Goal: Task Accomplishment & Management: Use online tool/utility

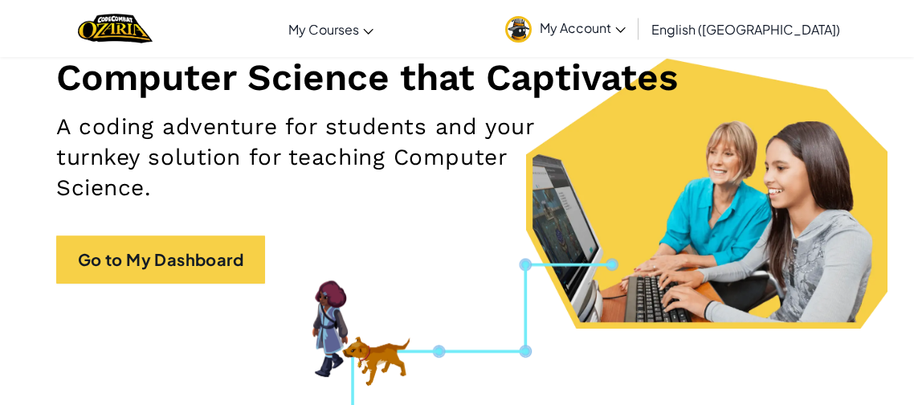
scroll to position [220, 0]
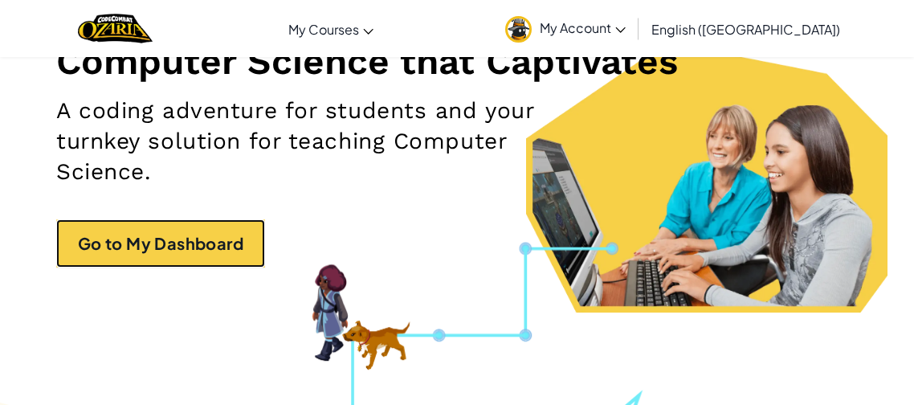
click at [221, 243] on link "Go to My Dashboard" at bounding box center [160, 243] width 209 height 48
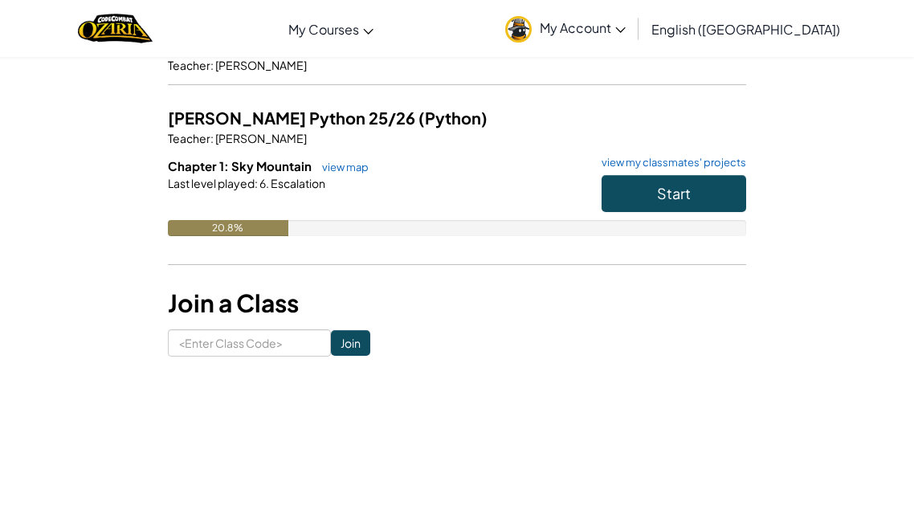
scroll to position [164, 0]
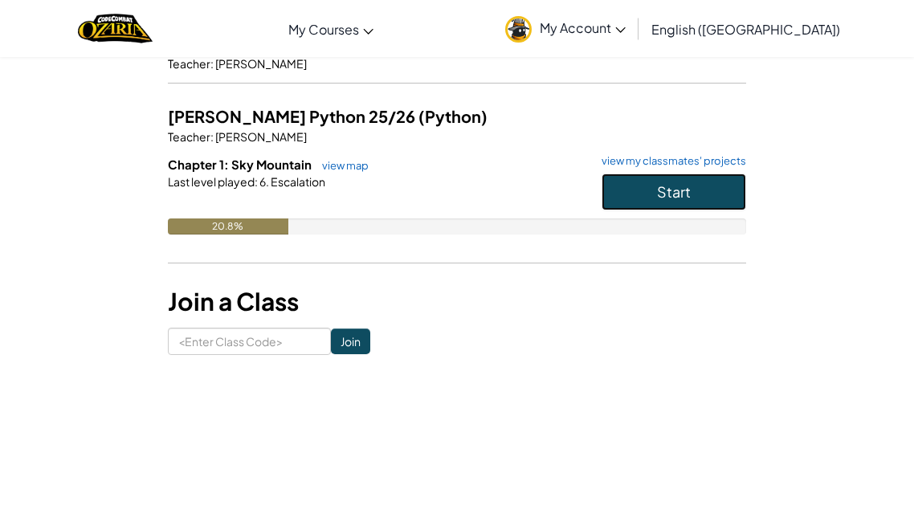
click at [646, 181] on button "Start" at bounding box center [674, 192] width 145 height 37
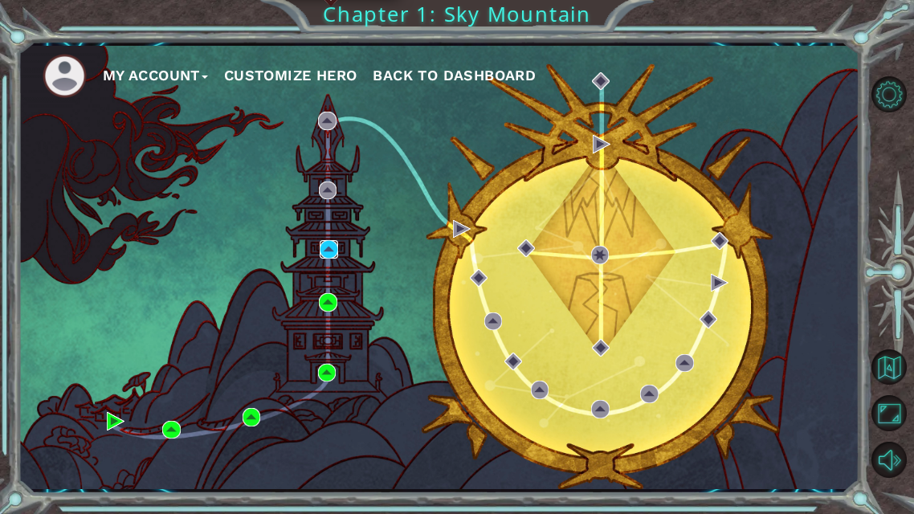
click at [329, 243] on img at bounding box center [329, 249] width 18 height 18
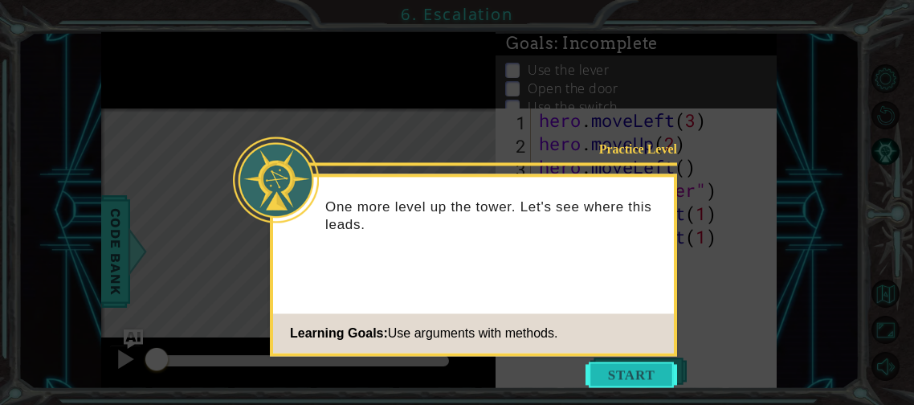
click at [610, 377] on button "Start" at bounding box center [632, 374] width 92 height 26
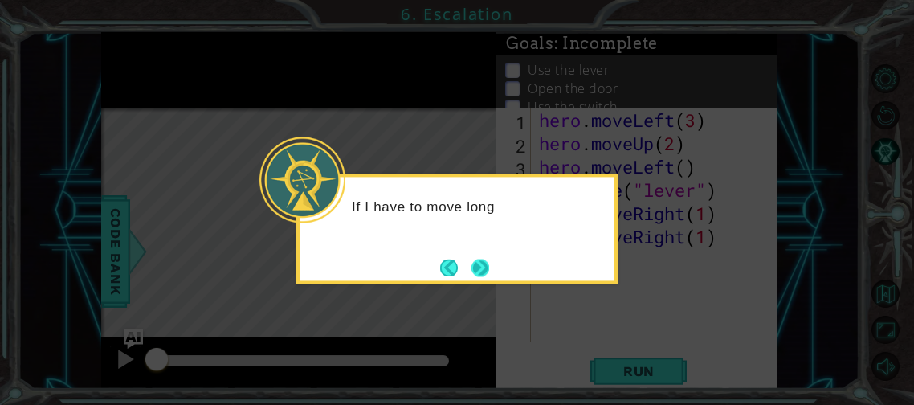
click at [474, 264] on button "Next" at bounding box center [480, 267] width 18 height 18
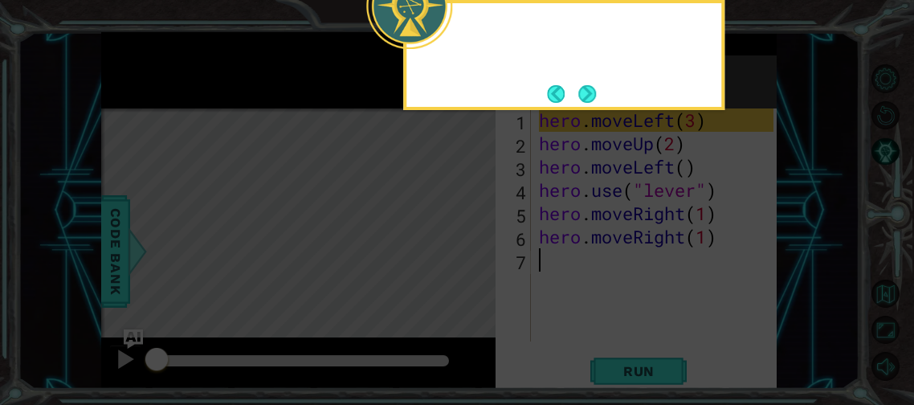
click at [474, 264] on icon at bounding box center [457, 202] width 914 height 405
click at [578, 91] on button "Next" at bounding box center [587, 93] width 18 height 18
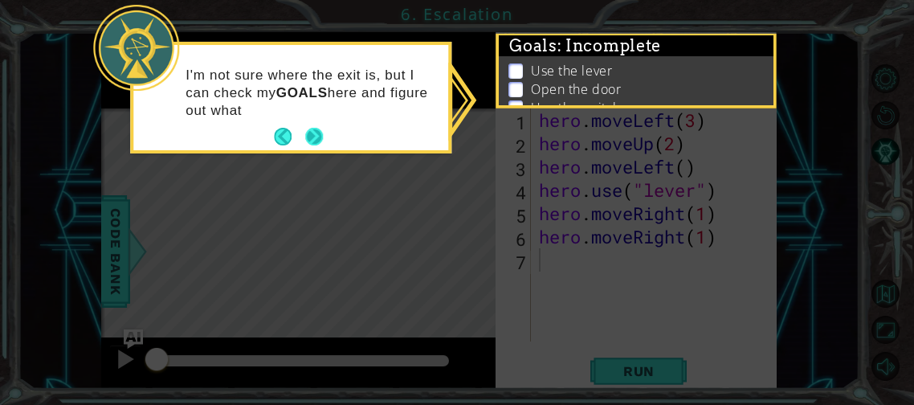
click at [318, 136] on button "Next" at bounding box center [314, 137] width 18 height 18
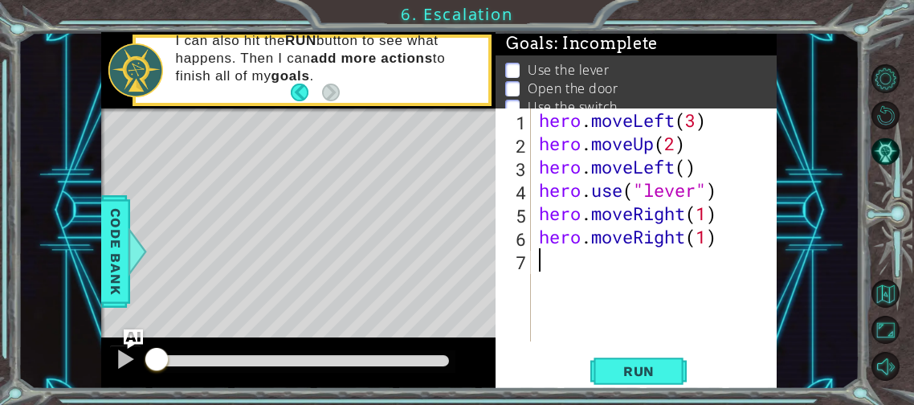
click at [318, 136] on div "Level Map" at bounding box center [472, 344] width 742 height 473
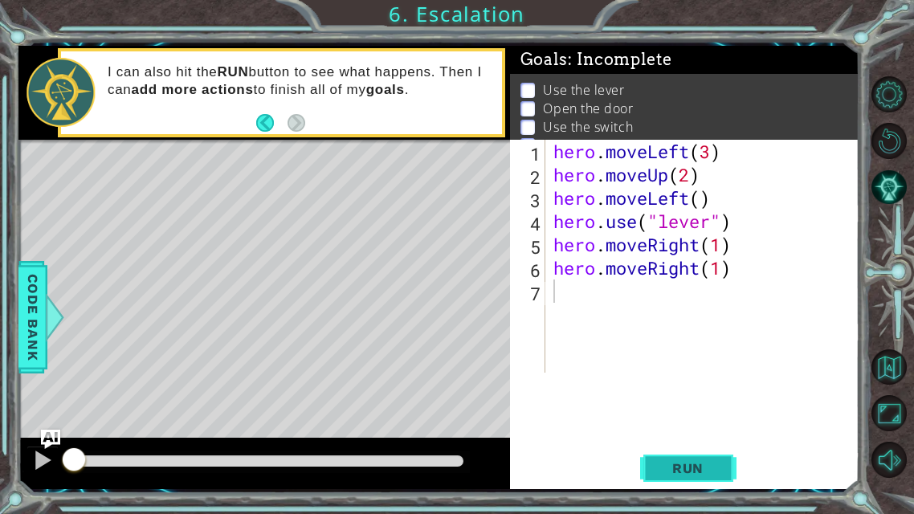
click at [699, 404] on span "Run" at bounding box center [687, 468] width 63 height 16
click at [697, 404] on span "Run" at bounding box center [687, 468] width 63 height 16
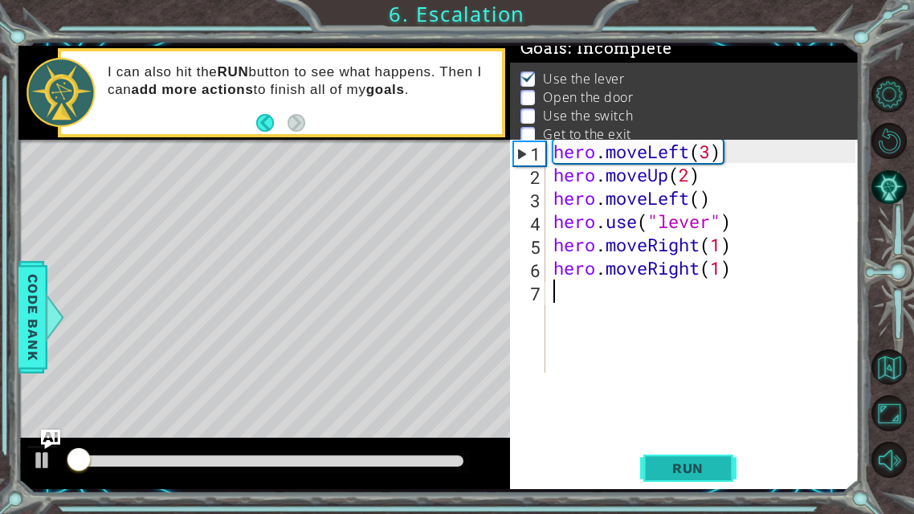
click at [658, 404] on button "Run" at bounding box center [688, 468] width 96 height 35
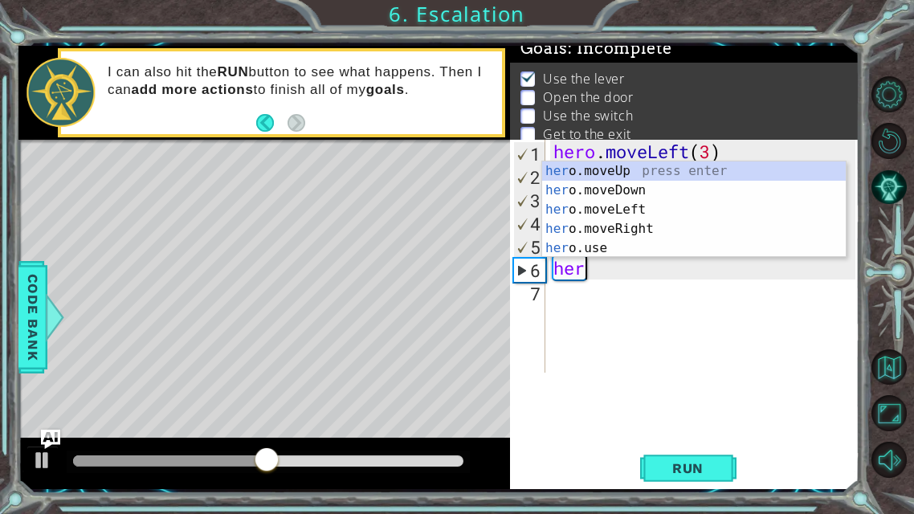
type textarea "h"
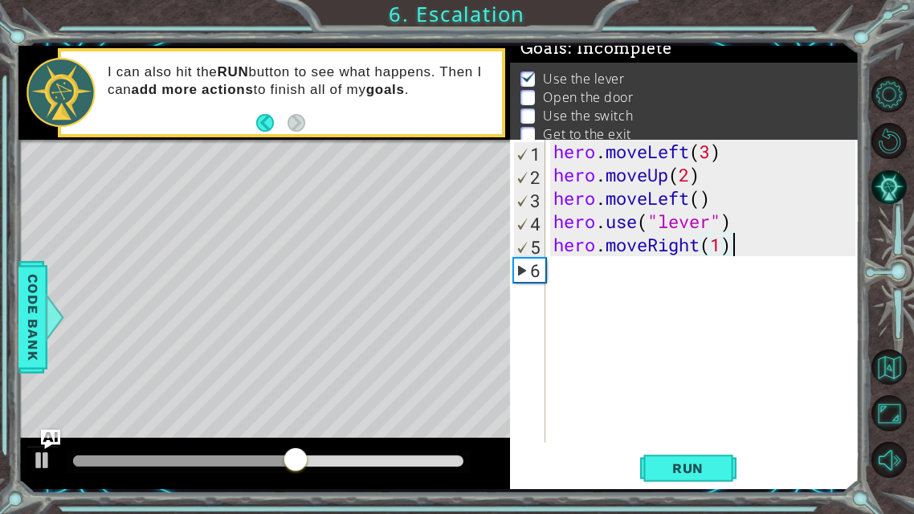
type textarea "hero.moveRight(1)"
click at [555, 281] on div "hero . moveLeft ( 3 ) hero . moveUp ( 2 ) hero . moveLeft ( ) hero . use ( "lev…" at bounding box center [707, 314] width 314 height 349
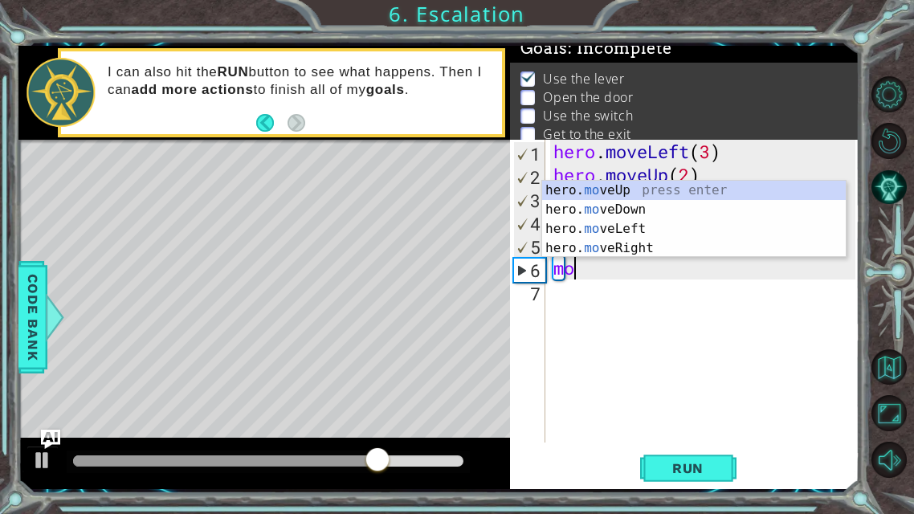
scroll to position [0, 0]
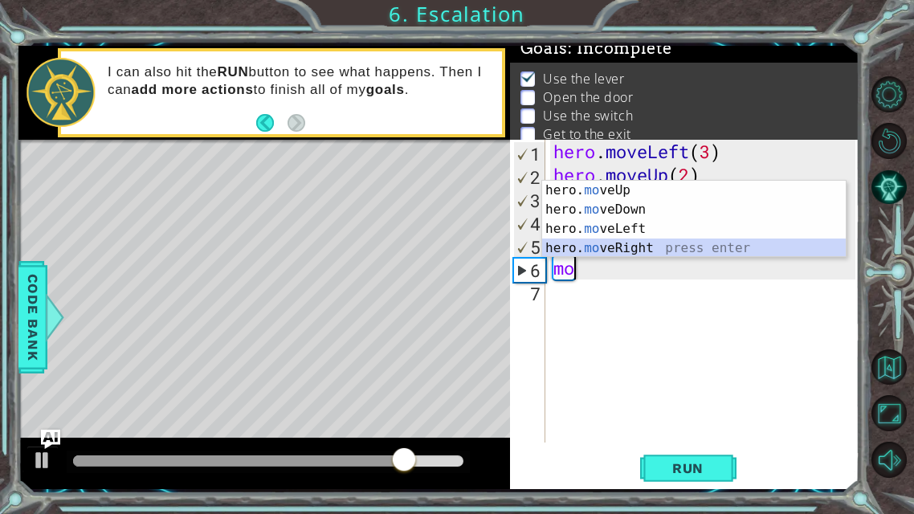
click at [659, 248] on div "hero. mo veUp press enter hero. mo veDown press enter hero. mo veLeft press ent…" at bounding box center [694, 239] width 304 height 116
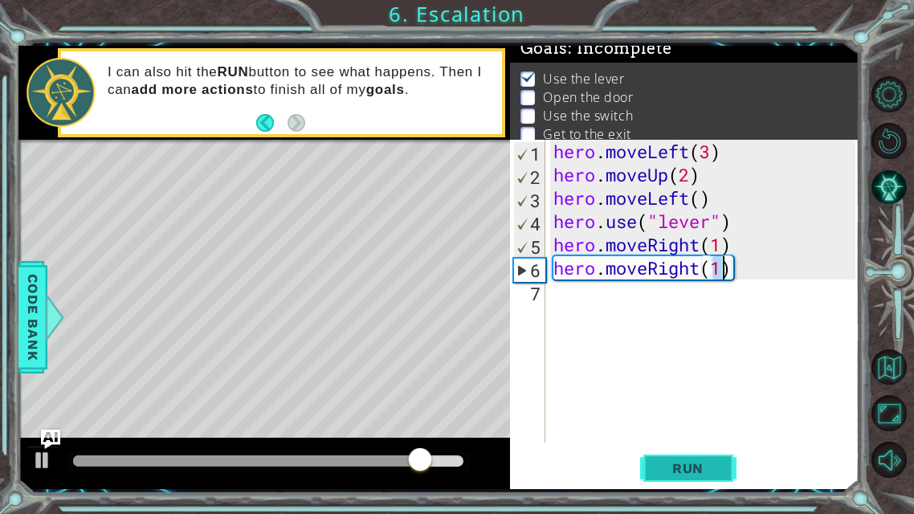
type textarea "hero.moveRight(1)"
click at [699, 404] on span "Run" at bounding box center [687, 468] width 63 height 16
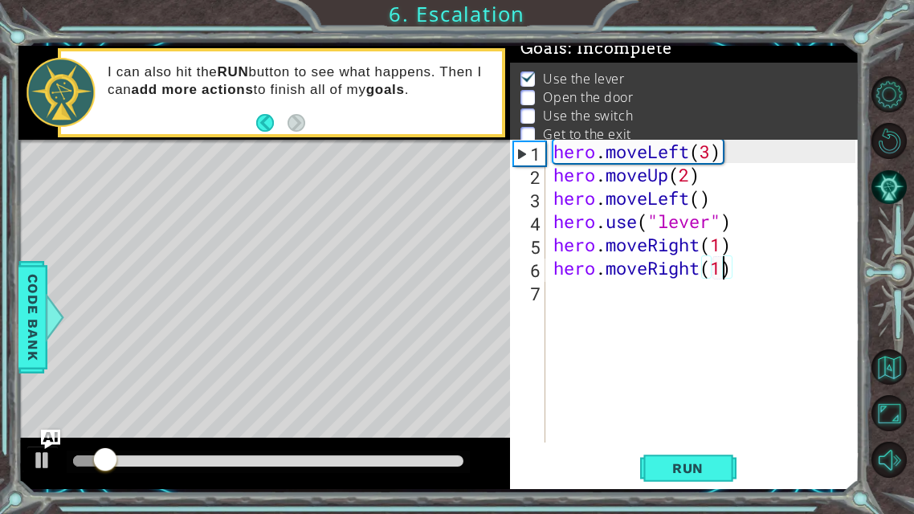
click at [566, 299] on div "hero . moveLeft ( 3 ) hero . moveUp ( 2 ) hero . moveLeft ( ) hero . use ( "lev…" at bounding box center [707, 314] width 314 height 349
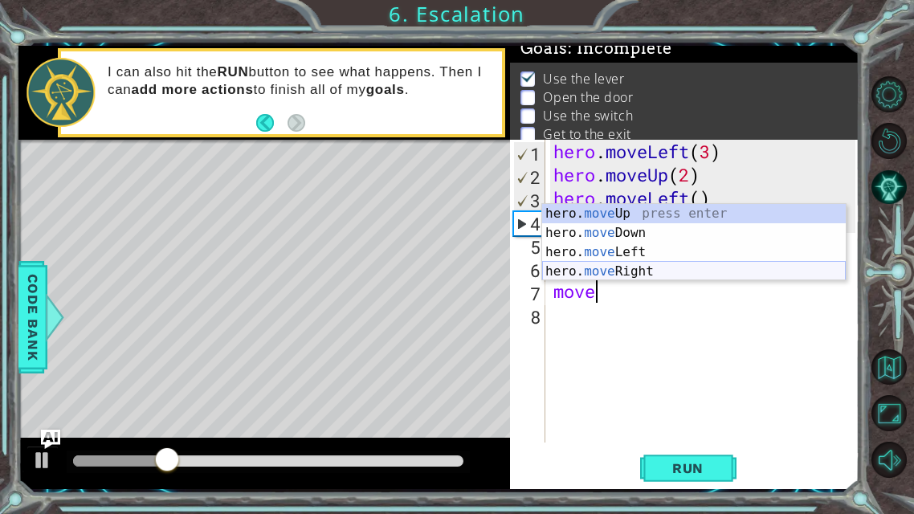
click at [631, 270] on div "hero. move Up press enter hero. move Down press enter hero. move Left press ent…" at bounding box center [694, 262] width 304 height 116
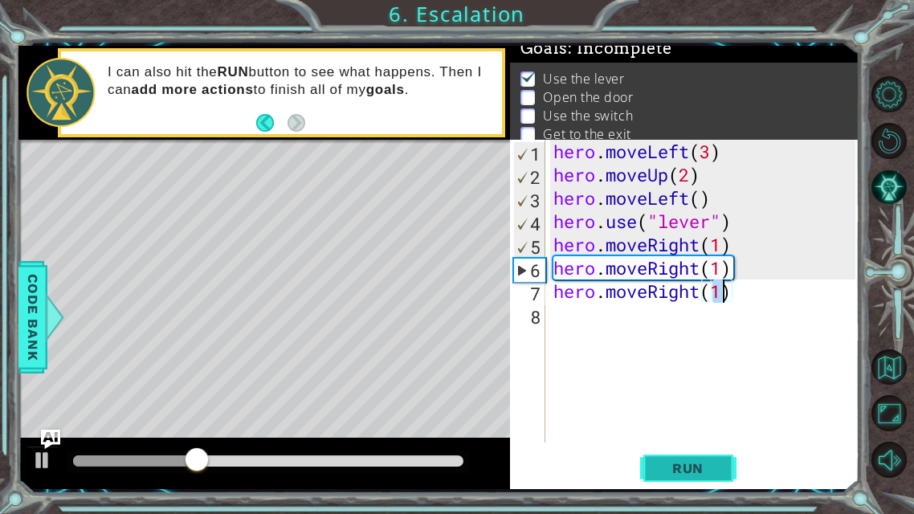
type textarea "hero.moveRight(1)"
click at [676, 404] on span "Run" at bounding box center [687, 468] width 63 height 16
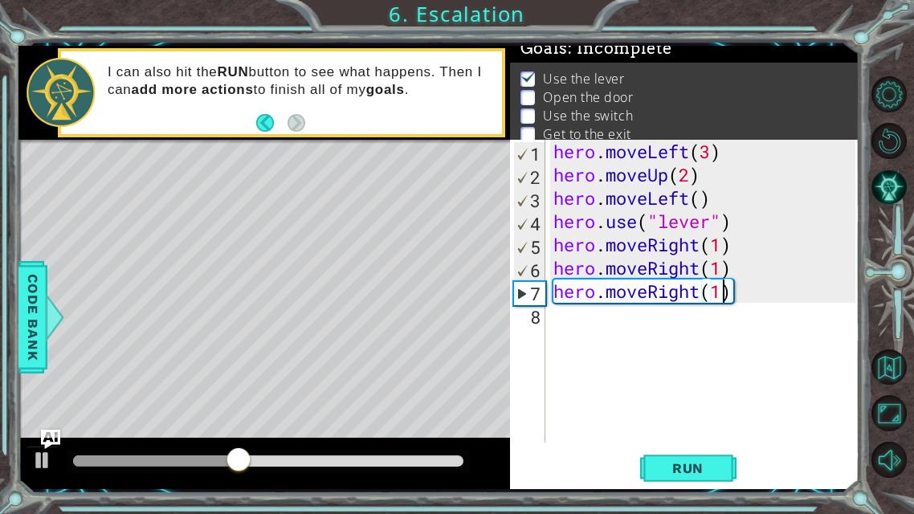
click at [577, 342] on div "hero . moveLeft ( 3 ) hero . moveUp ( 2 ) hero . moveLeft ( ) hero . use ( "lev…" at bounding box center [707, 314] width 314 height 349
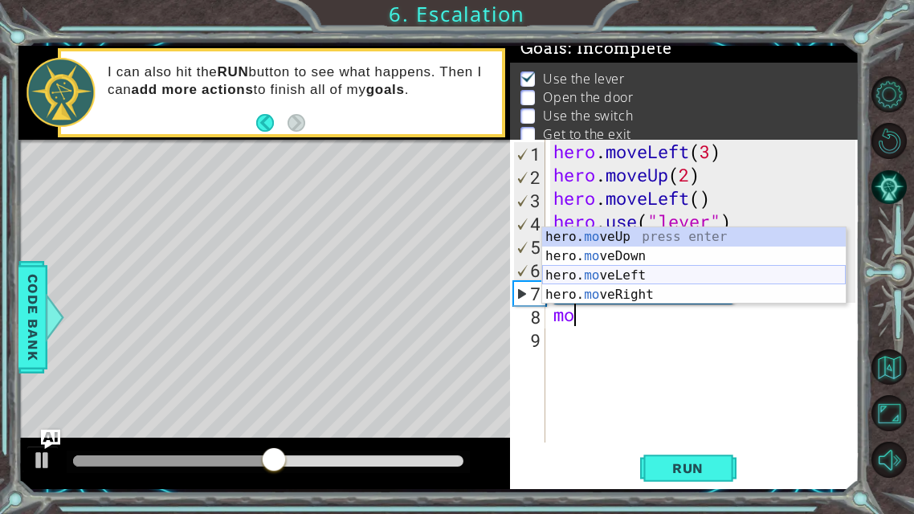
click at [643, 270] on div "hero. mo veUp press enter hero. mo veDown press enter hero. mo veLeft press ent…" at bounding box center [694, 285] width 304 height 116
type textarea "hero.moveLeft(1)"
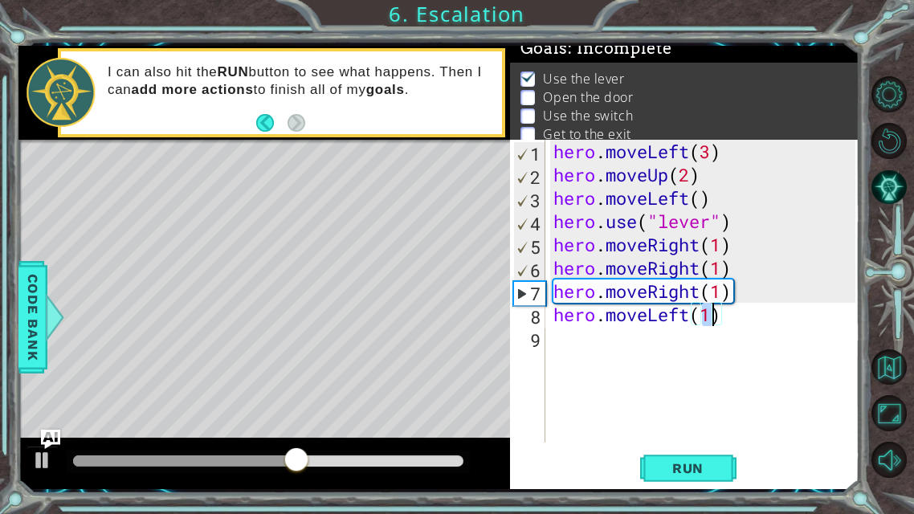
click at [565, 337] on div "hero . moveLeft ( 3 ) hero . moveUp ( 2 ) hero . moveLeft ( ) hero . use ( "lev…" at bounding box center [707, 314] width 314 height 349
click at [653, 404] on button "Run" at bounding box center [688, 468] width 96 height 35
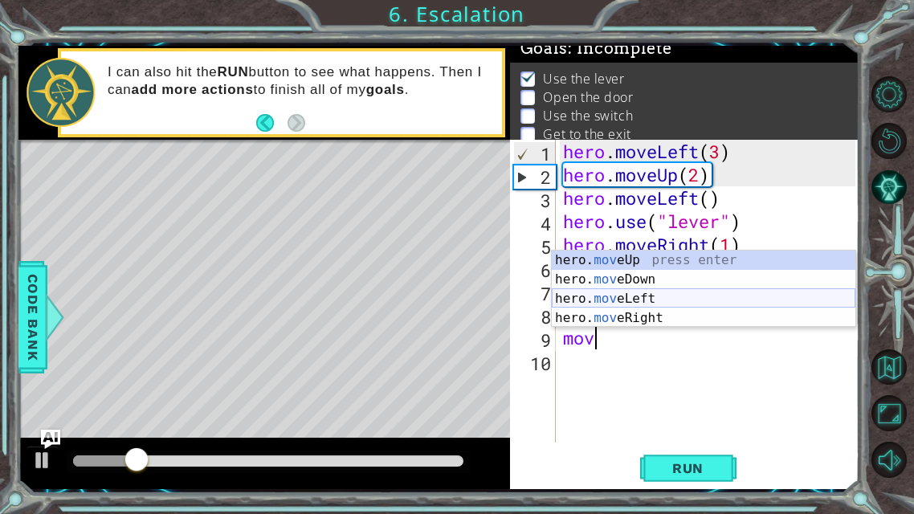
click at [653, 291] on div "hero. mov eUp press enter hero. mov eDown press enter hero. mov eLeft press ent…" at bounding box center [704, 309] width 304 height 116
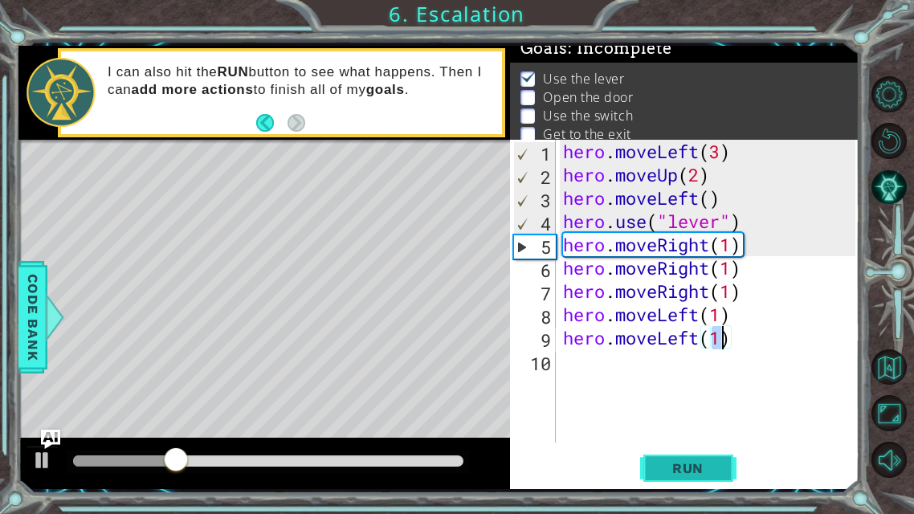
type textarea "hero.moveLeft(1)"
click at [681, 404] on span "Run" at bounding box center [687, 468] width 63 height 16
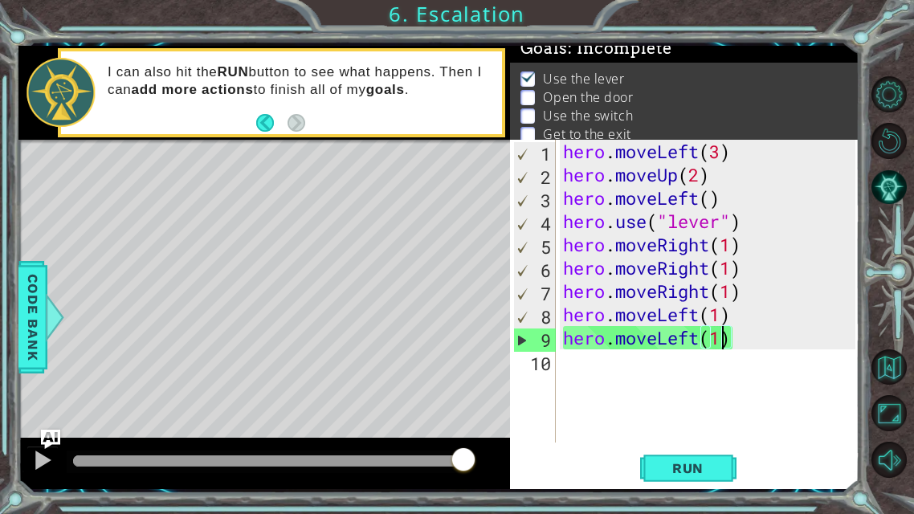
click at [577, 380] on div "hero . moveLeft ( 3 ) hero . moveUp ( 2 ) hero . moveLeft ( ) hero . use ( "lev…" at bounding box center [712, 314] width 304 height 349
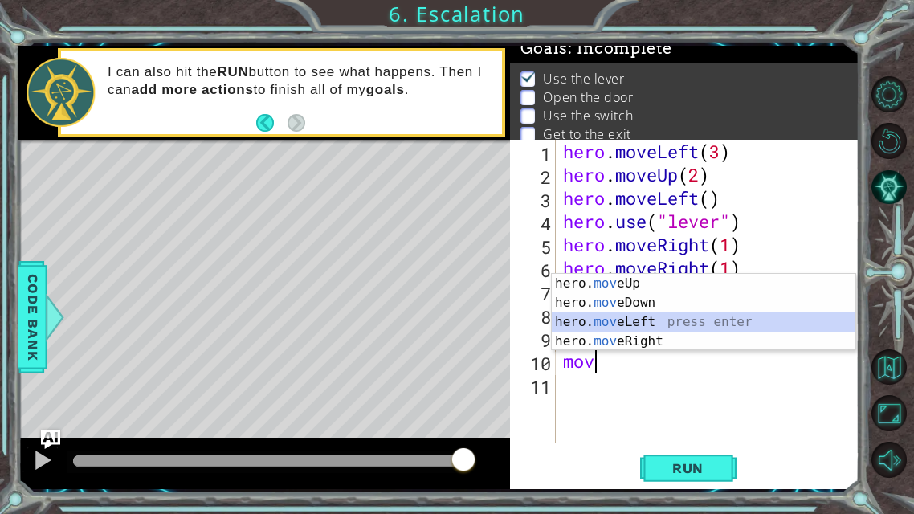
click at [623, 316] on div "hero. mov eUp press enter hero. mov eDown press enter hero. mov eLeft press ent…" at bounding box center [704, 332] width 304 height 116
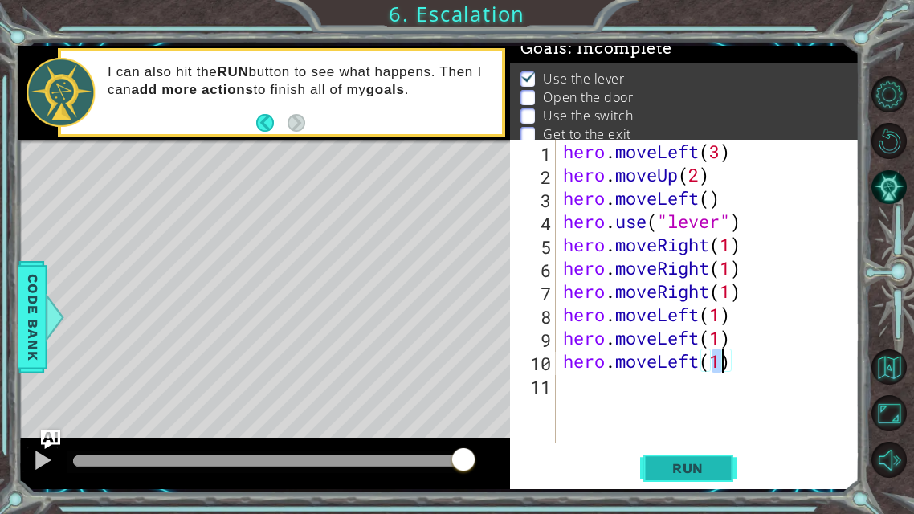
type textarea "hero.moveLeft(1)"
click at [685, 404] on button "Run" at bounding box center [688, 468] width 96 height 35
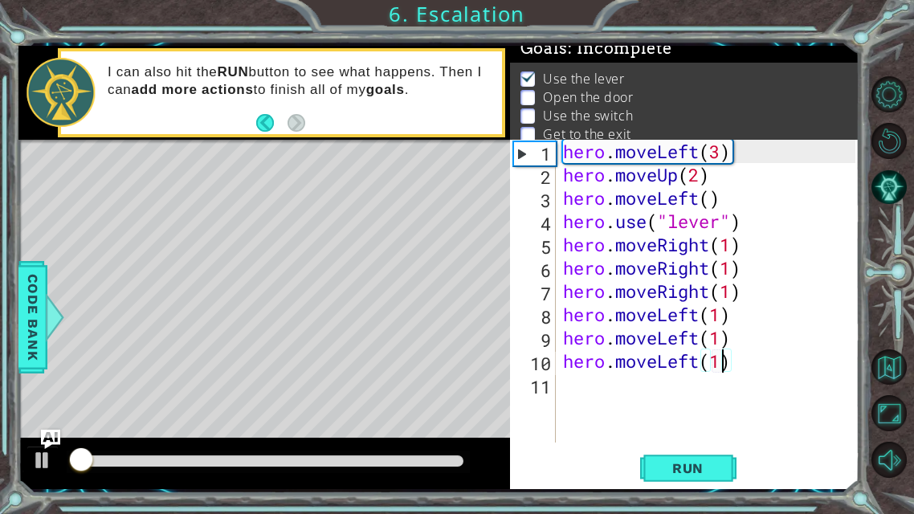
click at [558, 384] on div "hero.moveLeft(1) 1 2 3 4 5 6 7 8 9 10 11 hero . moveLeft ( 3 ) hero . moveUp ( …" at bounding box center [683, 291] width 346 height 303
click at [564, 388] on div "hero . moveLeft ( 3 ) hero . moveUp ( 2 ) hero . moveLeft ( ) hero . use ( "lev…" at bounding box center [712, 314] width 304 height 349
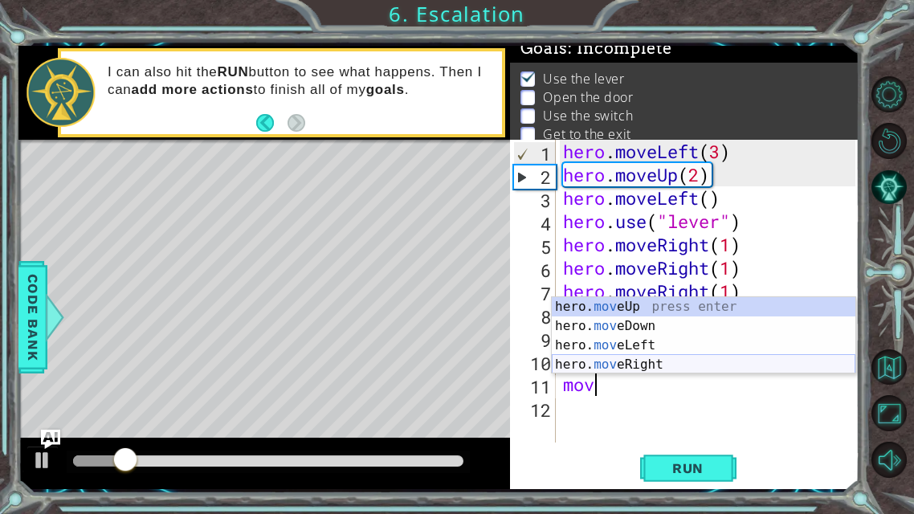
click at [617, 366] on div "hero. mov eUp press enter hero. mov eDown press enter hero. mov eLeft press ent…" at bounding box center [704, 355] width 304 height 116
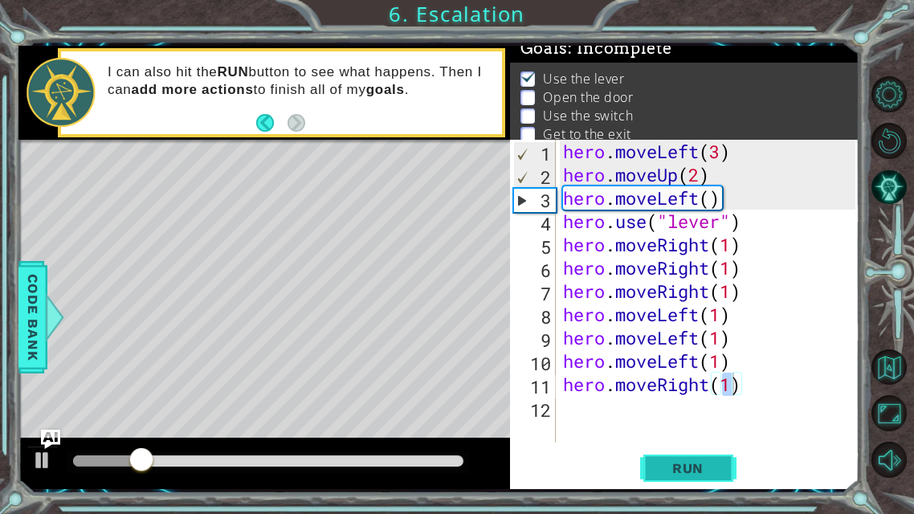
click at [692, 404] on span "Run" at bounding box center [687, 468] width 63 height 16
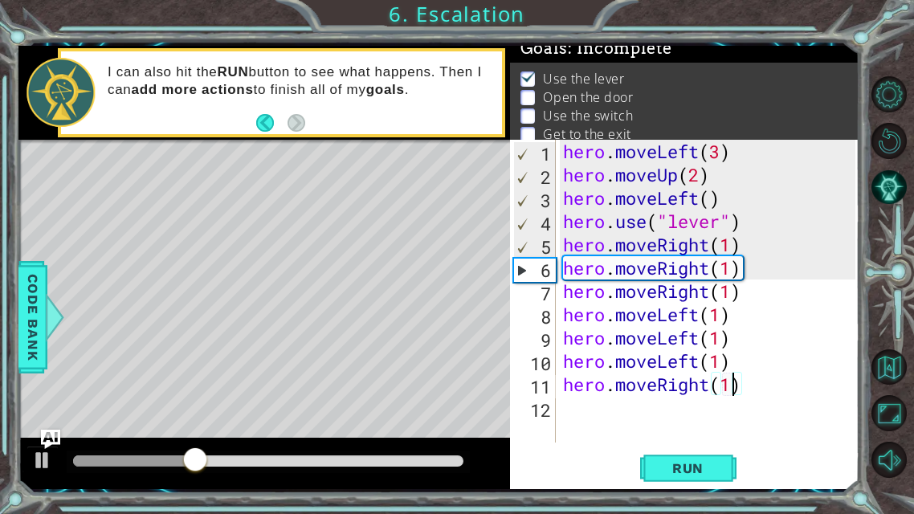
click at [749, 251] on div "hero . moveLeft ( 3 ) hero . moveUp ( 2 ) hero . moveLeft ( ) hero . use ( "lev…" at bounding box center [712, 314] width 304 height 349
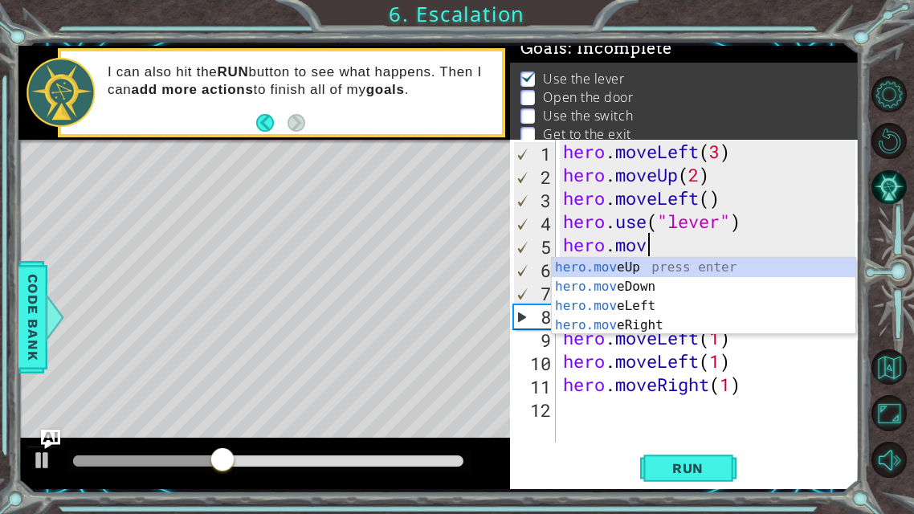
scroll to position [0, 1]
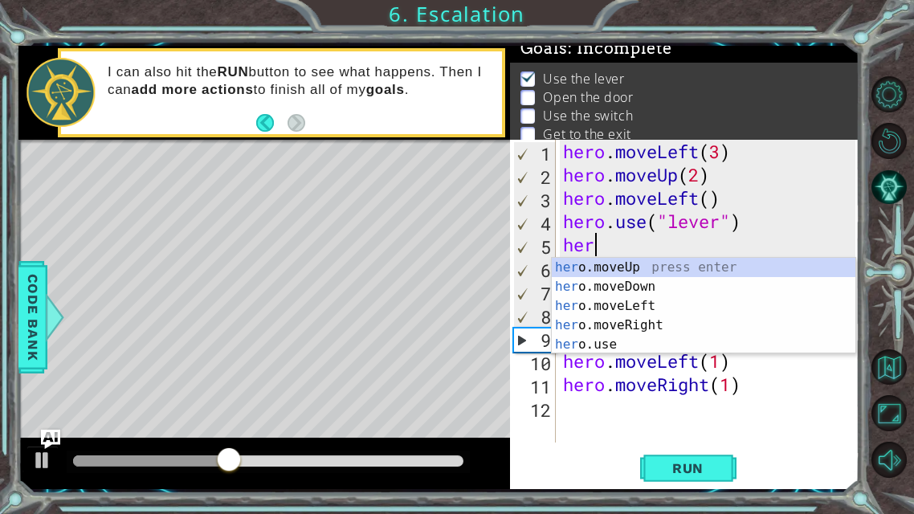
type textarea "h"
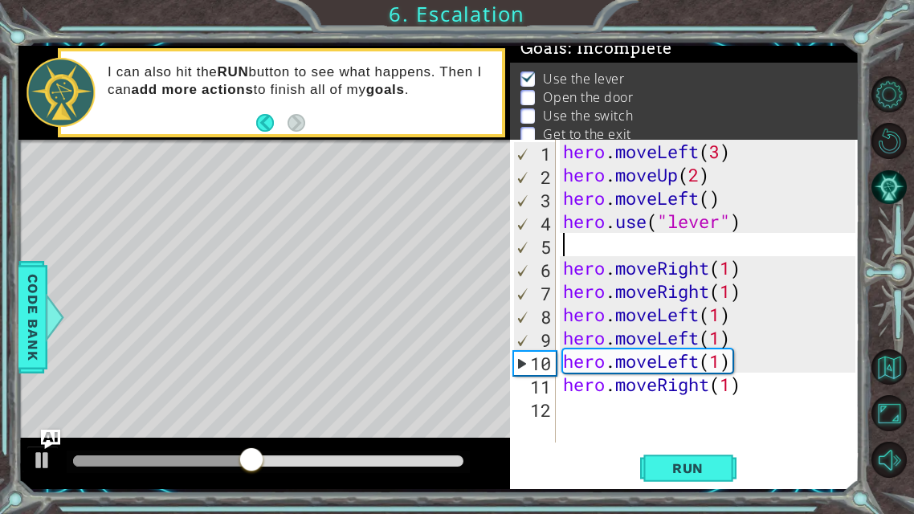
click at [745, 271] on div "hero . moveLeft ( 3 ) hero . moveUp ( 2 ) hero . moveLeft ( ) hero . use ( "lev…" at bounding box center [712, 314] width 304 height 349
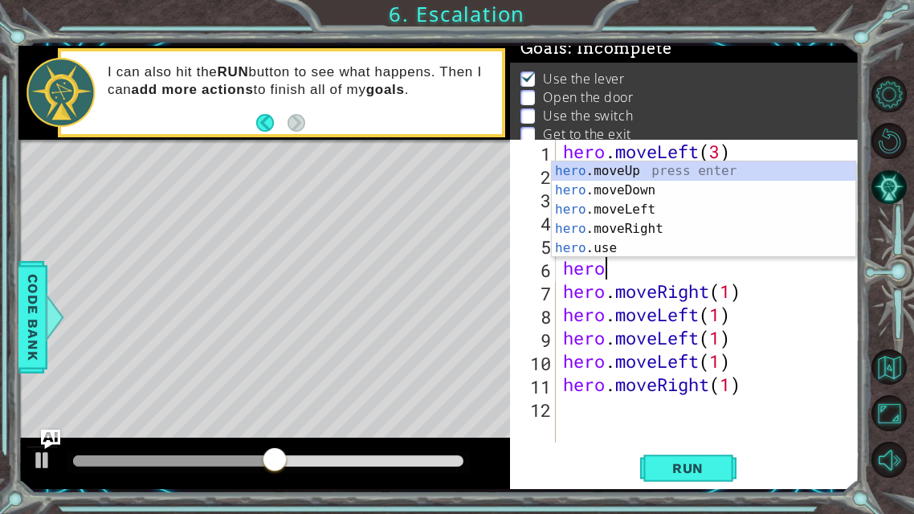
type textarea "h"
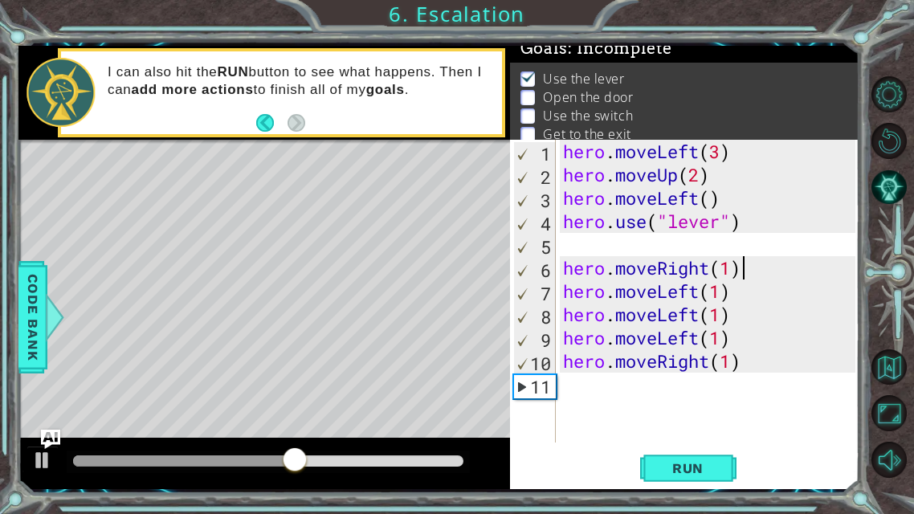
click at [762, 274] on div "hero . moveLeft ( 3 ) hero . moveUp ( 2 ) hero . moveLeft ( ) hero . use ( "lev…" at bounding box center [712, 314] width 304 height 349
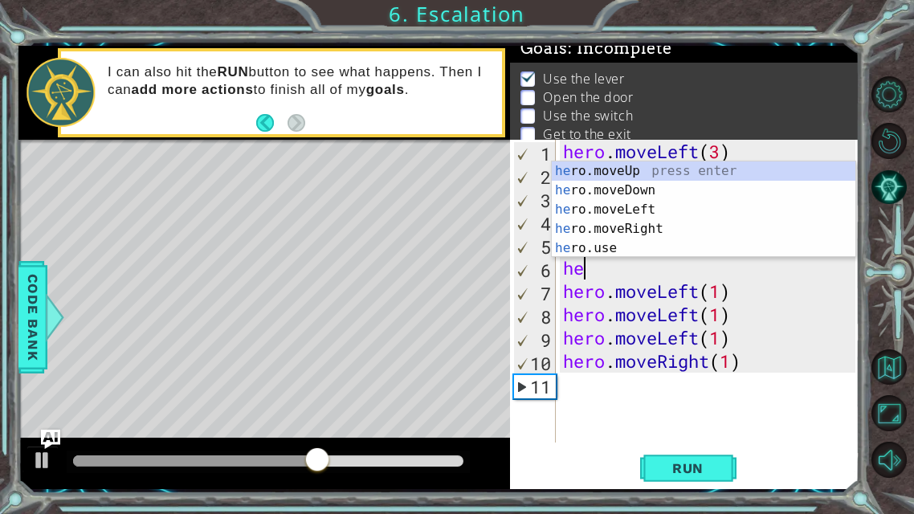
type textarea "h"
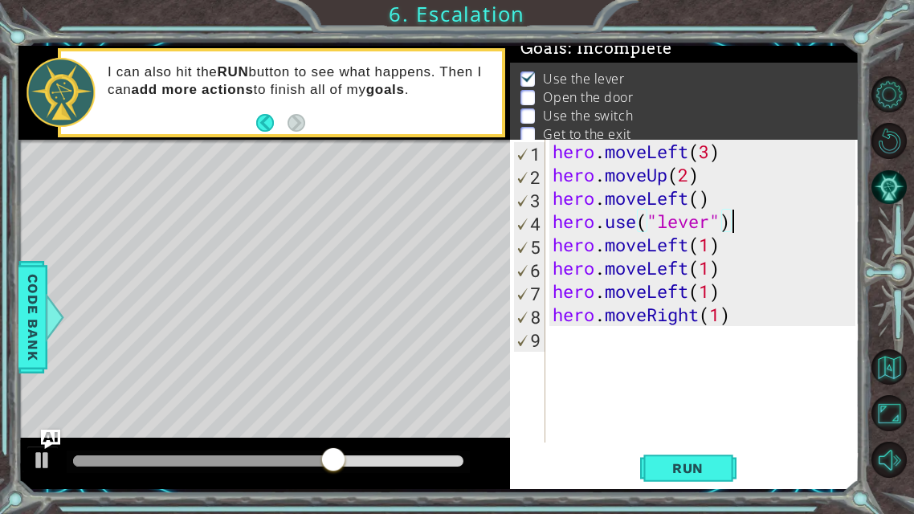
click at [749, 255] on div "hero . moveLeft ( 3 ) hero . moveUp ( 2 ) hero . moveLeft ( ) hero . use ( "lev…" at bounding box center [706, 314] width 315 height 349
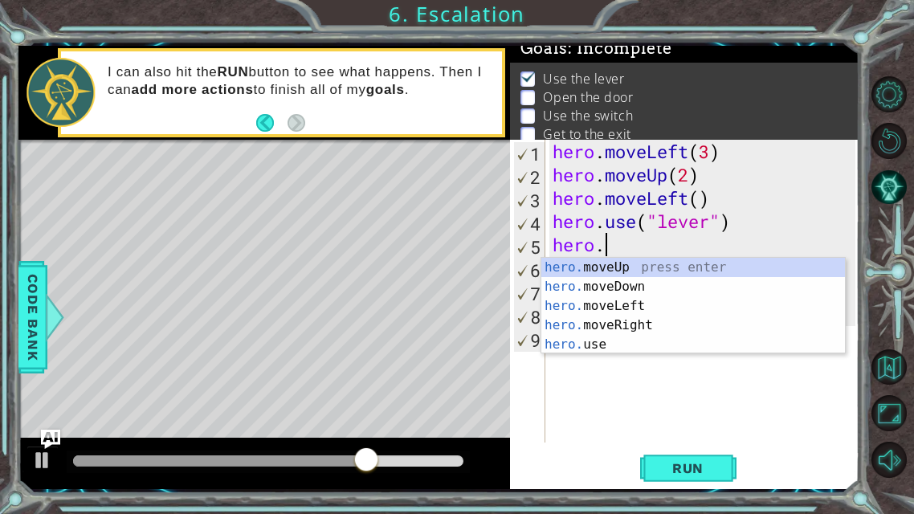
type textarea "h"
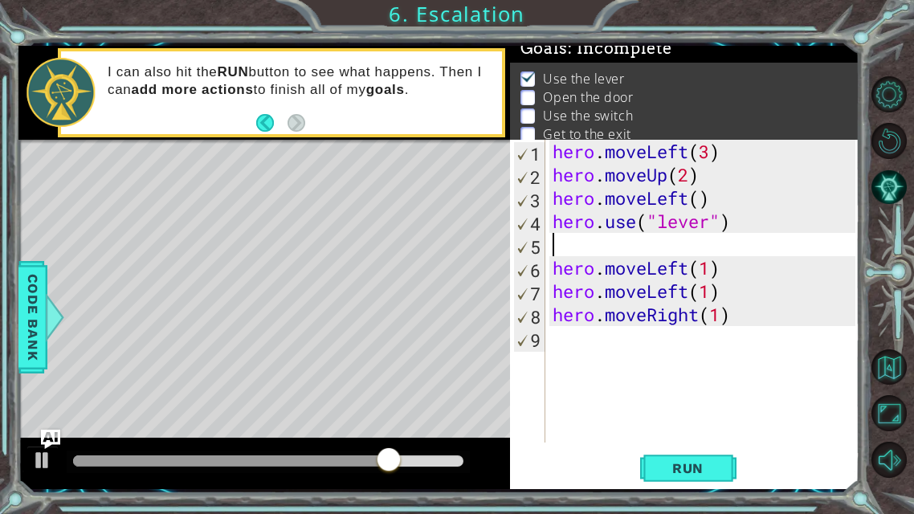
click at [727, 273] on div "hero . moveLeft ( 3 ) hero . moveUp ( 2 ) hero . moveLeft ( ) hero . use ( "lev…" at bounding box center [706, 314] width 315 height 349
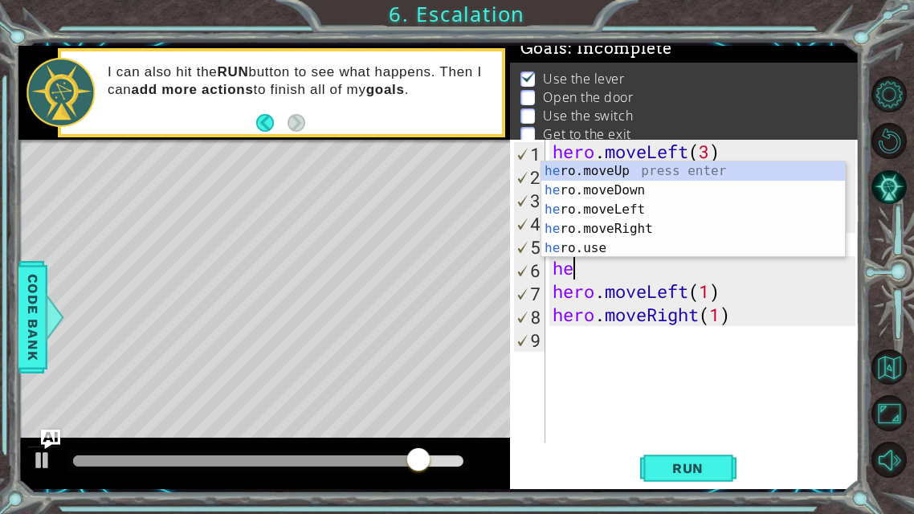
type textarea "h"
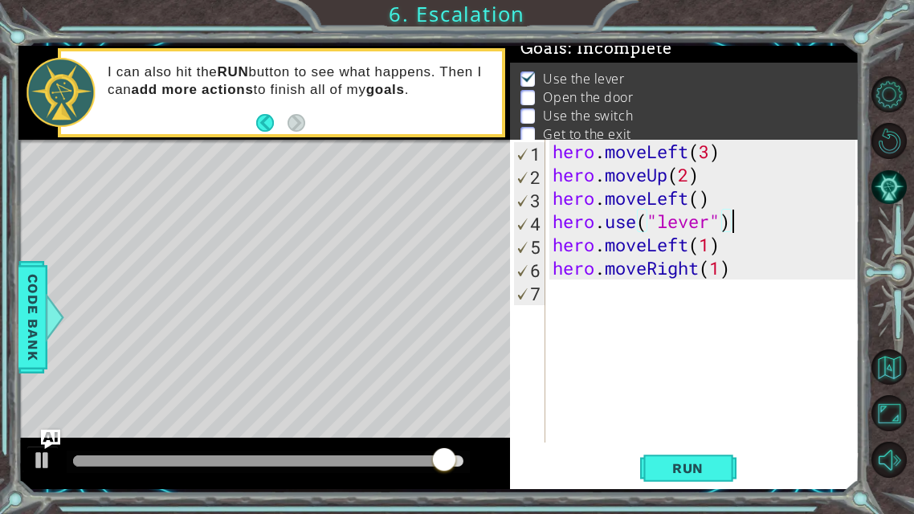
click at [742, 249] on div "hero . moveLeft ( 3 ) hero . moveUp ( 2 ) hero . moveLeft ( ) hero . use ( "lev…" at bounding box center [706, 314] width 315 height 349
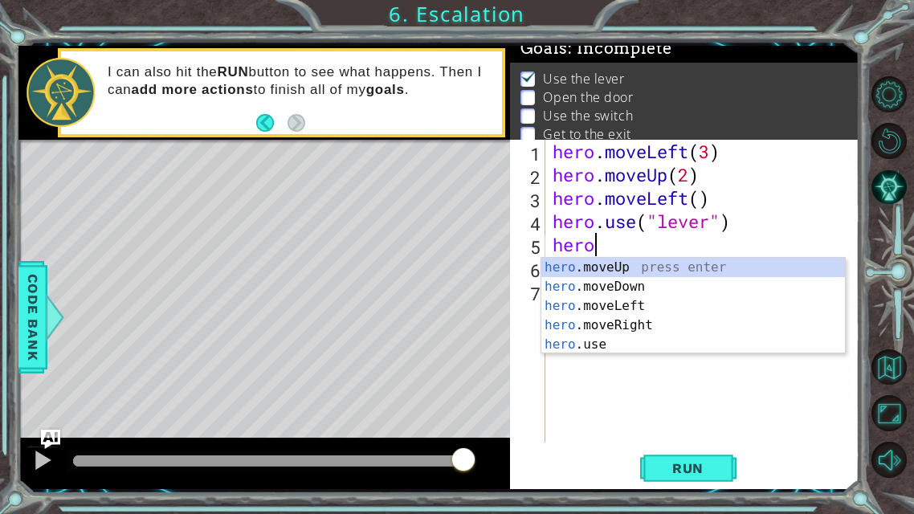
type textarea "h"
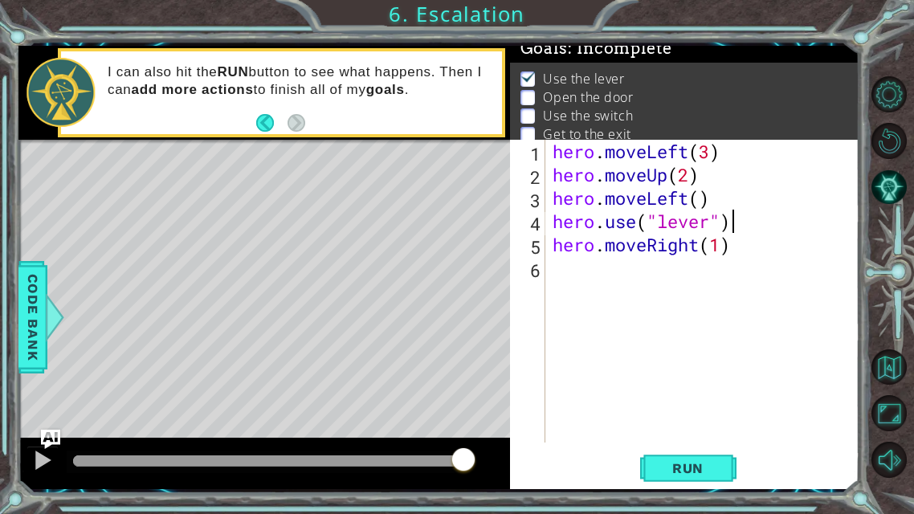
type textarea "hero.use("lever"
click at [756, 258] on div "hero . moveLeft ( 3 ) hero . moveUp ( 2 ) hero . moveLeft ( ) hero . use ( "lev…" at bounding box center [706, 314] width 315 height 349
click at [689, 404] on span "Run" at bounding box center [687, 468] width 63 height 16
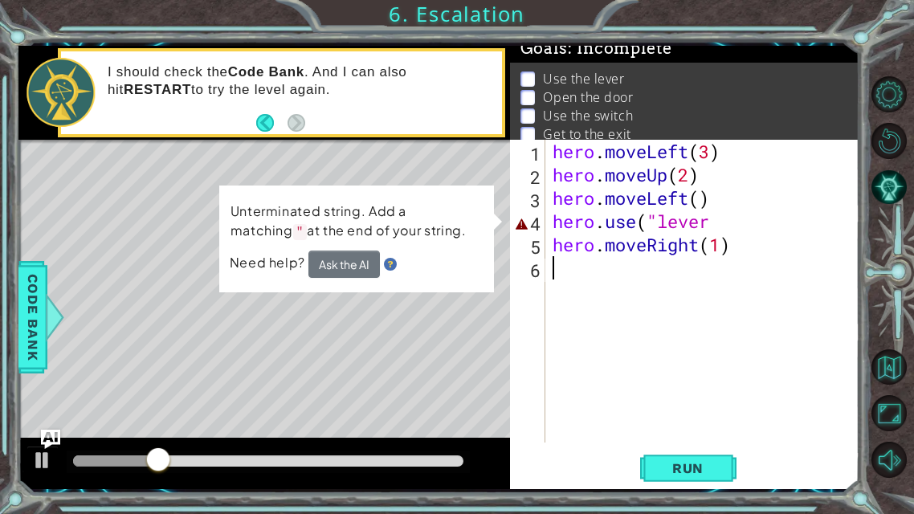
click at [746, 243] on div "hero . moveLeft ( 3 ) hero . moveUp ( 2 ) hero . moveLeft ( ) hero . use ( "lev…" at bounding box center [706, 314] width 315 height 349
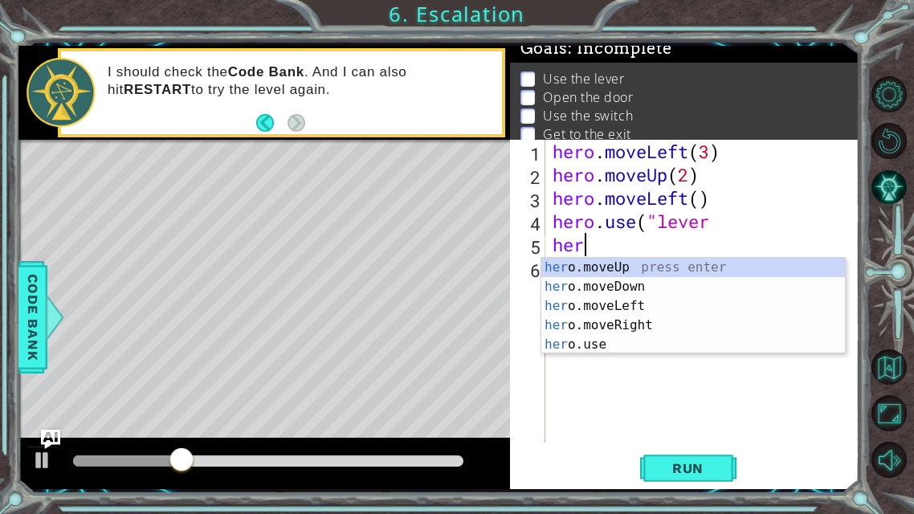
type textarea "h"
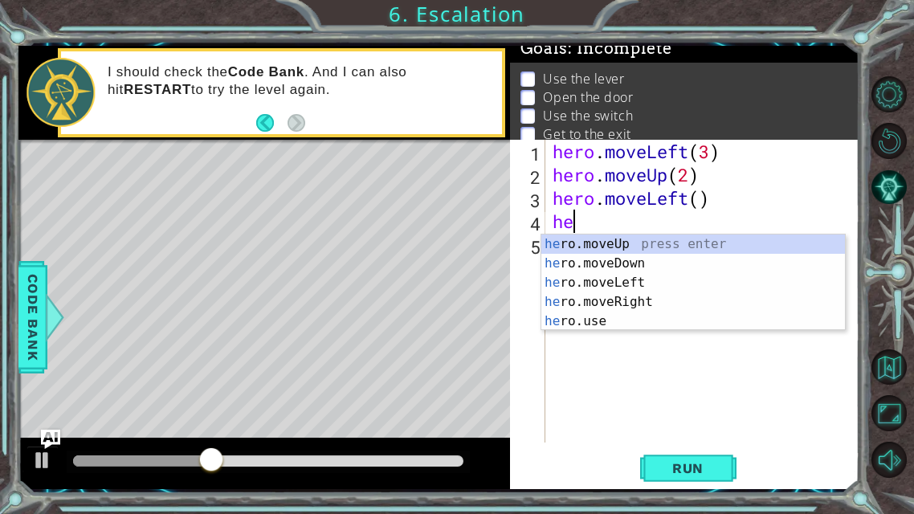
type textarea "h"
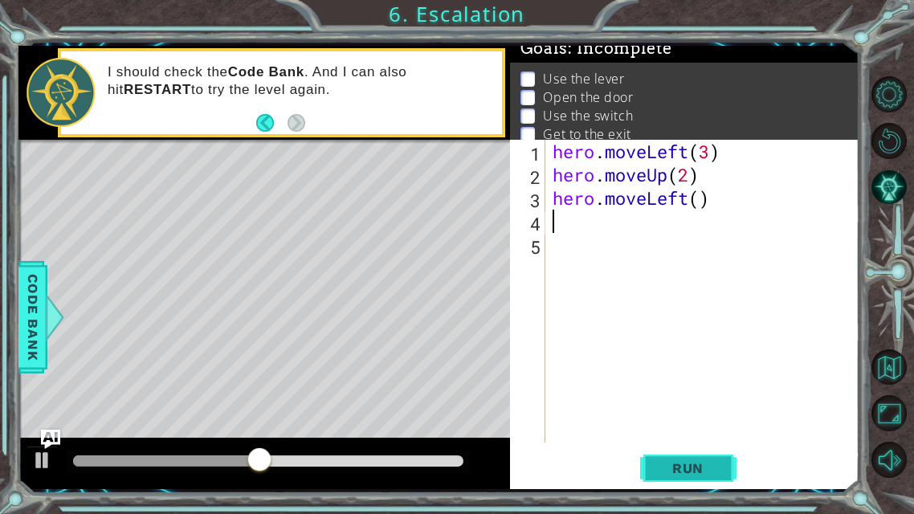
click at [688, 404] on button "Run" at bounding box center [688, 468] width 96 height 35
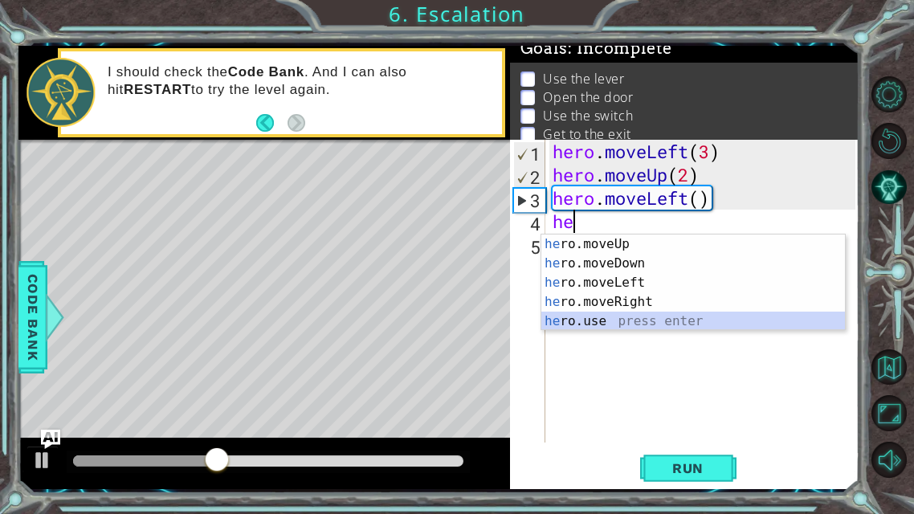
click at [594, 321] on div "he ro.moveUp press enter he ro.moveDown press enter he ro.moveLeft press enter …" at bounding box center [693, 302] width 304 height 135
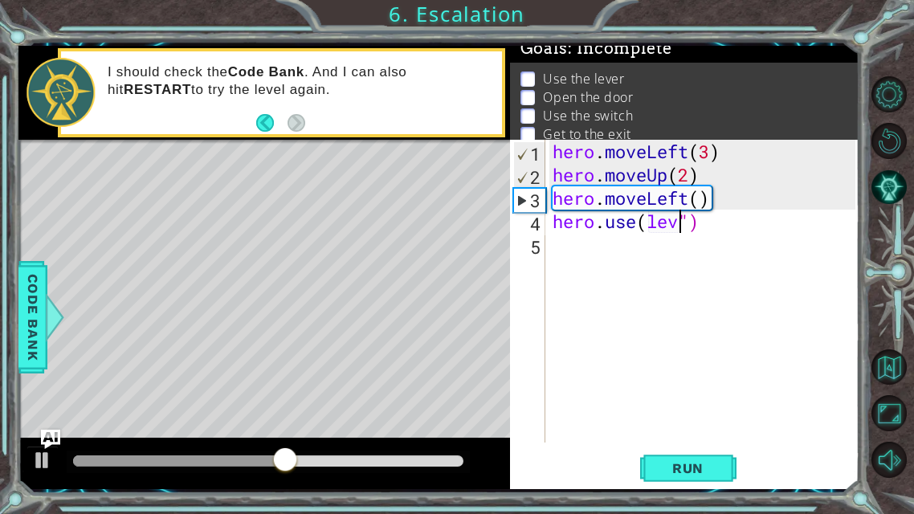
scroll to position [0, 6]
click at [646, 218] on div "hero . moveLeft ( 3 ) hero . moveUp ( 2 ) hero . moveLeft ( ) hero . use ( leve…" at bounding box center [706, 314] width 315 height 349
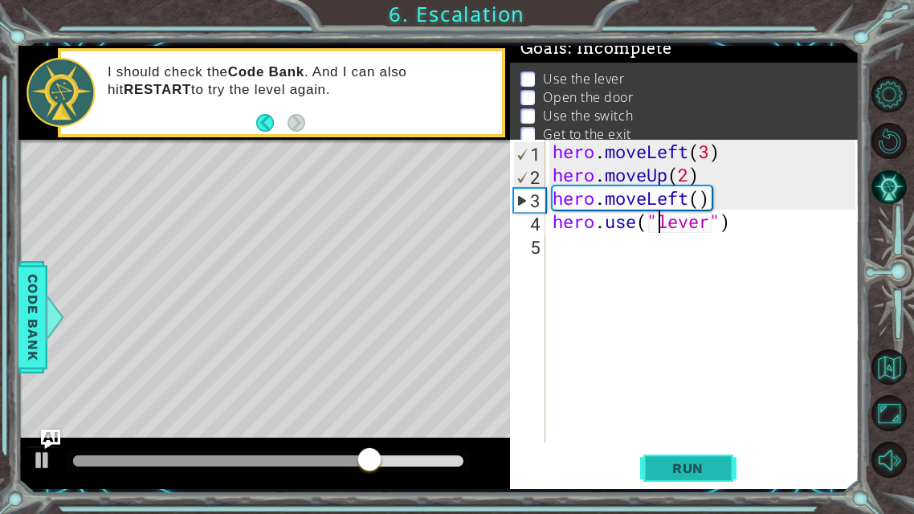
type textarea "hero.use("lever")"
click at [689, 404] on span "Run" at bounding box center [687, 468] width 63 height 16
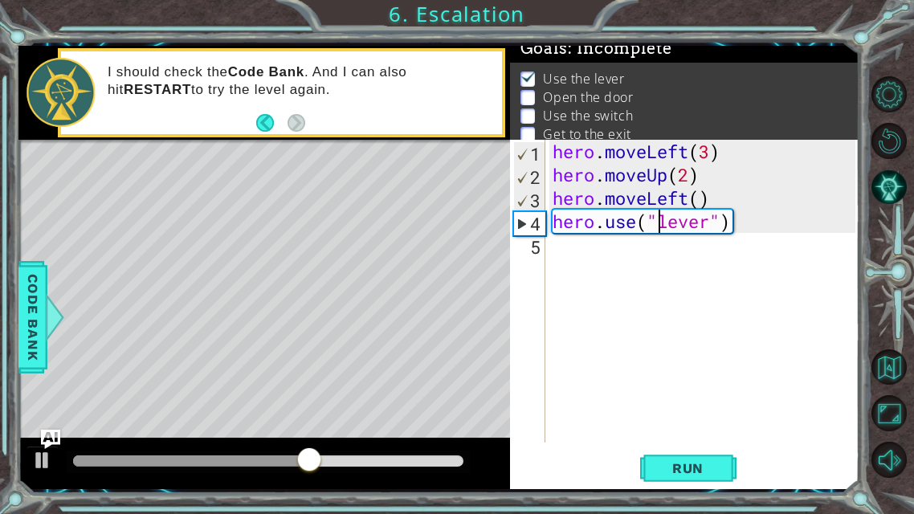
click at [553, 264] on div "hero . moveLeft ( 3 ) hero . moveUp ( 2 ) hero . moveLeft ( ) hero . use ( "lev…" at bounding box center [706, 314] width 315 height 349
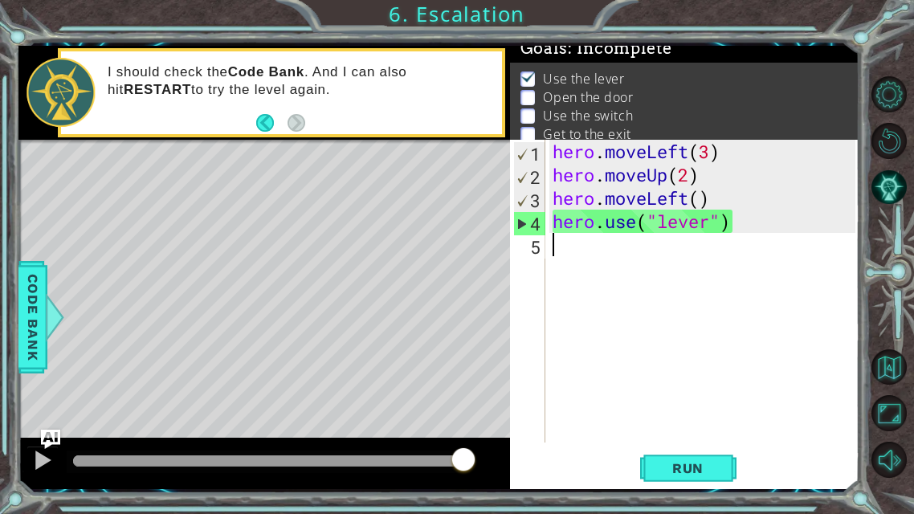
click at [553, 264] on div "hero . moveLeft ( 3 ) hero . moveUp ( 2 ) hero . moveLeft ( ) hero . use ( "lev…" at bounding box center [706, 314] width 315 height 349
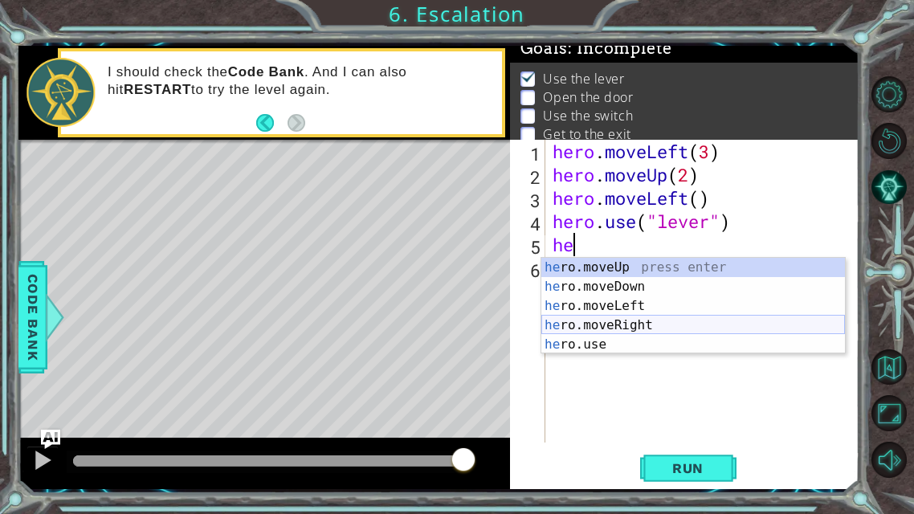
click at [631, 322] on div "he ro.moveUp press enter he ro.moveDown press enter he ro.moveLeft press enter …" at bounding box center [693, 325] width 304 height 135
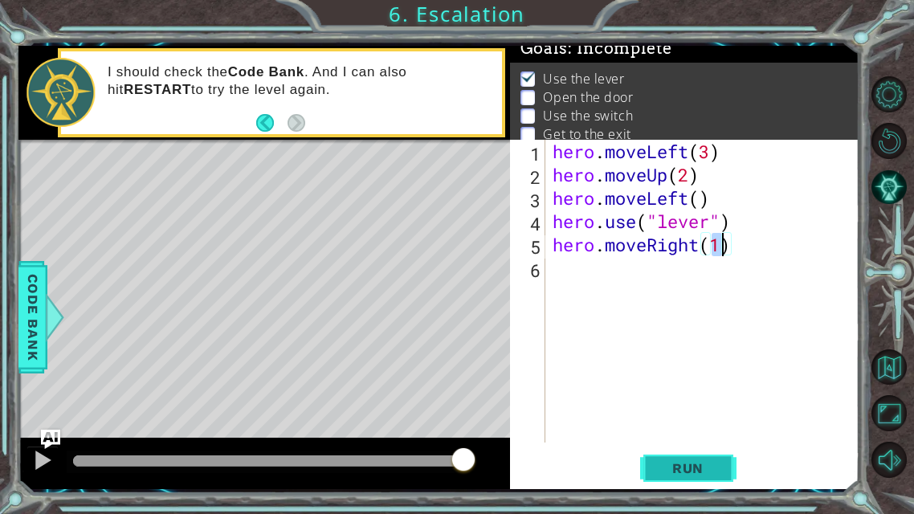
click at [665, 404] on span "Run" at bounding box center [687, 468] width 63 height 16
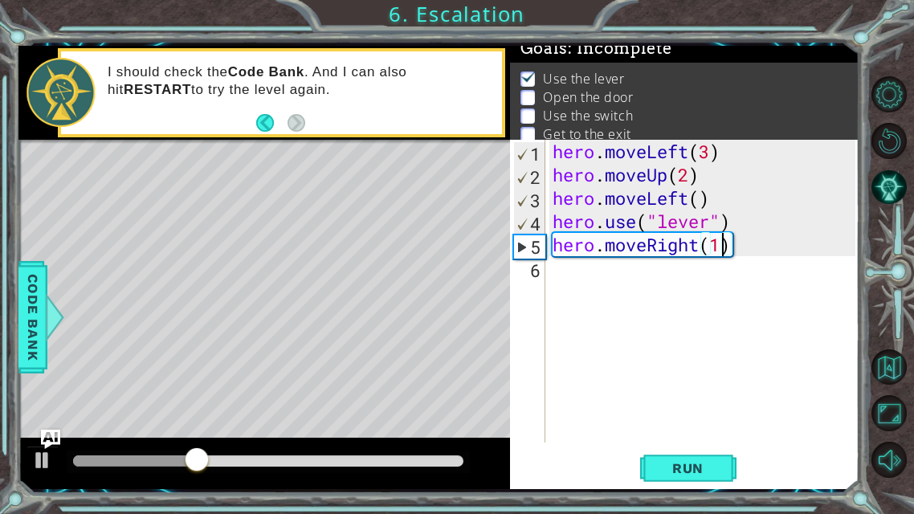
click at [745, 251] on div "hero . moveLeft ( 3 ) hero . moveUp ( 2 ) hero . moveLeft ( ) hero . use ( "lev…" at bounding box center [706, 314] width 315 height 349
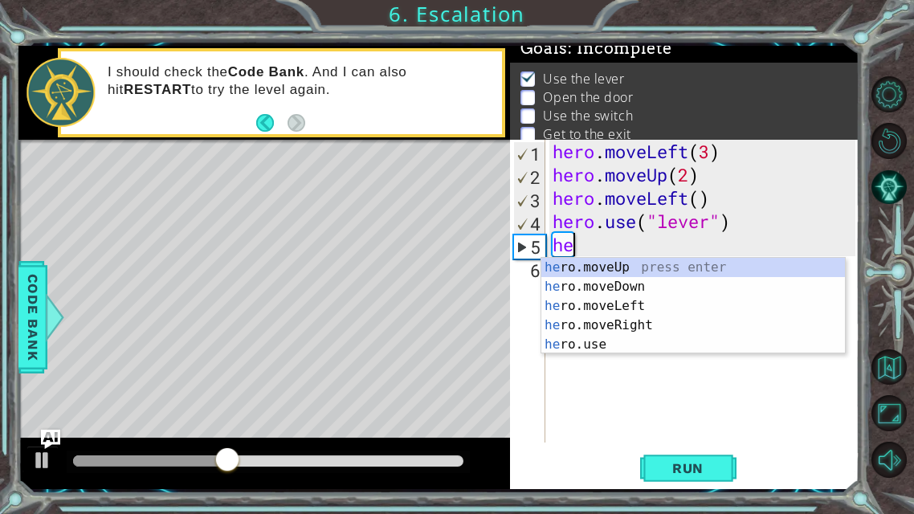
type textarea "h"
click at [615, 349] on div "her o.moveUp press enter her o.moveDown press enter her o.moveLeft press enter …" at bounding box center [693, 325] width 304 height 135
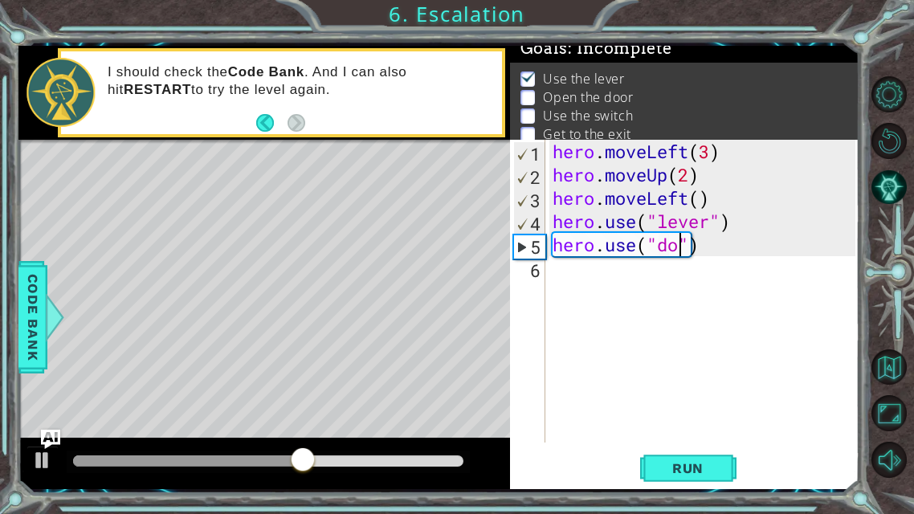
scroll to position [0, 6]
type textarea "hero.use("door")"
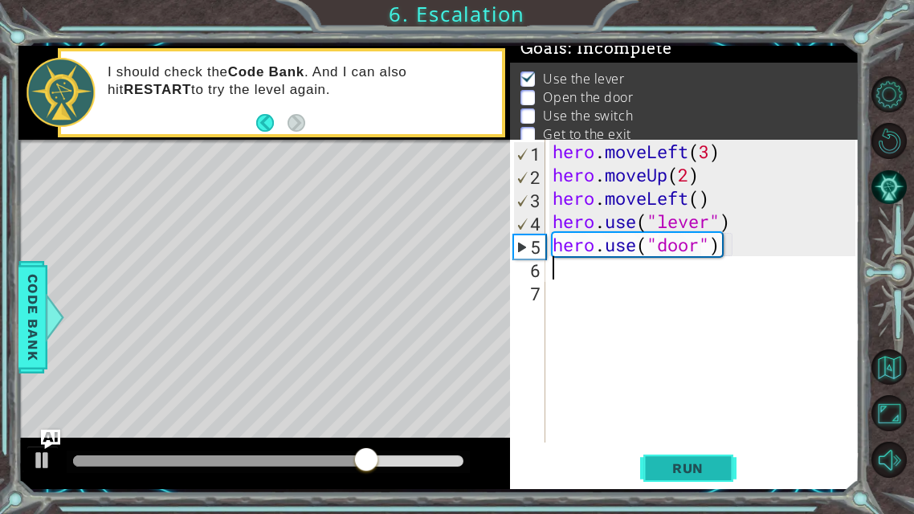
click at [713, 404] on span "Run" at bounding box center [687, 468] width 63 height 16
click at [733, 262] on div "hero . moveLeft ( 3 ) hero . moveUp ( 2 ) hero . moveLeft ( ) hero . use ( "lev…" at bounding box center [706, 314] width 315 height 349
click at [732, 246] on div "hero . moveLeft ( 3 ) hero . moveUp ( 2 ) hero . moveLeft ( ) hero . use ( "lev…" at bounding box center [706, 314] width 315 height 349
type textarea "hero.use("door")"
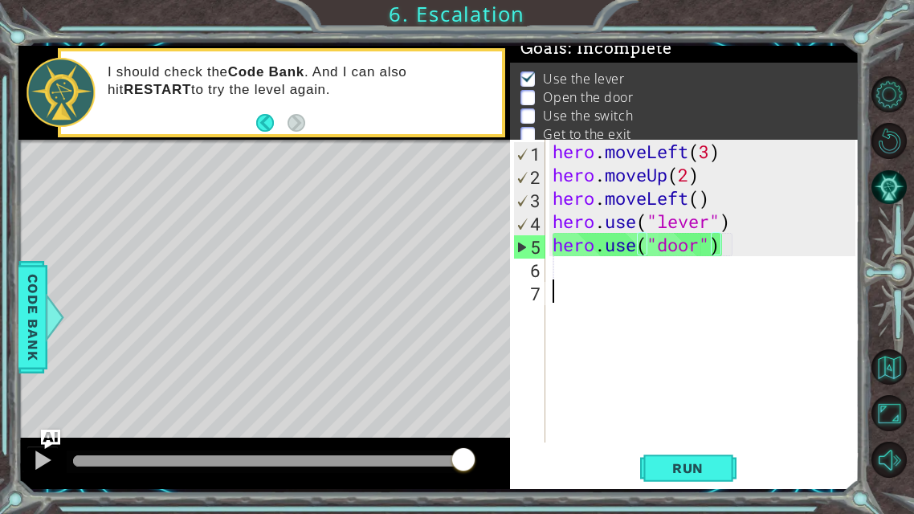
click at [563, 284] on div "hero . moveLeft ( 3 ) hero . moveUp ( 2 ) hero . moveLeft ( ) hero . use ( "lev…" at bounding box center [706, 314] width 315 height 349
click at [551, 266] on div "hero . moveLeft ( 3 ) hero . moveUp ( 2 ) hero . moveLeft ( ) hero . use ( "lev…" at bounding box center [706, 314] width 315 height 349
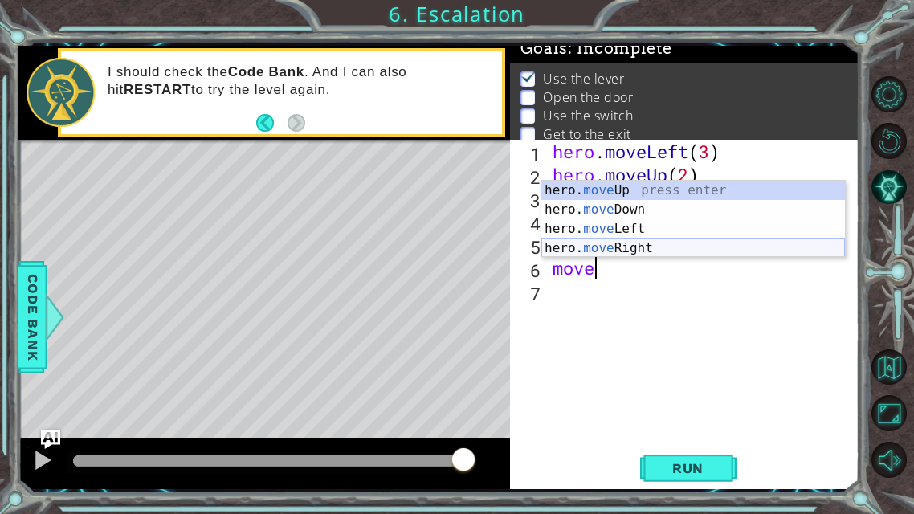
click at [617, 251] on div "hero. move Up press enter hero. move Down press enter hero. move Left press ent…" at bounding box center [693, 239] width 304 height 116
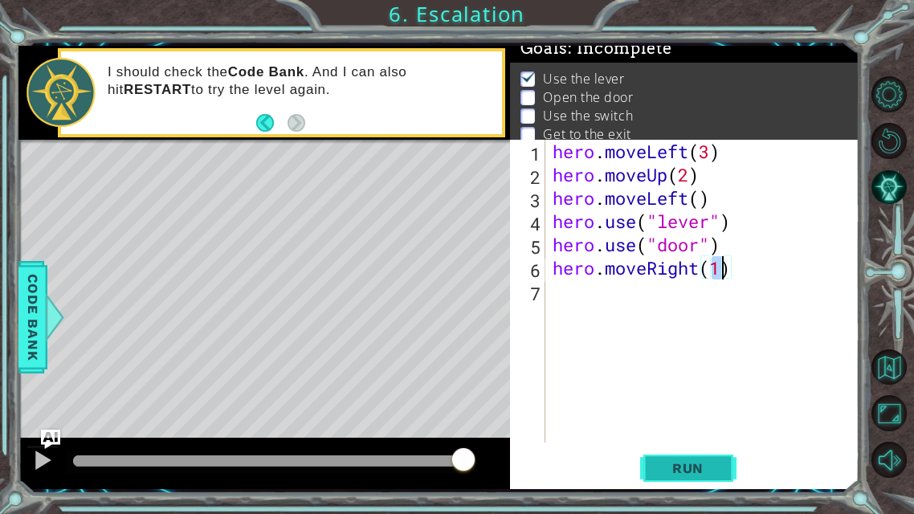
click at [698, 404] on span "Run" at bounding box center [687, 468] width 63 height 16
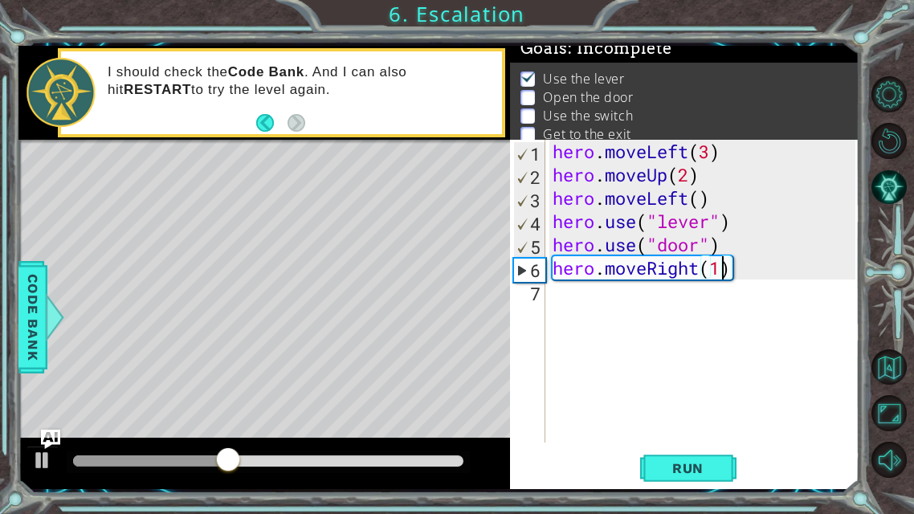
click at [759, 277] on div "hero . moveLeft ( 3 ) hero . moveUp ( 2 ) hero . moveLeft ( ) hero . use ( "lev…" at bounding box center [706, 314] width 315 height 349
click at [741, 275] on div "hero . moveLeft ( 3 ) hero . moveUp ( 2 ) hero . moveLeft ( ) hero . use ( "lev…" at bounding box center [706, 314] width 315 height 349
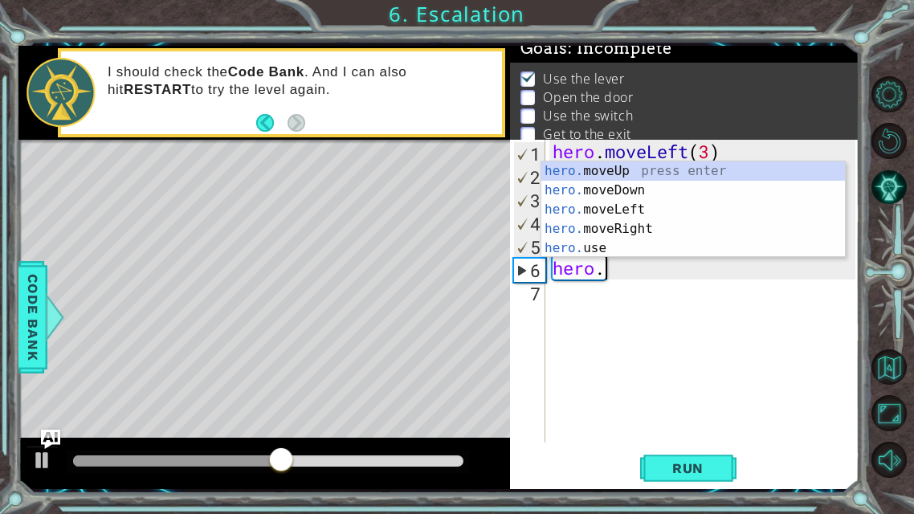
type textarea "h"
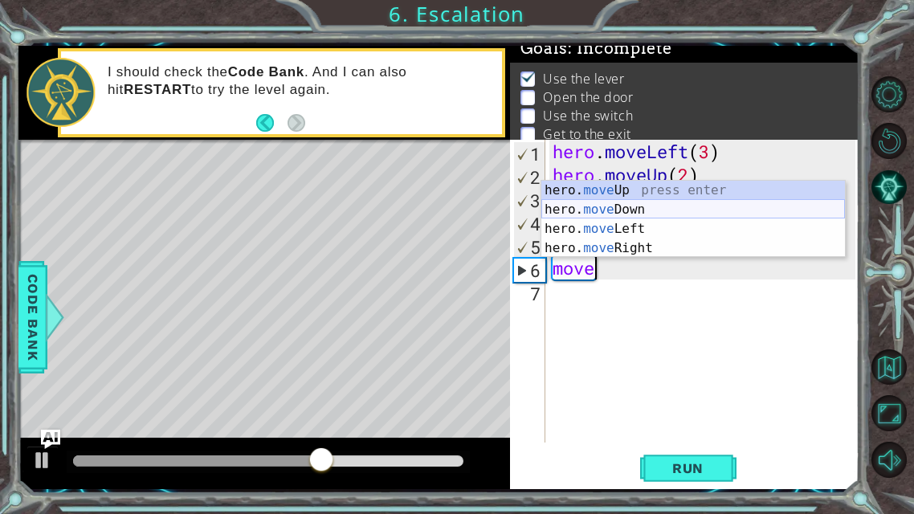
click at [585, 218] on div "hero. move Up press enter hero. move Down press enter hero. move Left press ent…" at bounding box center [693, 239] width 304 height 116
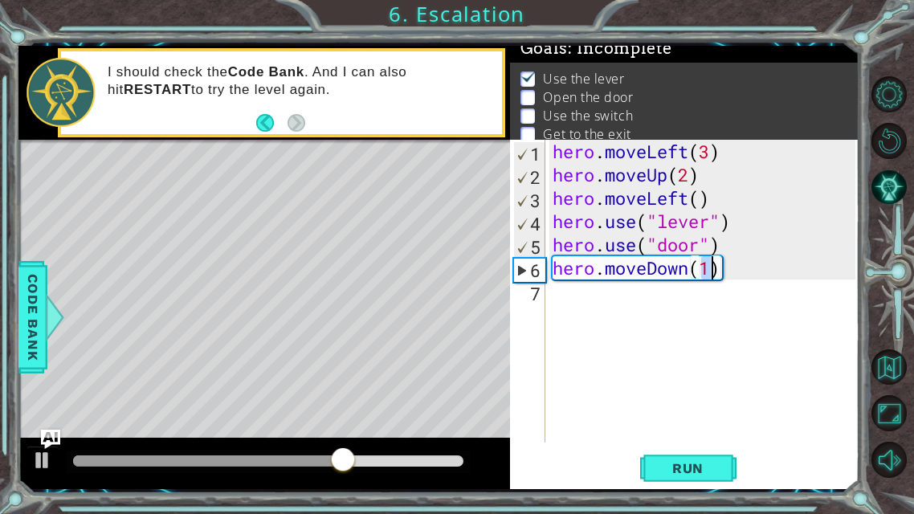
click at [728, 266] on div "hero . moveLeft ( 3 ) hero . moveUp ( 2 ) hero . moveLeft ( ) hero . use ( "lev…" at bounding box center [706, 314] width 315 height 349
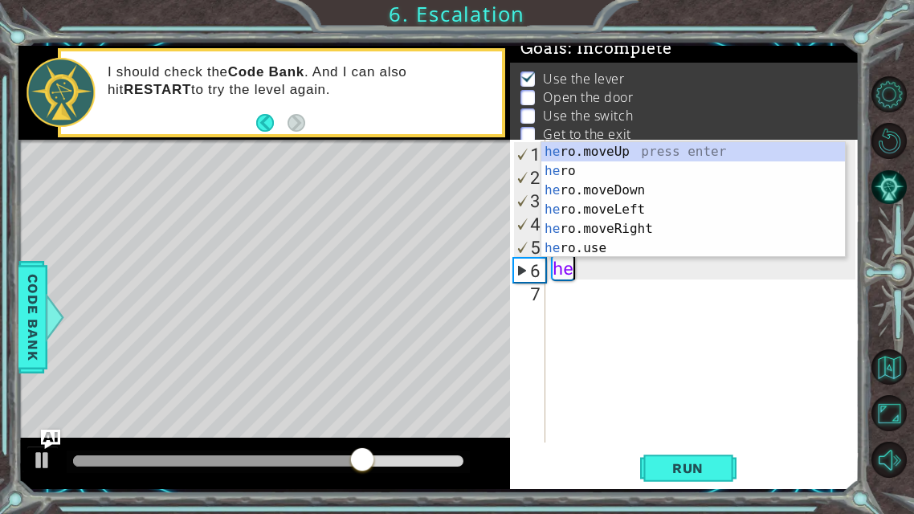
type textarea "h"
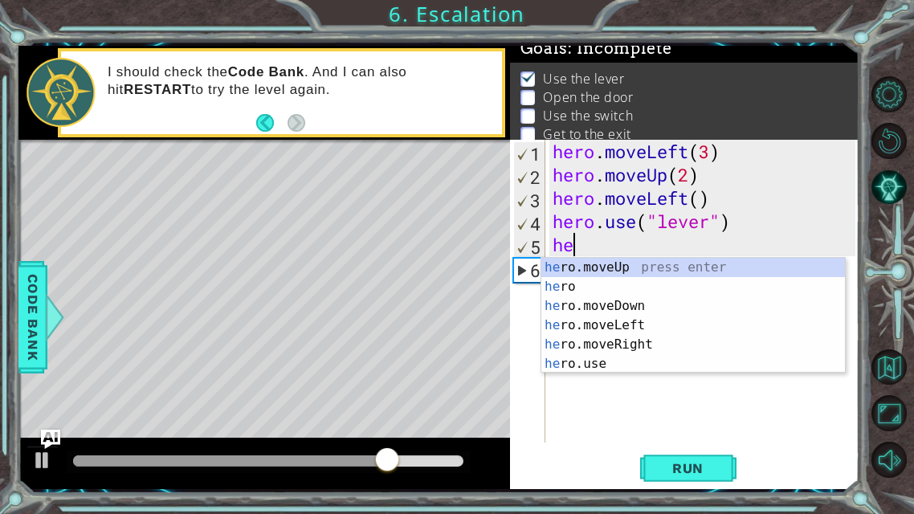
type textarea "h"
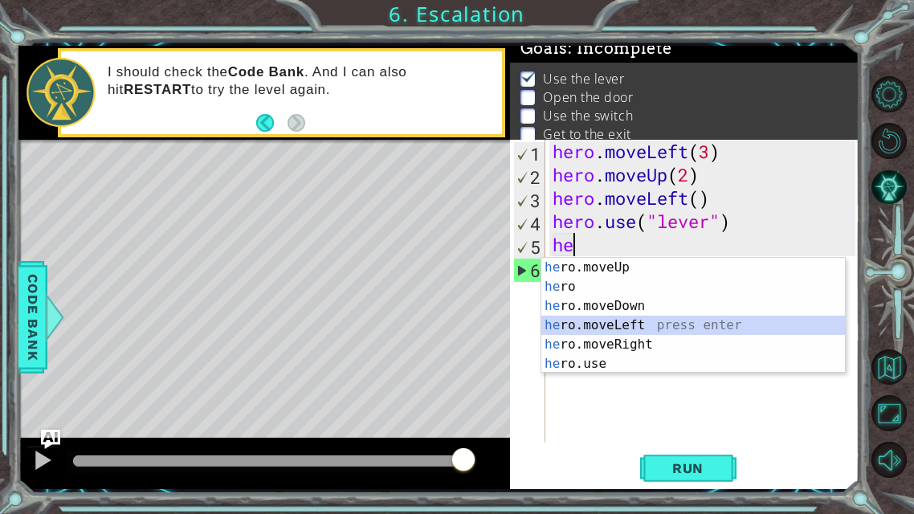
click at [640, 319] on div "he ro.moveUp press enter he ro press enter he ro.moveDown press enter he ro.mov…" at bounding box center [693, 335] width 304 height 154
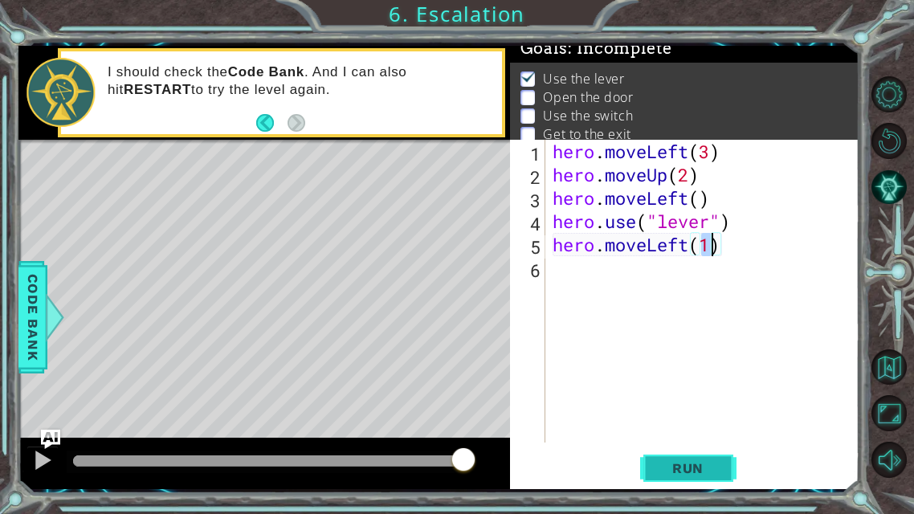
type textarea "hero.moveLeft(1)"
click at [688, 404] on button "Run" at bounding box center [688, 468] width 96 height 35
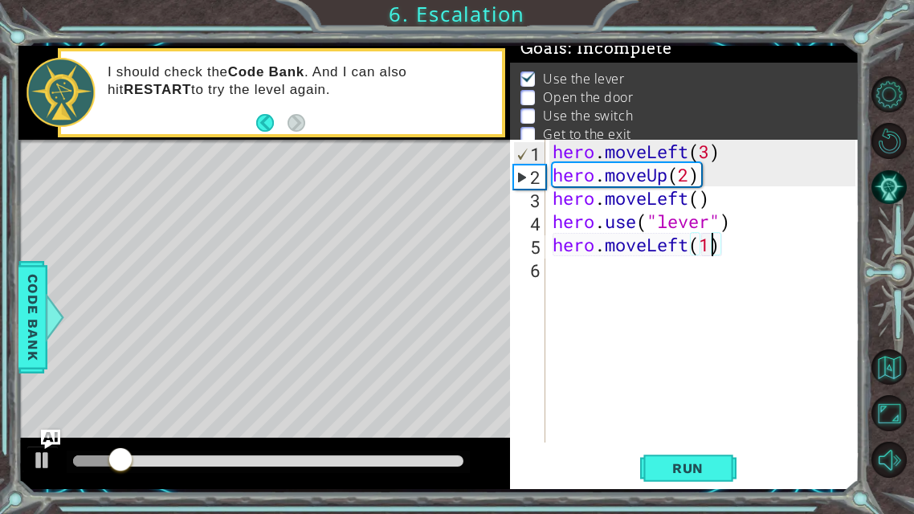
click at [554, 272] on div "hero . moveLeft ( 3 ) hero . moveUp ( 2 ) hero . moveLeft ( ) hero . use ( "lev…" at bounding box center [706, 314] width 315 height 349
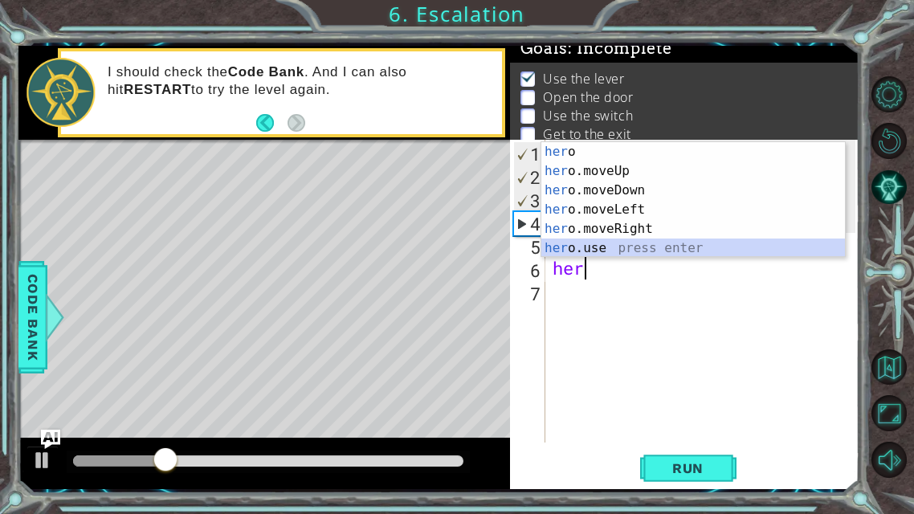
click at [590, 246] on div "her o press enter her o.moveUp press enter her o.moveDown press enter her o.mov…" at bounding box center [693, 219] width 304 height 154
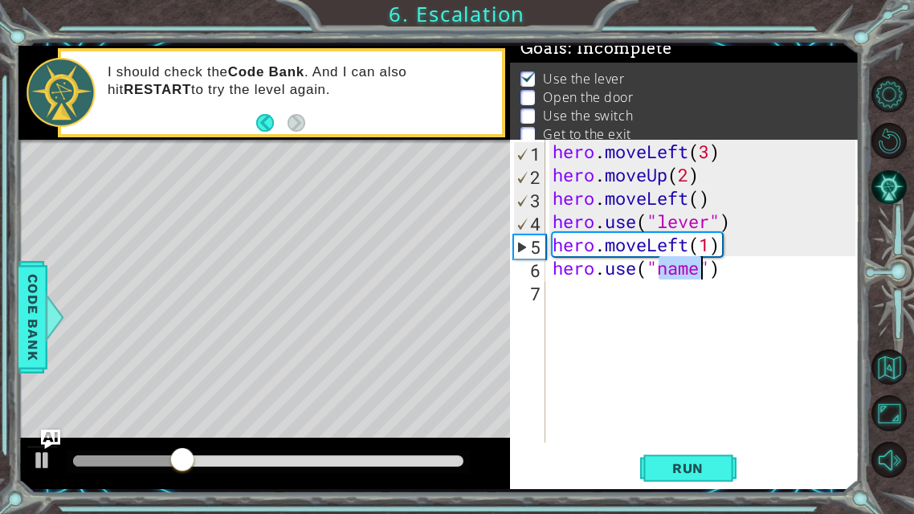
click at [696, 269] on div "hero . moveLeft ( 3 ) hero . moveUp ( 2 ) hero . moveLeft ( ) hero . use ( "lev…" at bounding box center [702, 291] width 306 height 303
click at [700, 269] on div "hero . moveLeft ( 3 ) hero . moveUp ( 2 ) hero . moveLeft ( ) hero . use ( "lev…" at bounding box center [706, 314] width 315 height 349
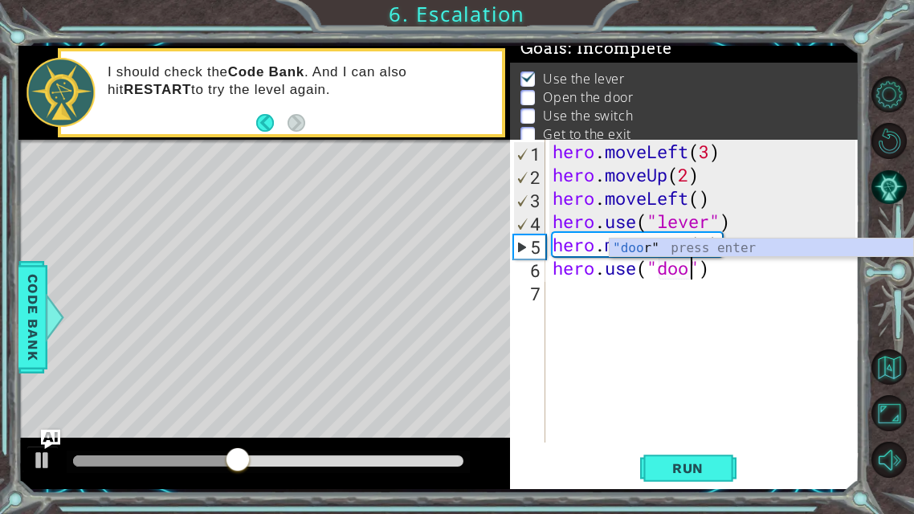
scroll to position [0, 6]
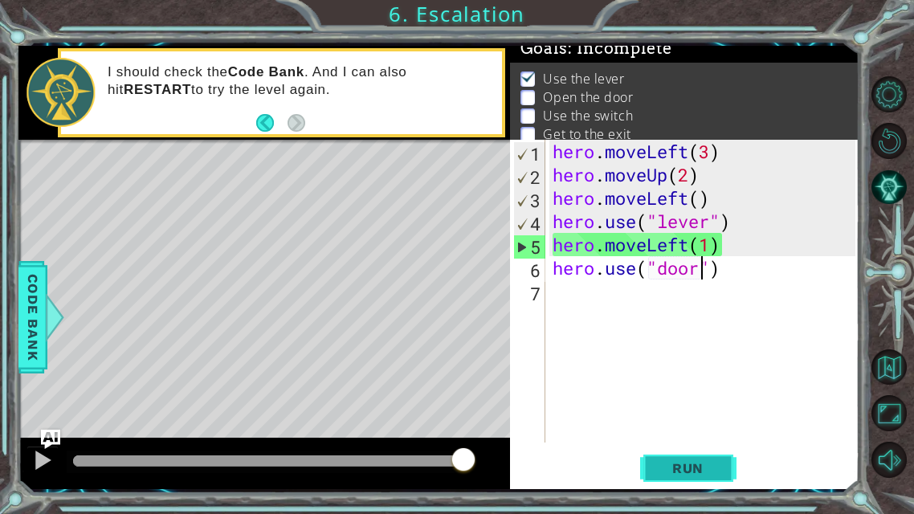
type textarea "hero.use("door")"
click at [692, 404] on span "Run" at bounding box center [687, 468] width 63 height 16
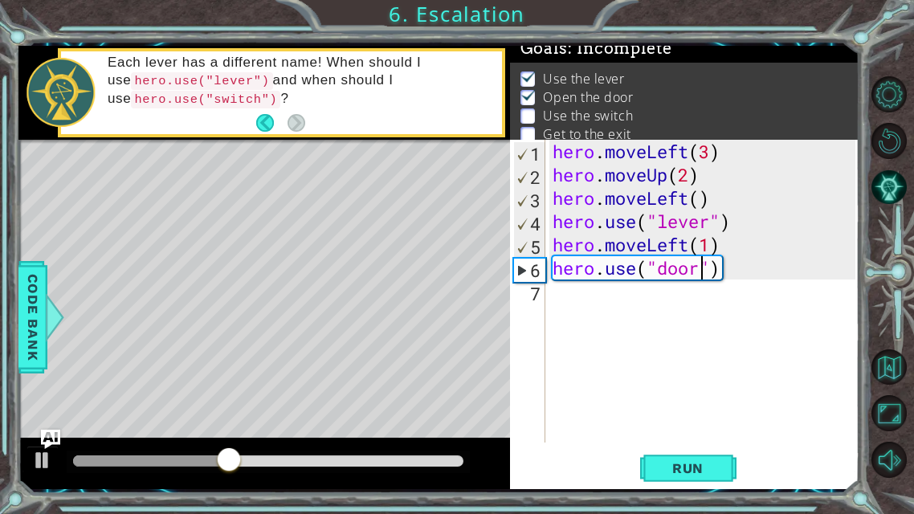
click at [558, 306] on div "hero . moveLeft ( 3 ) hero . moveUp ( 2 ) hero . moveLeft ( ) hero . use ( "lev…" at bounding box center [706, 314] width 315 height 349
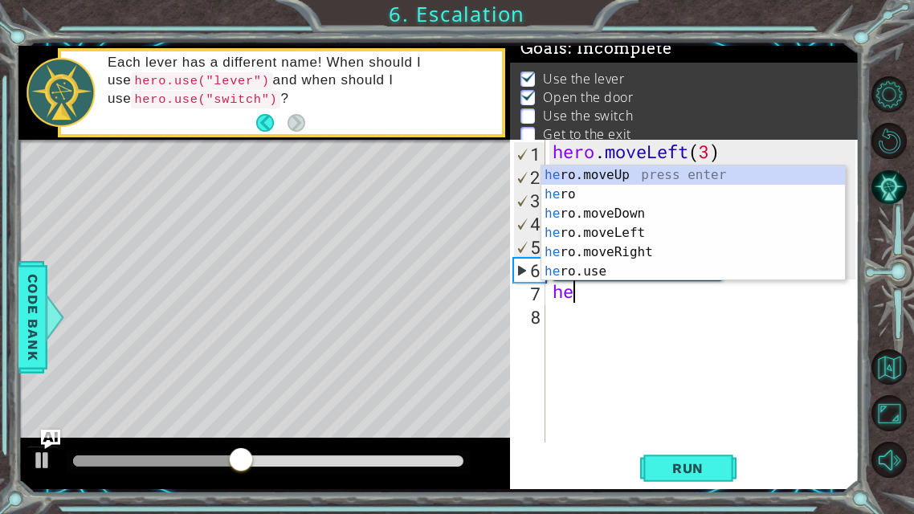
scroll to position [0, 0]
click at [582, 178] on div "he ro.moveUp press enter he ro press enter he ro.moveDown press enter he ro.mov…" at bounding box center [693, 242] width 304 height 154
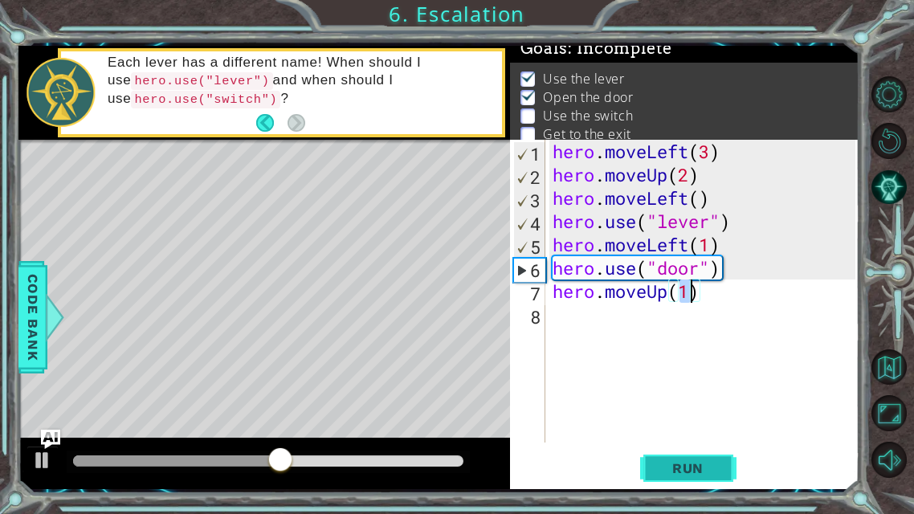
type textarea "hero.moveUp(1)"
click at [701, 404] on button "Run" at bounding box center [688, 468] width 96 height 35
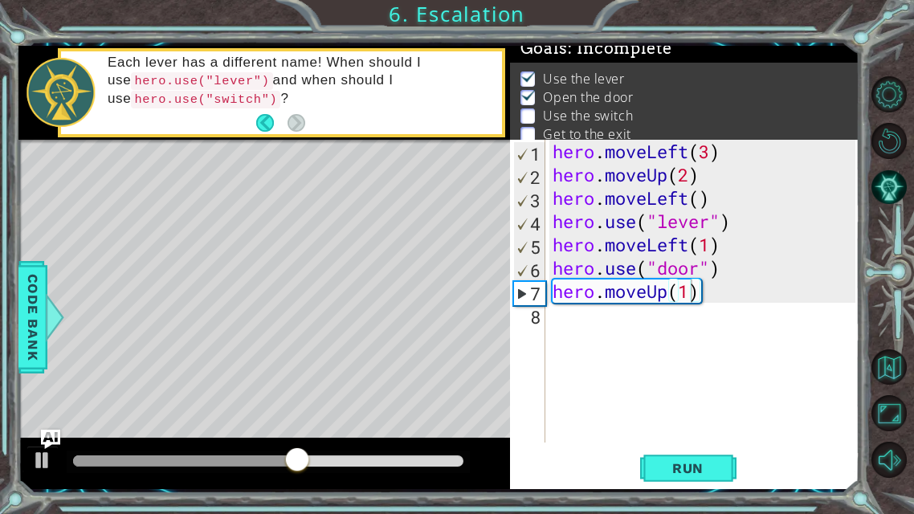
click at [547, 314] on div "hero.moveUp(1) 1 2 3 4 5 6 7 8 hero . moveLeft ( 3 ) hero . moveUp ( 2 ) hero .…" at bounding box center [683, 291] width 346 height 303
click at [559, 312] on div "hero . moveLeft ( 3 ) hero . moveUp ( 2 ) hero . moveLeft ( ) hero . use ( "lev…" at bounding box center [706, 314] width 315 height 349
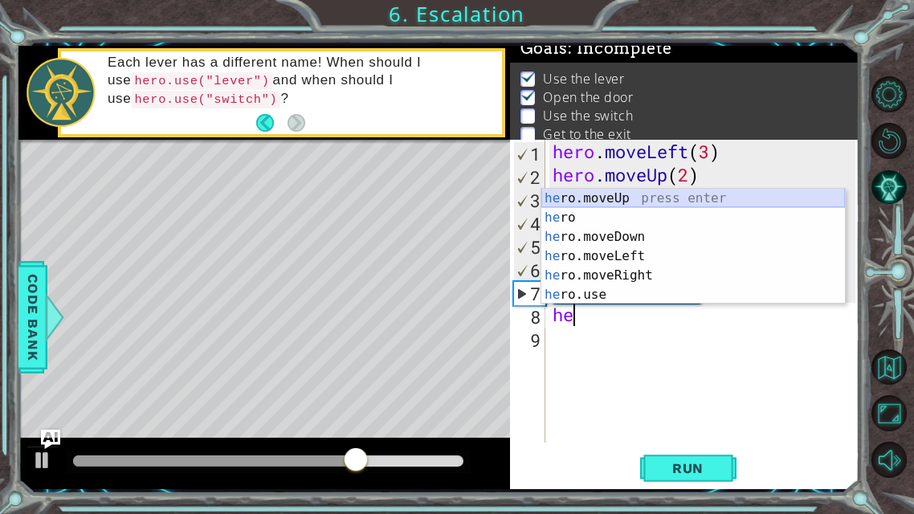
click at [585, 198] on div "he ro.moveUp press enter he ro press enter he ro.moveDown press enter he ro.mov…" at bounding box center [693, 266] width 304 height 154
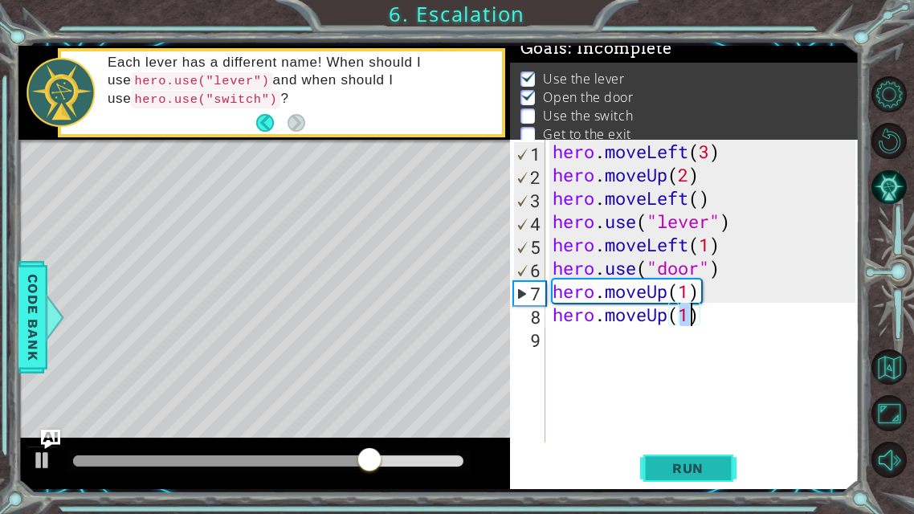
type textarea "hero.moveUp(1)"
click at [687, 404] on button "Run" at bounding box center [688, 468] width 96 height 35
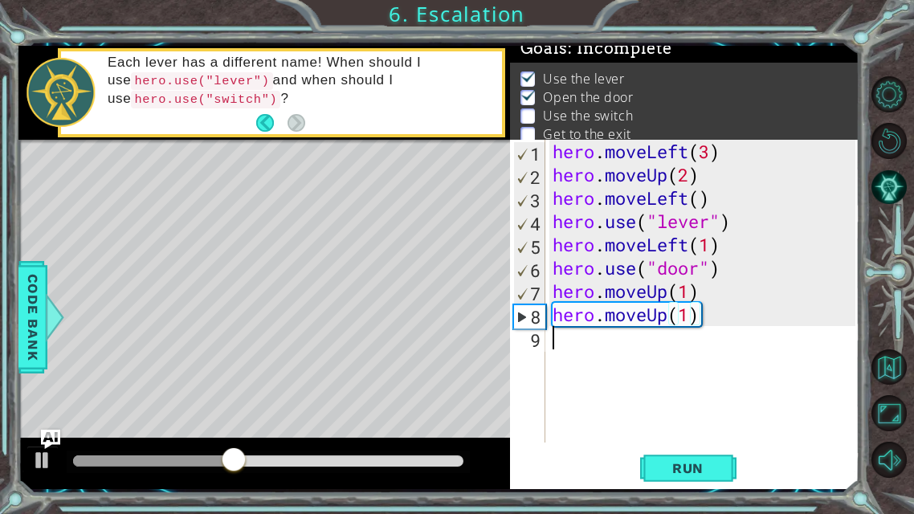
click at [565, 365] on div "hero . moveLeft ( 3 ) hero . moveUp ( 2 ) hero . moveLeft ( ) hero . use ( "lev…" at bounding box center [706, 314] width 315 height 349
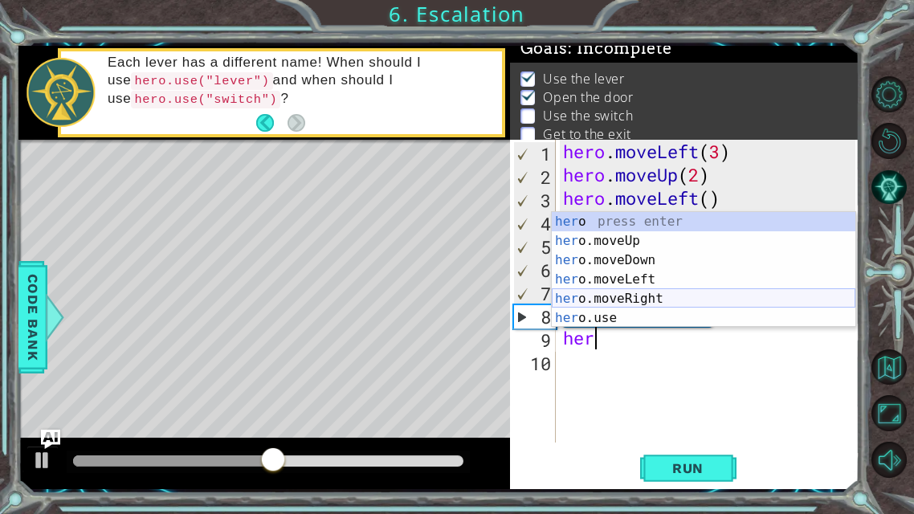
click at [635, 297] on div "her o press enter her o.moveUp press enter her o.moveDown press enter her o.mov…" at bounding box center [704, 289] width 304 height 154
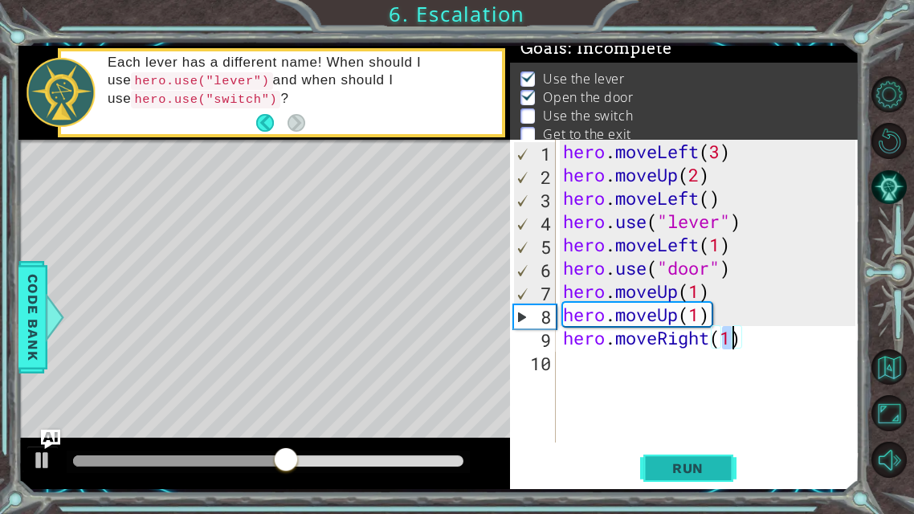
type textarea "hero.moveRight(1)"
click at [689, 404] on span "Run" at bounding box center [687, 468] width 63 height 16
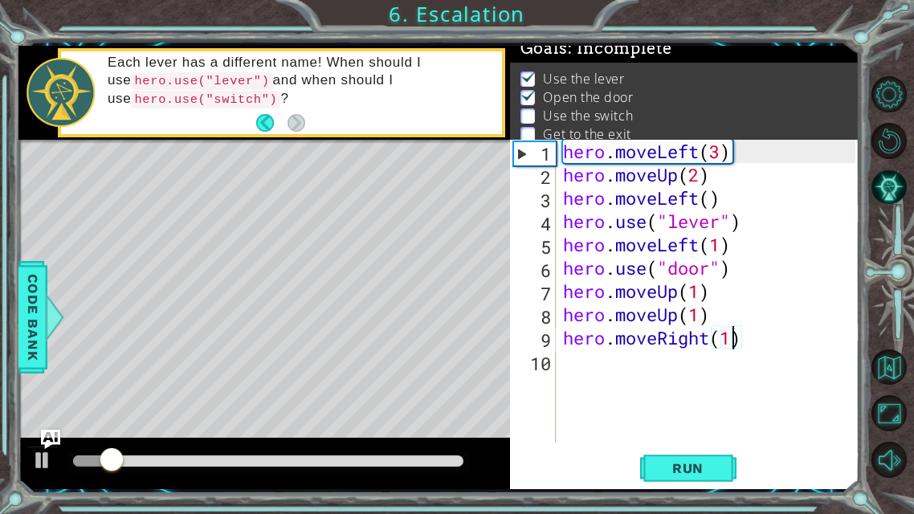
click at [588, 365] on div "hero . moveLeft ( 3 ) hero . moveUp ( 2 ) hero . moveLeft ( ) hero . use ( "lev…" at bounding box center [712, 314] width 304 height 349
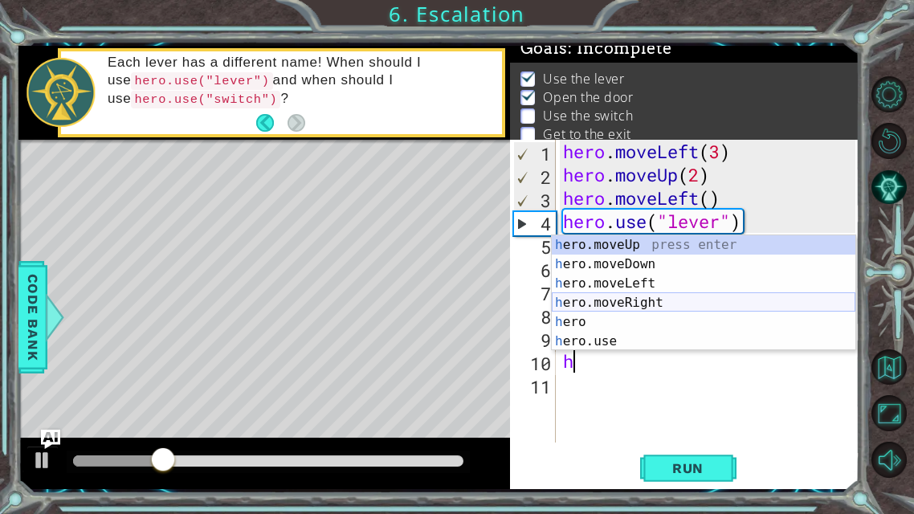
click at [626, 311] on div "h ero.moveUp press enter h ero.moveDown press enter h ero.moveLeft press enter …" at bounding box center [704, 312] width 304 height 154
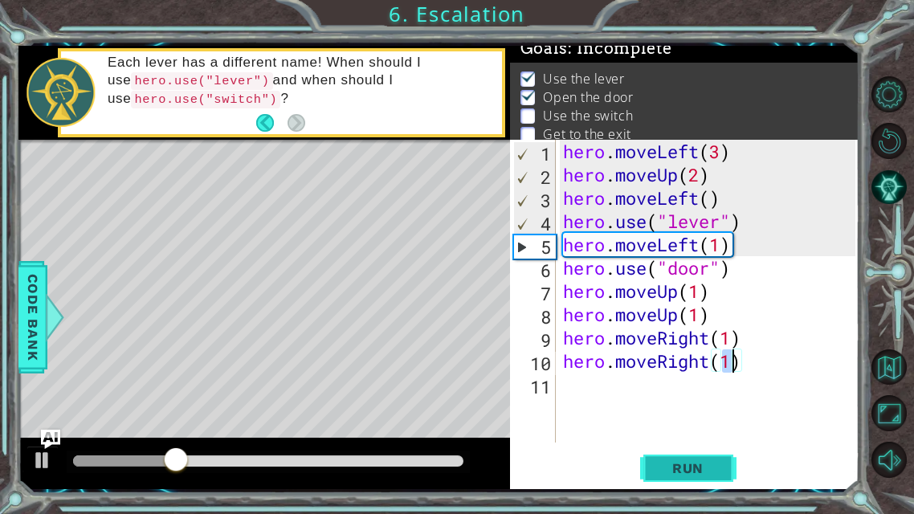
type textarea "hero.moveRight(1)"
click at [669, 404] on span "Run" at bounding box center [687, 468] width 63 height 16
click at [578, 390] on div "hero . moveLeft ( 3 ) hero . moveUp ( 2 ) hero . moveLeft ( ) hero . use ( "lev…" at bounding box center [712, 314] width 304 height 349
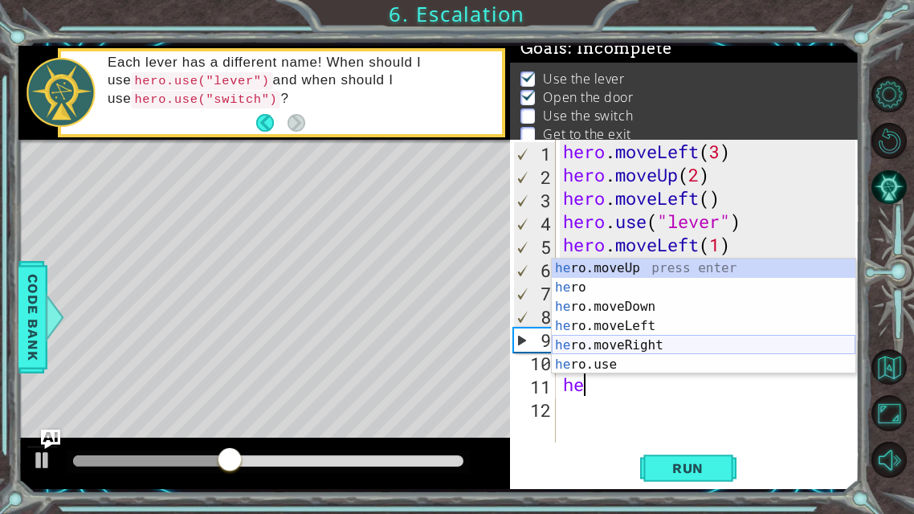
click at [644, 350] on div "he ro.moveUp press enter he ro press enter he ro.moveDown press enter he ro.mov…" at bounding box center [704, 336] width 304 height 154
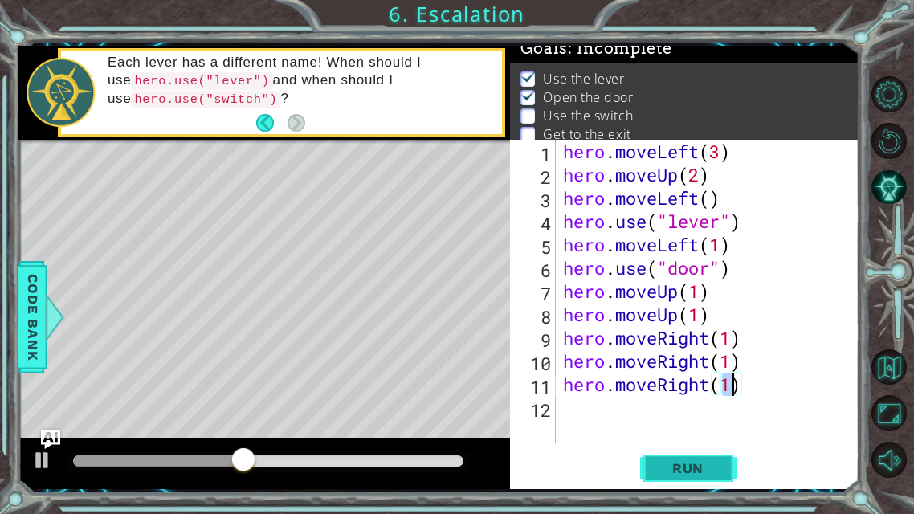
type textarea "hero.moveRight(1)"
click at [703, 404] on span "Run" at bounding box center [687, 468] width 63 height 16
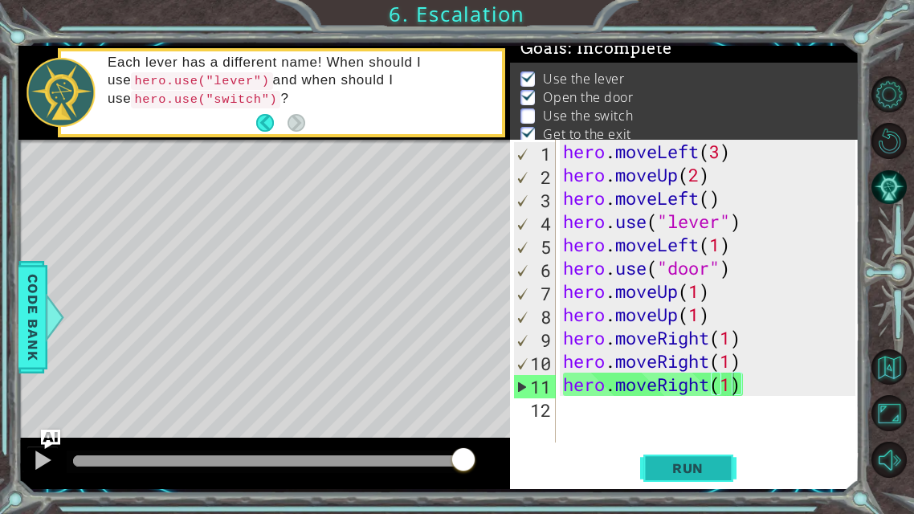
click at [699, 404] on span "Run" at bounding box center [687, 468] width 63 height 16
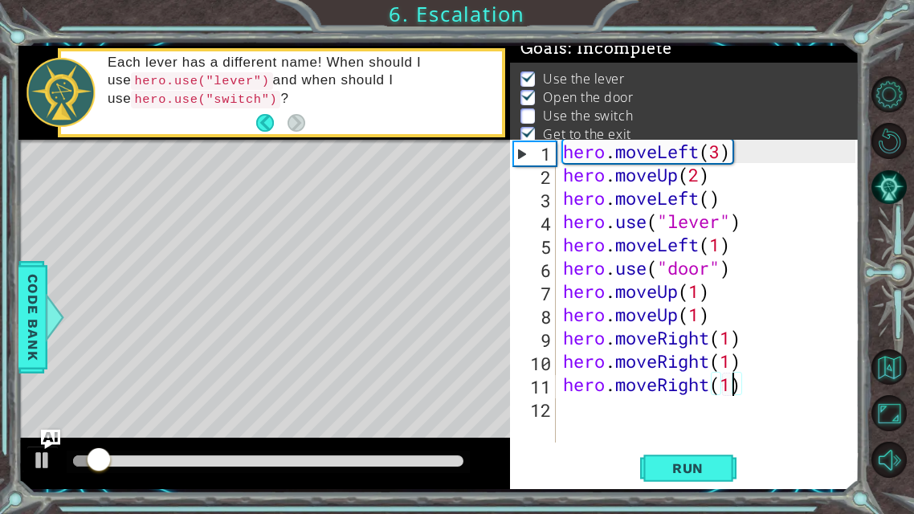
click at [570, 404] on div "hero . moveLeft ( 3 ) hero . moveUp ( 2 ) hero . moveLeft ( ) hero . use ( "lev…" at bounding box center [712, 314] width 304 height 349
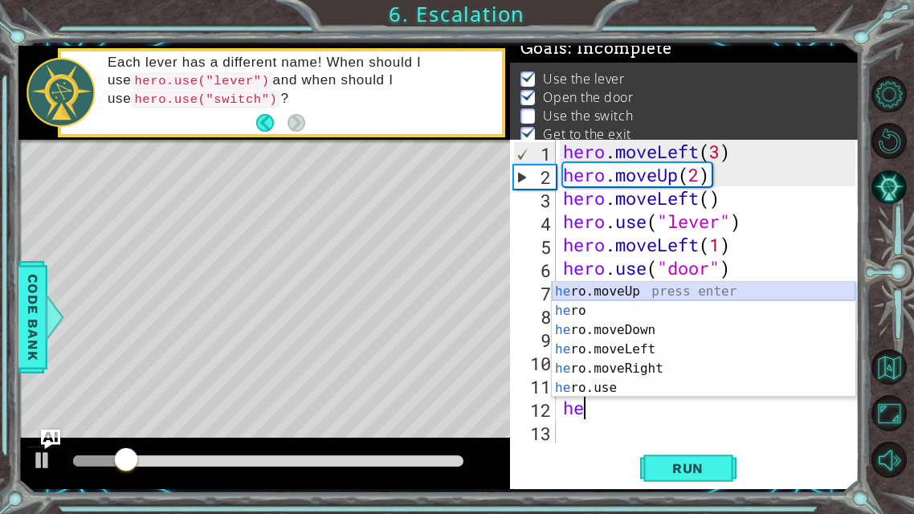
click at [637, 295] on div "he ro.moveUp press enter he ro press enter he ro.moveDown press enter he ro.mov…" at bounding box center [704, 359] width 304 height 154
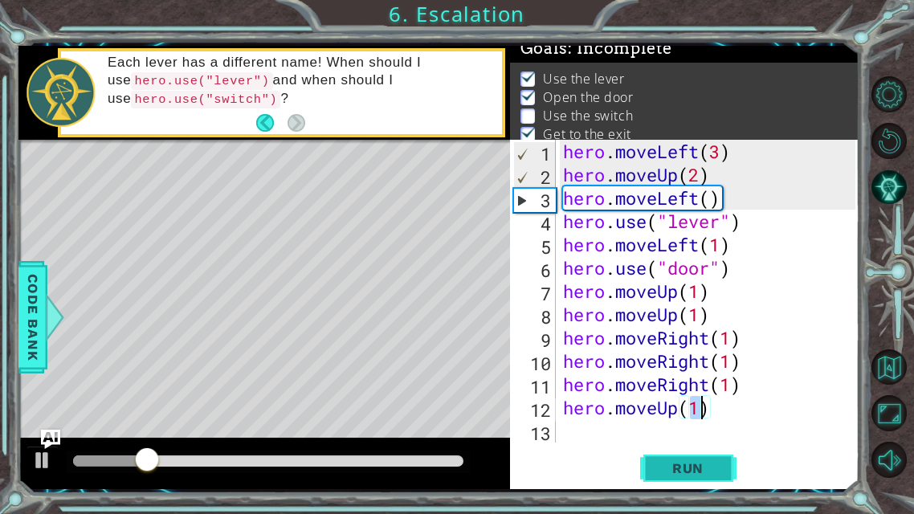
type textarea "hero.moveUp(1)"
click at [683, 404] on button "Run" at bounding box center [688, 468] width 96 height 35
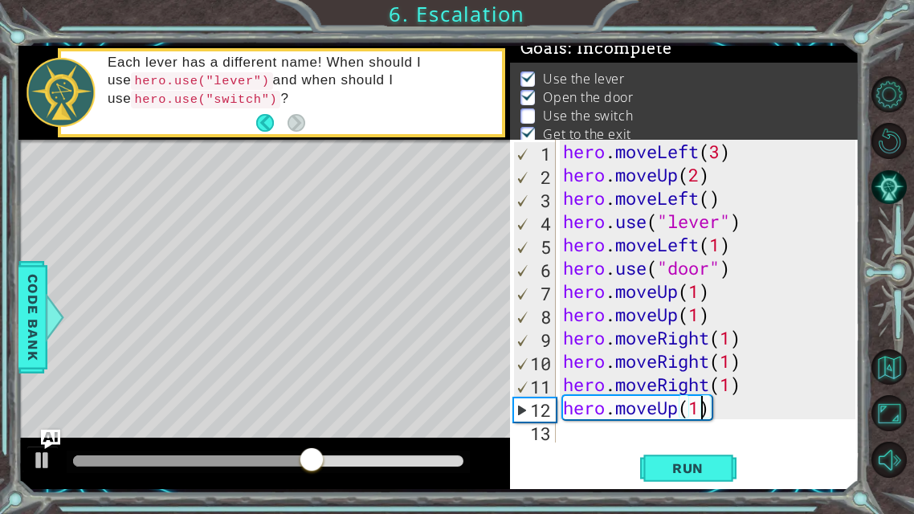
click at [562, 404] on div "hero . moveLeft ( 3 ) hero . moveUp ( 2 ) hero . moveLeft ( ) hero . use ( "lev…" at bounding box center [712, 314] width 304 height 349
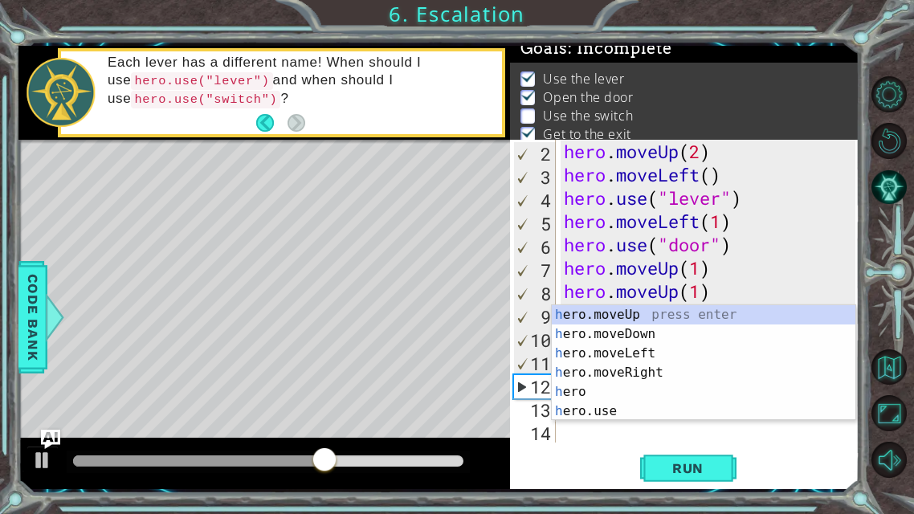
scroll to position [22, 0]
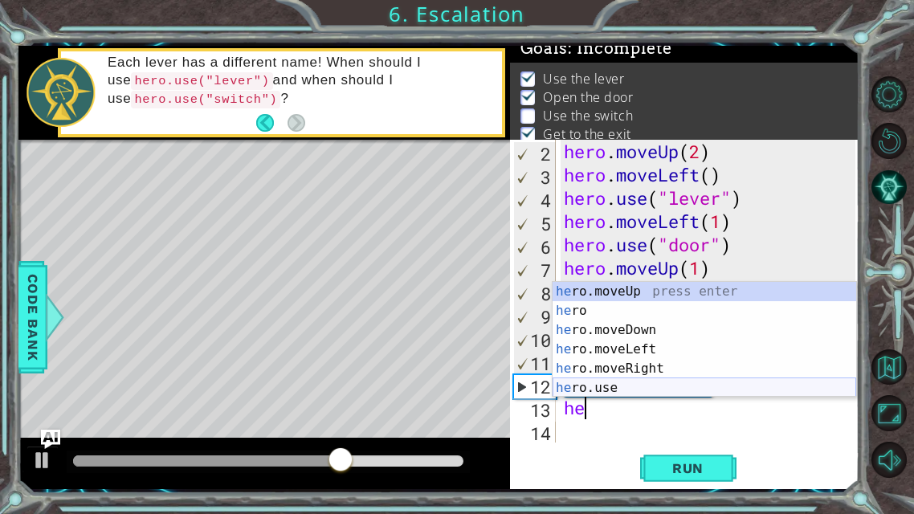
click at [632, 387] on div "he ro.moveUp press enter he ro press enter he ro.moveDown press enter he ro.mov…" at bounding box center [705, 359] width 304 height 154
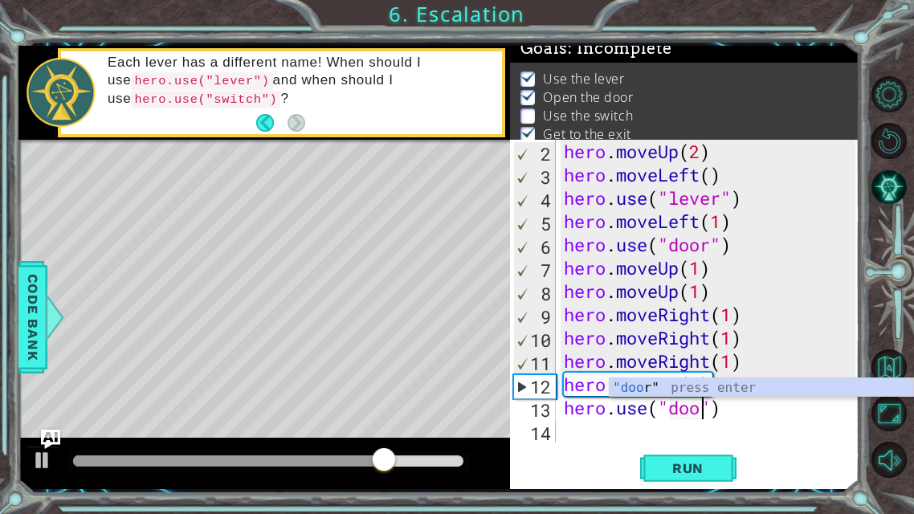
scroll to position [0, 6]
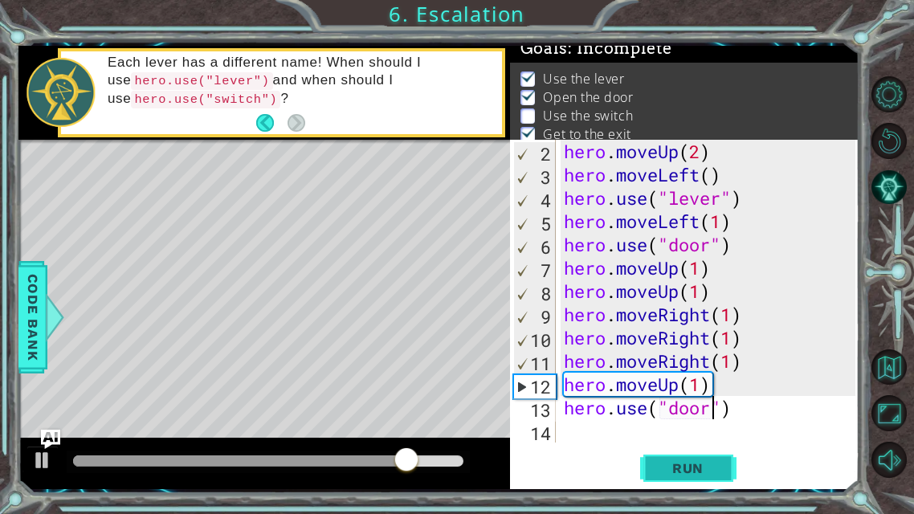
click at [696, 404] on span "Run" at bounding box center [687, 468] width 63 height 16
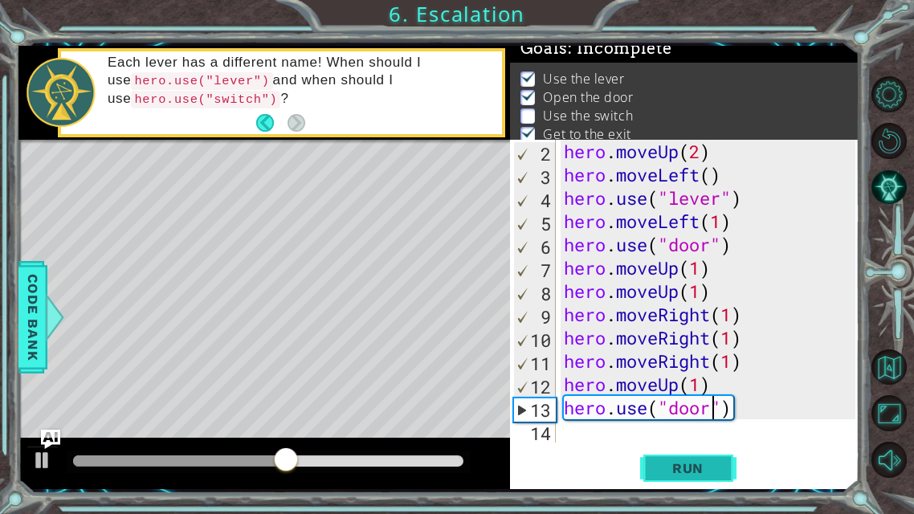
click at [696, 404] on span "Run" at bounding box center [687, 468] width 63 height 16
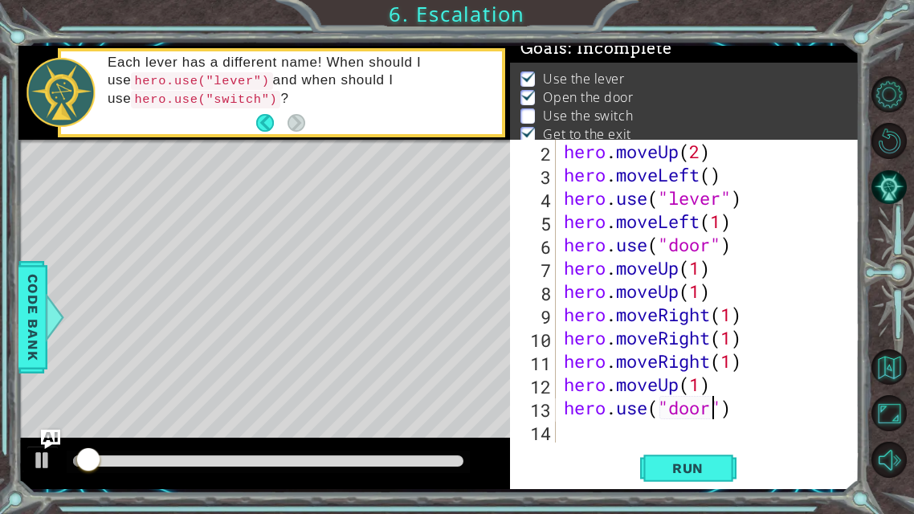
click at [279, 238] on div "Level Map" at bounding box center [389, 376] width 742 height 473
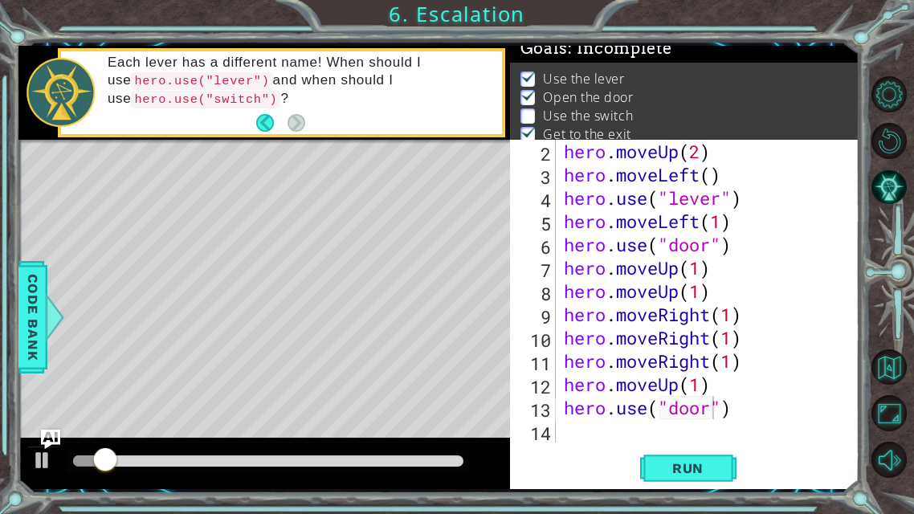
click at [279, 238] on div "Level Map" at bounding box center [389, 376] width 742 height 473
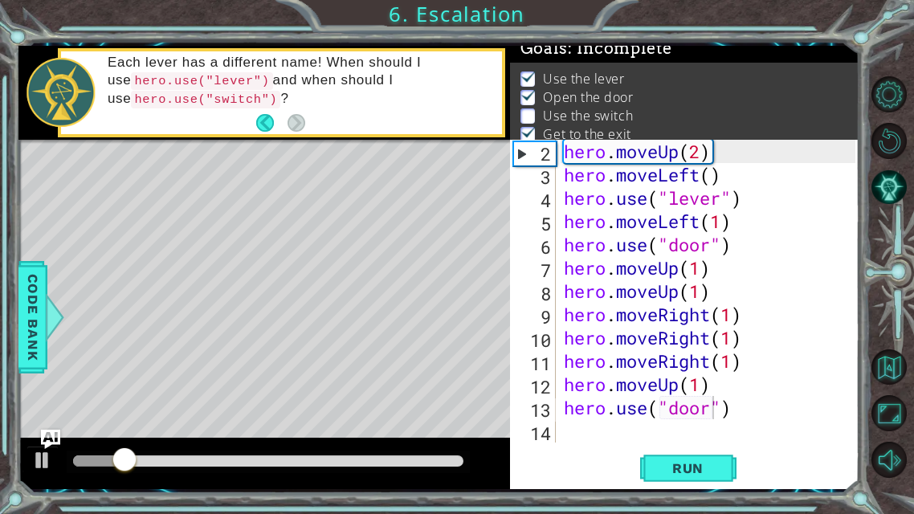
click at [746, 404] on div "hero . moveUp ( 2 ) hero . moveLeft ( ) hero . use ( "lever" ) hero . moveLeft …" at bounding box center [713, 314] width 304 height 349
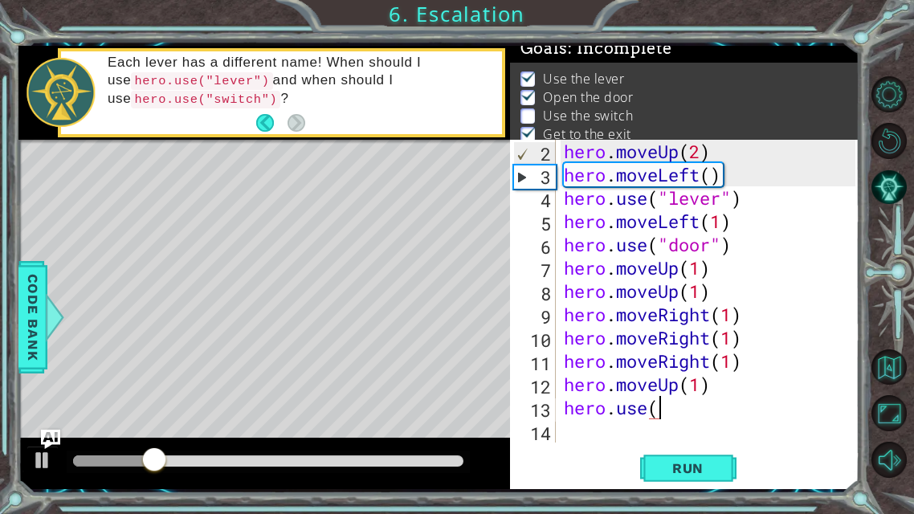
scroll to position [0, 3]
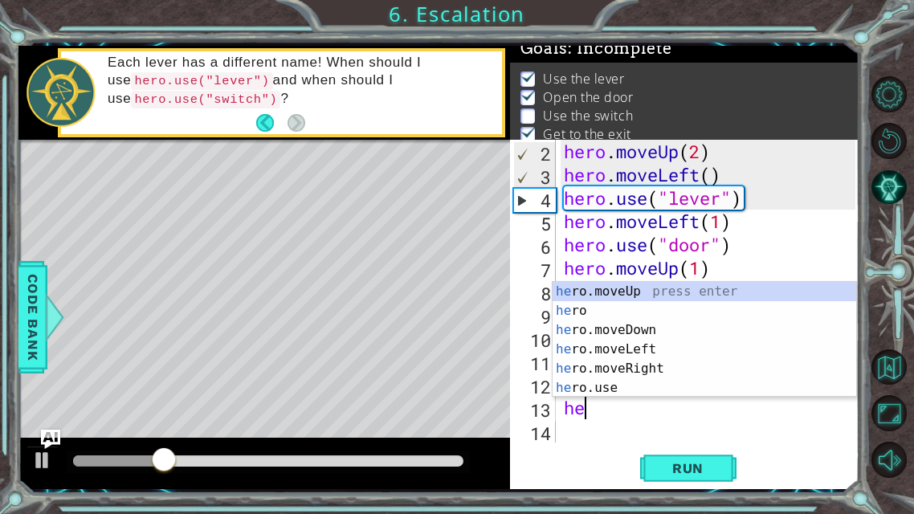
type textarea "h"
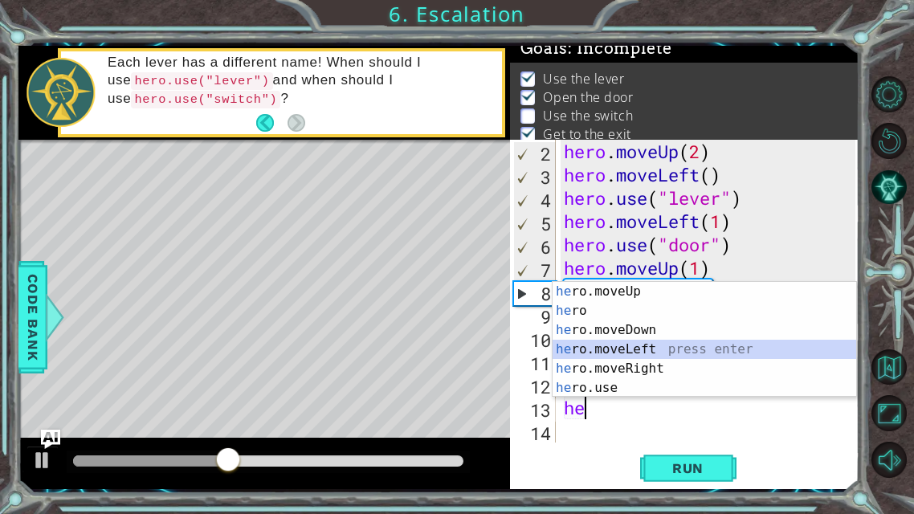
click at [635, 344] on div "he ro.moveUp press enter he ro press enter he ro.moveDown press enter he ro.mov…" at bounding box center [705, 359] width 304 height 154
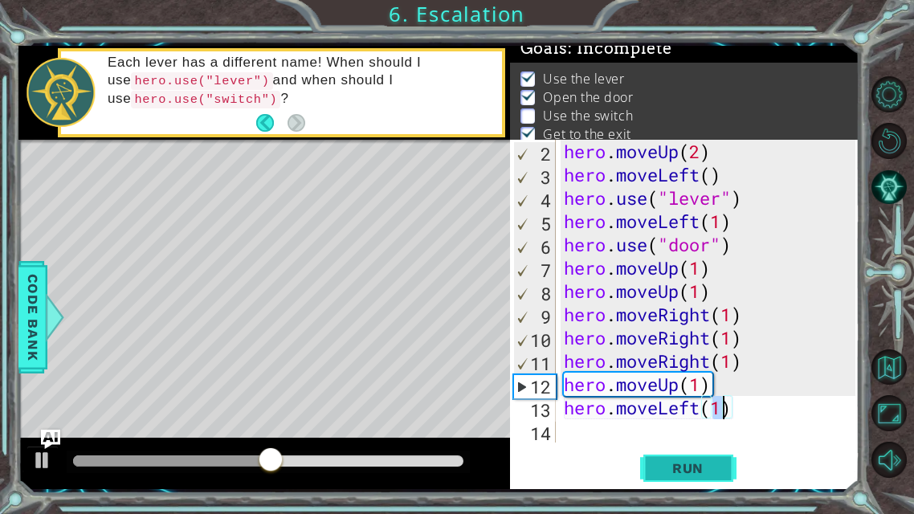
click at [679, 404] on span "Run" at bounding box center [687, 468] width 63 height 16
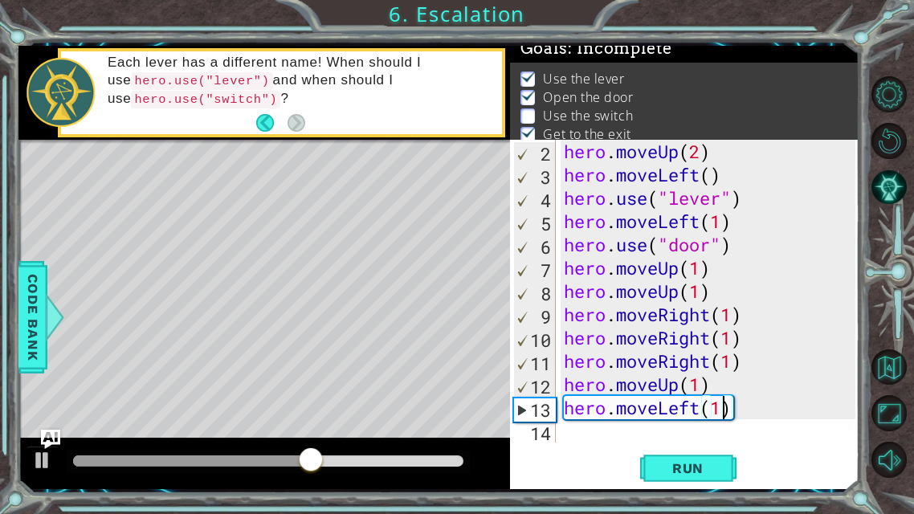
click at [749, 404] on div "hero . moveUp ( 2 ) hero . moveLeft ( ) hero . use ( "lever" ) hero . moveLeft …" at bounding box center [713, 314] width 304 height 349
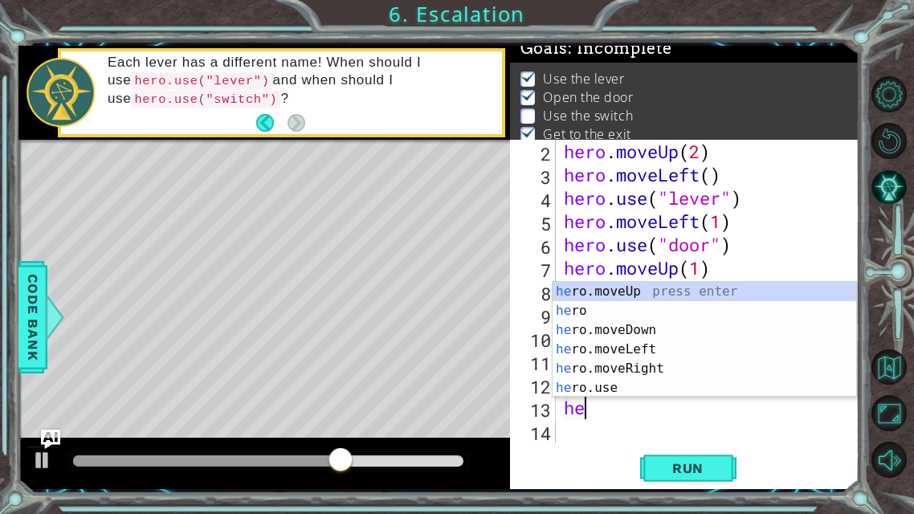
type textarea "h"
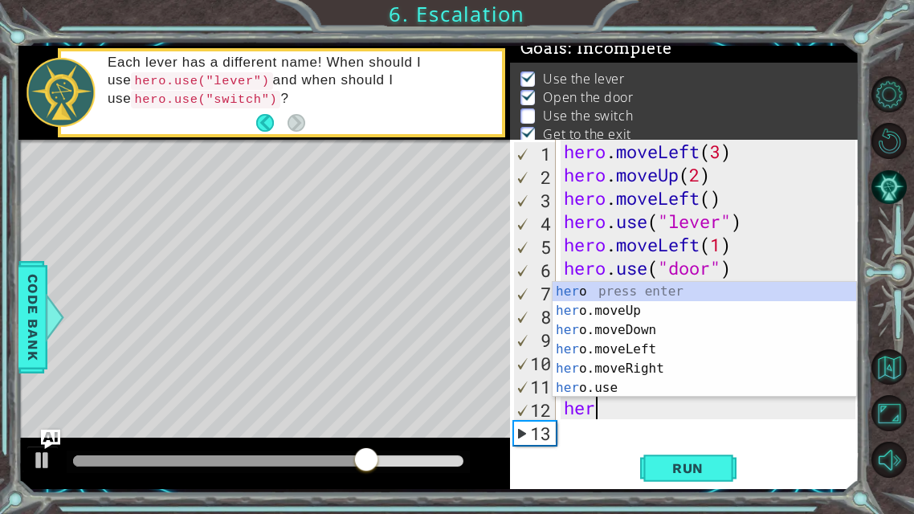
type textarea "h"
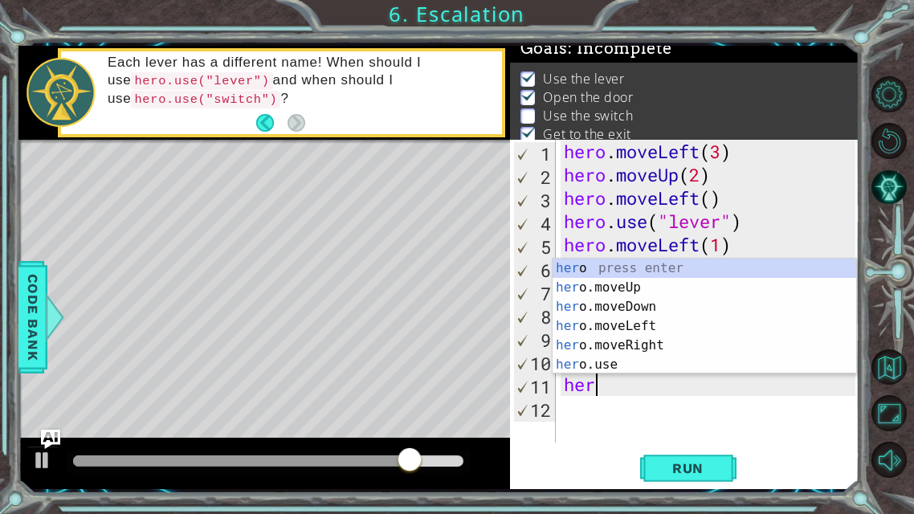
type textarea "h"
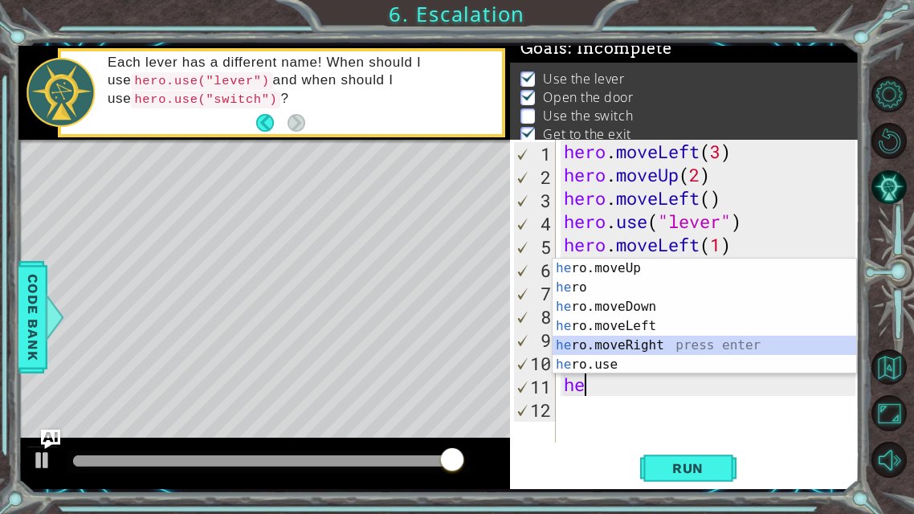
click at [648, 343] on div "he ro.moveUp press enter he ro press enter he ro.moveDown press enter he ro.mov…" at bounding box center [705, 336] width 304 height 154
type textarea "hero.moveRight(1)"
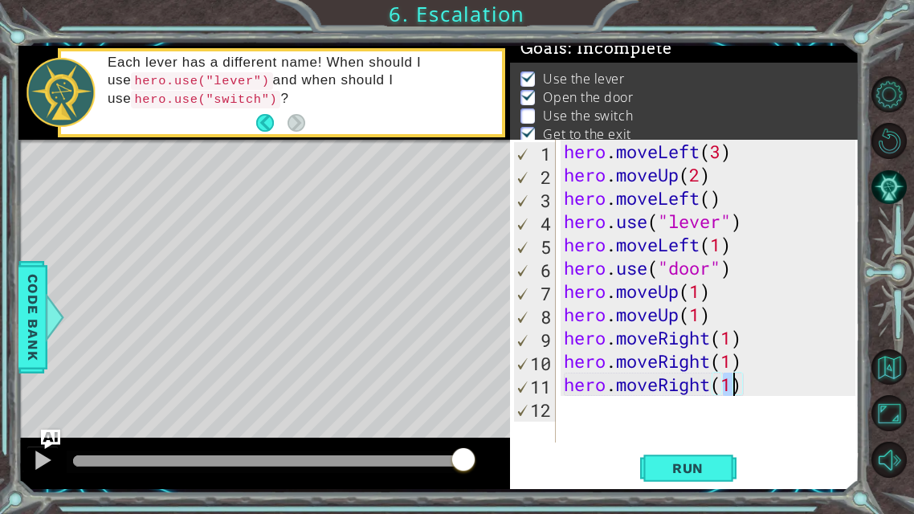
click at [602, 404] on div "hero . moveLeft ( 3 ) hero . moveUp ( 2 ) hero . moveLeft ( ) hero . use ( "lev…" at bounding box center [713, 314] width 304 height 349
click at [703, 404] on div "1 2 3 4 5 6 7 8 9 10 11 12 hero . moveLeft ( 3 ) hero . moveUp ( 2 ) hero . mov…" at bounding box center [684, 314] width 349 height 349
click at [709, 404] on span "Run" at bounding box center [687, 468] width 63 height 16
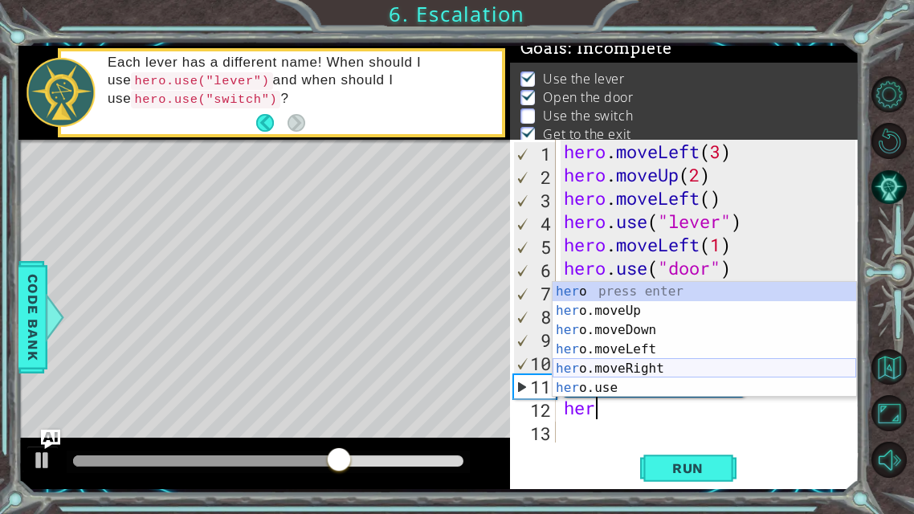
click at [636, 370] on div "her o press enter her o.moveUp press enter her o.moveDown press enter her o.mov…" at bounding box center [705, 359] width 304 height 154
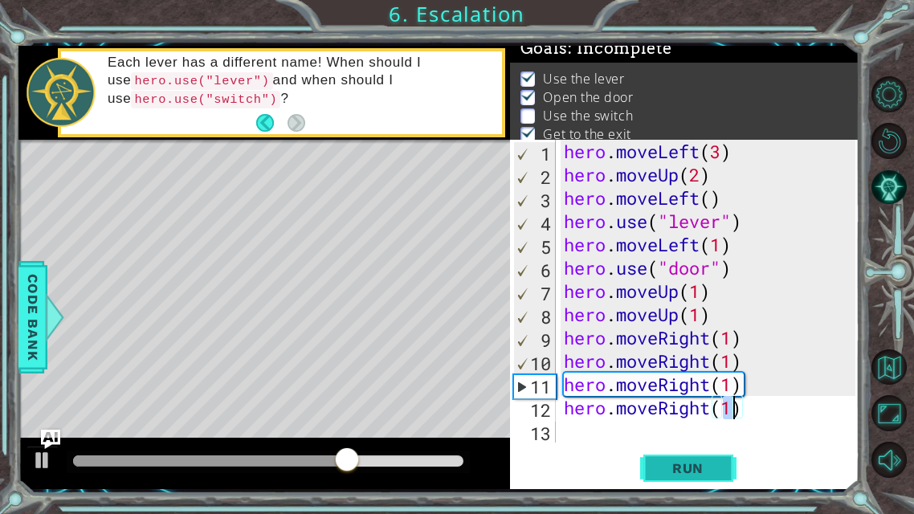
click at [692, 404] on span "Run" at bounding box center [687, 468] width 63 height 16
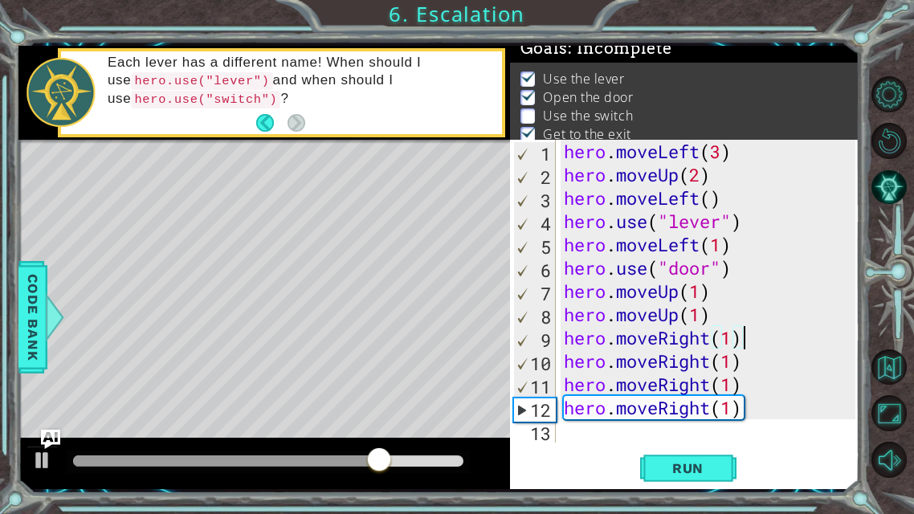
click at [742, 337] on div "hero . moveLeft ( 3 ) hero . moveUp ( 2 ) hero . moveLeft ( ) hero . use ( "lev…" at bounding box center [713, 314] width 304 height 349
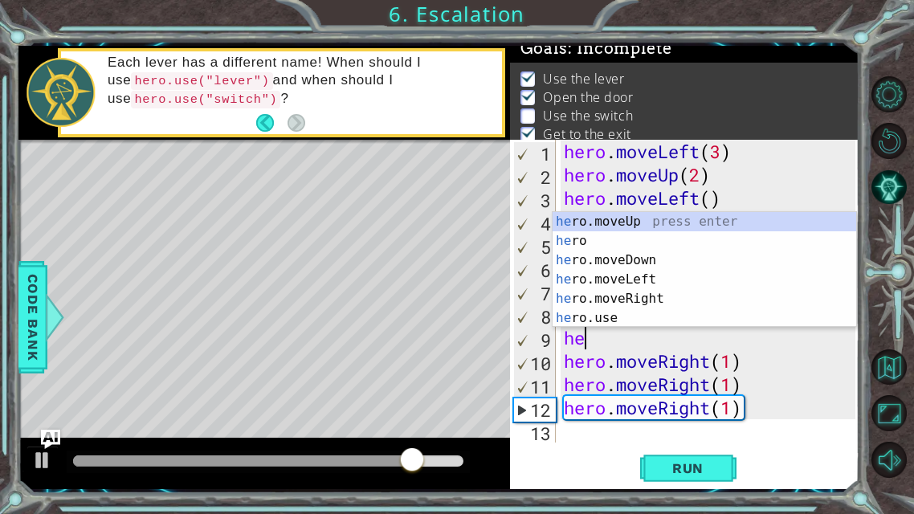
type textarea "h"
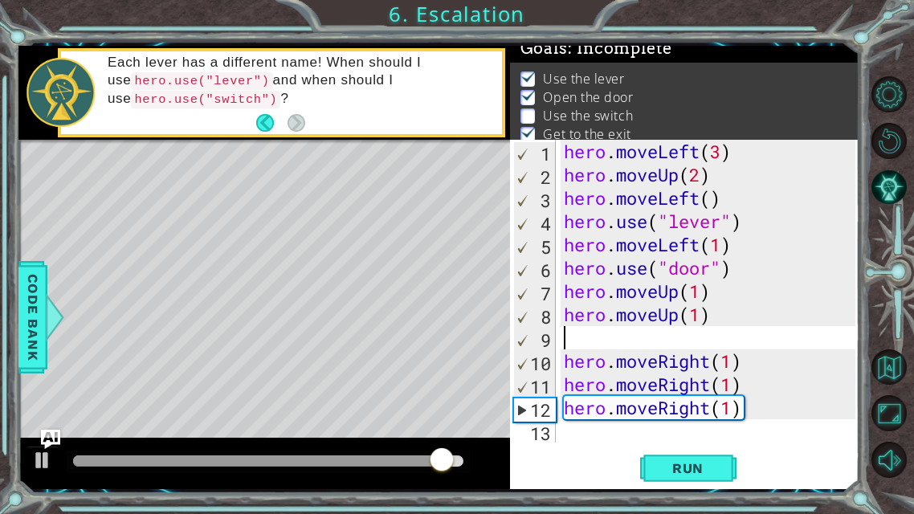
click at [749, 404] on div "hero . moveLeft ( 3 ) hero . moveUp ( 2 ) hero . moveLeft ( ) hero . use ( "lev…" at bounding box center [713, 314] width 304 height 349
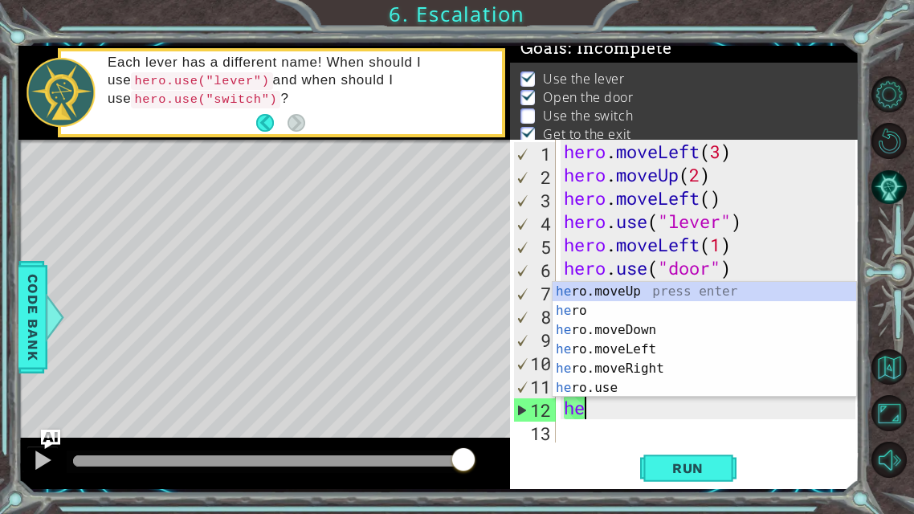
type textarea "h"
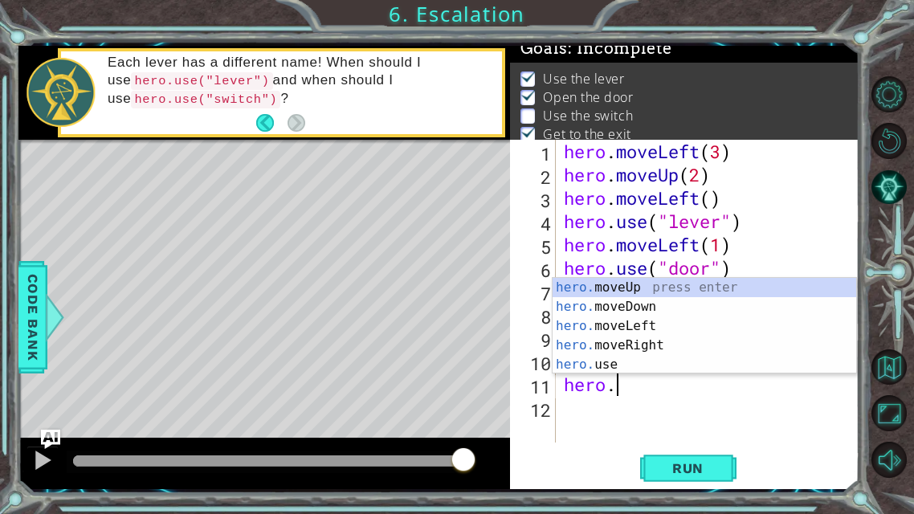
type textarea "h"
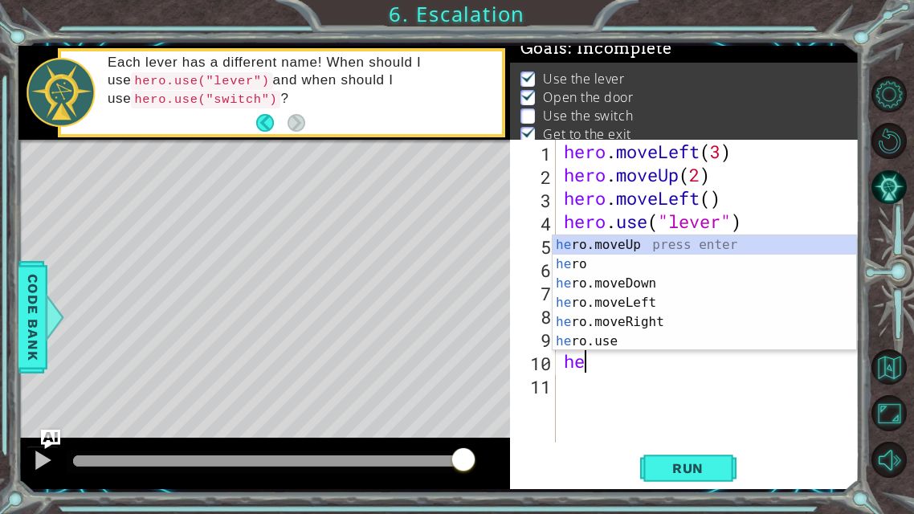
type textarea "h"
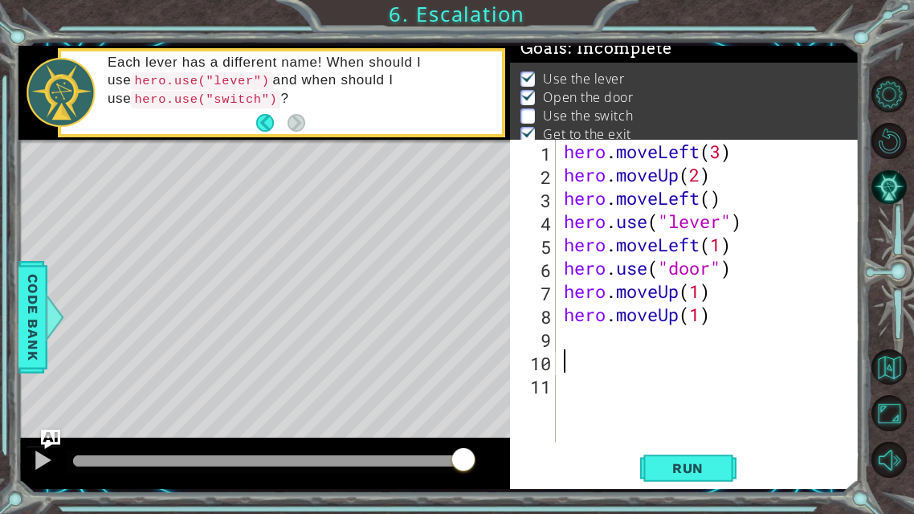
click at [588, 342] on div "hero . moveLeft ( 3 ) hero . moveUp ( 2 ) hero . moveLeft ( ) hero . use ( "lev…" at bounding box center [713, 314] width 304 height 349
click at [695, 404] on span "Run" at bounding box center [687, 468] width 63 height 16
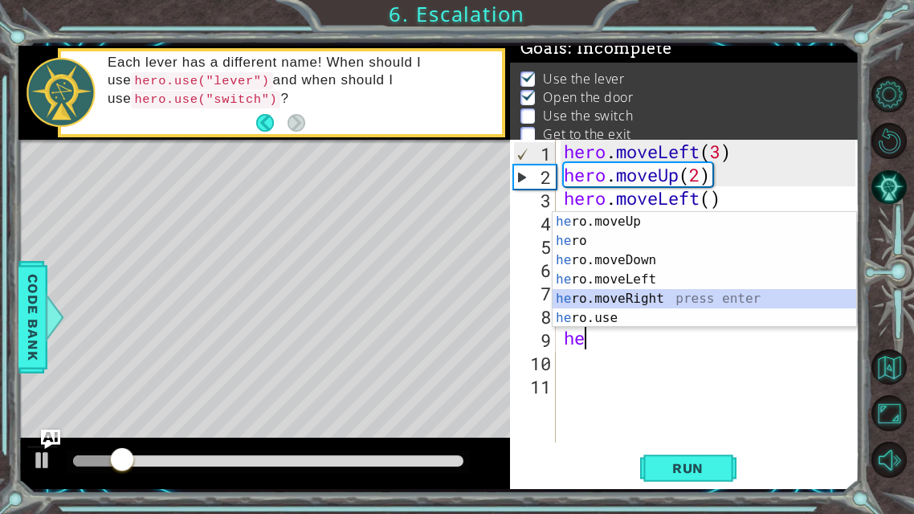
click at [623, 297] on div "he ro.moveUp press enter he ro press enter he ro.moveDown press enter he ro.mov…" at bounding box center [705, 289] width 304 height 154
type textarea "hero.moveRight(1)"
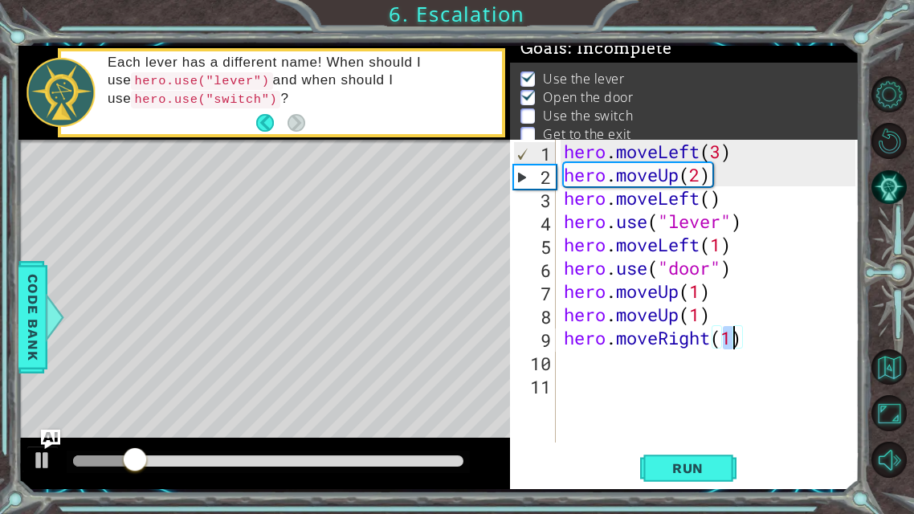
click at [583, 370] on div "hero . moveLeft ( 3 ) hero . moveUp ( 2 ) hero . moveLeft ( ) hero . use ( "lev…" at bounding box center [713, 314] width 304 height 349
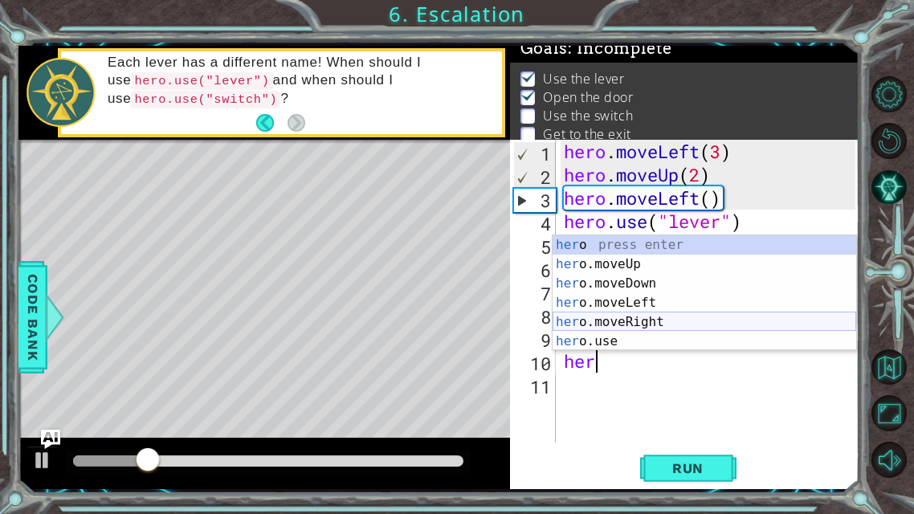
click at [650, 317] on div "her o press enter her o.moveUp press enter her o.moveDown press enter her o.mov…" at bounding box center [705, 312] width 304 height 154
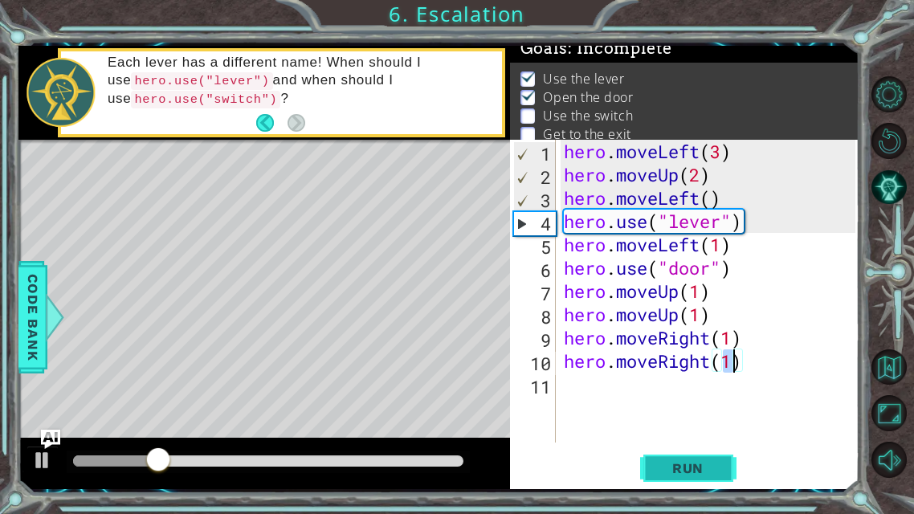
click at [676, 404] on span "Run" at bounding box center [687, 468] width 63 height 16
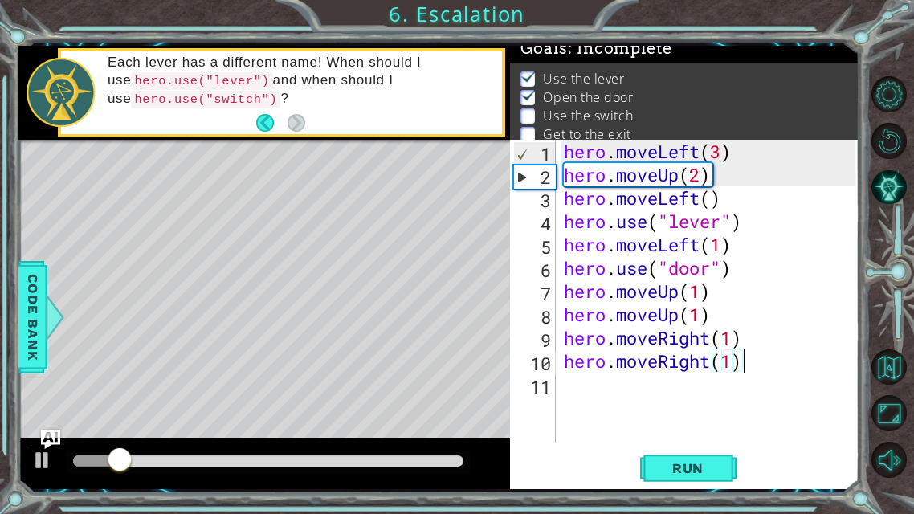
click at [750, 370] on div "hero . moveLeft ( 3 ) hero . moveUp ( 2 ) hero . moveLeft ( ) hero . use ( "lev…" at bounding box center [713, 314] width 304 height 349
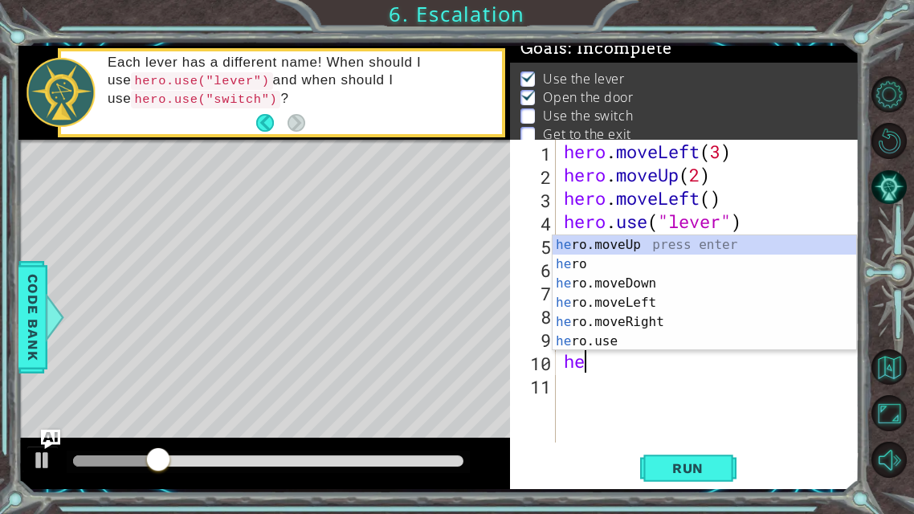
type textarea "h"
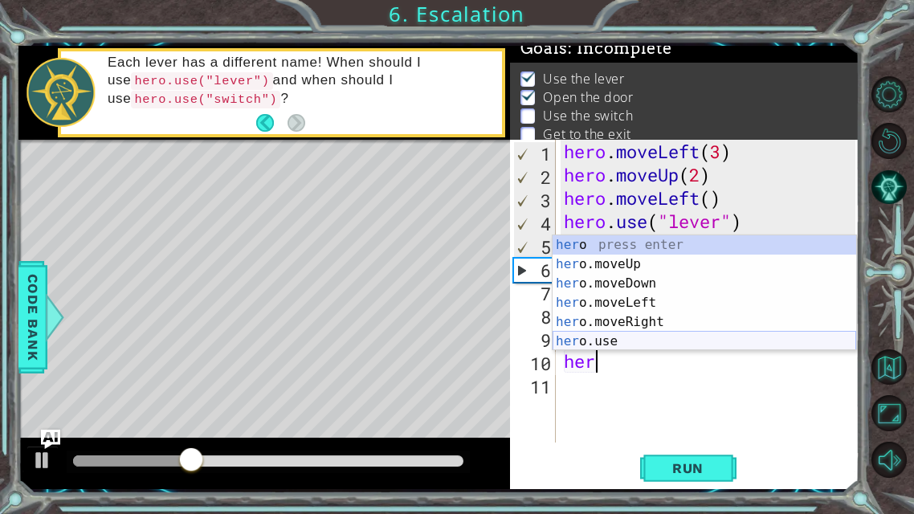
click at [661, 341] on div "her o press enter her o.moveUp press enter her o.moveDown press enter her o.mov…" at bounding box center [705, 312] width 304 height 154
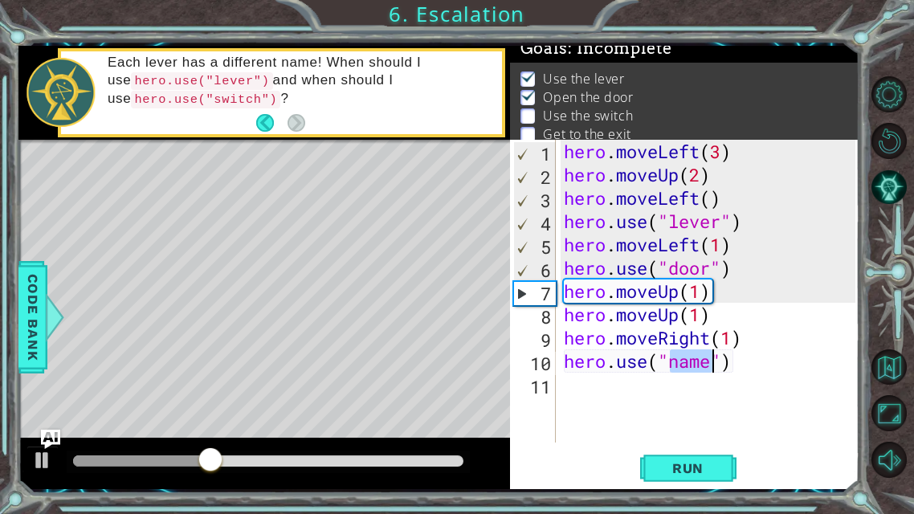
click at [708, 357] on div "hero . moveLeft ( 3 ) hero . moveUp ( 2 ) hero . moveLeft ( ) hero . use ( "lev…" at bounding box center [709, 291] width 296 height 303
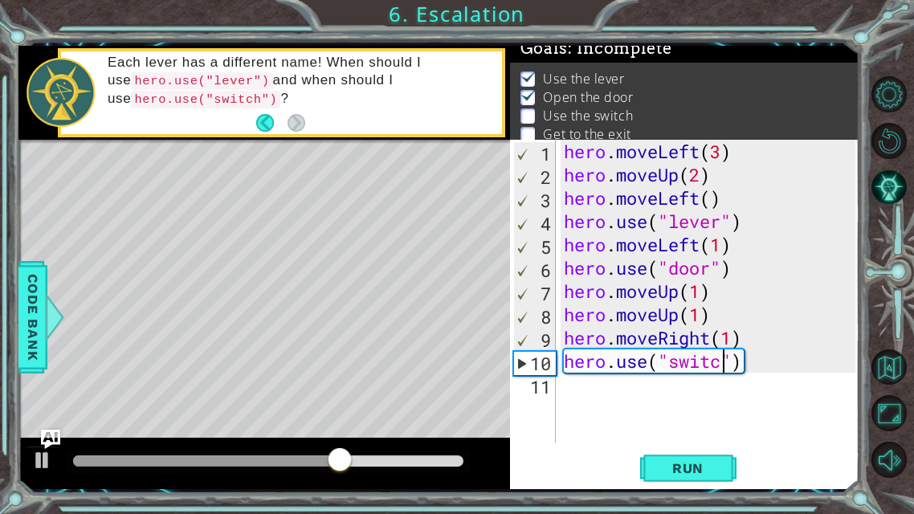
scroll to position [0, 7]
type textarea "hero.use("switch")"
click at [672, 404] on span "Run" at bounding box center [687, 468] width 63 height 16
click at [561, 397] on div "hero . moveLeft ( 3 ) hero . moveUp ( 2 ) hero . moveLeft ( ) hero . use ( "lev…" at bounding box center [713, 314] width 304 height 349
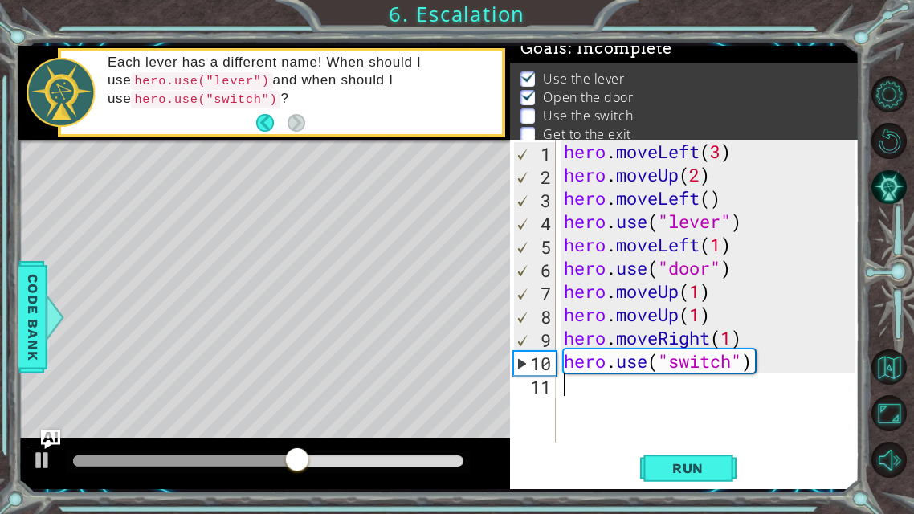
click at [768, 361] on div "hero . moveLeft ( 3 ) hero . moveUp ( 2 ) hero . moveLeft ( ) hero . use ( "lev…" at bounding box center [713, 314] width 304 height 349
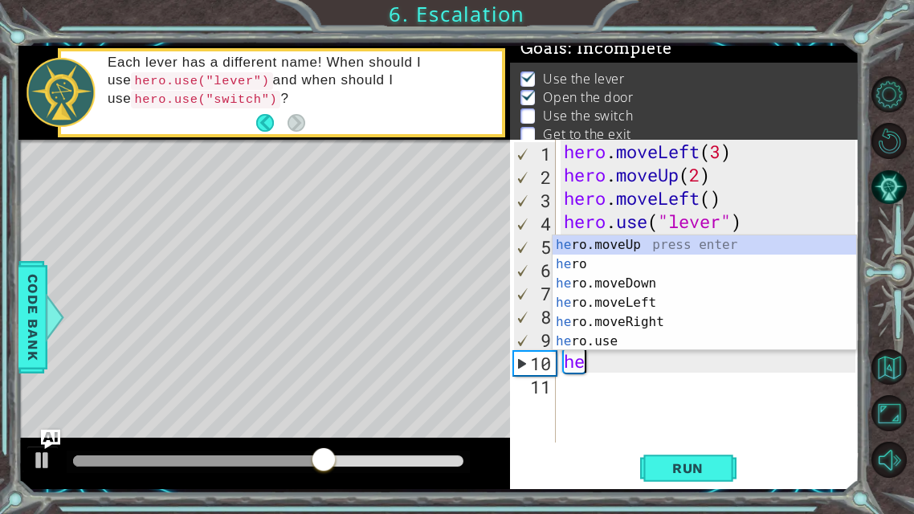
type textarea "h"
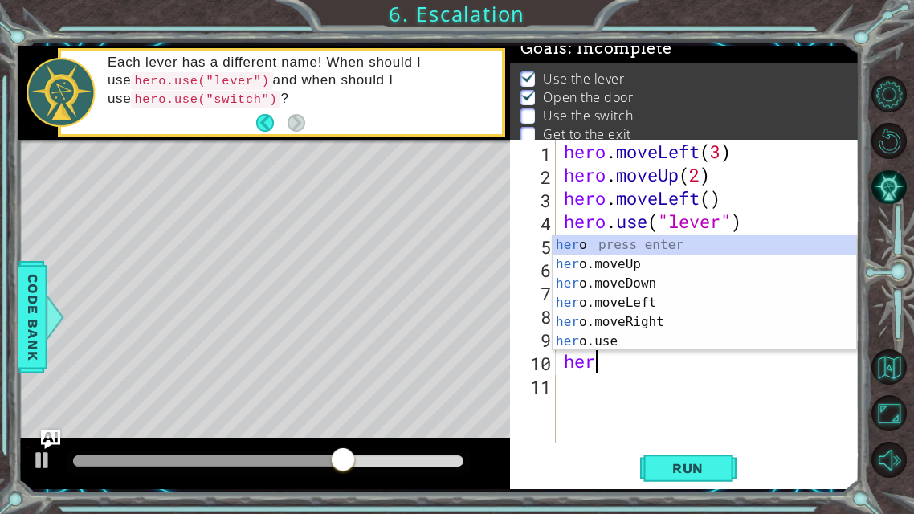
scroll to position [0, 1]
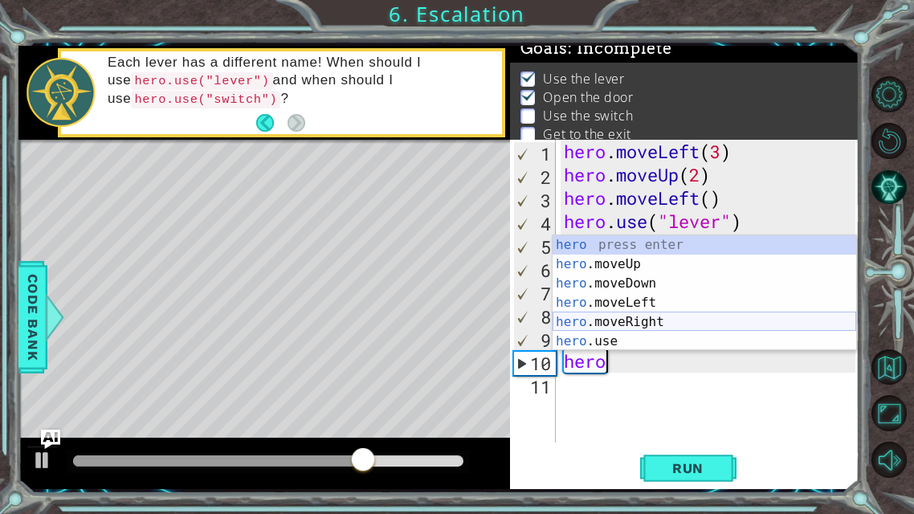
click at [698, 317] on div "hero press enter hero .moveUp press enter hero .moveDown press enter hero .move…" at bounding box center [705, 312] width 304 height 154
type textarea "hero.moveRight(1)"
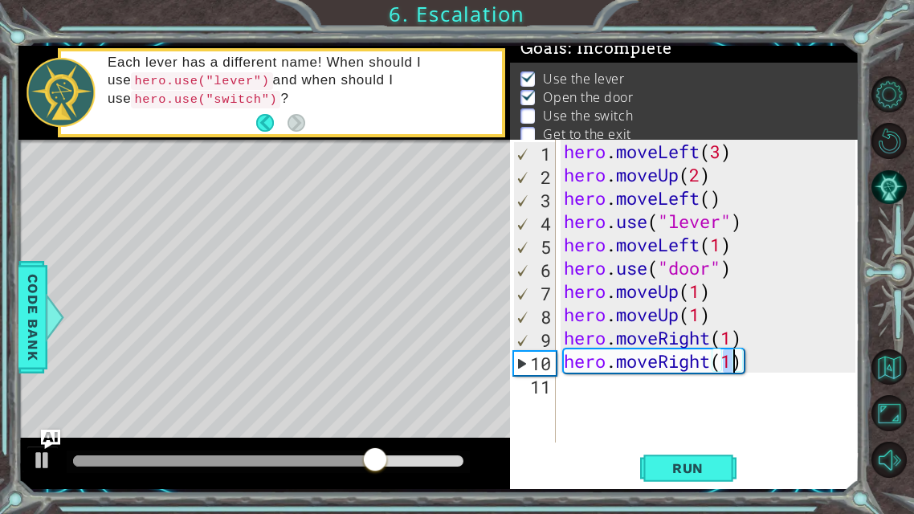
click at [586, 391] on div "hero . moveLeft ( 3 ) hero . moveUp ( 2 ) hero . moveLeft ( ) hero . use ( "lev…" at bounding box center [713, 314] width 304 height 349
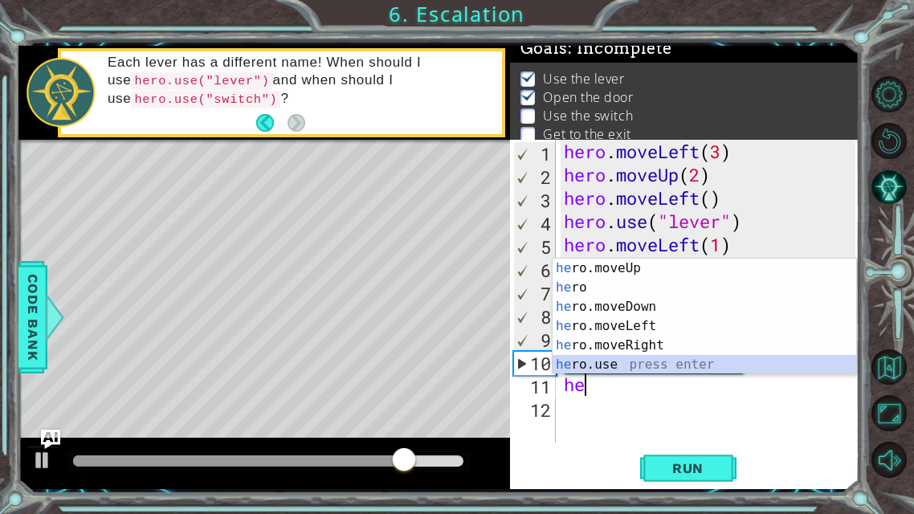
click at [618, 357] on div "he ro.moveUp press enter he ro press enter he ro.moveDown press enter he ro.mov…" at bounding box center [705, 336] width 304 height 154
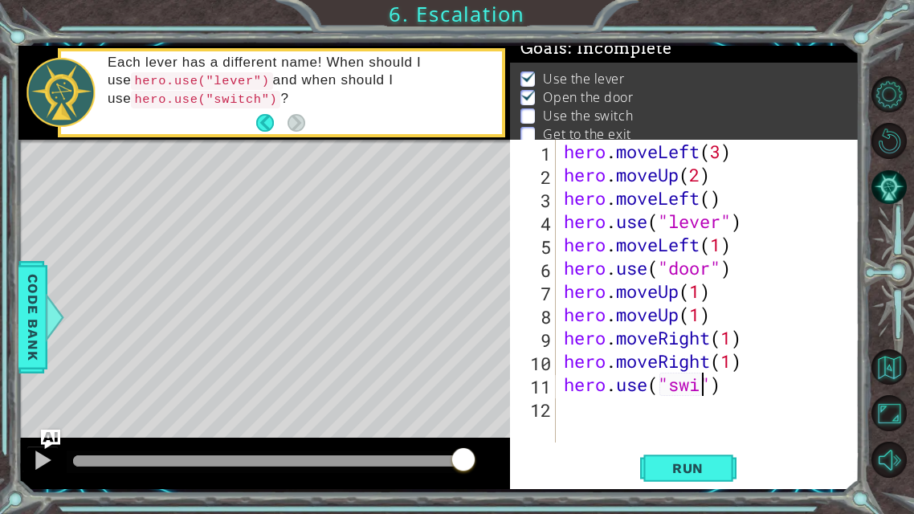
scroll to position [0, 6]
type textarea "hero.use("switch")"
click at [705, 404] on button "Run" at bounding box center [688, 468] width 96 height 35
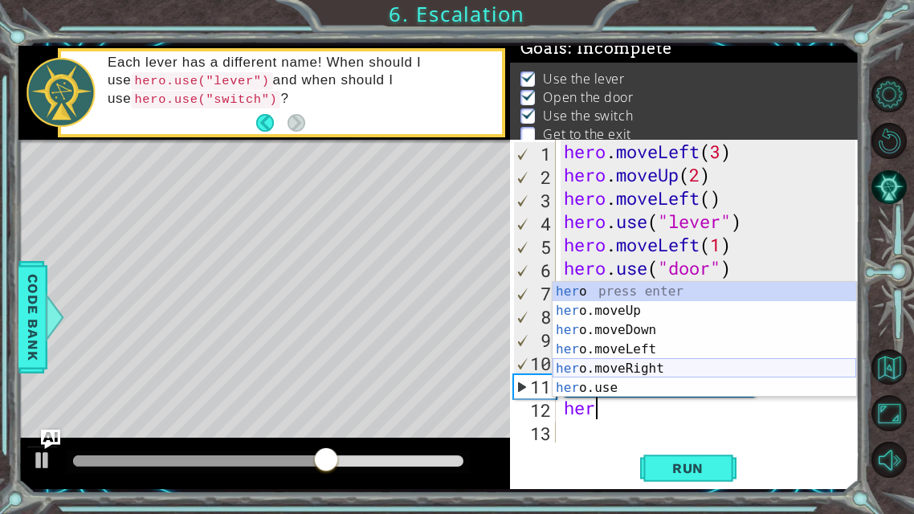
click at [638, 373] on div "her o press enter her o.moveUp press enter her o.moveDown press enter her o.mov…" at bounding box center [705, 359] width 304 height 154
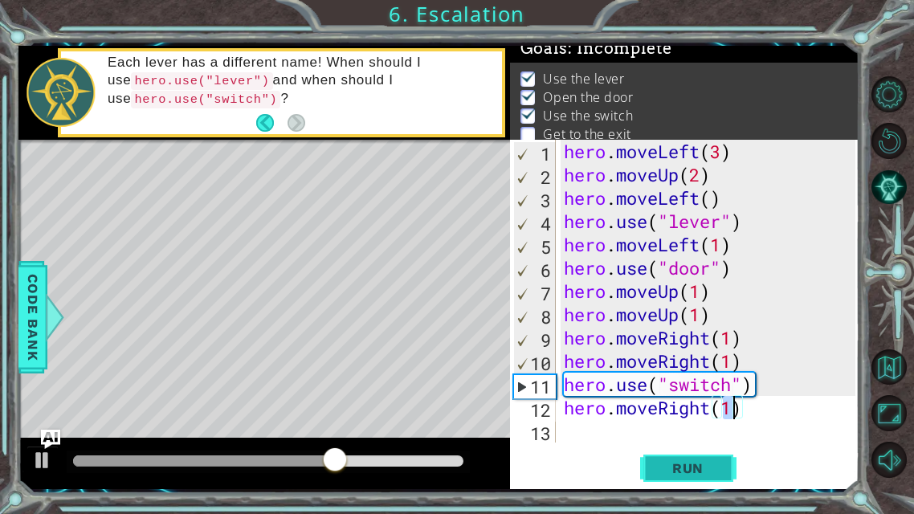
type textarea "hero.moveRight(1)"
click at [722, 404] on button "Run" at bounding box center [688, 468] width 96 height 35
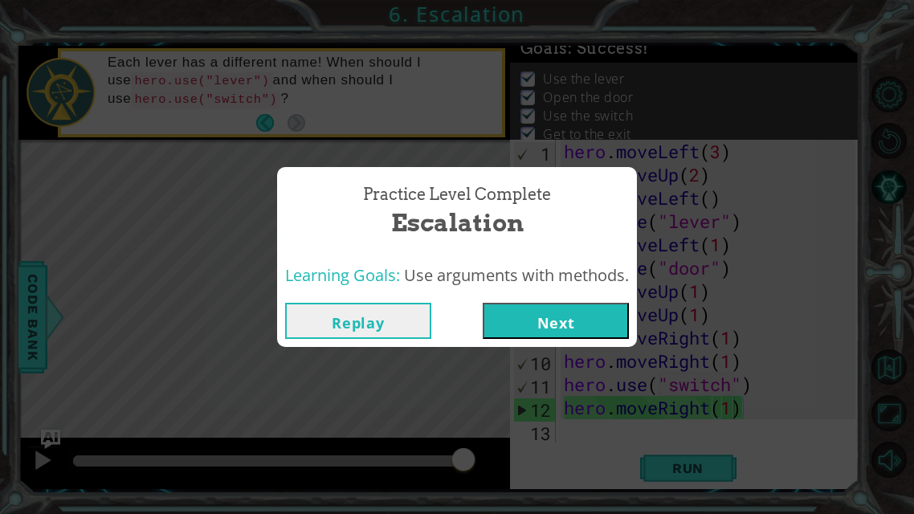
click at [566, 315] on button "Next" at bounding box center [556, 321] width 146 height 36
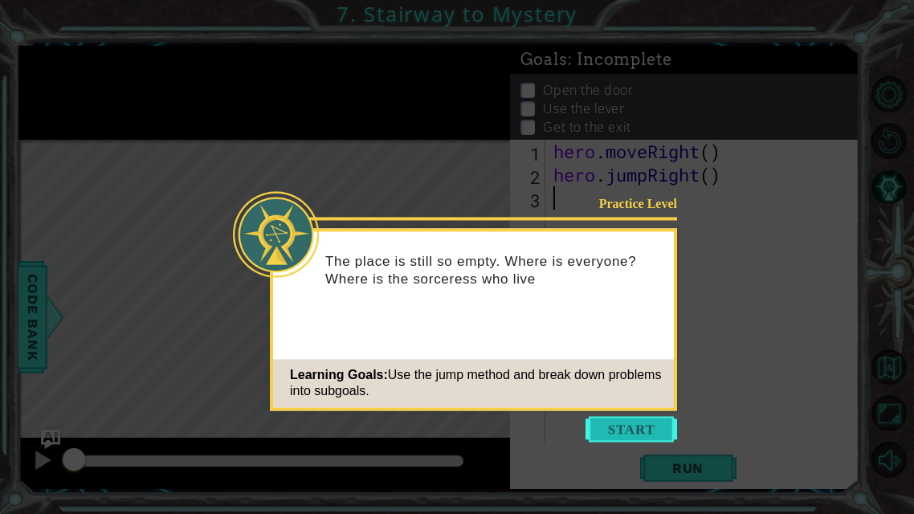
click at [643, 404] on button "Start" at bounding box center [632, 429] width 92 height 26
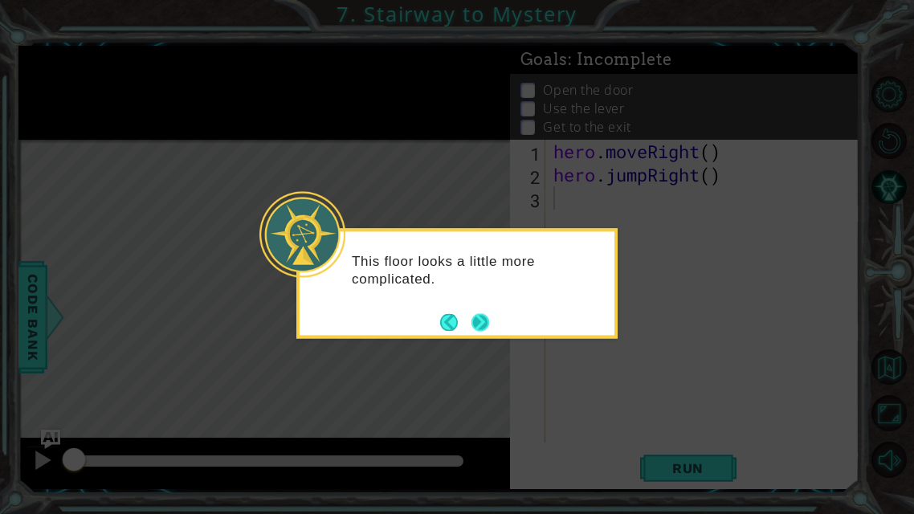
click at [485, 325] on button "Next" at bounding box center [480, 322] width 24 height 24
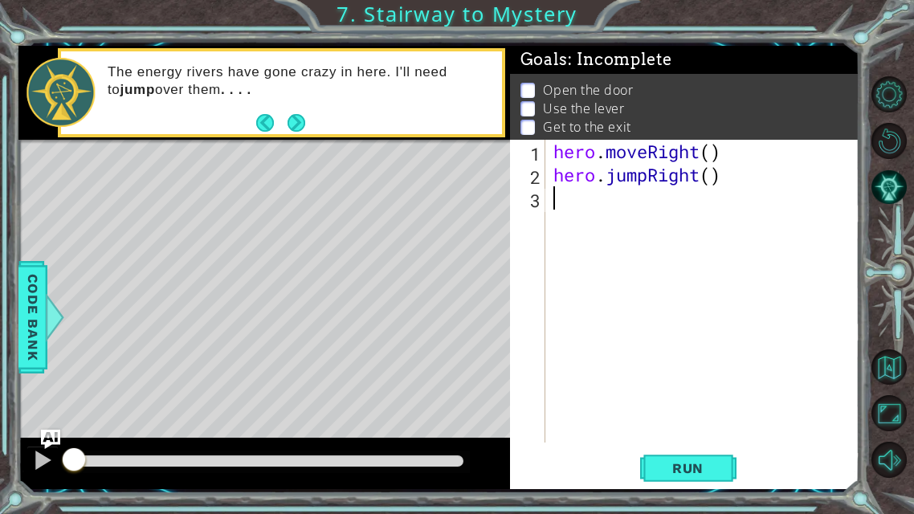
type textarea "h"
click at [684, 404] on button "Run" at bounding box center [688, 468] width 96 height 35
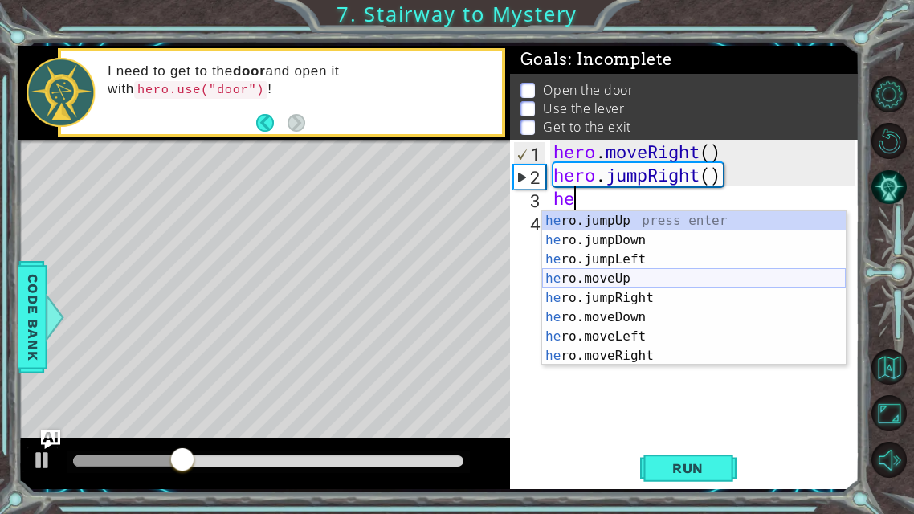
click at [641, 272] on div "he ro.jumpUp press enter he ro.jumpDown press enter he ro.jumpLeft press enter …" at bounding box center [694, 307] width 304 height 193
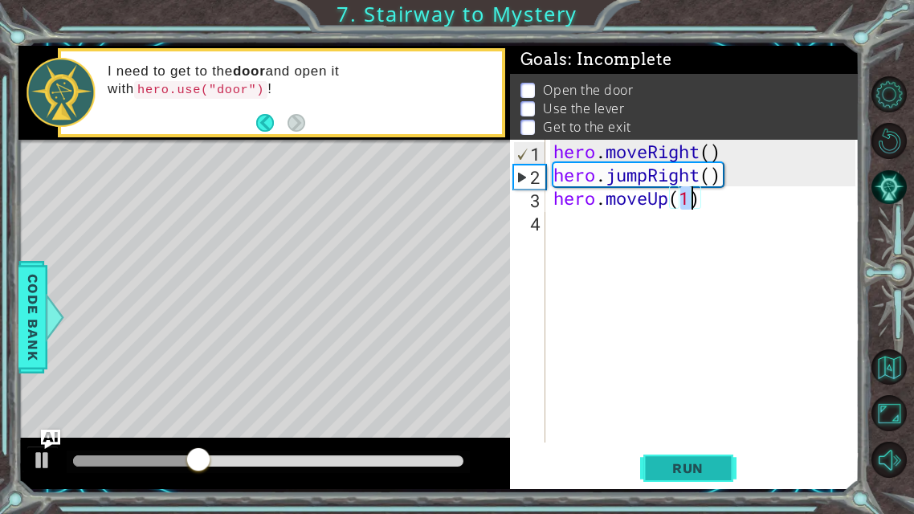
type textarea "hero.moveUp(1)"
click at [684, 404] on span "Run" at bounding box center [687, 468] width 63 height 16
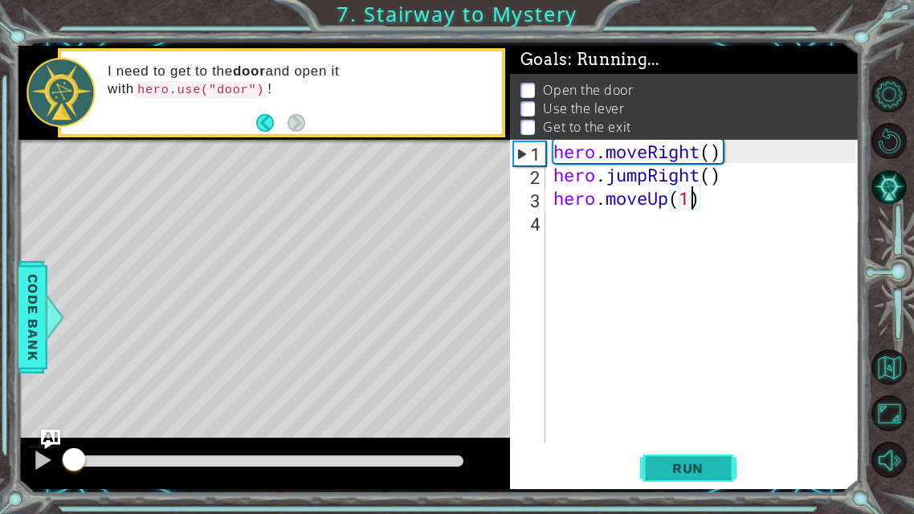
click at [684, 404] on span "Run" at bounding box center [687, 468] width 63 height 16
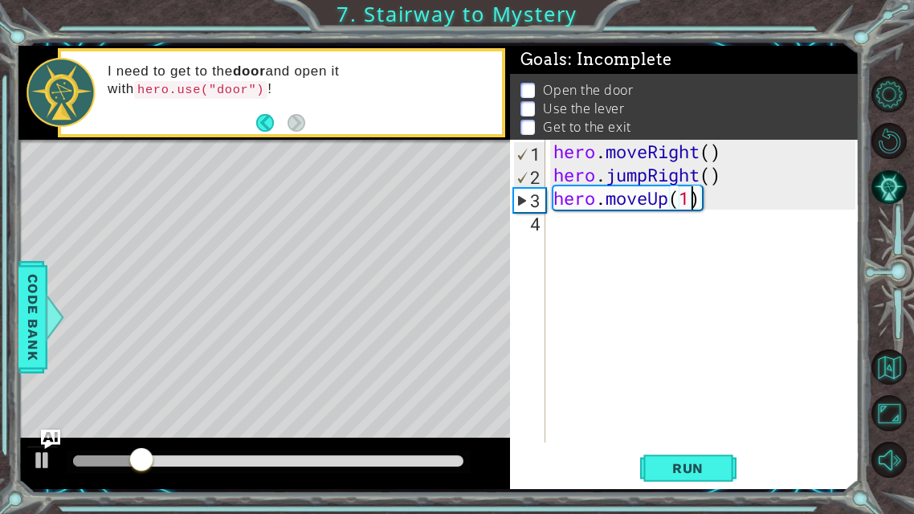
click at [561, 231] on div "hero . moveRight ( ) hero . jumpRight ( ) hero . moveUp ( 1 )" at bounding box center [707, 314] width 314 height 349
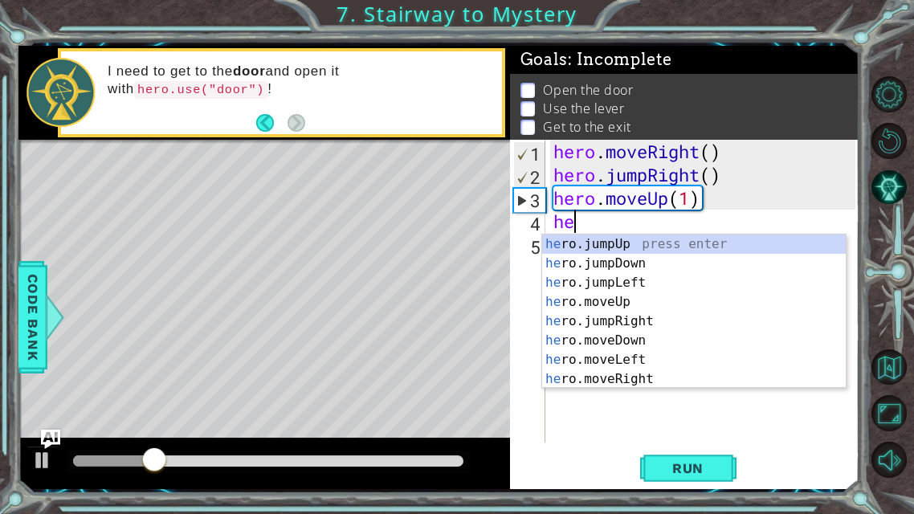
type textarea "her"
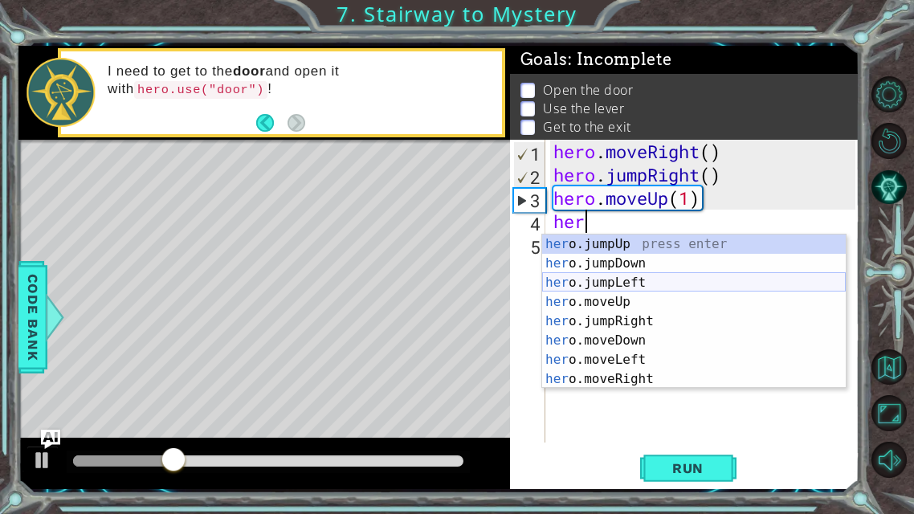
click at [640, 284] on div "her o.jumpUp press enter her o.jumpDown press enter her o.jumpLeft press enter …" at bounding box center [694, 331] width 304 height 193
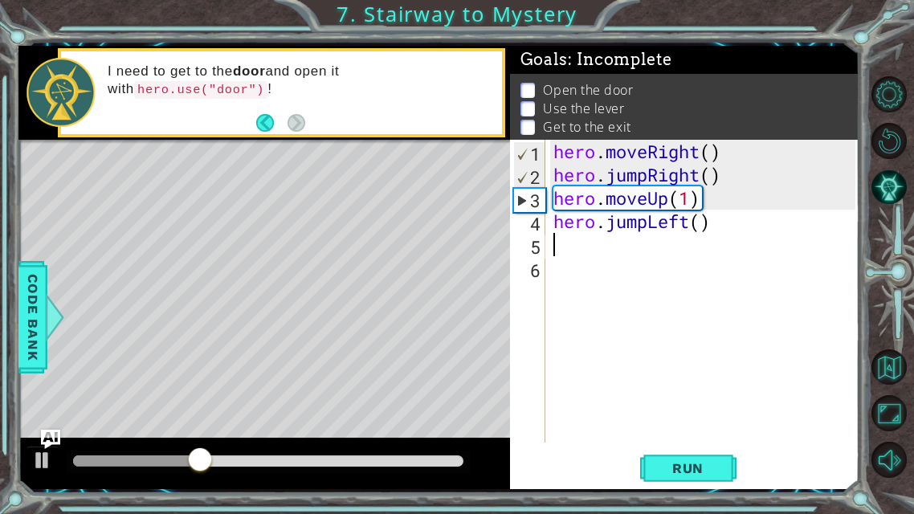
click at [717, 210] on div "hero . moveRight ( ) hero . jumpRight ( ) hero . moveUp ( 1 ) hero . jumpLeft (…" at bounding box center [707, 314] width 314 height 349
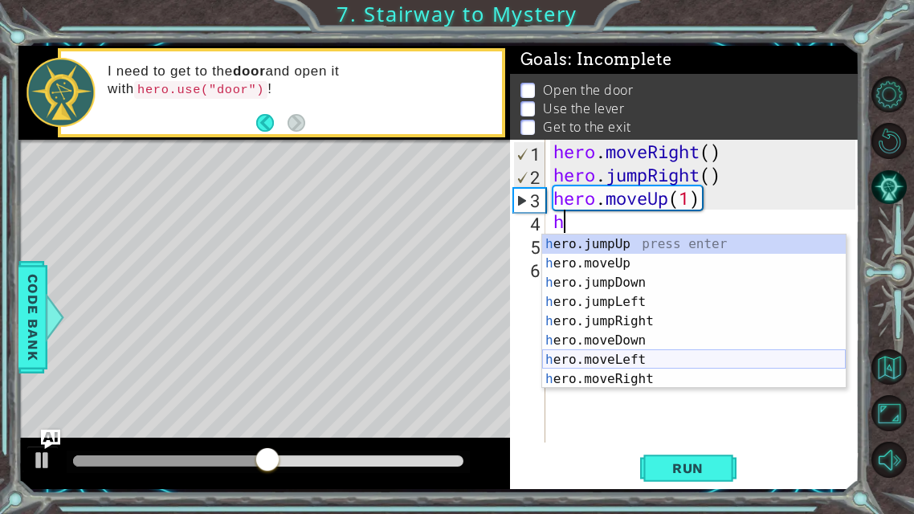
click at [622, 362] on div "h ero.jumpUp press enter h ero.moveUp press enter h ero.jumpDown press enter h …" at bounding box center [694, 331] width 304 height 193
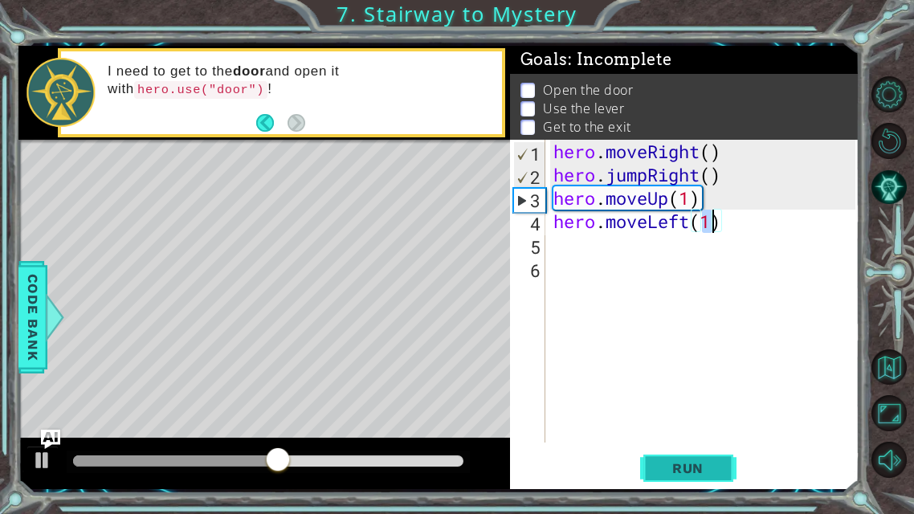
click at [708, 404] on span "Run" at bounding box center [687, 468] width 63 height 16
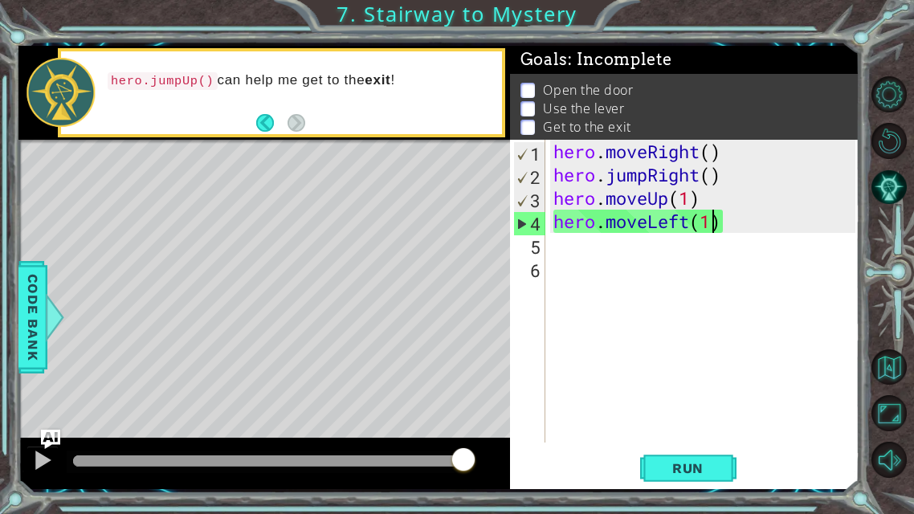
click at [729, 220] on div "hero . moveRight ( ) hero . jumpRight ( ) hero . moveUp ( 1 ) hero . moveLeft (…" at bounding box center [707, 314] width 314 height 349
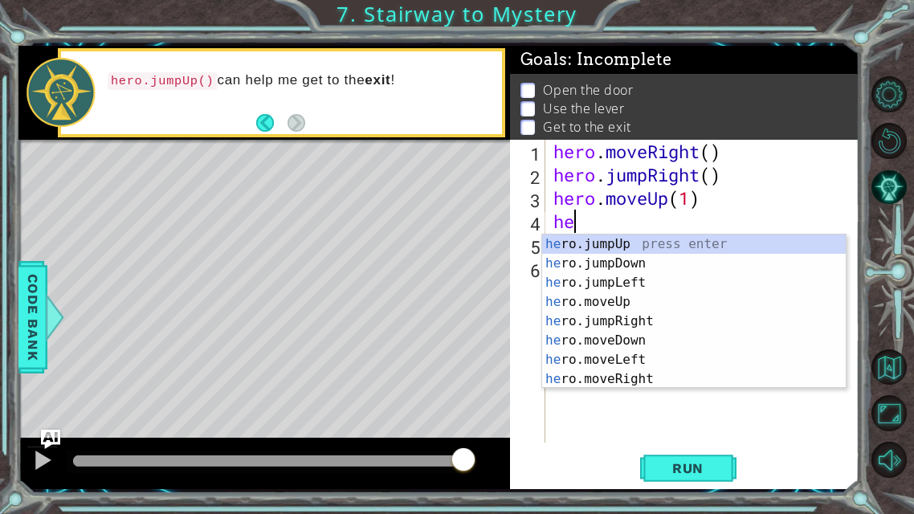
type textarea "h"
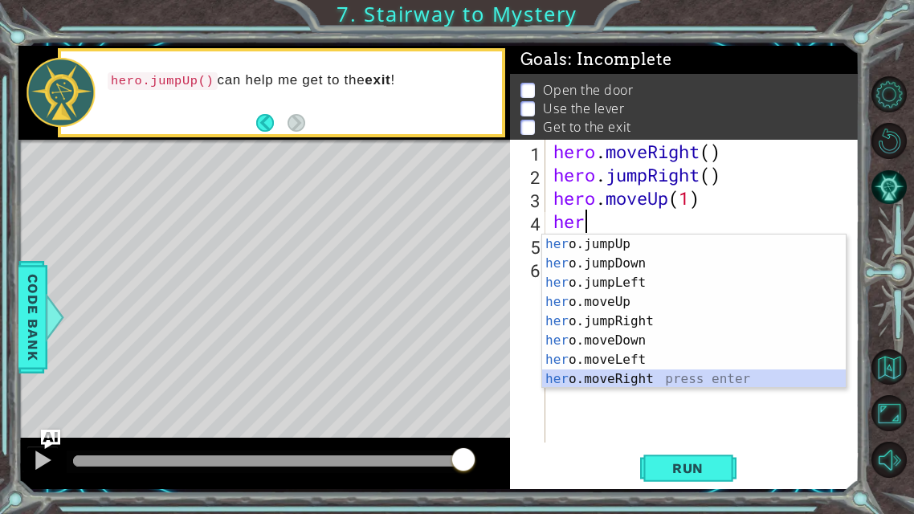
click at [651, 383] on div "her o.jumpUp press enter her o.jumpDown press enter her o.jumpLeft press enter …" at bounding box center [694, 331] width 304 height 193
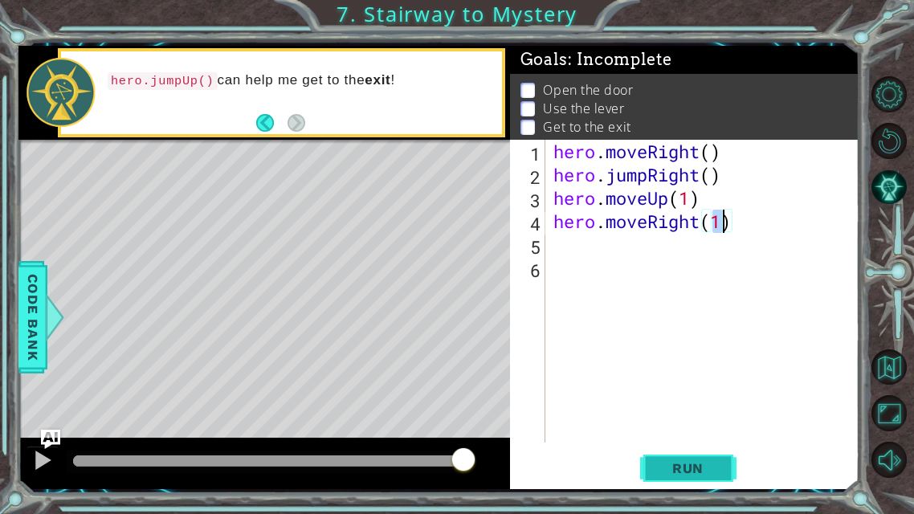
type textarea "hero.moveRight(1)"
click at [670, 404] on button "Run" at bounding box center [688, 468] width 96 height 35
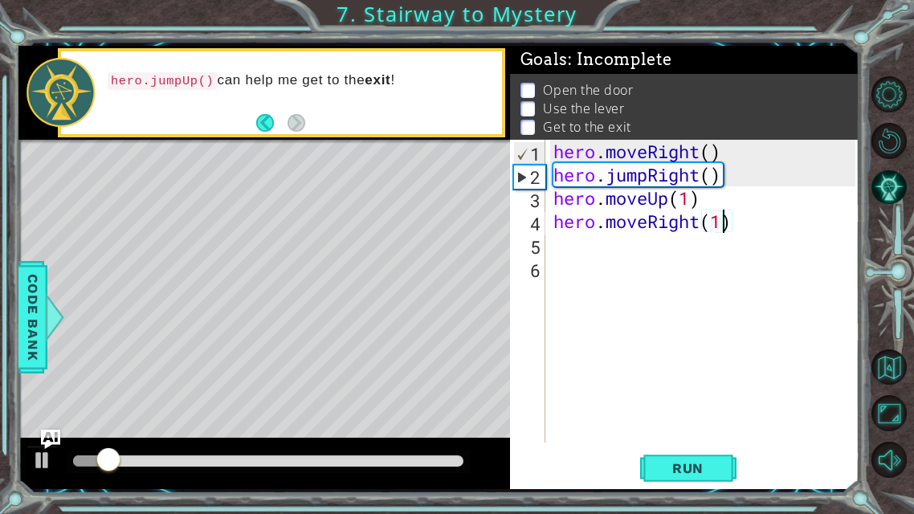
click at [557, 259] on div "hero . moveRight ( ) hero . jumpRight ( ) hero . moveUp ( 1 ) hero . moveRight …" at bounding box center [707, 314] width 314 height 349
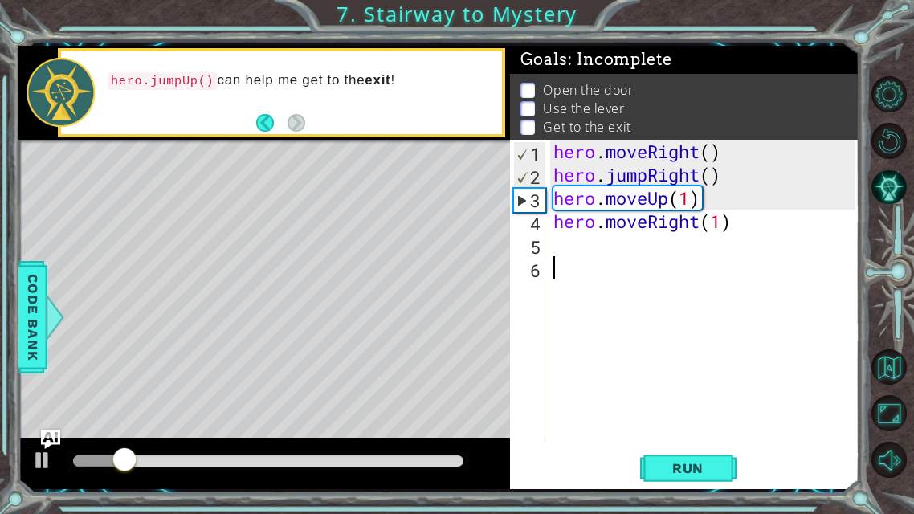
click at [557, 233] on div "hero . moveRight ( ) hero . jumpRight ( ) hero . moveUp ( 1 ) hero . moveRight …" at bounding box center [707, 314] width 314 height 349
type textarea "hero.moveRight(1)"
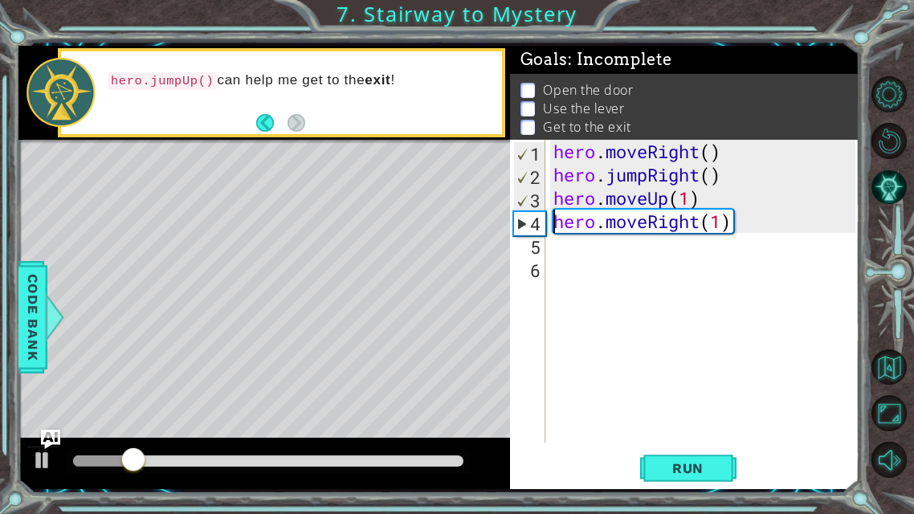
click at [557, 251] on div "hero . moveRight ( ) hero . jumpRight ( ) hero . moveUp ( 1 ) hero . moveRight …" at bounding box center [707, 314] width 314 height 349
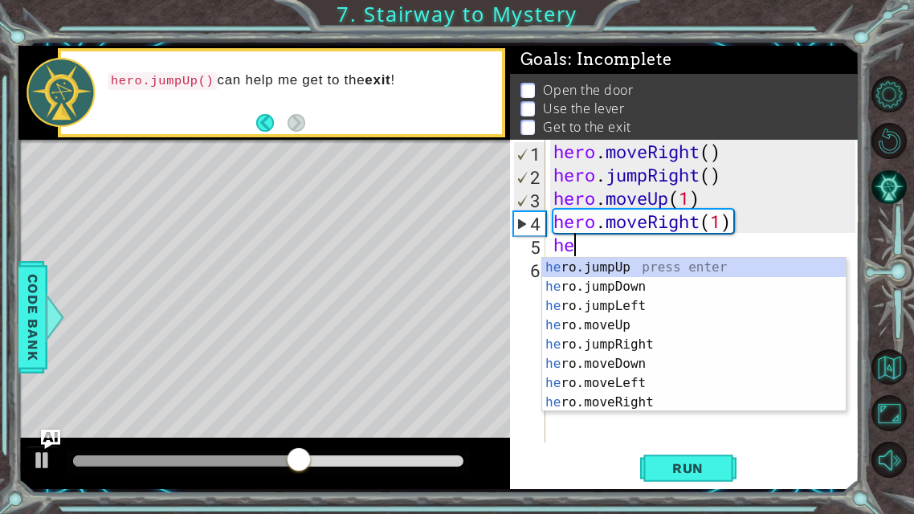
type textarea "h"
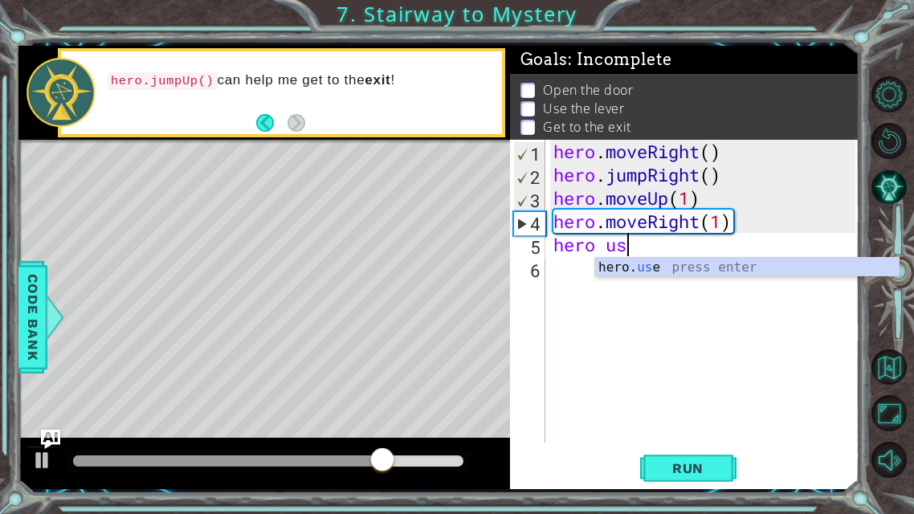
scroll to position [0, 3]
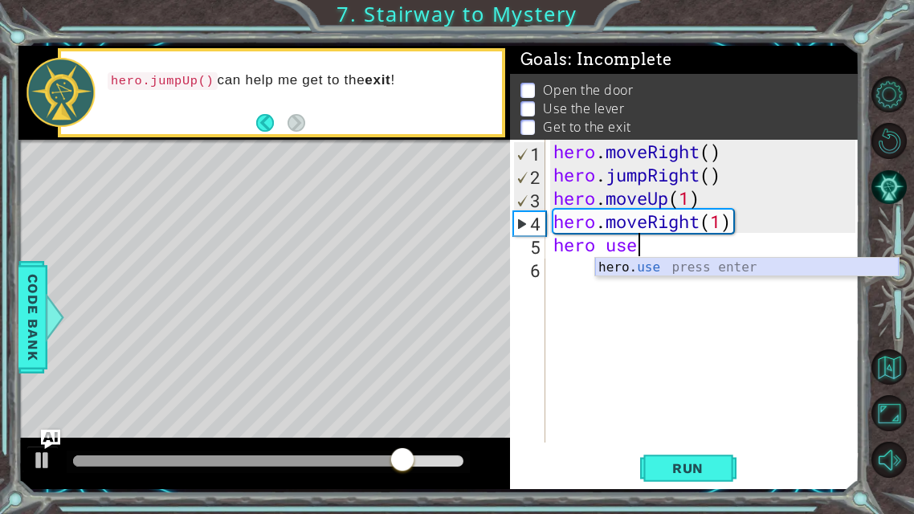
click at [692, 270] on div "hero. use press enter" at bounding box center [747, 287] width 304 height 58
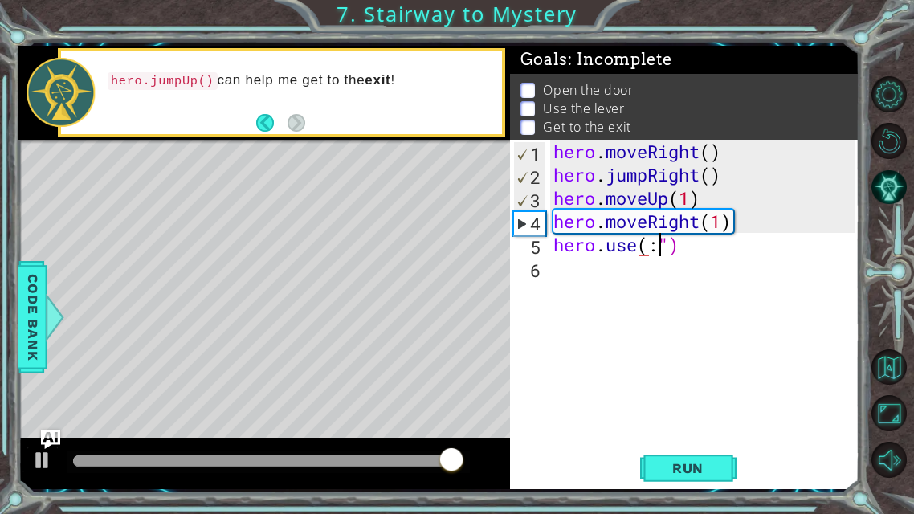
scroll to position [0, 4]
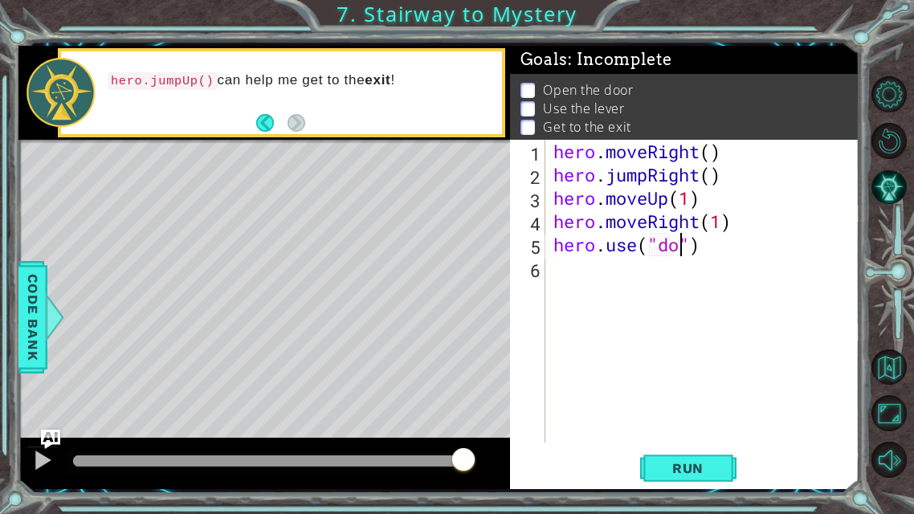
type textarea "hero.use("door")"
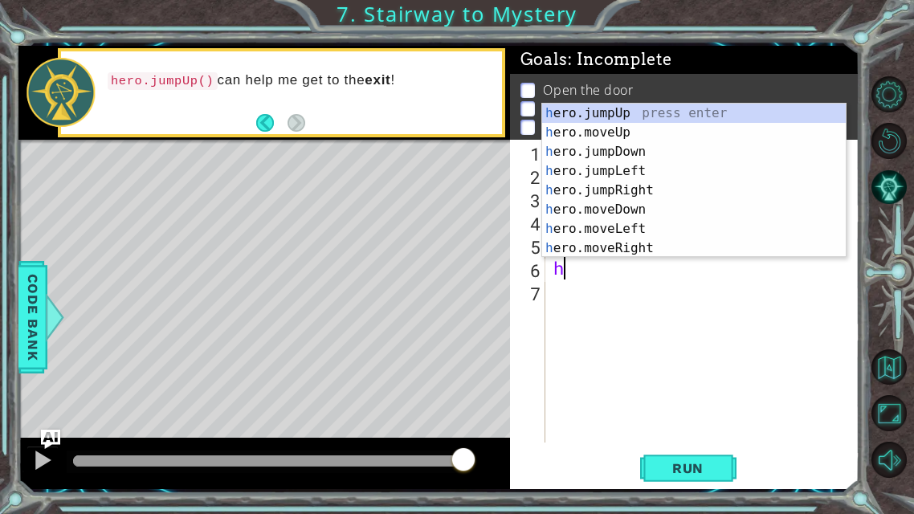
type textarea "he"
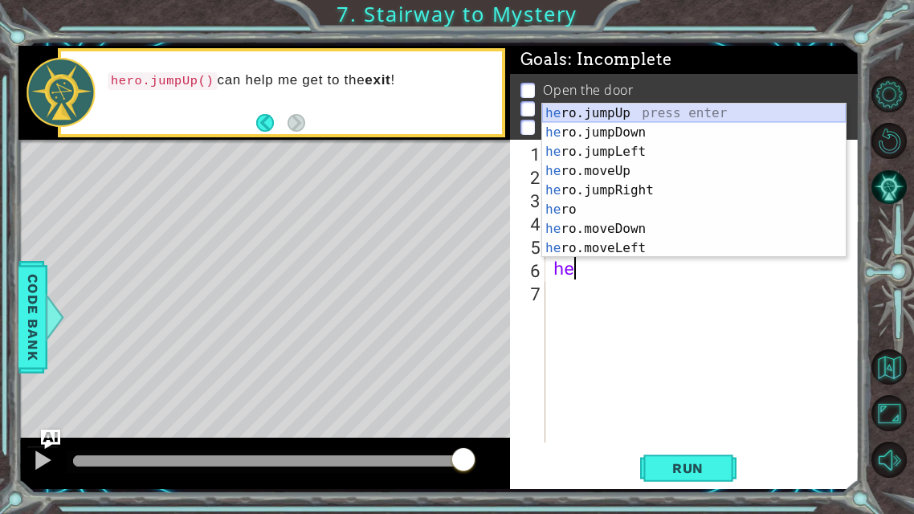
click at [610, 113] on div "he ro.jumpUp press enter he ro.jumpDown press enter he ro.jumpLeft press enter …" at bounding box center [694, 200] width 304 height 193
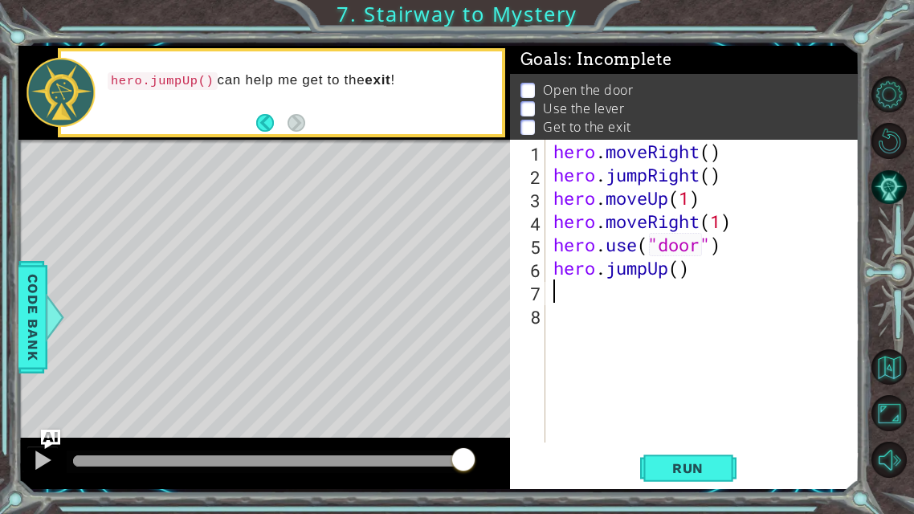
click at [695, 269] on div "hero . moveRight ( ) hero . jumpRight ( ) hero . moveUp ( 1 ) hero . moveRight …" at bounding box center [707, 314] width 314 height 349
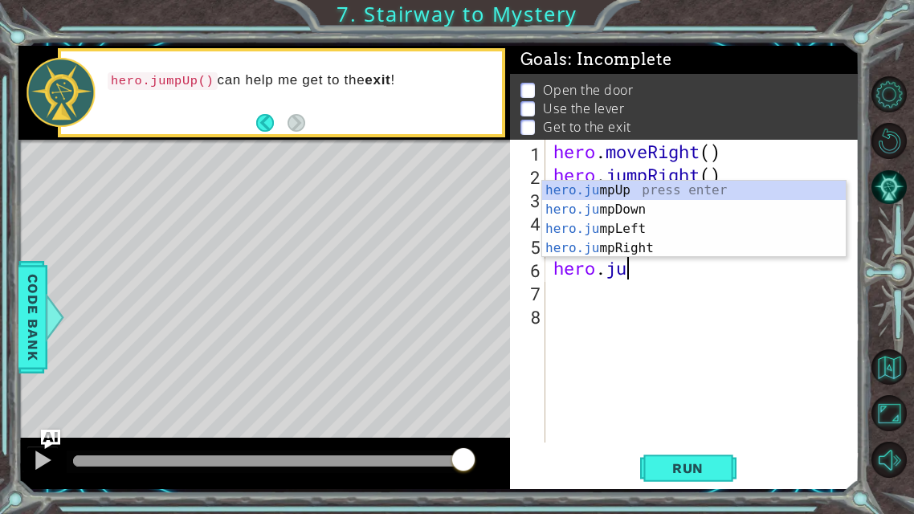
scroll to position [0, 2]
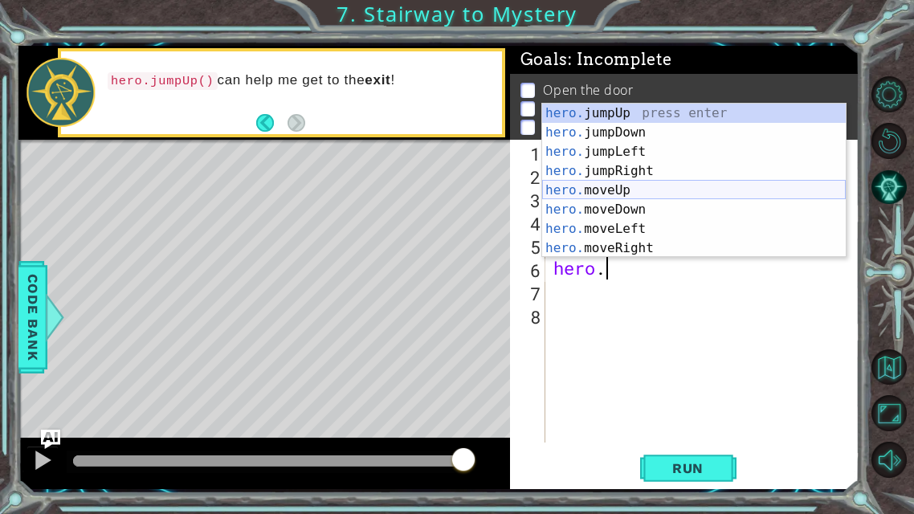
click at [639, 193] on div "hero. jumpUp press enter hero. jumpDown press enter hero. jumpLeft press enter …" at bounding box center [694, 200] width 304 height 193
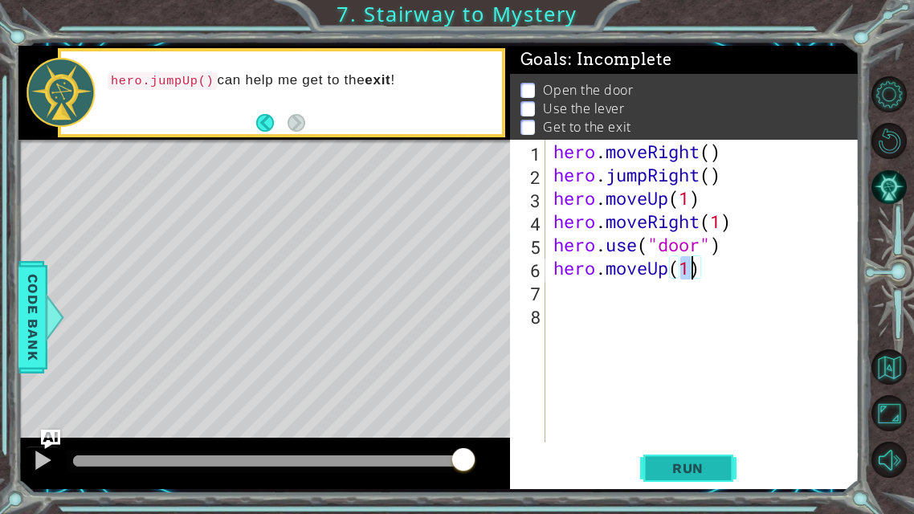
type textarea "hero.moveUp(1)"
click at [696, 404] on span "Run" at bounding box center [687, 468] width 63 height 16
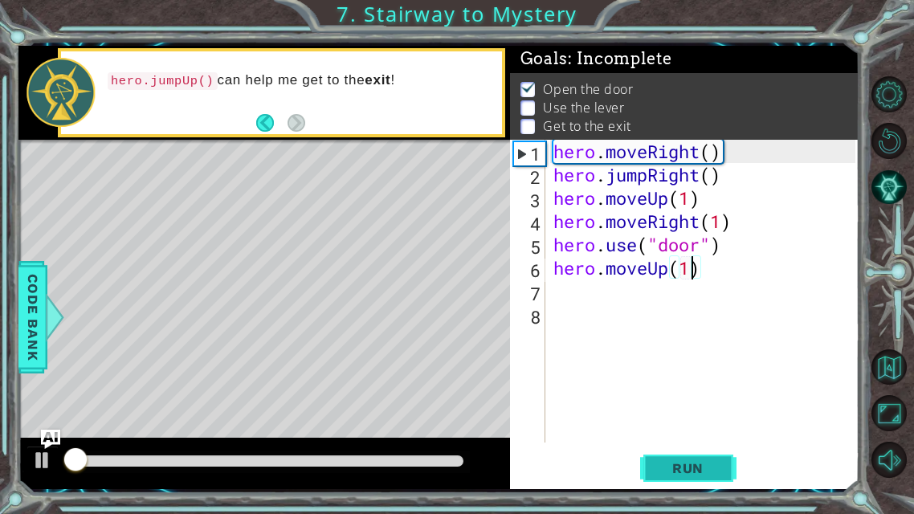
scroll to position [2, 0]
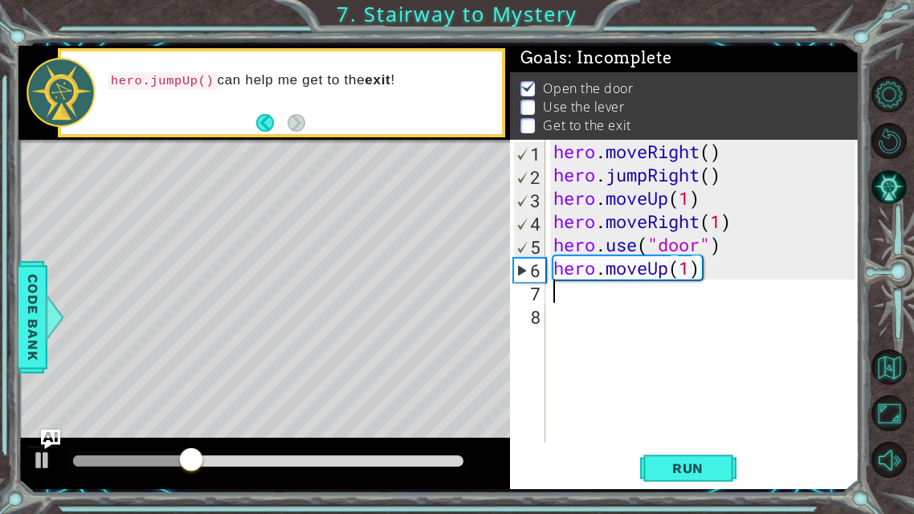
click at [571, 300] on div "hero . moveRight ( ) hero . jumpRight ( ) hero . moveUp ( 1 ) hero . moveRight …" at bounding box center [707, 314] width 314 height 349
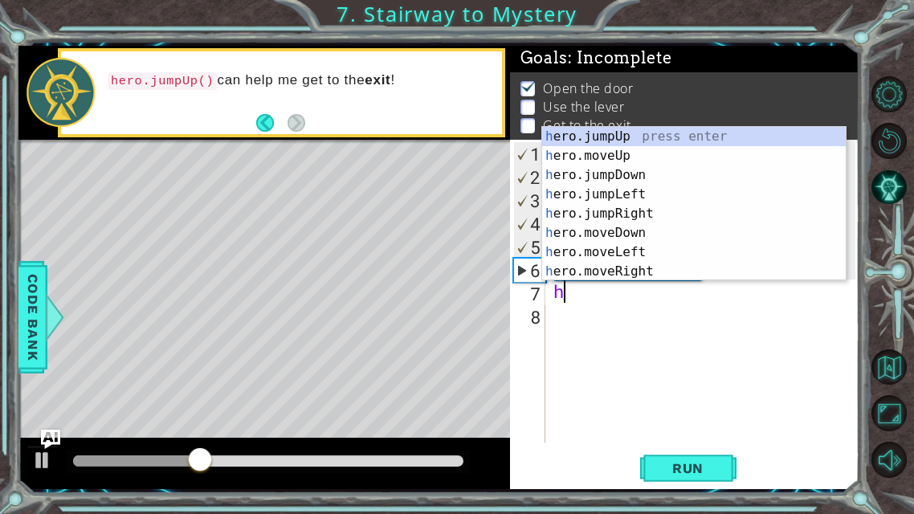
scroll to position [0, 0]
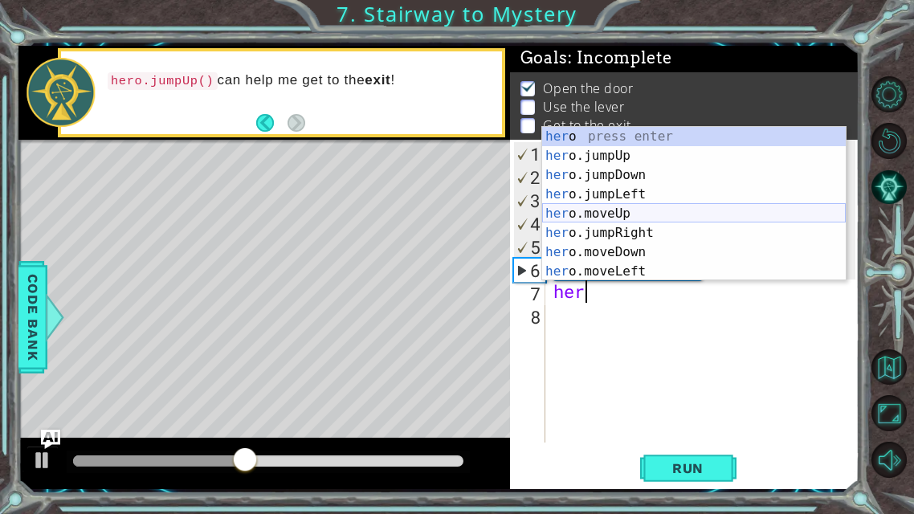
click at [644, 211] on div "her o press enter her o.jumpUp press enter her o.jumpDown press enter her o.jum…" at bounding box center [694, 223] width 304 height 193
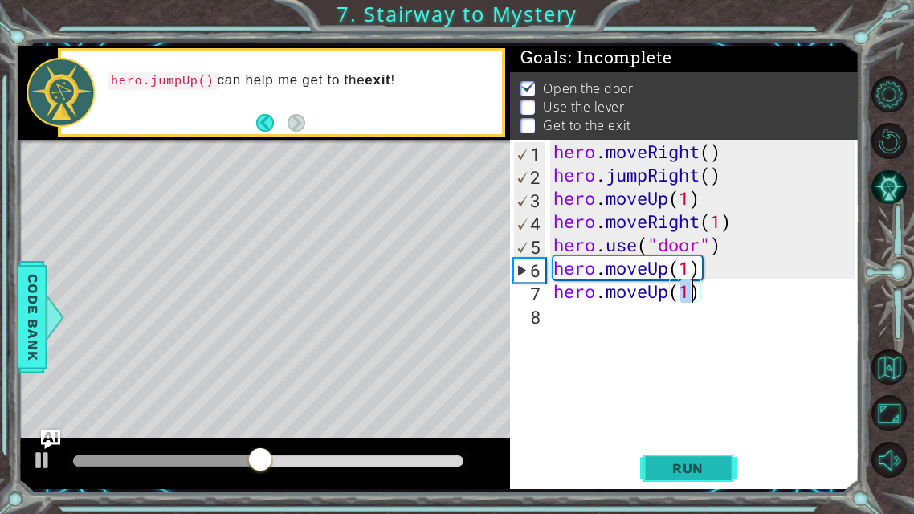
type textarea "hero.moveUp(1)"
click at [667, 404] on span "Run" at bounding box center [687, 468] width 63 height 16
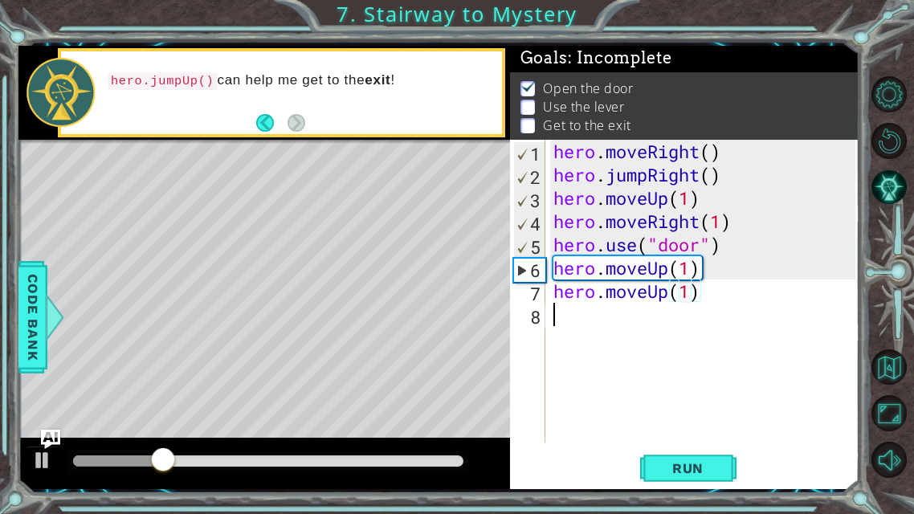
click at [561, 324] on div "hero . moveRight ( ) hero . jumpRight ( ) hero . moveUp ( 1 ) hero . moveRight …" at bounding box center [707, 314] width 314 height 349
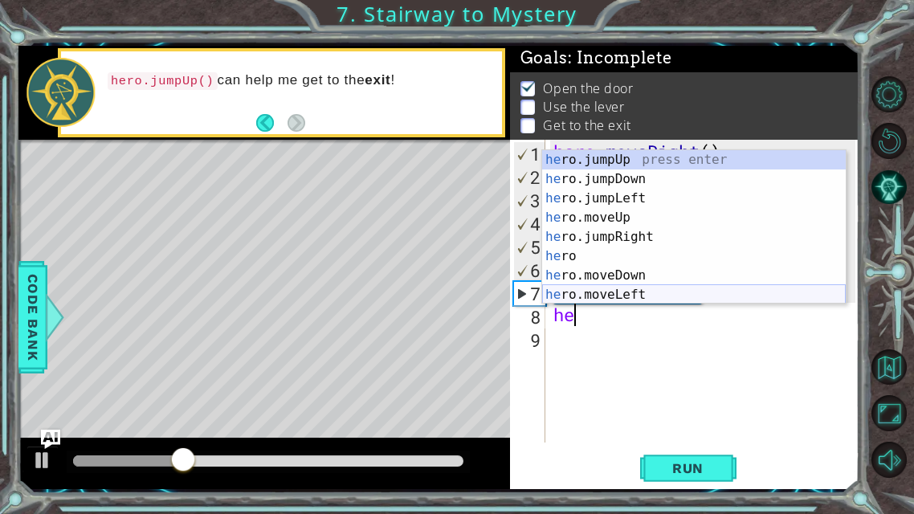
click at [611, 292] on div "he ro.jumpUp press enter he ro.jumpDown press enter he ro.jumpLeft press enter …" at bounding box center [694, 246] width 304 height 193
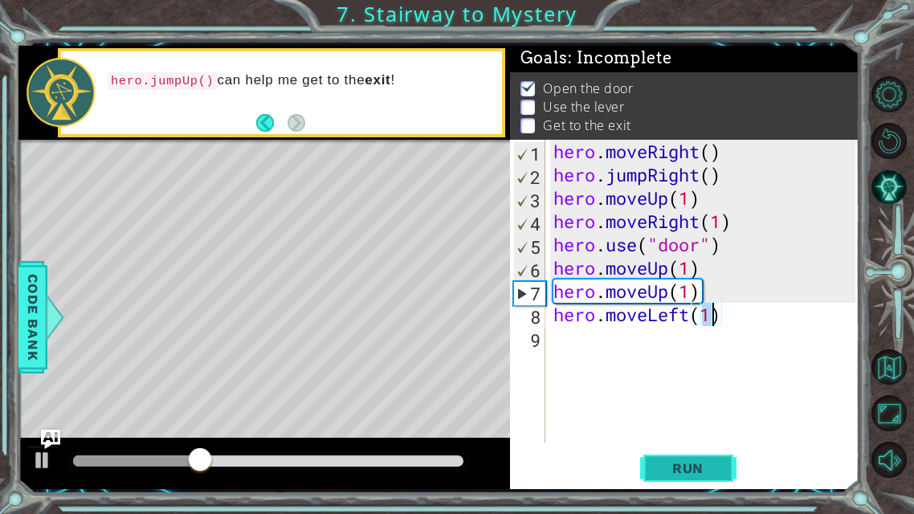
type textarea "hero.moveLeft(1)"
click at [648, 404] on button "Run" at bounding box center [688, 468] width 96 height 35
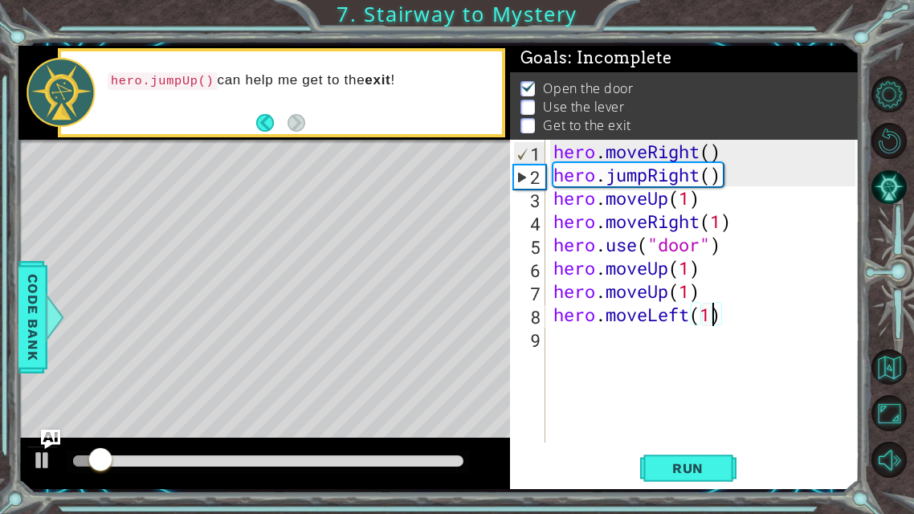
click at [582, 341] on div "hero . moveRight ( ) hero . jumpRight ( ) hero . moveUp ( 1 ) hero . moveRight …" at bounding box center [707, 314] width 314 height 349
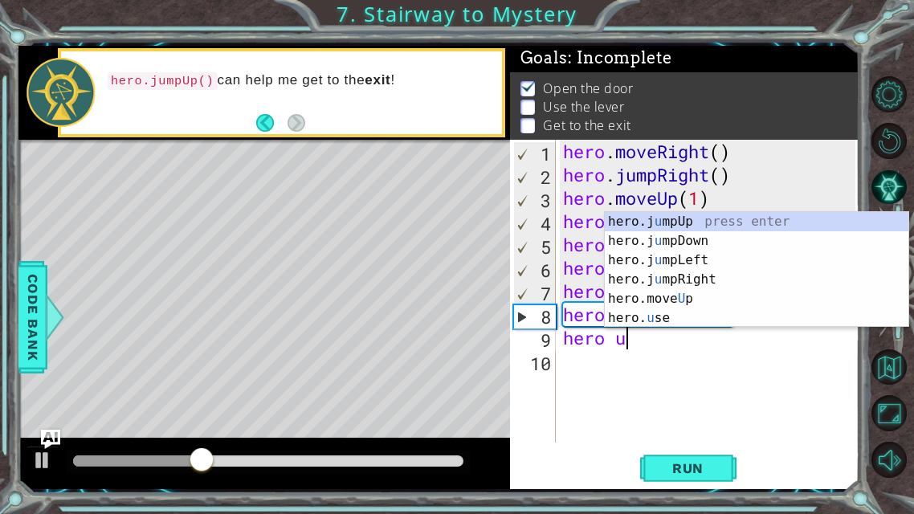
scroll to position [0, 2]
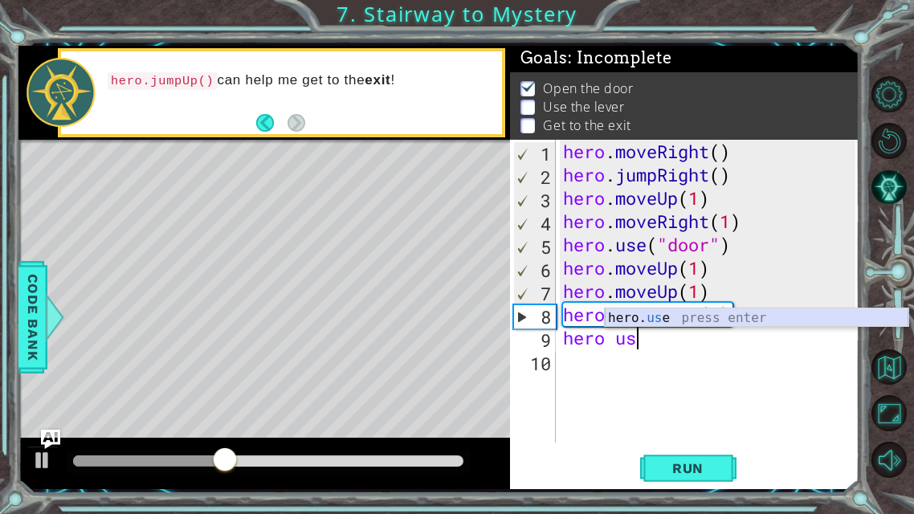
click at [659, 317] on div "hero. us e press enter" at bounding box center [757, 337] width 304 height 58
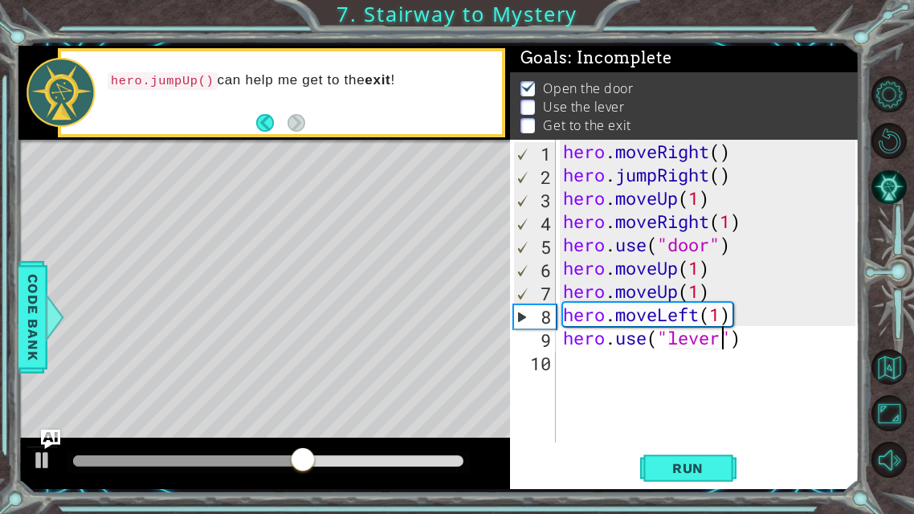
scroll to position [0, 7]
type textarea "hero.use("lever")"
click at [704, 404] on button "Run" at bounding box center [688, 468] width 96 height 35
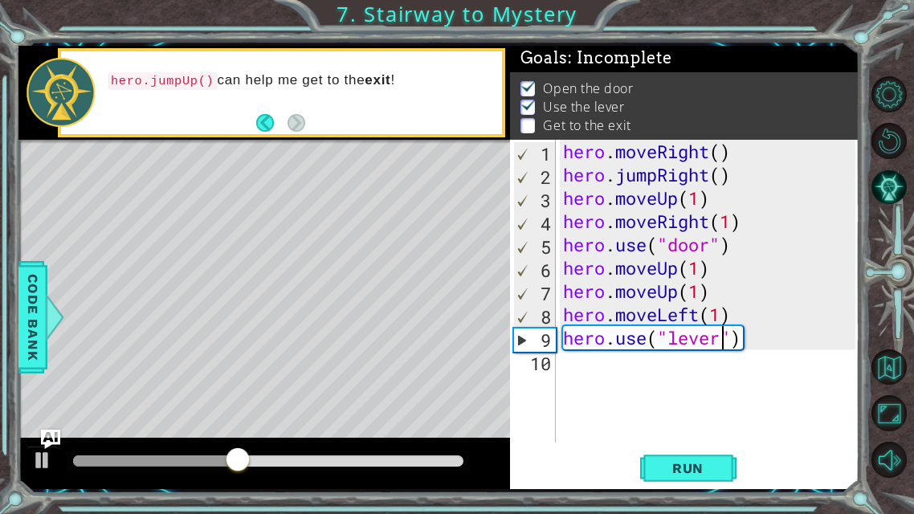
click at [561, 364] on div "hero . moveRight ( ) hero . jumpRight ( ) hero . moveUp ( 1 ) hero . moveRight …" at bounding box center [712, 314] width 304 height 349
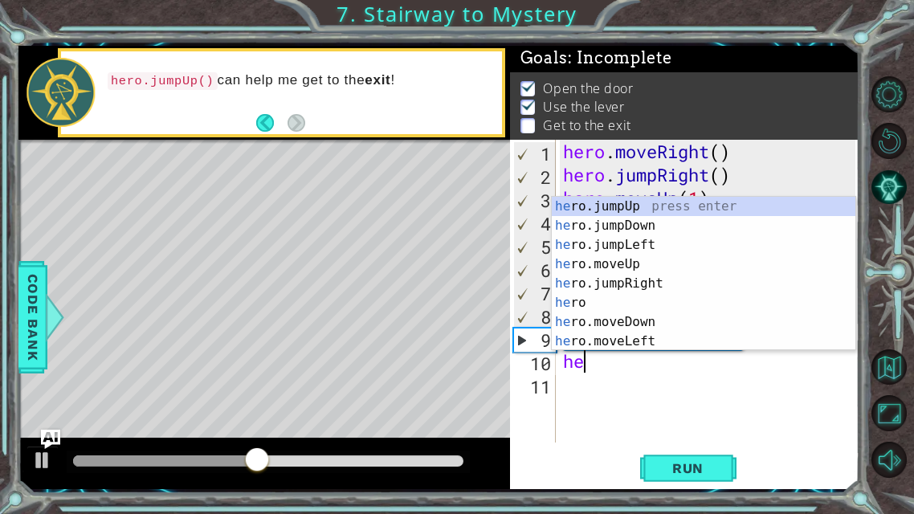
type textarea "her"
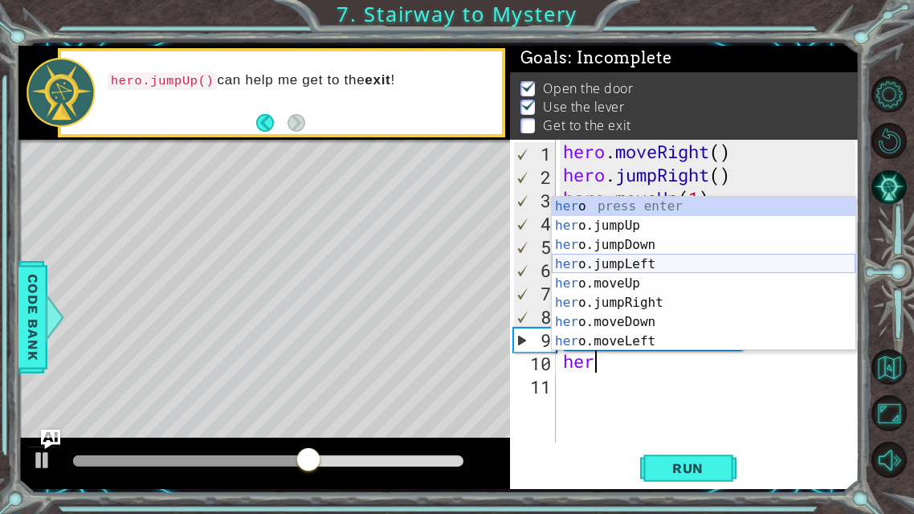
click at [664, 263] on div "her o press enter her o.jumpUp press enter her o.jumpDown press enter her o.jum…" at bounding box center [704, 293] width 304 height 193
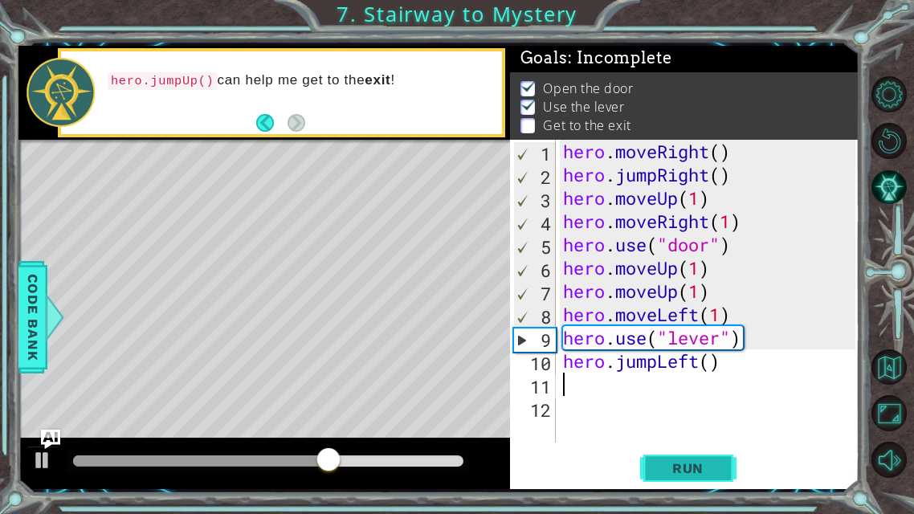
click at [670, 404] on button "Run" at bounding box center [688, 468] width 96 height 35
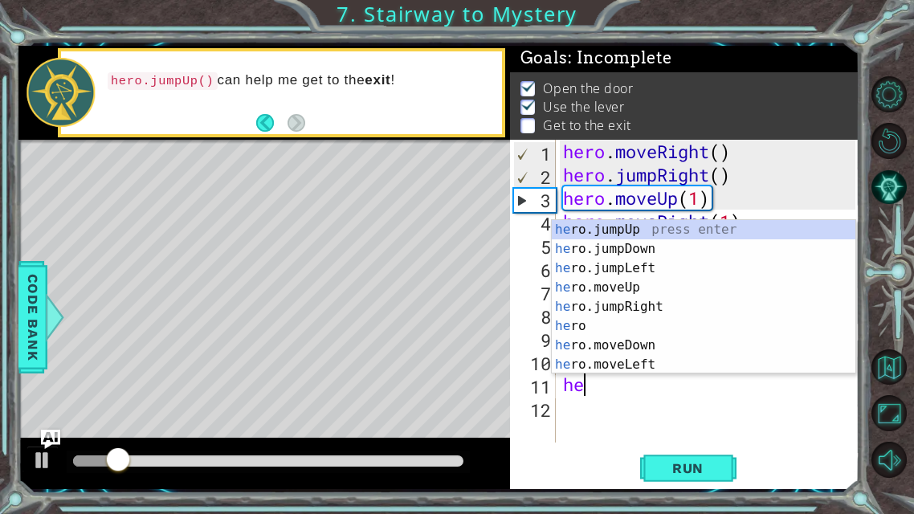
type textarea "her"
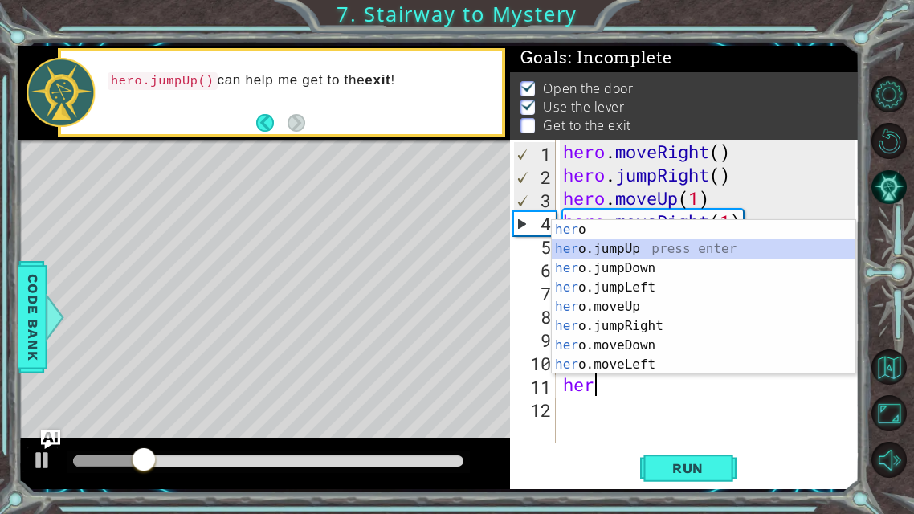
click at [618, 247] on div "her o press enter her o.jumpUp press enter her o.jumpDown press enter her o.jum…" at bounding box center [704, 316] width 304 height 193
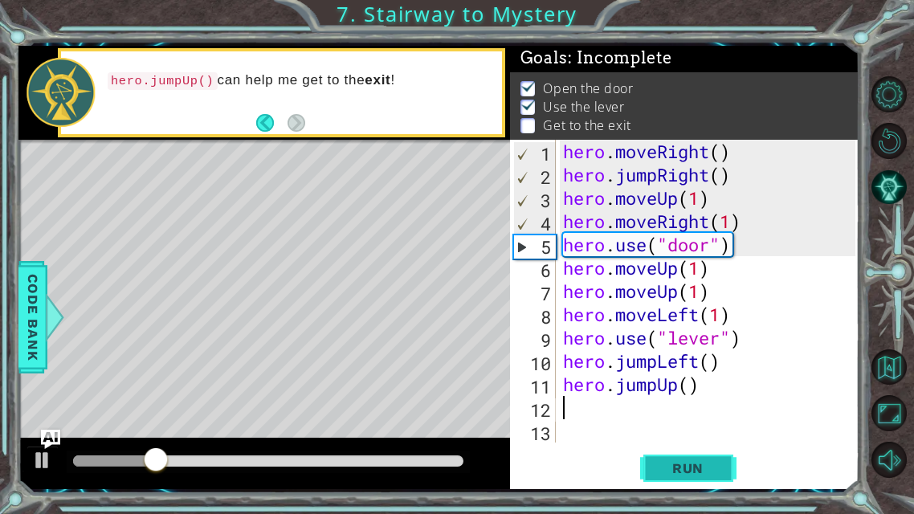
click at [692, 404] on button "Run" at bounding box center [688, 468] width 96 height 35
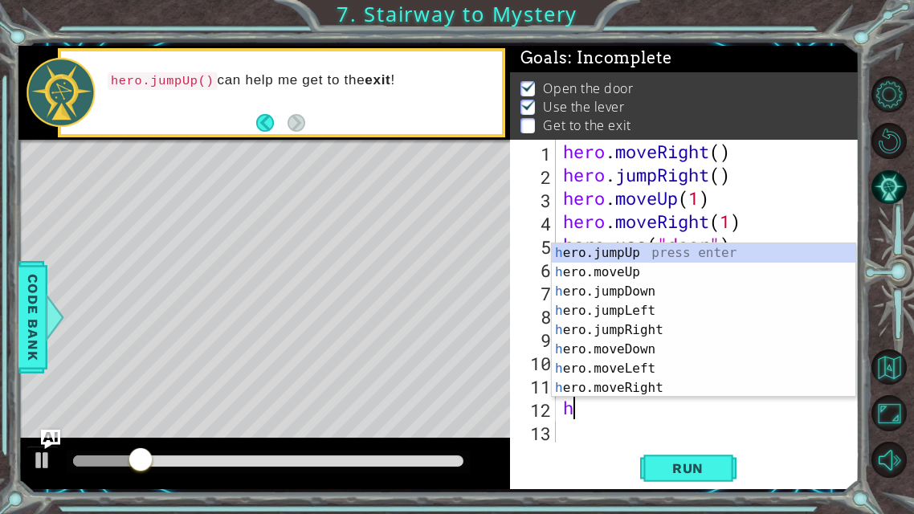
type textarea "he"
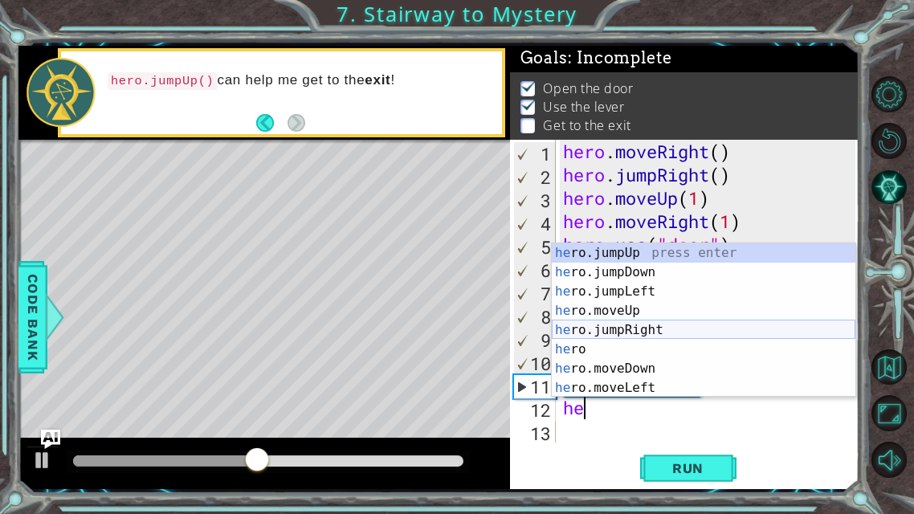
click at [657, 324] on div "he ro.jumpUp press enter he ro.jumpDown press enter he ro.jumpLeft press enter …" at bounding box center [704, 339] width 304 height 193
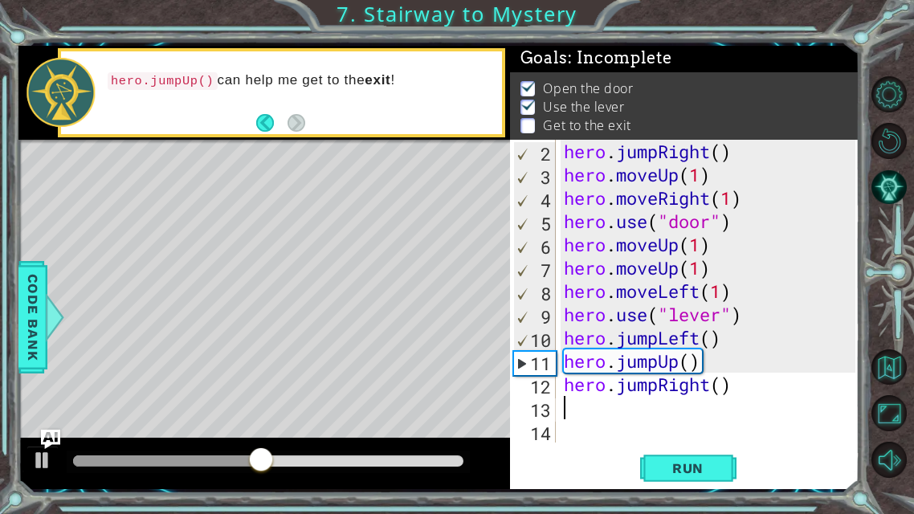
scroll to position [22, 0]
click at [692, 404] on span "Run" at bounding box center [687, 468] width 63 height 16
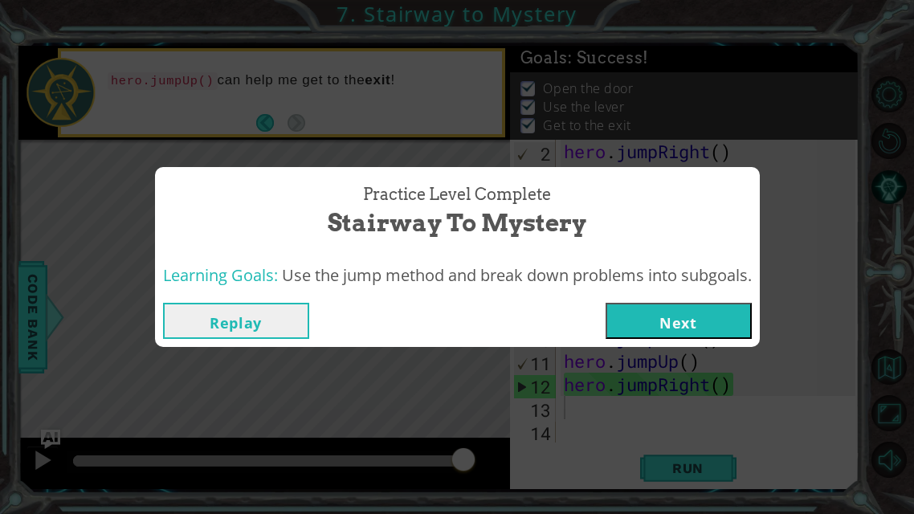
click at [700, 326] on button "Next" at bounding box center [679, 321] width 146 height 36
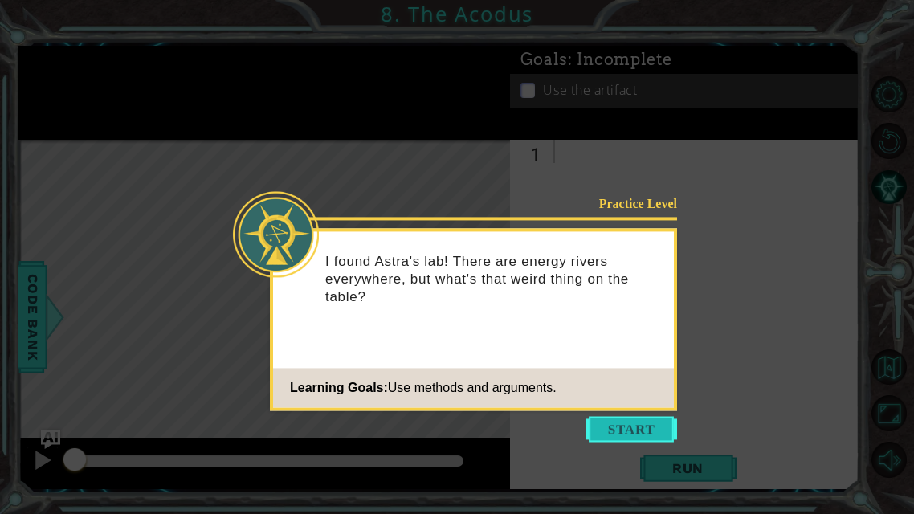
click at [589, 404] on button "Start" at bounding box center [632, 429] width 92 height 26
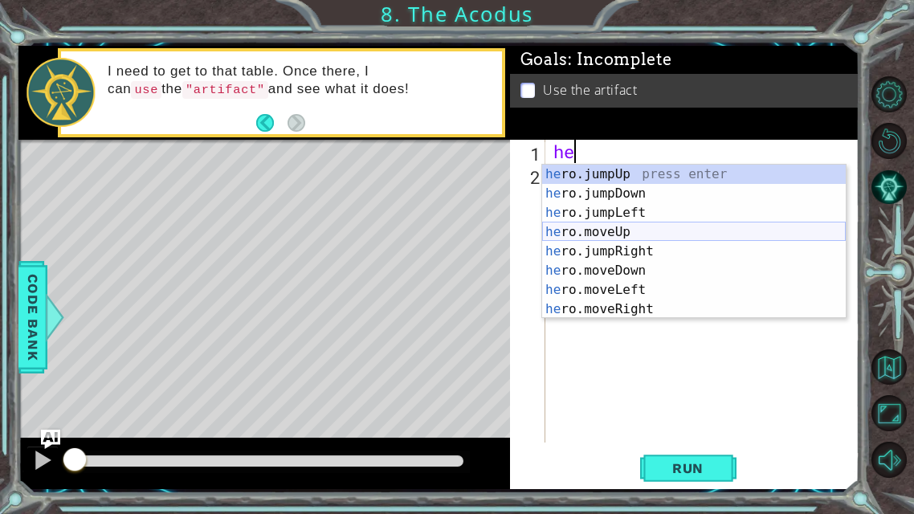
click at [664, 227] on div "he ro.jumpUp press enter he ro.jumpDown press enter he ro.jumpLeft press enter …" at bounding box center [694, 261] width 304 height 193
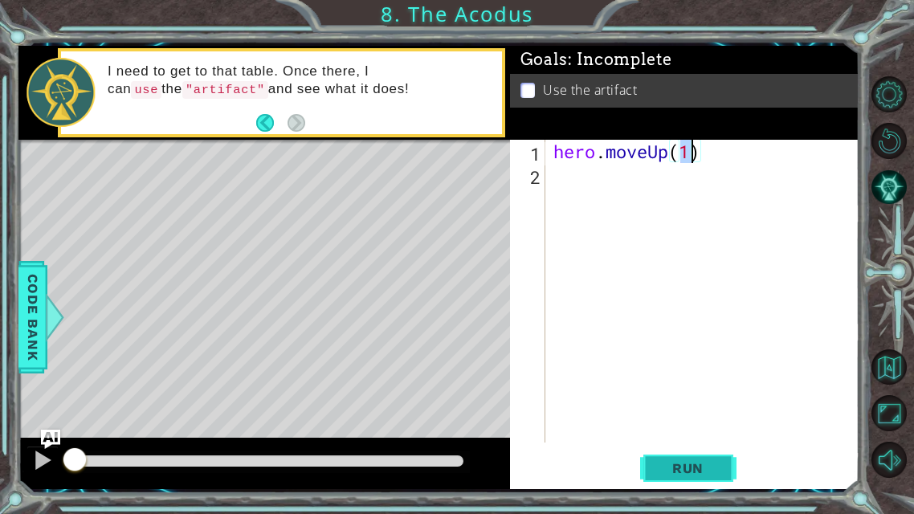
type textarea "hero.moveUp(1)"
click at [676, 404] on span "Run" at bounding box center [687, 468] width 63 height 16
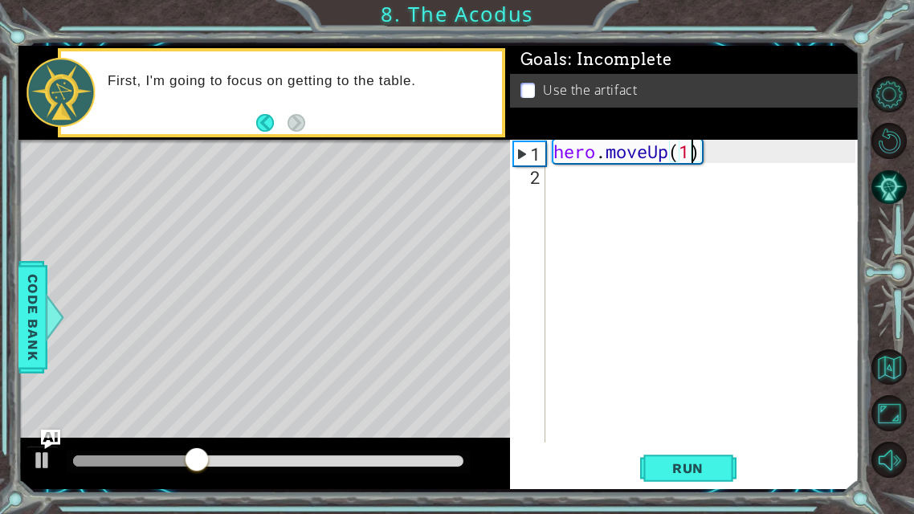
click at [550, 173] on div "hero . moveUp ( 1 )" at bounding box center [707, 314] width 314 height 349
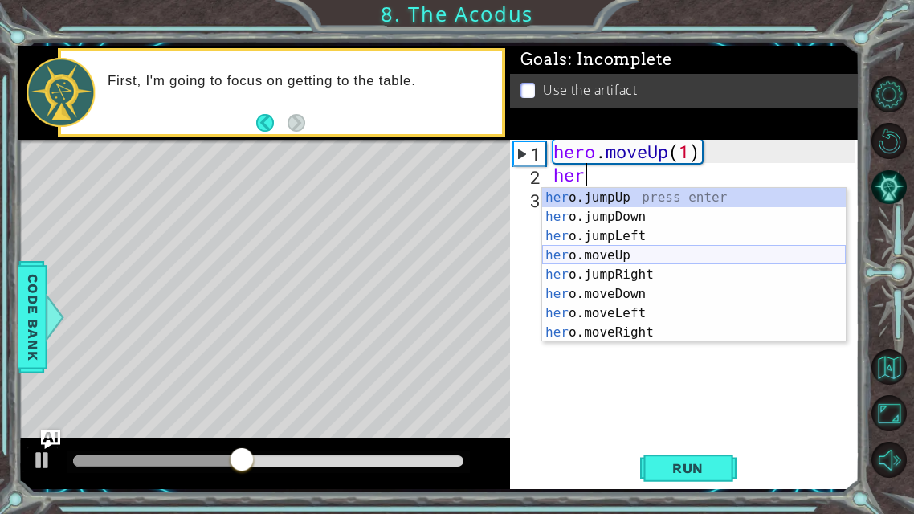
click at [608, 257] on div "her o.jumpUp press enter her o.jumpDown press enter her o.jumpLeft press enter …" at bounding box center [694, 284] width 304 height 193
type textarea "hero.moveUp(1)"
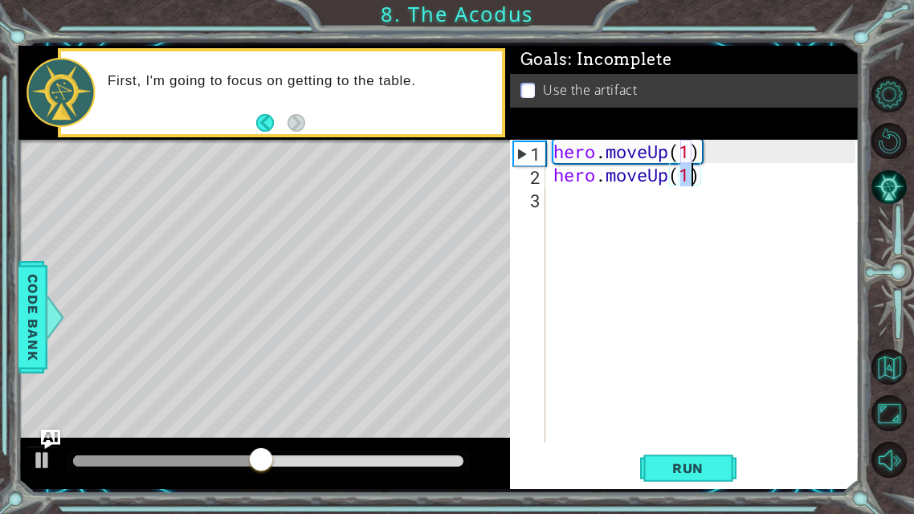
click at [561, 214] on div "hero . moveUp ( 1 ) hero . moveUp ( 1 )" at bounding box center [707, 314] width 314 height 349
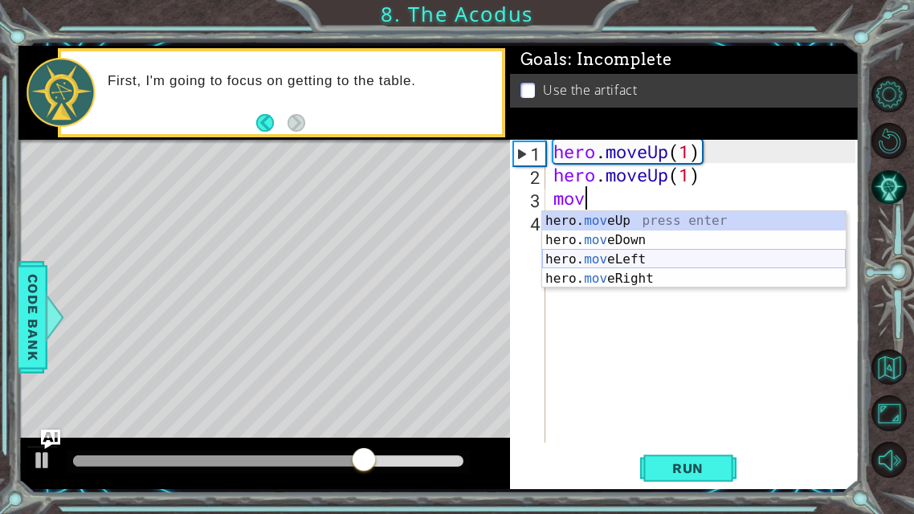
click at [608, 251] on div "hero. mov eUp press enter hero. mov eDown press enter hero. mov eLeft press ent…" at bounding box center [694, 269] width 304 height 116
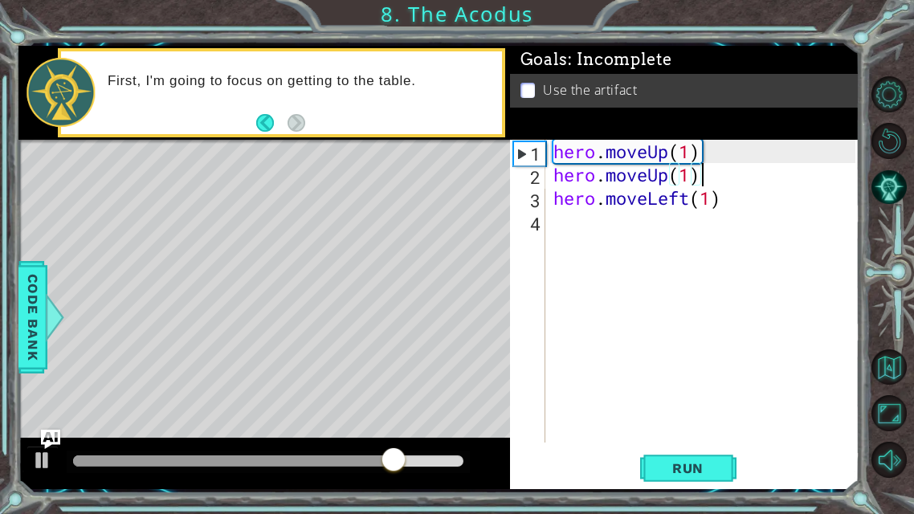
click at [729, 186] on div "hero . moveUp ( 1 ) hero . moveUp ( 1 ) hero . moveLeft ( 1 )" at bounding box center [707, 314] width 314 height 349
click at [730, 198] on div "hero . moveUp ( 1 ) hero . moveUp ( 1 ) hero . moveLeft ( 1 )" at bounding box center [707, 314] width 314 height 349
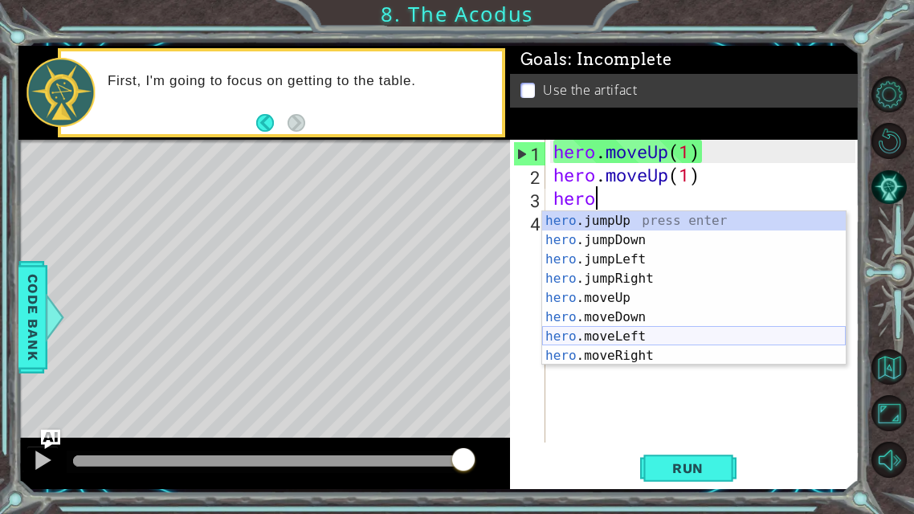
click at [627, 333] on div "hero .jumpUp press enter hero .jumpDown press enter hero .jumpLeft press enter …" at bounding box center [694, 307] width 304 height 193
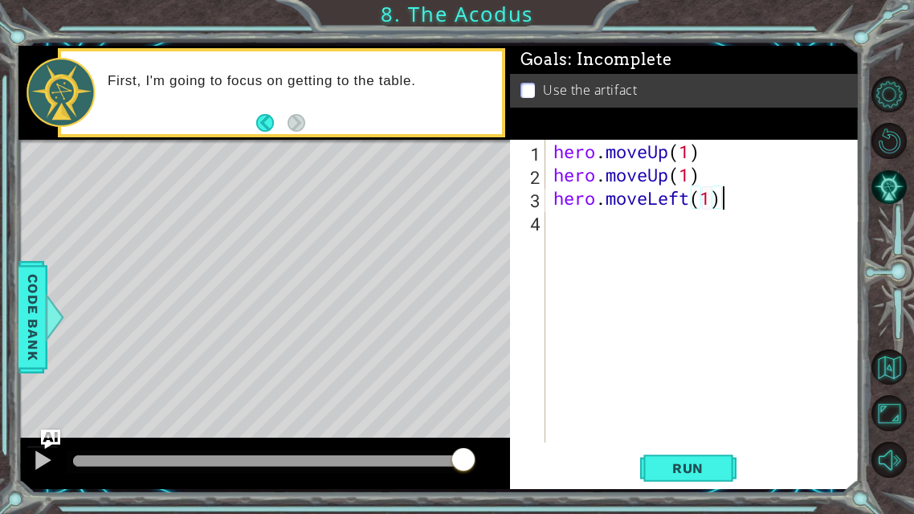
click at [749, 206] on div "hero . moveUp ( 1 ) hero . moveUp ( 1 ) hero . moveLeft ( 1 )" at bounding box center [707, 314] width 314 height 349
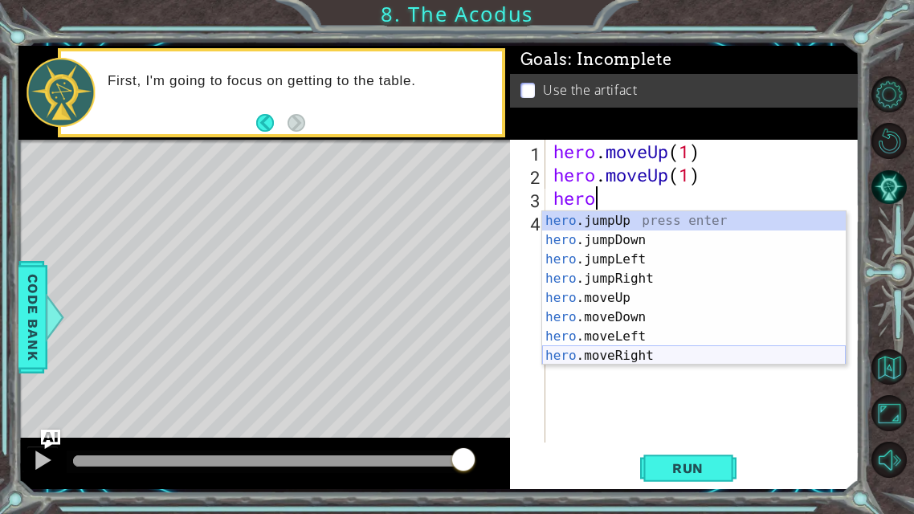
click at [632, 364] on div "hero .jumpUp press enter hero .jumpDown press enter hero .jumpLeft press enter …" at bounding box center [694, 307] width 304 height 193
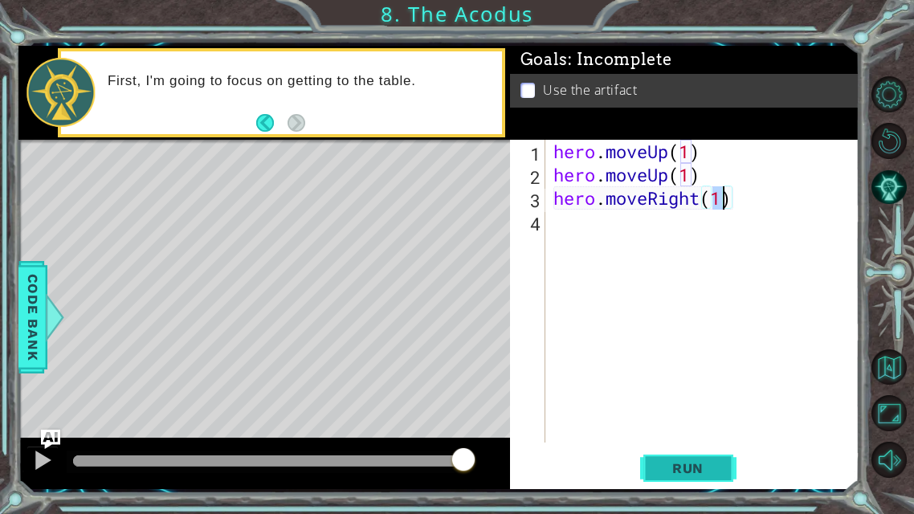
click at [707, 404] on span "Run" at bounding box center [687, 468] width 63 height 16
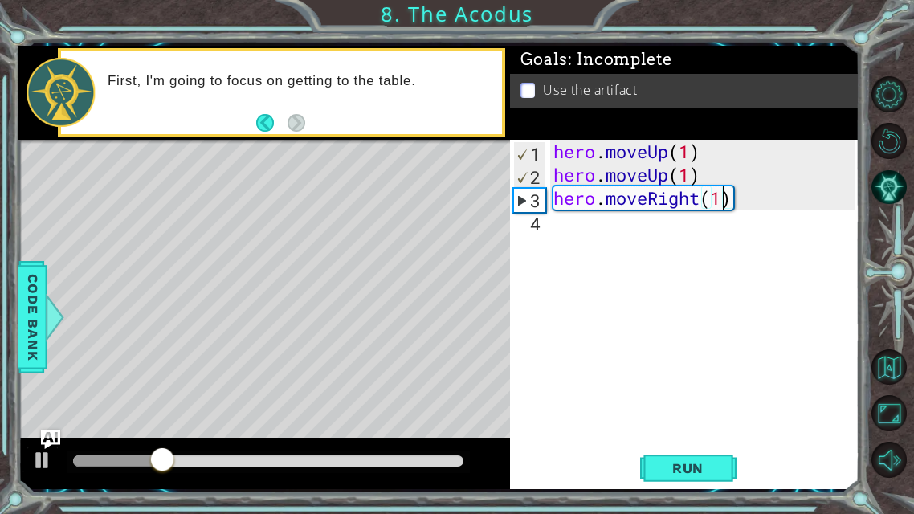
click at [743, 207] on div "hero . moveUp ( 1 ) hero . moveUp ( 1 ) hero . moveRight ( 1 )" at bounding box center [707, 314] width 314 height 349
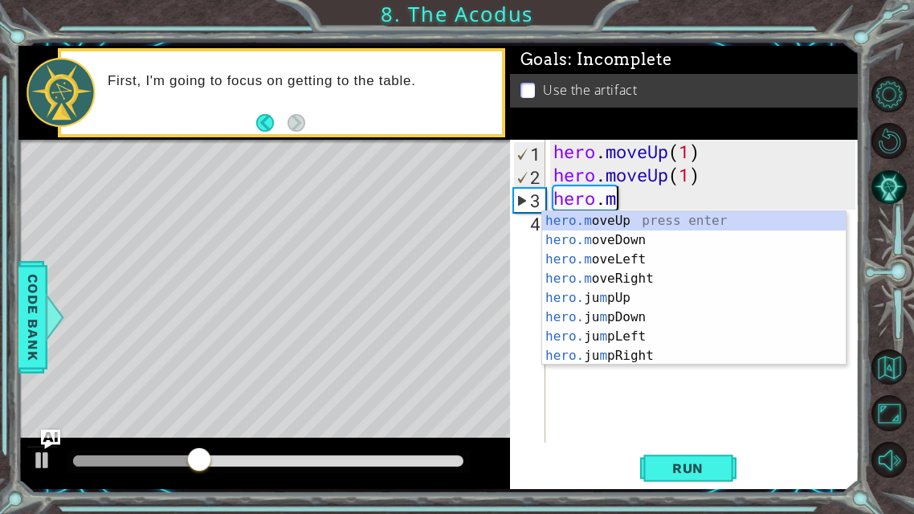
type textarea "h"
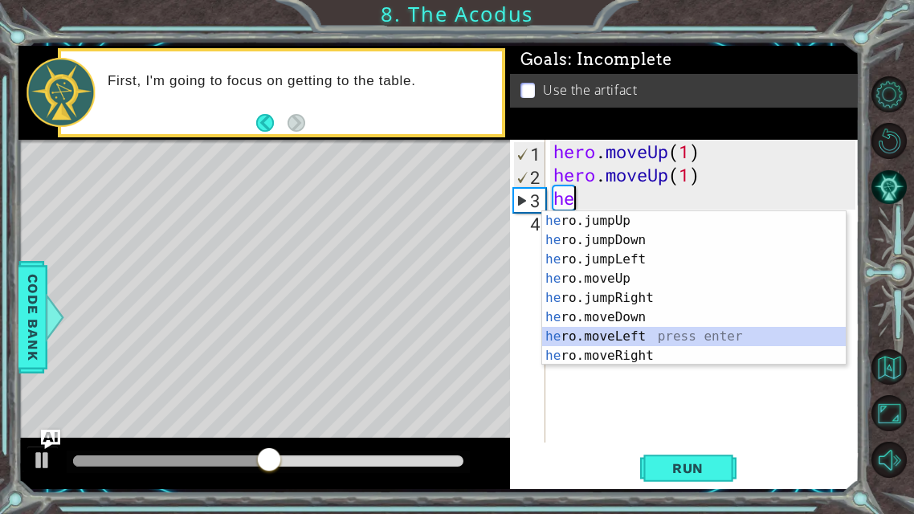
click at [652, 334] on div "he ro.jumpUp press enter he ro.jumpDown press enter he ro.jumpLeft press enter …" at bounding box center [694, 307] width 304 height 193
type textarea "hero.moveLeft(1)"
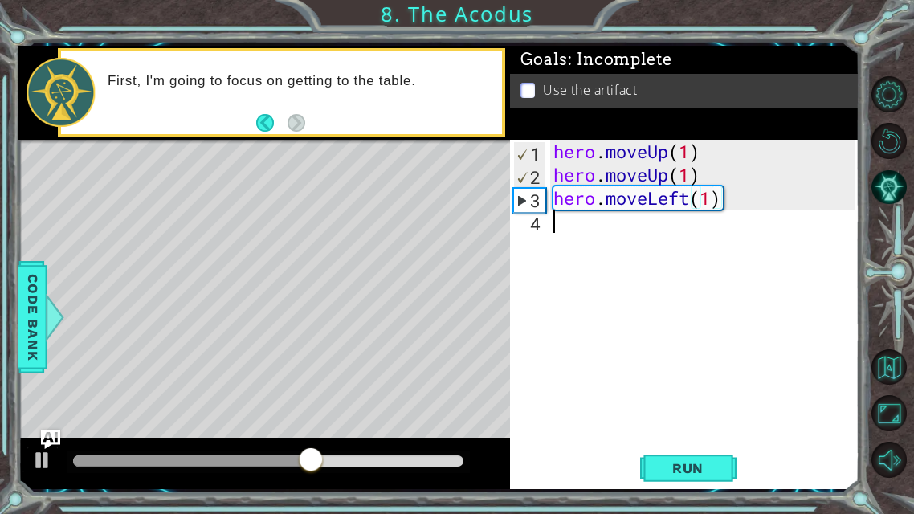
click at [557, 232] on div "hero . moveUp ( 1 ) hero . moveUp ( 1 ) hero . moveLeft ( 1 )" at bounding box center [707, 314] width 314 height 349
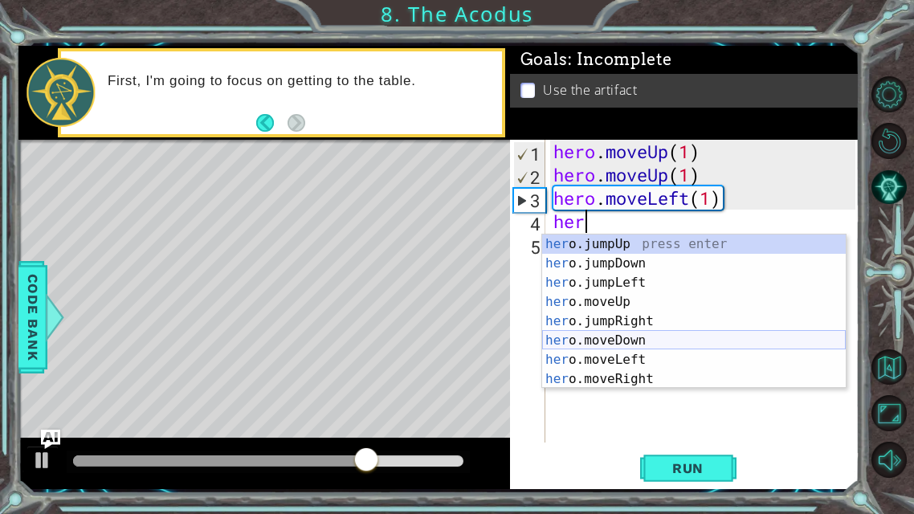
click at [637, 337] on div "her o.jumpUp press enter her o.jumpDown press enter her o.jumpLeft press enter …" at bounding box center [694, 331] width 304 height 193
type textarea "hero.moveDown(1)"
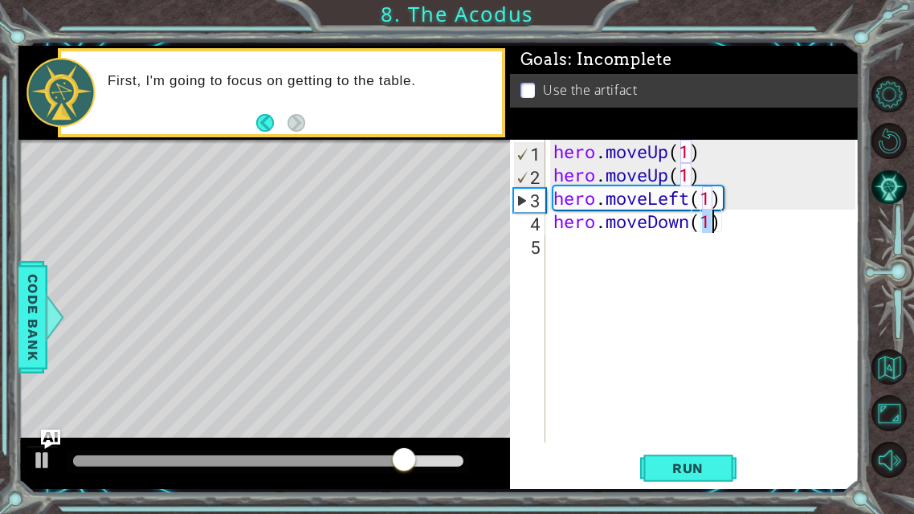
click at [550, 251] on div "hero . moveUp ( 1 ) hero . moveUp ( 1 ) hero . moveLeft ( 1 ) hero . moveDown (…" at bounding box center [707, 314] width 314 height 349
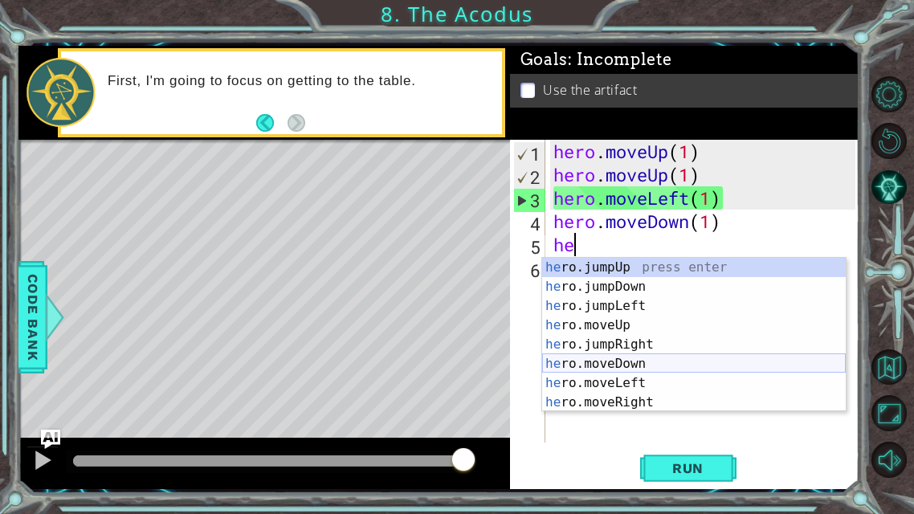
click at [621, 361] on div "he ro.jumpUp press enter he ro.jumpDown press enter he ro.jumpLeft press enter …" at bounding box center [694, 354] width 304 height 193
type textarea "hero.moveDown(1)"
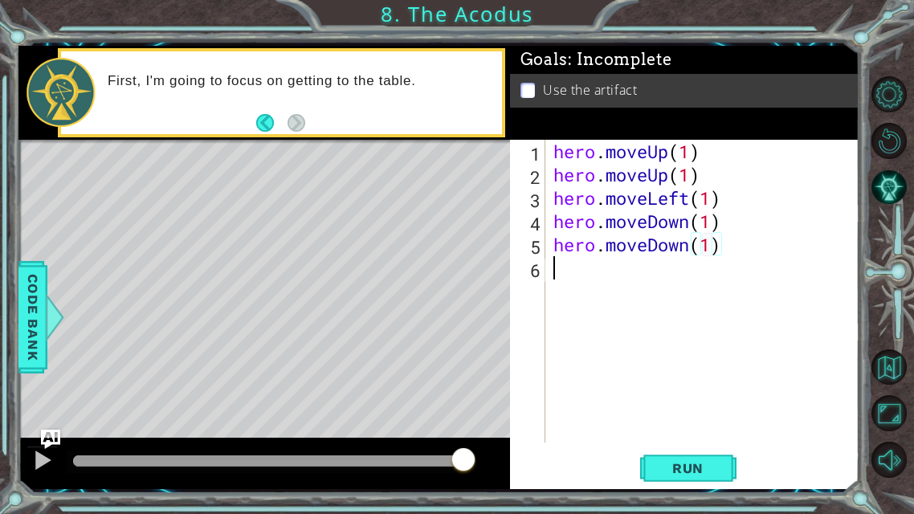
click at [555, 276] on div "hero . moveUp ( 1 ) hero . moveUp ( 1 ) hero . moveLeft ( 1 ) hero . moveDown (…" at bounding box center [707, 314] width 314 height 349
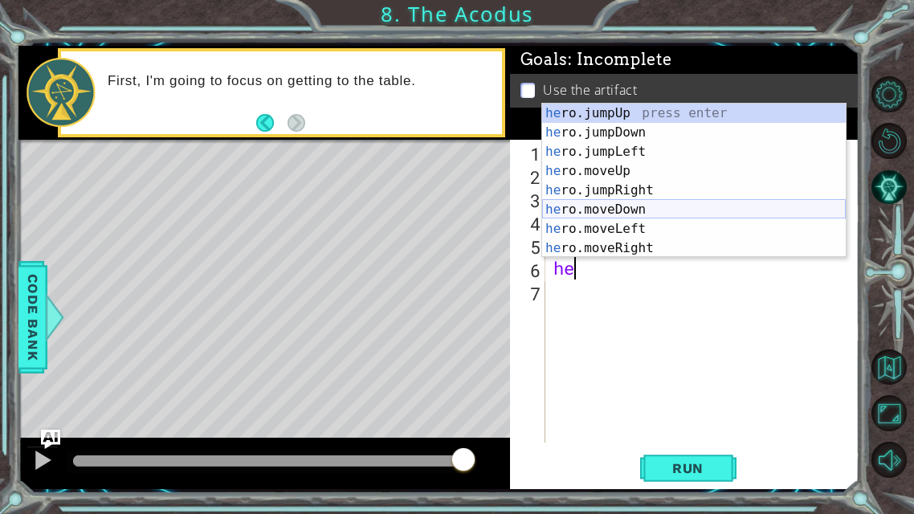
click at [626, 210] on div "he ro.jumpUp press enter he ro.jumpDown press enter he ro.jumpLeft press enter …" at bounding box center [694, 200] width 304 height 193
type textarea "hero.moveDown(1)"
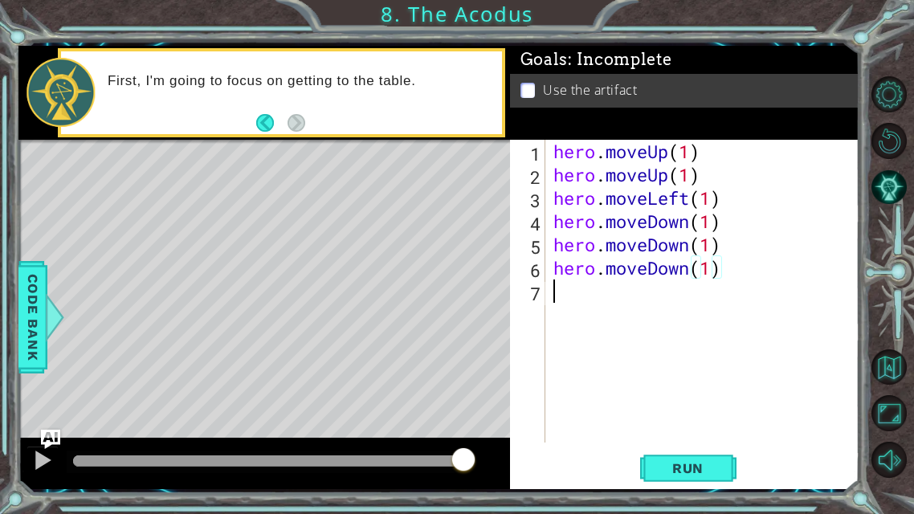
click at [552, 298] on div "hero . moveUp ( 1 ) hero . moveUp ( 1 ) hero . moveLeft ( 1 ) hero . moveDown (…" at bounding box center [707, 314] width 314 height 349
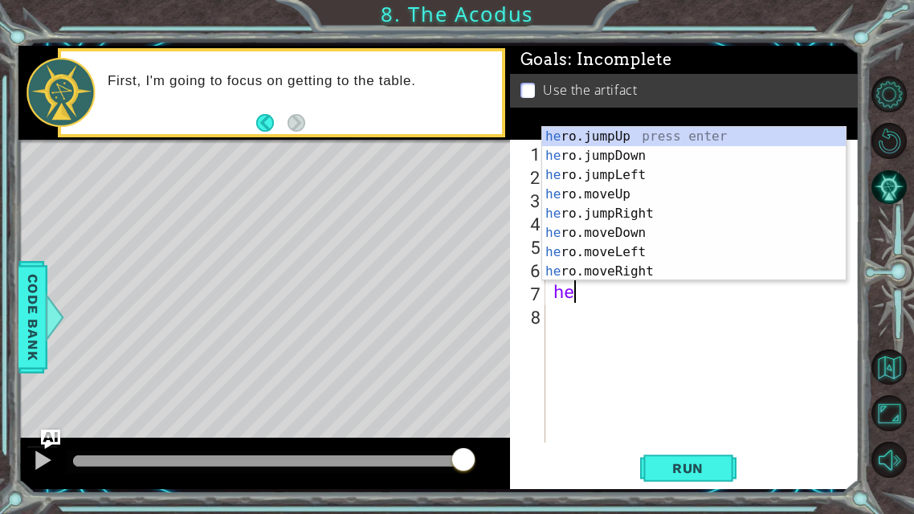
type textarea "her"
click at [629, 130] on div "her o.jumpUp press enter her o.jumpDown press enter her o.jumpLeft press enter …" at bounding box center [694, 223] width 304 height 193
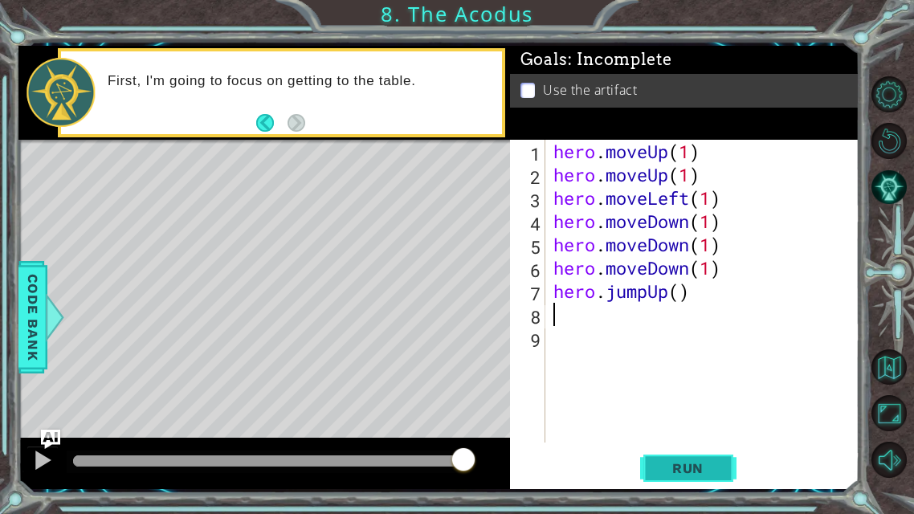
click at [683, 404] on span "Run" at bounding box center [687, 468] width 63 height 16
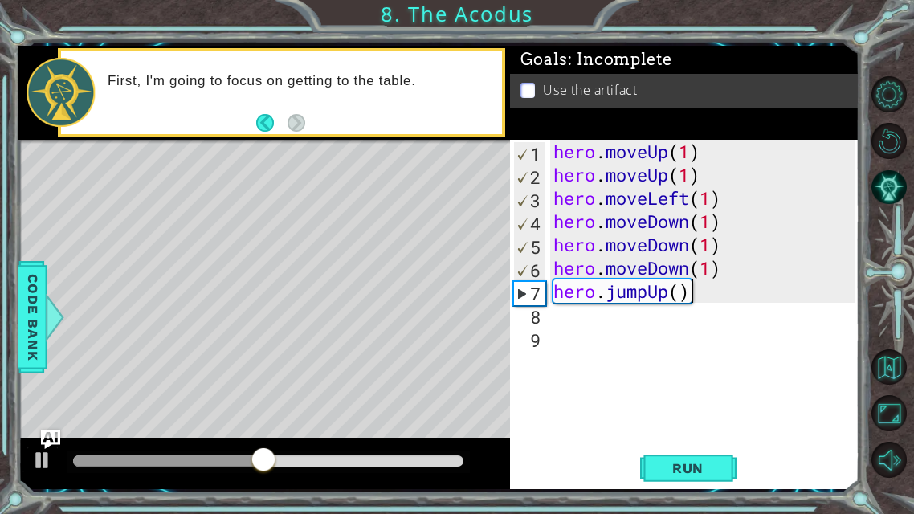
click at [715, 297] on div "hero . moveUp ( 1 ) hero . moveUp ( 1 ) hero . moveLeft ( 1 ) hero . moveDown (…" at bounding box center [707, 314] width 314 height 349
click at [694, 295] on div "hero . moveUp ( 1 ) hero . moveUp ( 1 ) hero . moveLeft ( 1 ) hero . moveDown (…" at bounding box center [707, 314] width 314 height 349
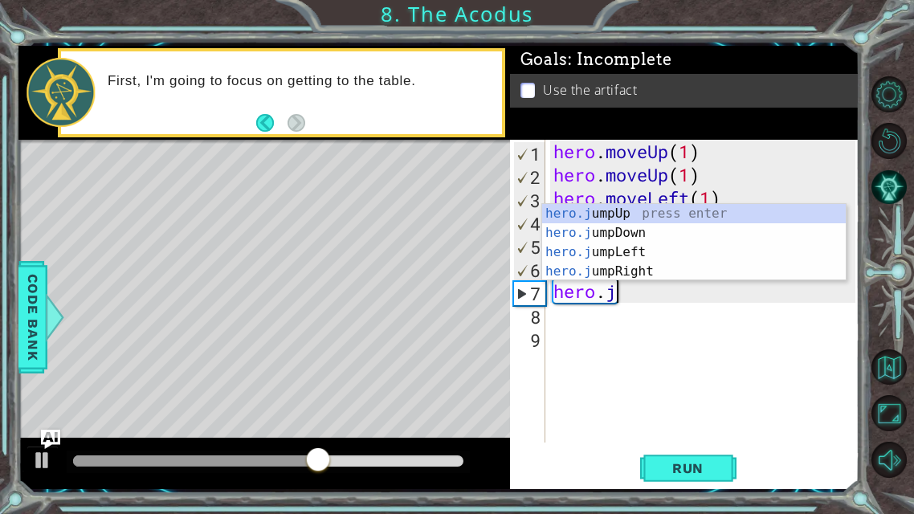
type textarea "h"
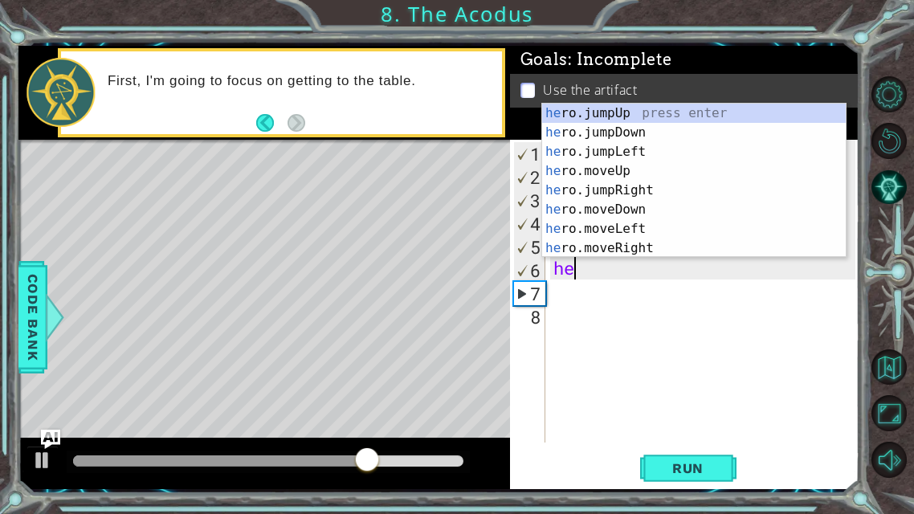
type textarea "h"
type textarea "her"
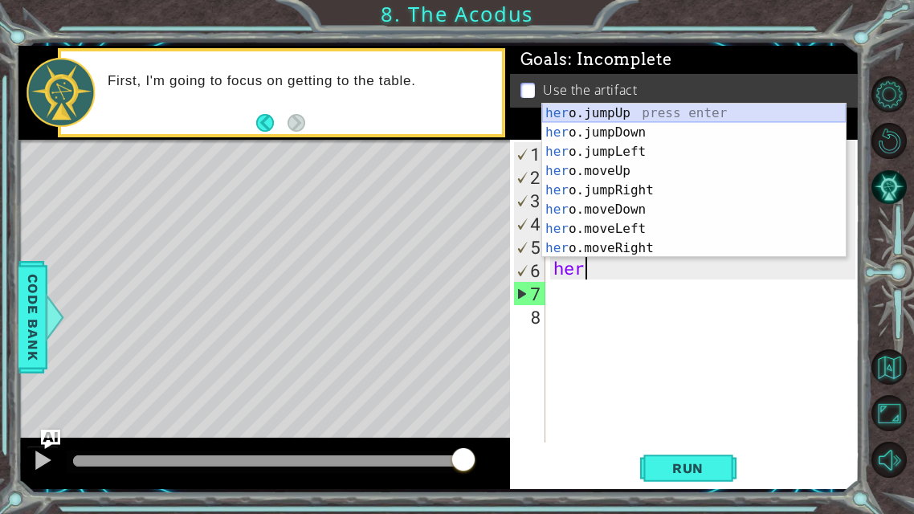
click at [574, 113] on div "her o.jumpUp press enter her o.jumpDown press enter her o.jumpLeft press enter …" at bounding box center [694, 200] width 304 height 193
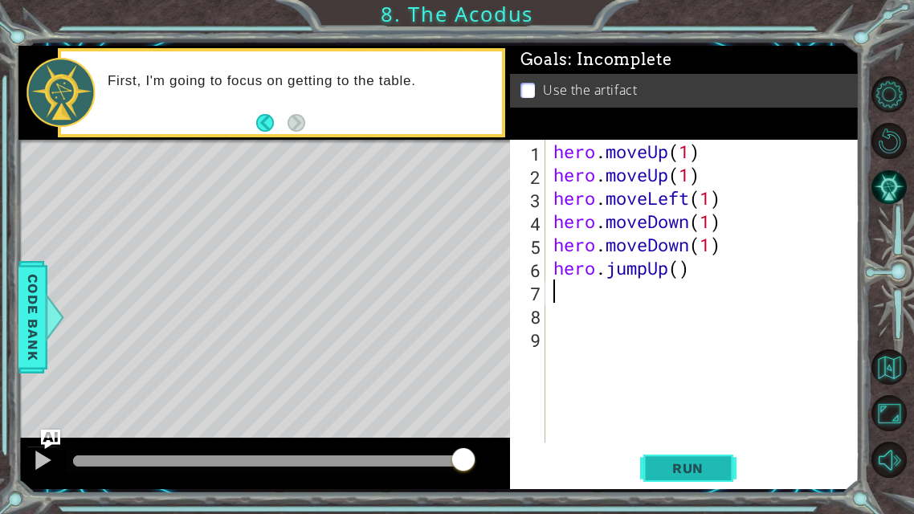
click at [690, 404] on button "Run" at bounding box center [688, 468] width 96 height 35
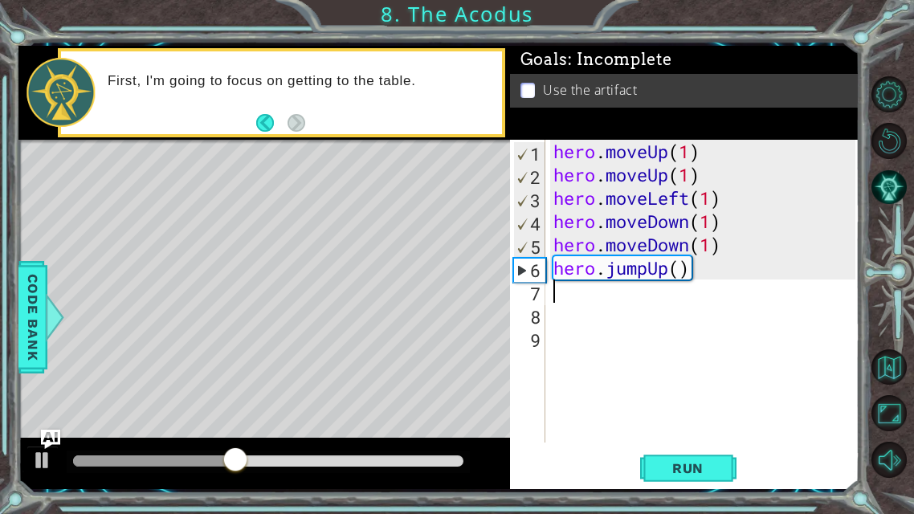
click at [720, 263] on div "hero . moveUp ( 1 ) hero . moveUp ( 1 ) hero . moveLeft ( 1 ) hero . moveDown (…" at bounding box center [707, 314] width 314 height 349
type textarea "h"
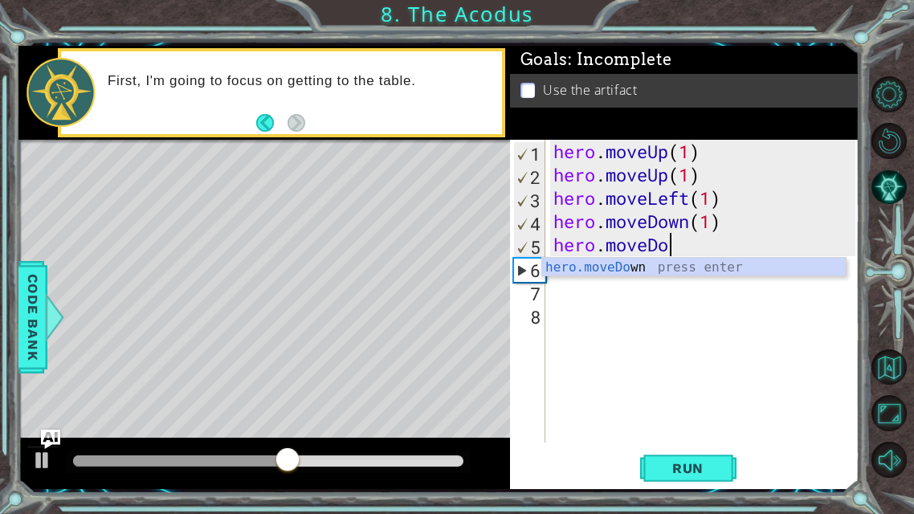
type textarea "h"
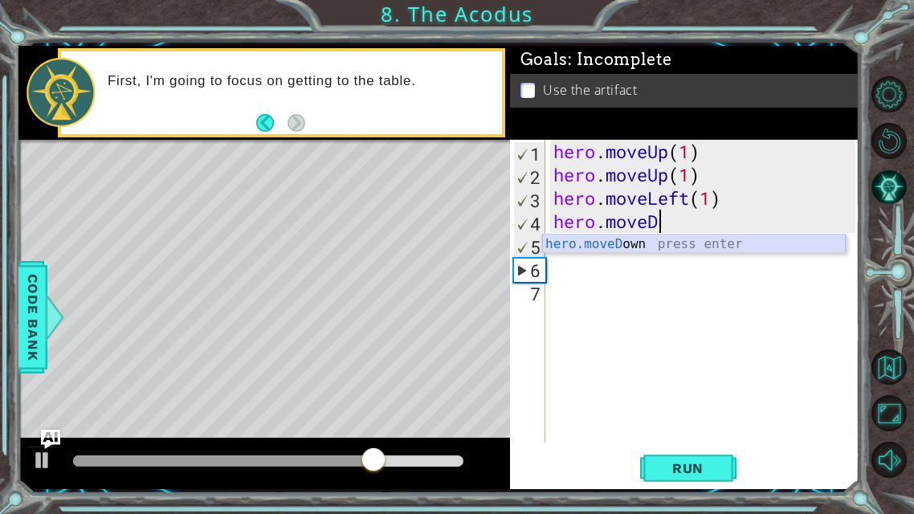
click at [671, 246] on div "hero.moveD own press enter" at bounding box center [694, 264] width 304 height 58
type textarea "hero.moveDown(1)"
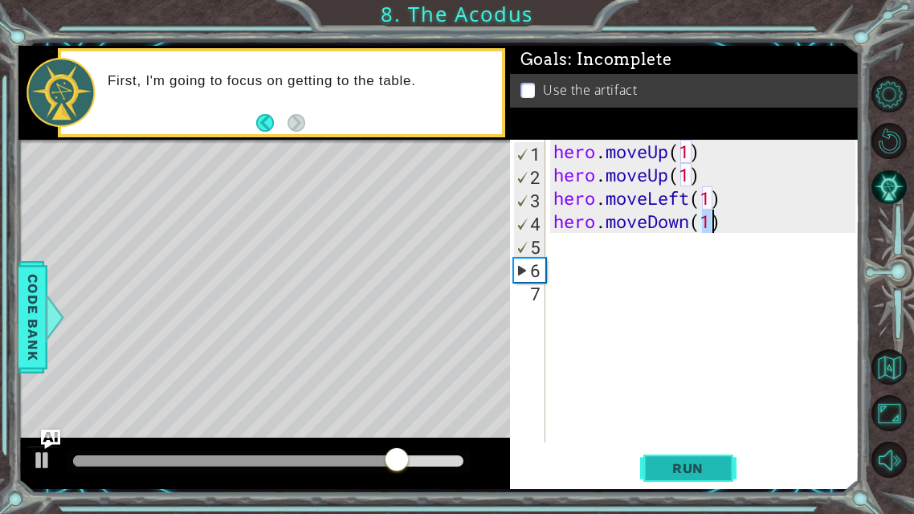
click at [680, 404] on span "Run" at bounding box center [687, 468] width 63 height 16
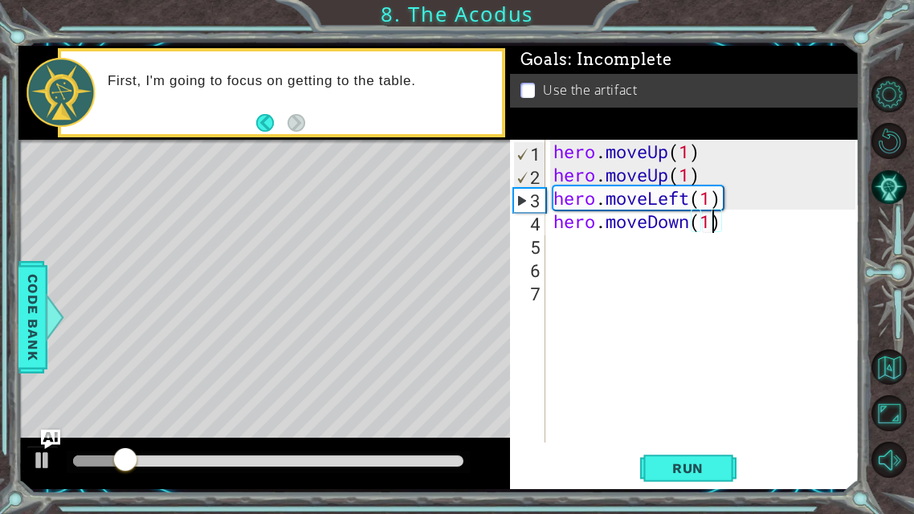
click at [563, 259] on div "hero . moveUp ( 1 ) hero . moveUp ( 1 ) hero . moveLeft ( 1 ) hero . moveDown (…" at bounding box center [707, 314] width 314 height 349
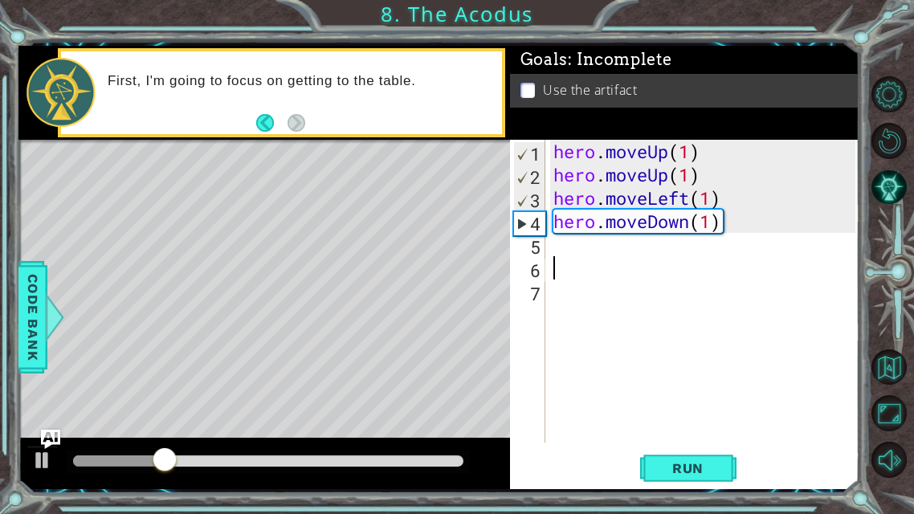
click at [552, 251] on div "hero . moveUp ( 1 ) hero . moveUp ( 1 ) hero . moveLeft ( 1 ) hero . moveDown (…" at bounding box center [707, 314] width 314 height 349
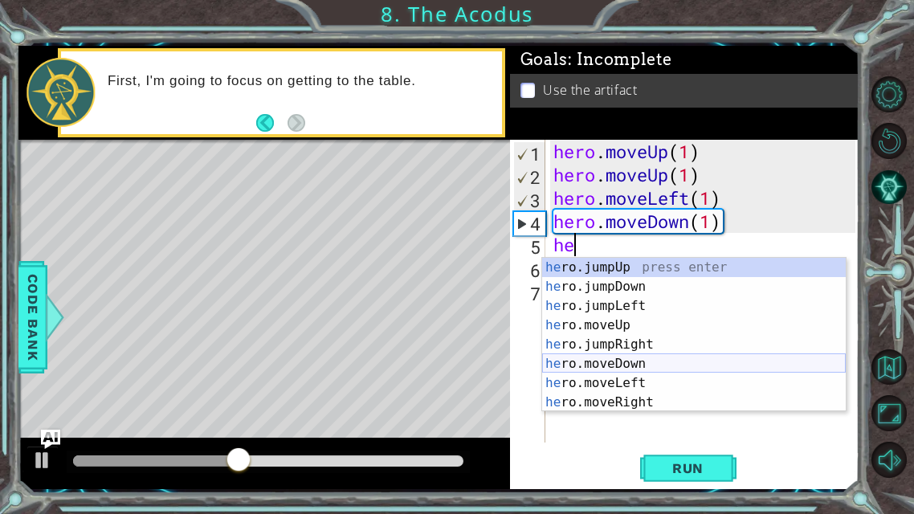
click at [630, 360] on div "he ro.jumpUp press enter he ro.jumpDown press enter he ro.jumpLeft press enter …" at bounding box center [694, 354] width 304 height 193
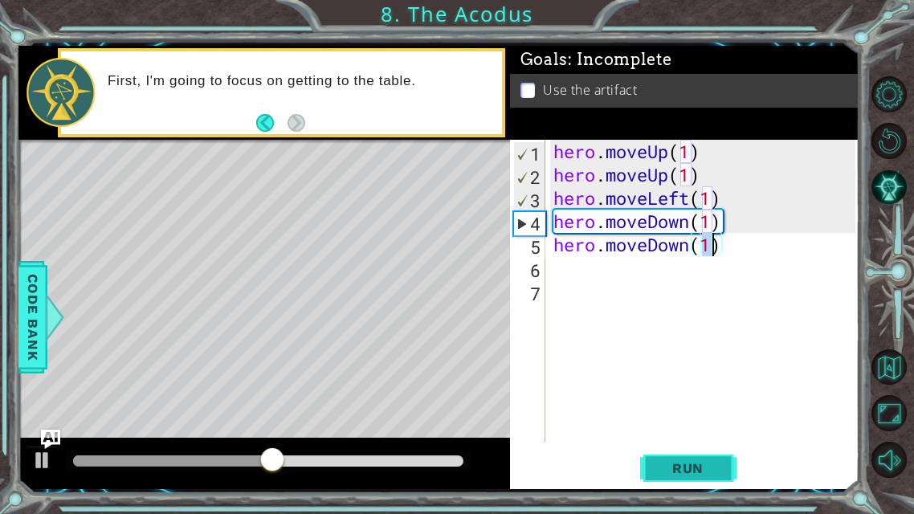
type textarea "hero.moveDown(1)"
click at [713, 404] on span "Run" at bounding box center [687, 468] width 63 height 16
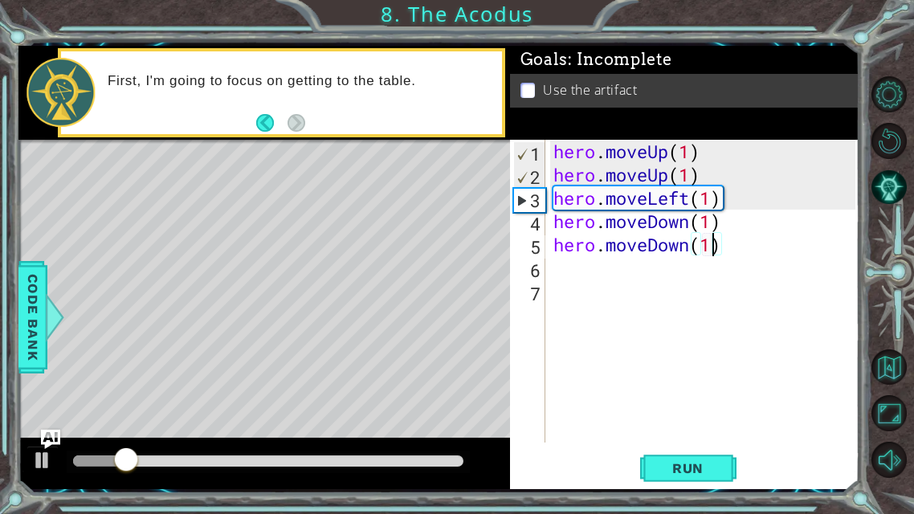
click at [554, 278] on div "hero . moveUp ( 1 ) hero . moveUp ( 1 ) hero . moveLeft ( 1 ) hero . moveDown (…" at bounding box center [707, 314] width 314 height 349
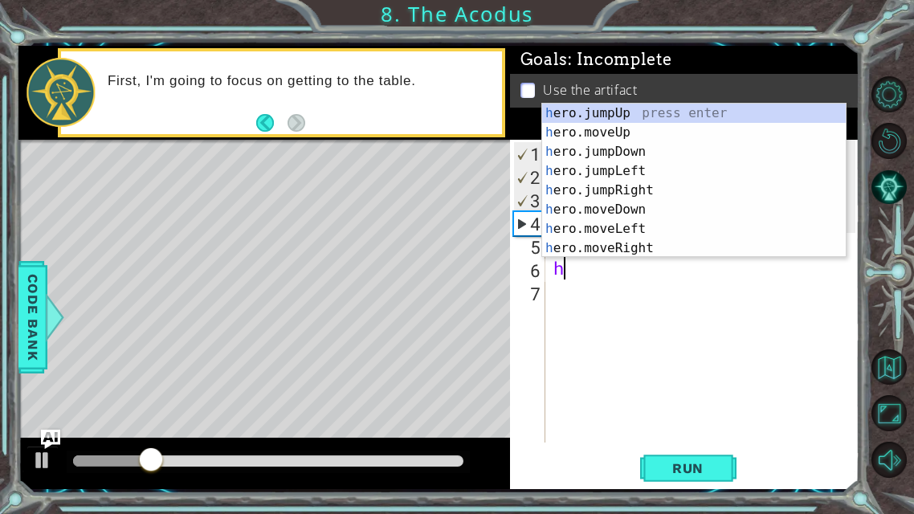
type textarea "he"
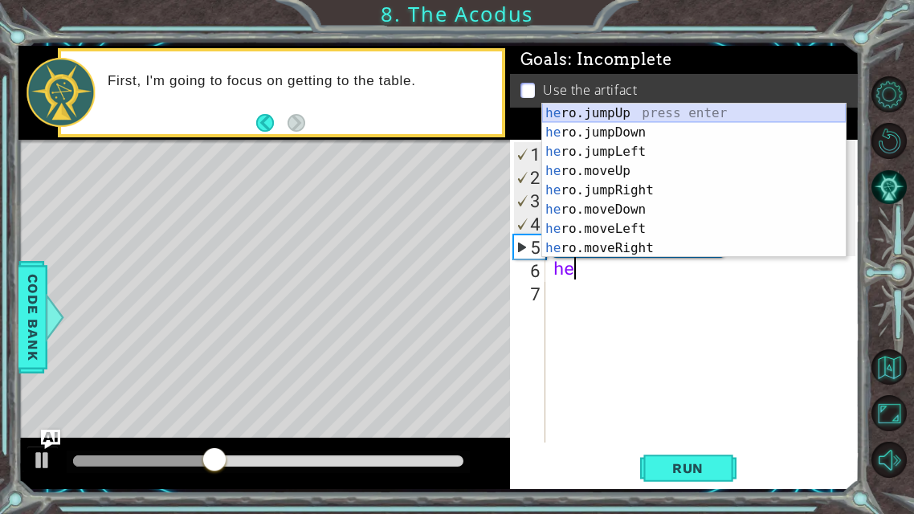
click at [611, 106] on div "he ro.jumpUp press enter he ro.jumpDown press enter he ro.jumpLeft press enter …" at bounding box center [694, 200] width 304 height 193
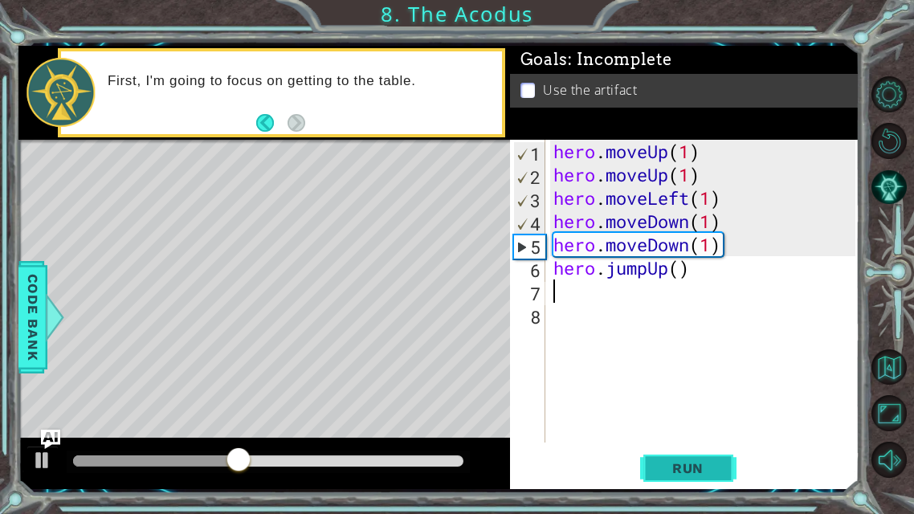
click at [643, 404] on button "Run" at bounding box center [688, 468] width 96 height 35
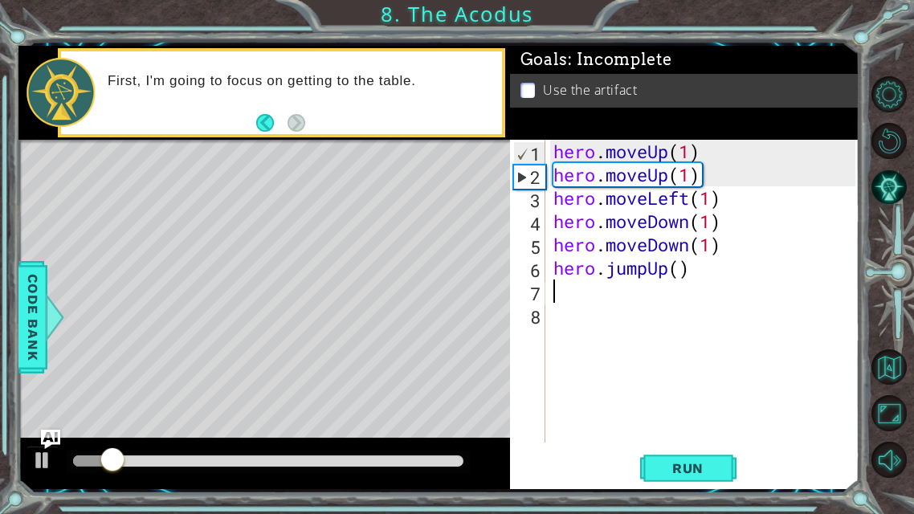
click at [697, 265] on div "hero . moveUp ( 1 ) hero . moveUp ( 1 ) hero . moveLeft ( 1 ) hero . moveDown (…" at bounding box center [707, 314] width 314 height 349
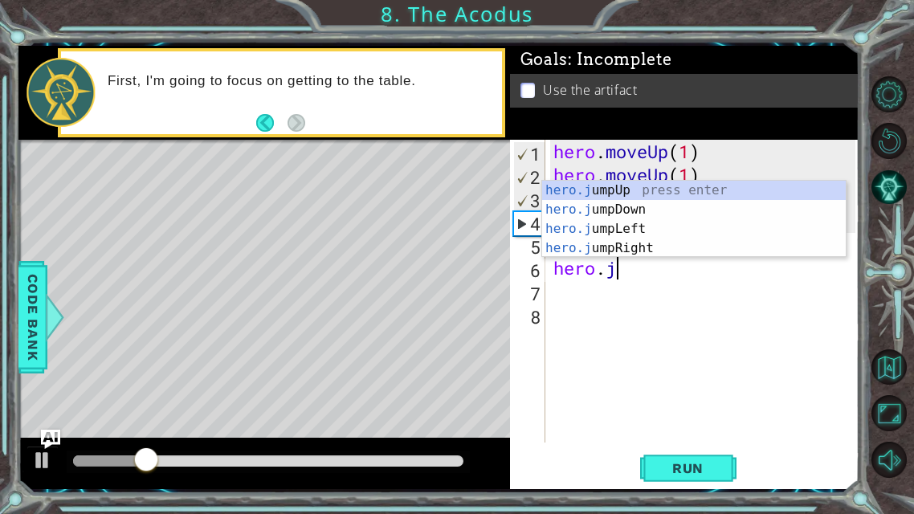
type textarea "h"
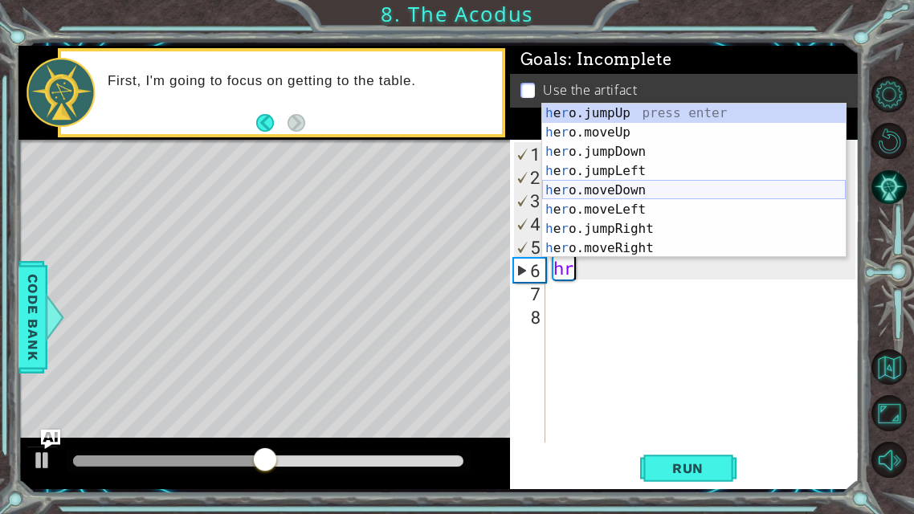
click at [627, 201] on div "h e r o.jumpUp press enter h e r o.moveUp press enter h e r o.jumpDown press en…" at bounding box center [694, 200] width 304 height 193
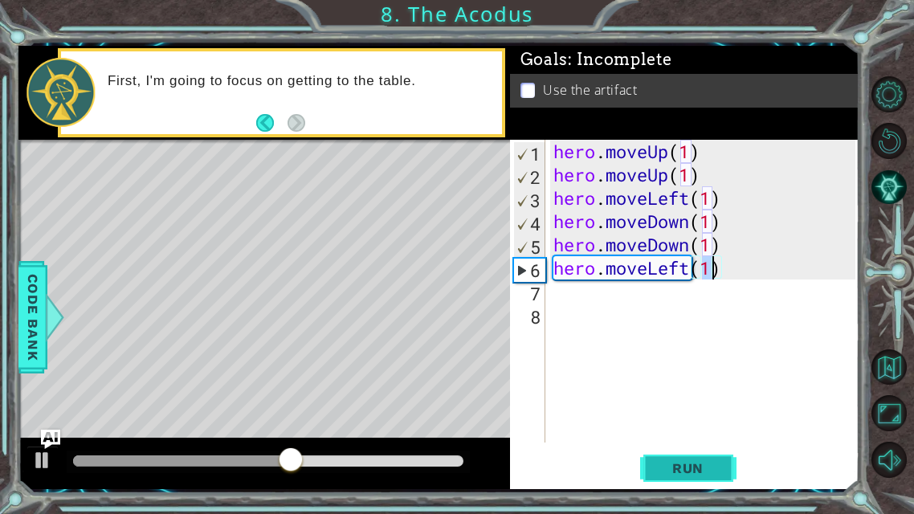
type textarea "hero.moveLeft(1)"
click at [676, 404] on span "Run" at bounding box center [687, 468] width 63 height 16
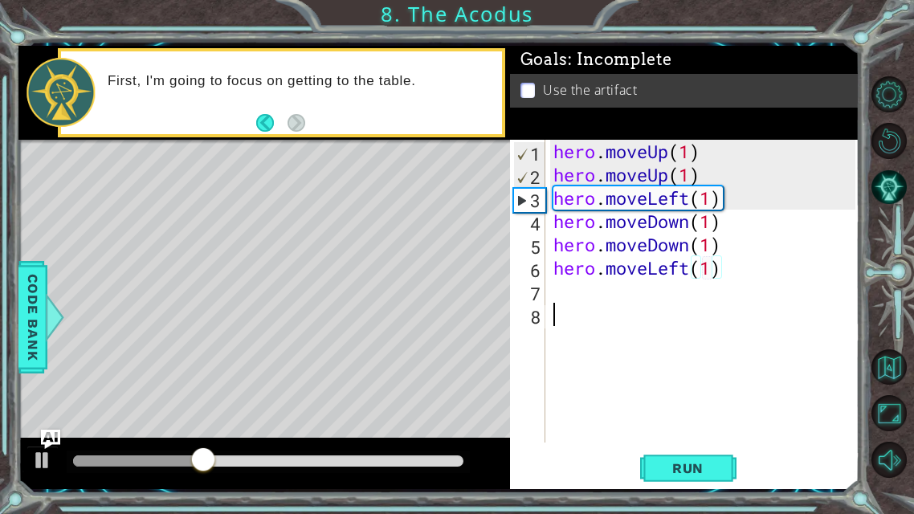
click at [566, 304] on div "hero . moveUp ( 1 ) hero . moveUp ( 1 ) hero . moveLeft ( 1 ) hero . moveDown (…" at bounding box center [707, 314] width 314 height 349
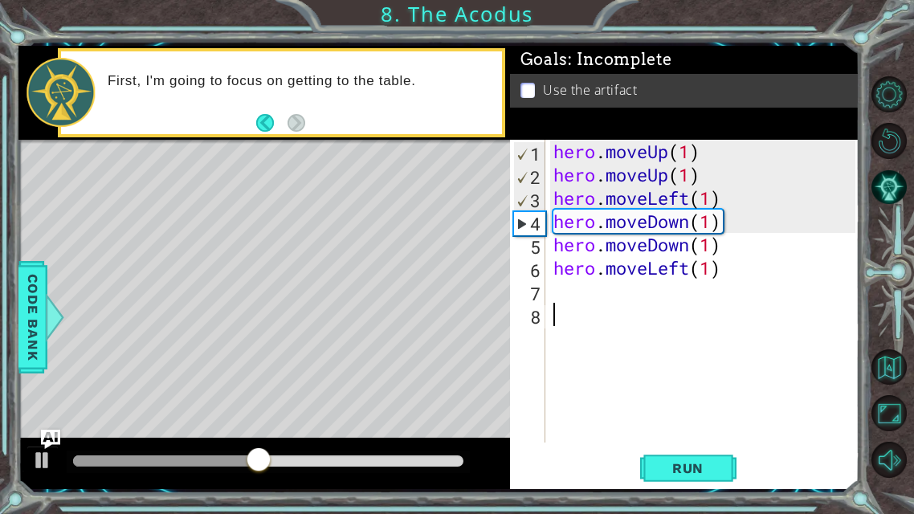
click at [550, 295] on div "hero . moveUp ( 1 ) hero . moveUp ( 1 ) hero . moveLeft ( 1 ) hero . moveDown (…" at bounding box center [707, 314] width 314 height 349
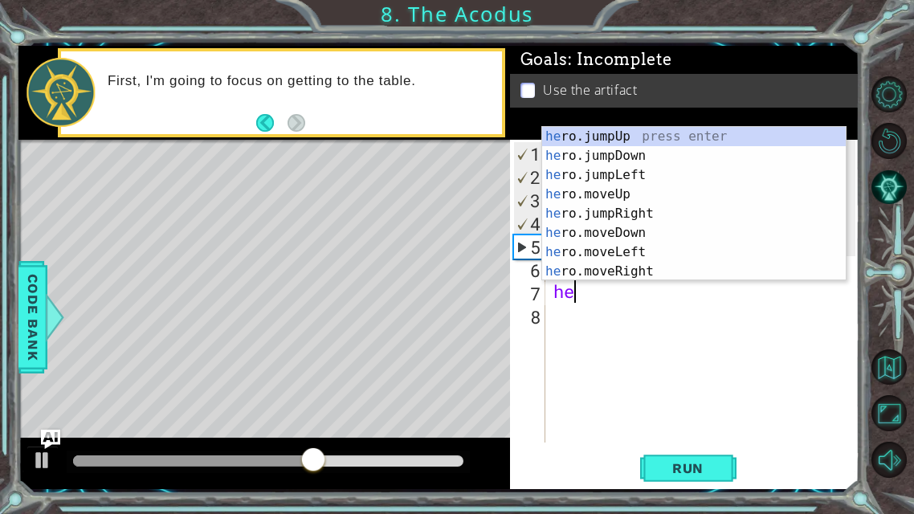
type textarea "her"
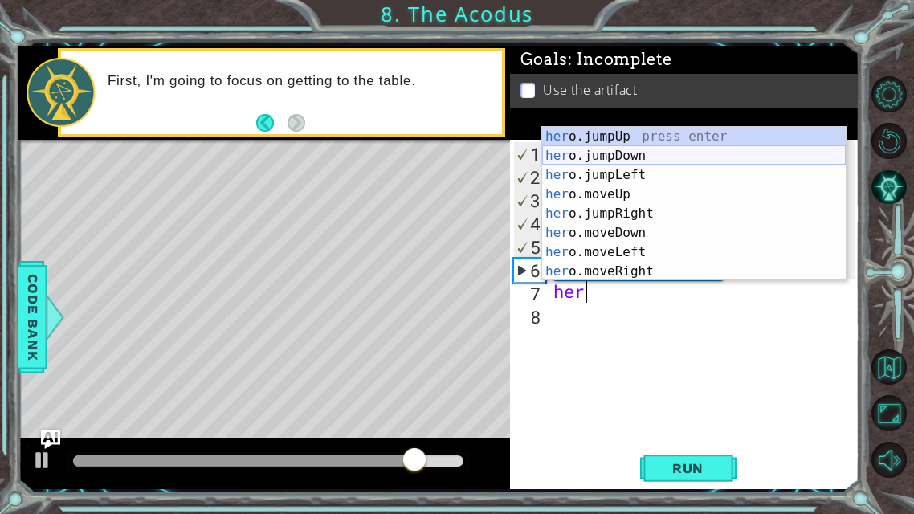
click at [616, 169] on div "her o.jumpUp press enter her o.jumpDown press enter her o.jumpLeft press enter …" at bounding box center [694, 223] width 304 height 193
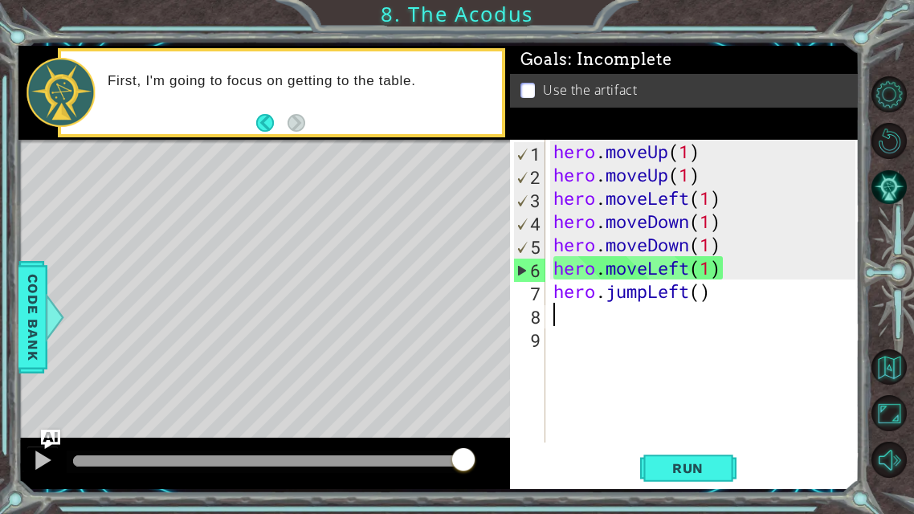
click at [721, 292] on div "hero . moveUp ( 1 ) hero . moveUp ( 1 ) hero . moveLeft ( 1 ) hero . moveDown (…" at bounding box center [707, 314] width 314 height 349
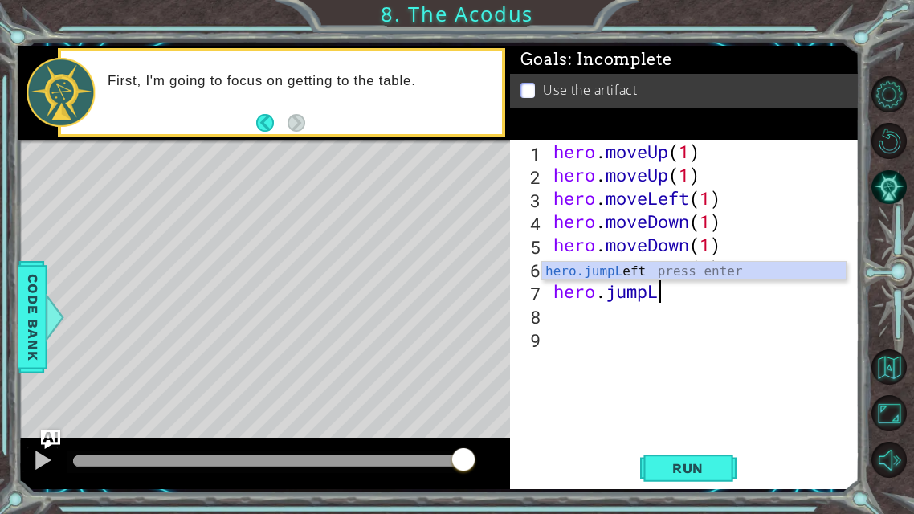
type textarea "hero.jump"
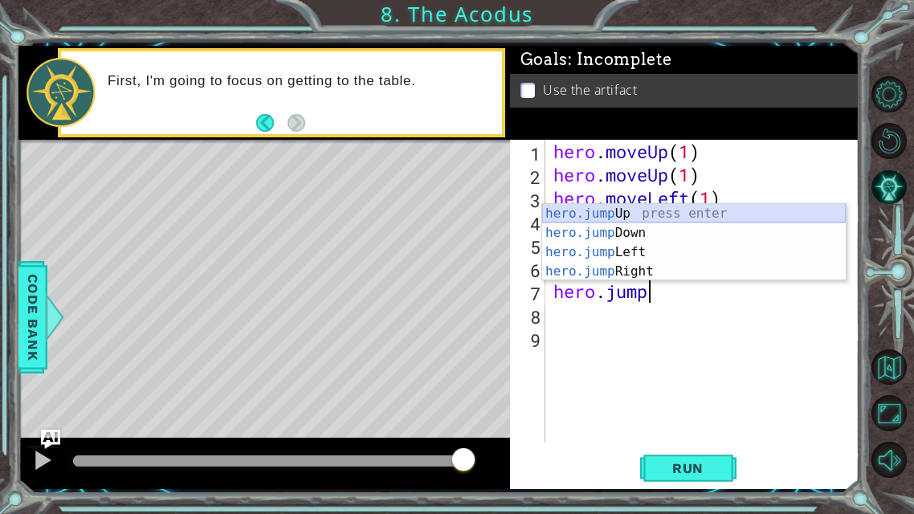
click at [627, 212] on div "hero.jump Up press enter hero.jump Down press enter hero.jump Left press enter …" at bounding box center [694, 262] width 304 height 116
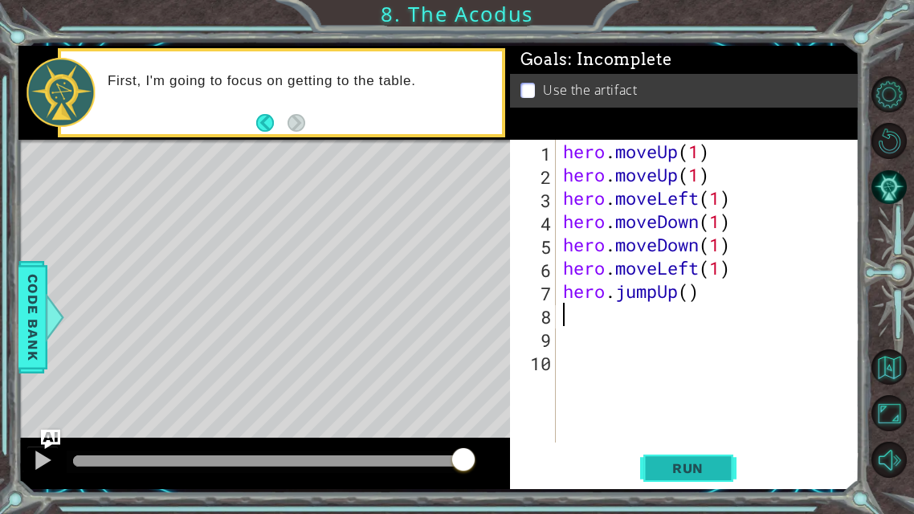
click at [700, 404] on span "Run" at bounding box center [687, 468] width 63 height 16
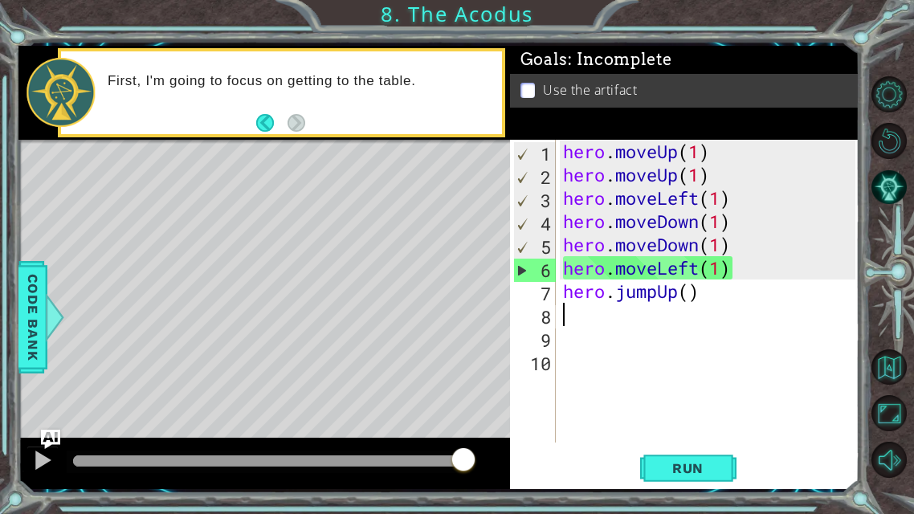
click at [740, 267] on div "hero . moveUp ( 1 ) hero . moveUp ( 1 ) hero . moveLeft ( 1 ) hero . moveDown (…" at bounding box center [712, 314] width 304 height 349
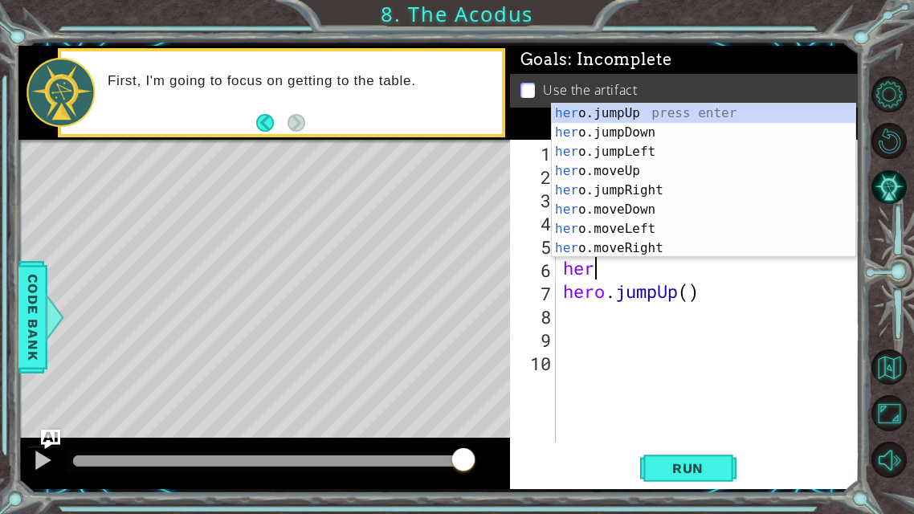
type textarea "h"
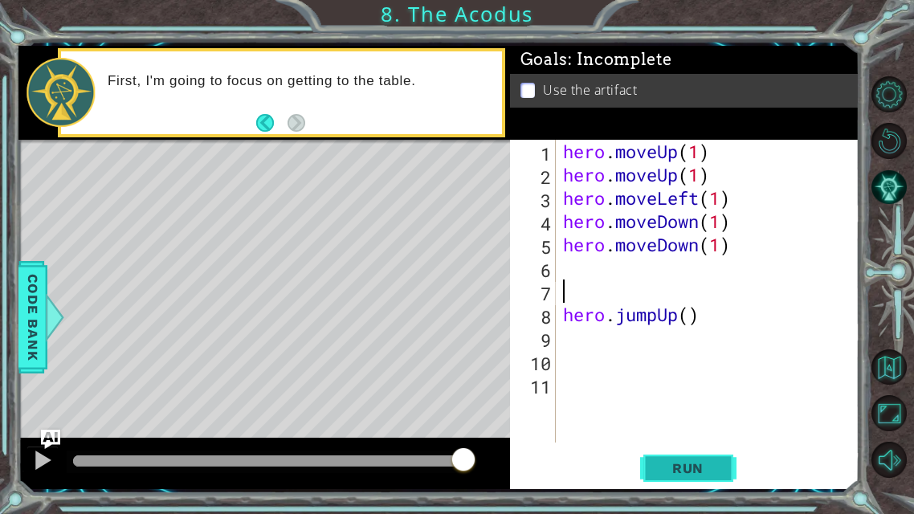
click at [700, 404] on span "Run" at bounding box center [687, 468] width 63 height 16
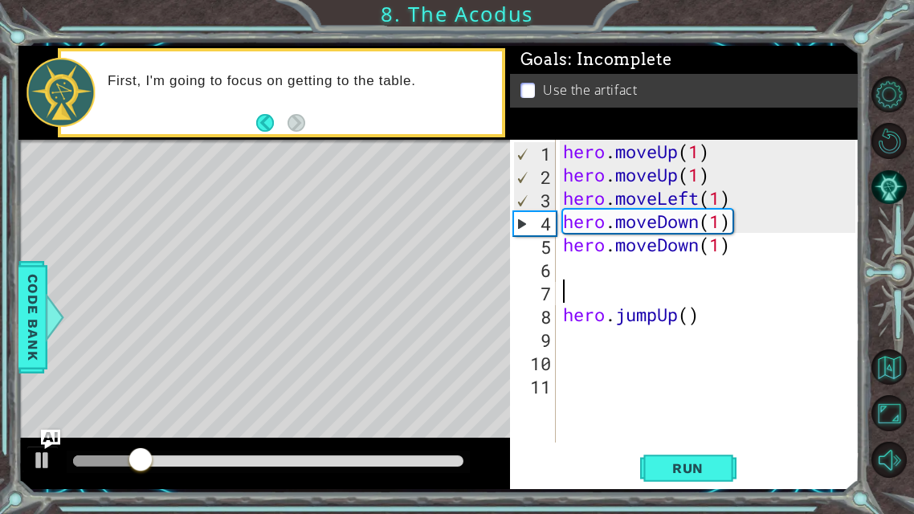
click at [701, 317] on div "hero . moveUp ( 1 ) hero . moveUp ( 1 ) hero . moveLeft ( 1 ) hero . moveDown (…" at bounding box center [712, 314] width 304 height 349
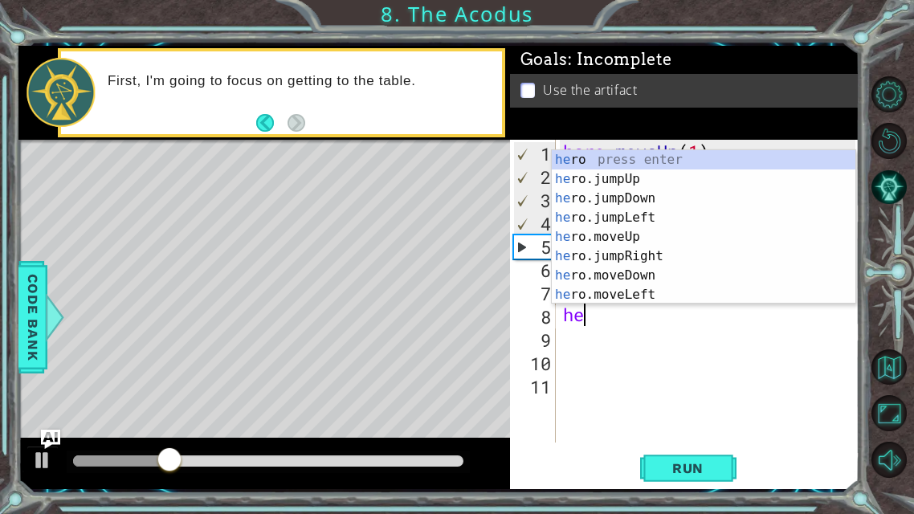
type textarea "h"
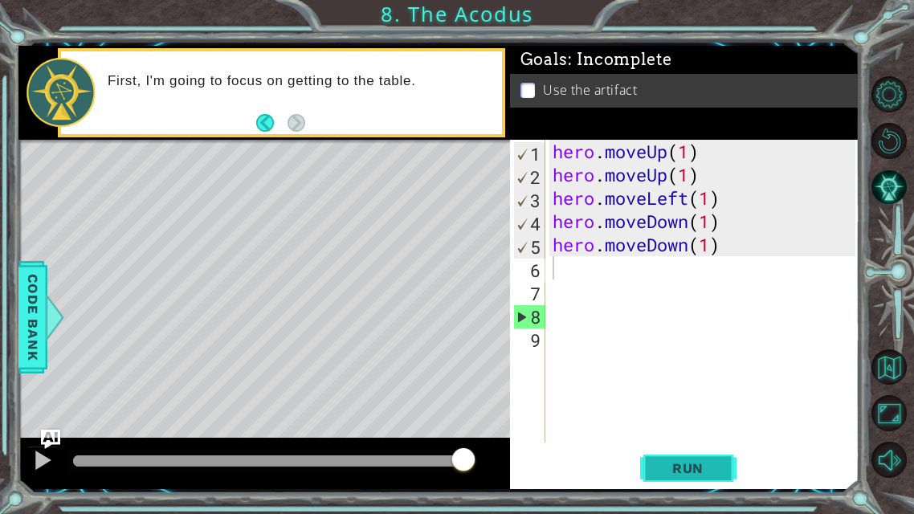
click at [707, 404] on button "Run" at bounding box center [688, 468] width 96 height 35
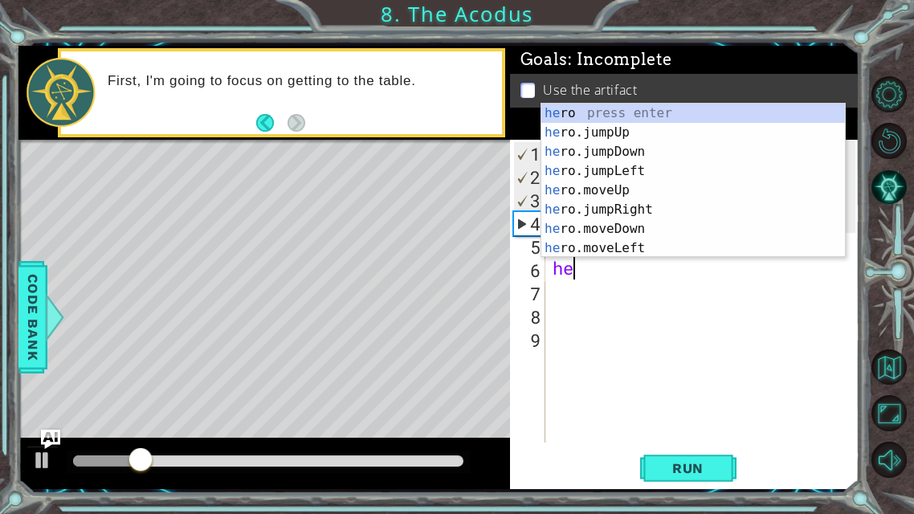
type textarea "her"
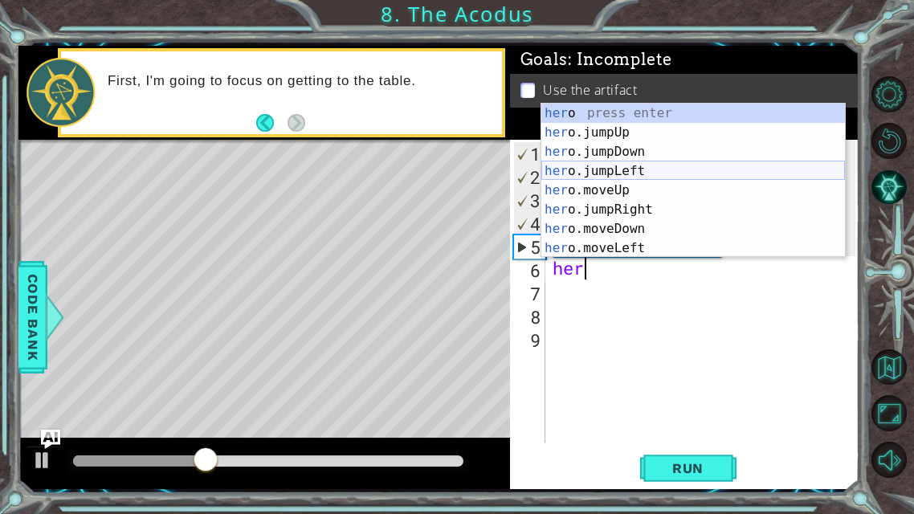
click at [641, 164] on div "her o press enter her o.jumpUp press enter her o.jumpDown press enter her o.jum…" at bounding box center [693, 200] width 304 height 193
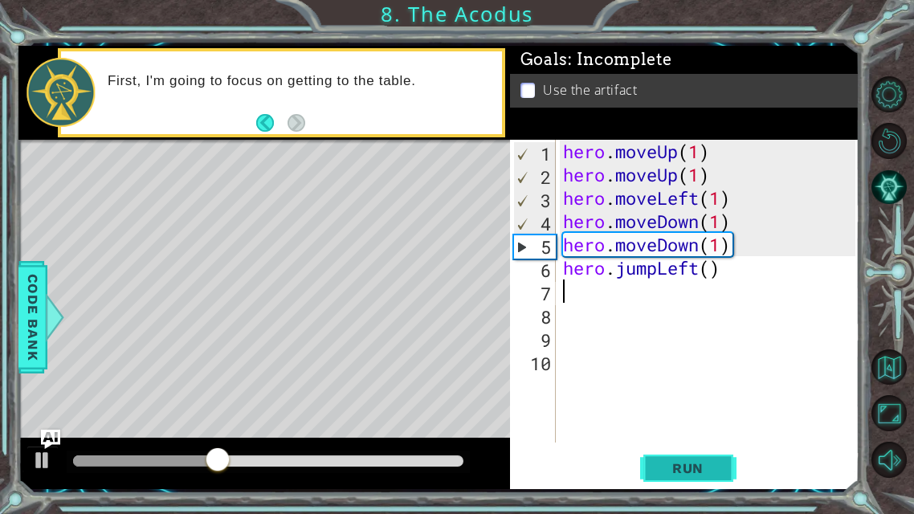
click at [676, 404] on span "Run" at bounding box center [687, 468] width 63 height 16
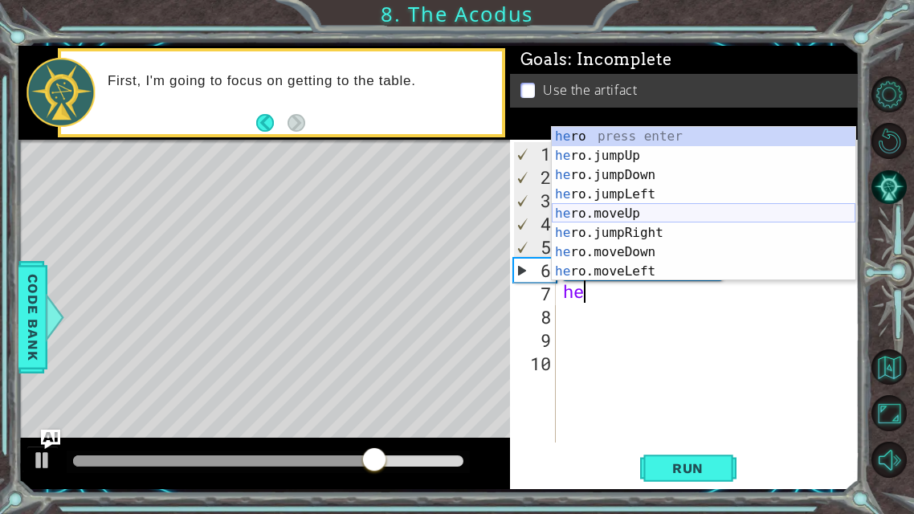
click at [635, 217] on div "he ro press enter he ro.jumpUp press enter he ro.jumpDown press enter he ro.jum…" at bounding box center [704, 223] width 304 height 193
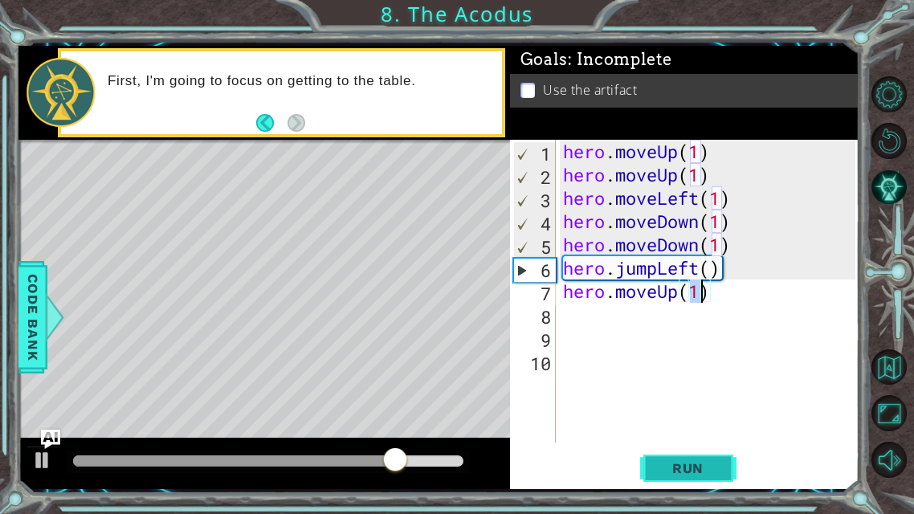
type textarea "hero.moveUp(1)"
click at [711, 404] on button "Run" at bounding box center [688, 468] width 96 height 35
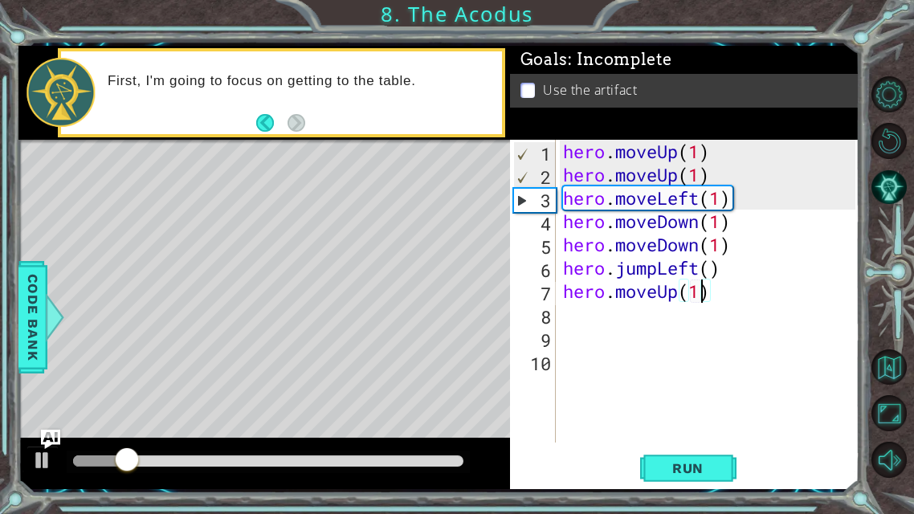
click at [561, 312] on div "hero . moveUp ( 1 ) hero . moveUp ( 1 ) hero . moveLeft ( 1 ) hero . moveDown (…" at bounding box center [712, 314] width 304 height 349
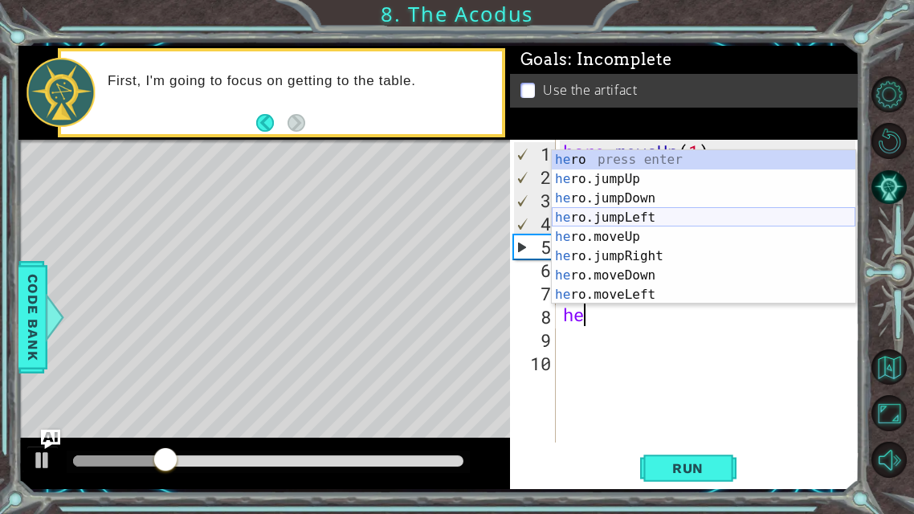
click at [647, 227] on div "he ro press enter he ro.jumpUp press enter he ro.jumpDown press enter he ro.jum…" at bounding box center [704, 246] width 304 height 193
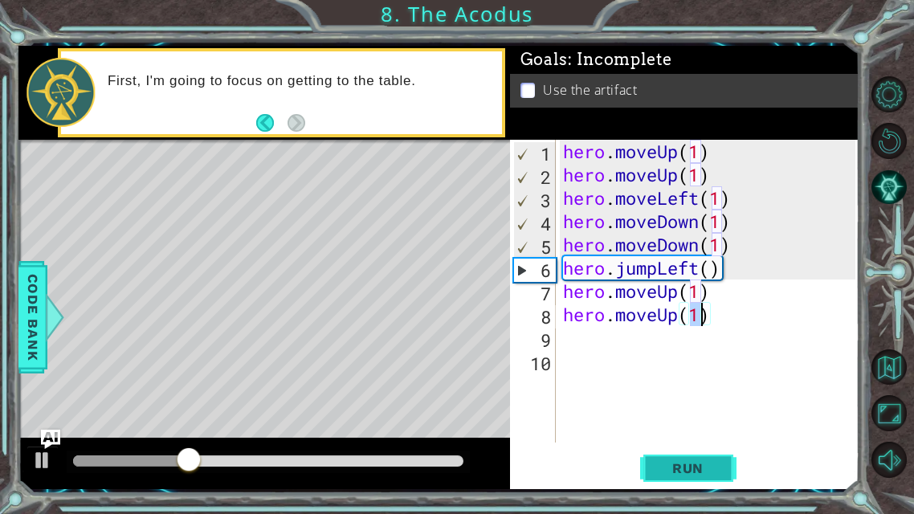
type textarea "hero.moveUp(1)"
click at [680, 404] on span "Run" at bounding box center [687, 468] width 63 height 16
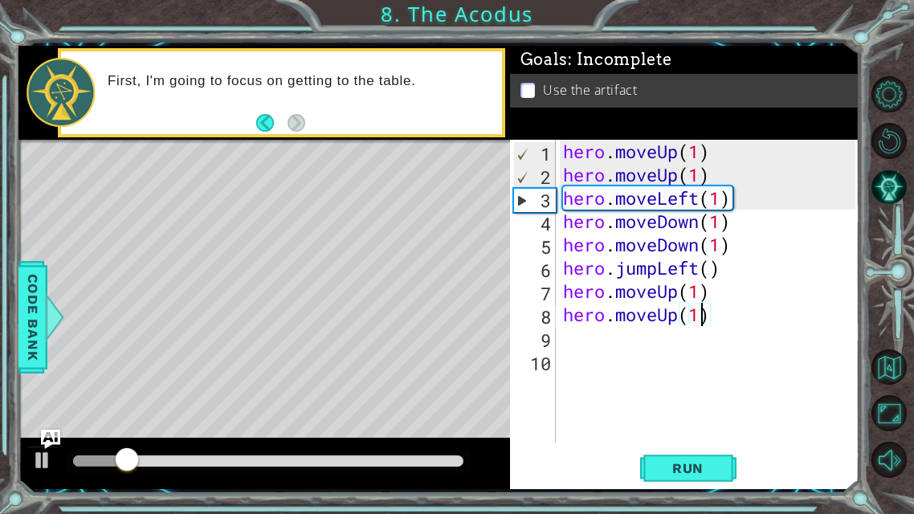
click at [569, 338] on div "hero . moveUp ( 1 ) hero . moveUp ( 1 ) hero . moveLeft ( 1 ) hero . moveDown (…" at bounding box center [712, 314] width 304 height 349
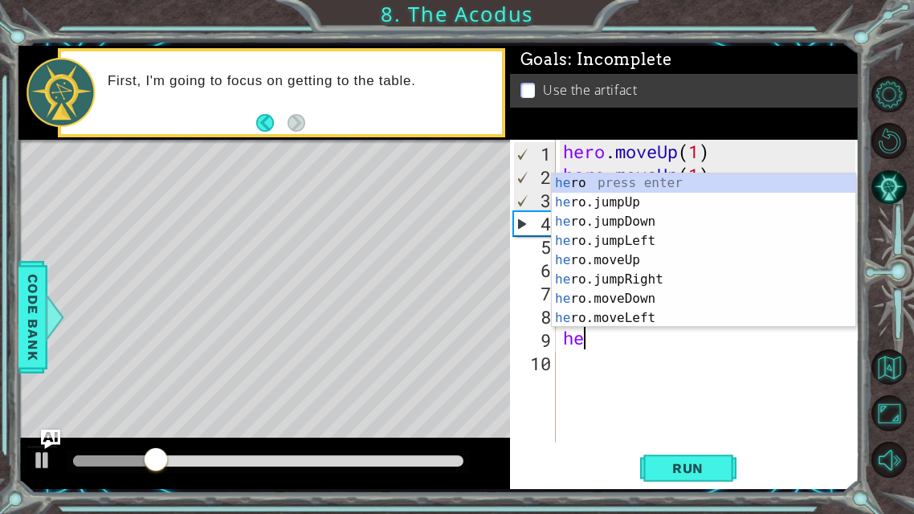
type textarea "her"
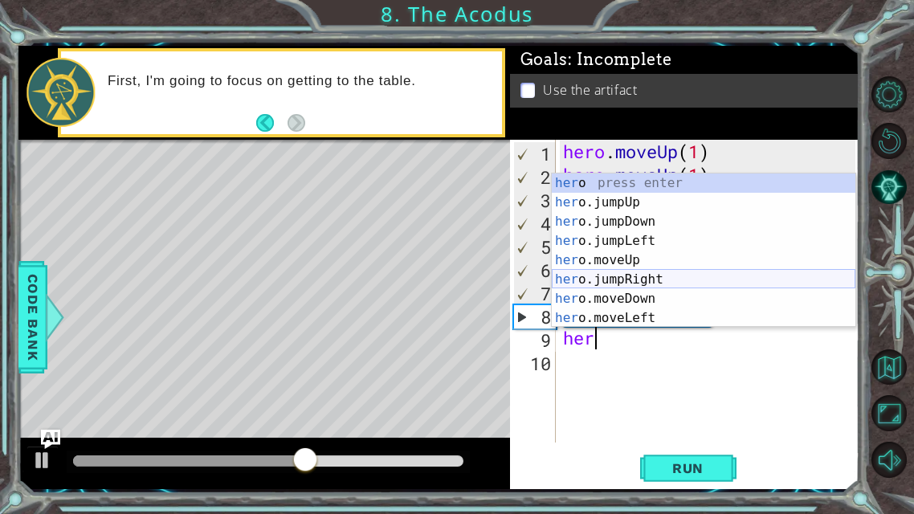
click at [645, 276] on div "her o press enter her o.jumpUp press enter her o.jumpDown press enter her o.jum…" at bounding box center [704, 270] width 304 height 193
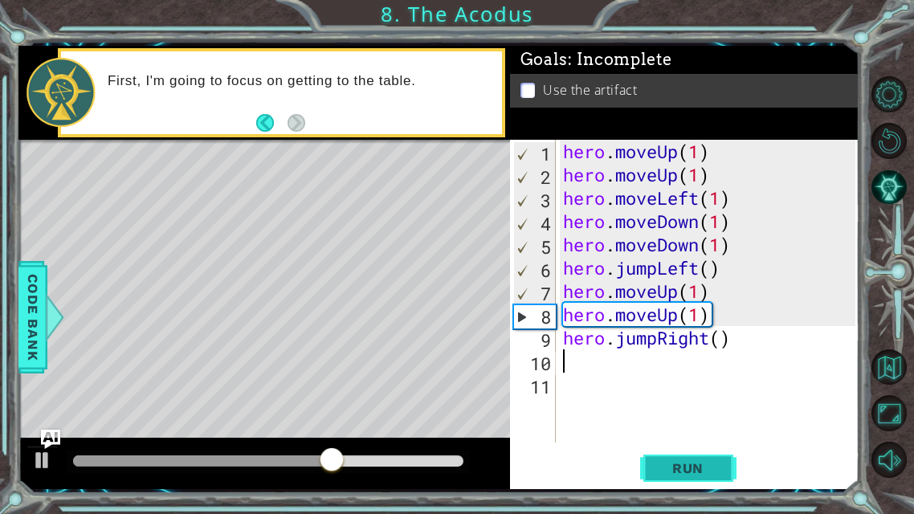
click at [696, 404] on span "Run" at bounding box center [687, 468] width 63 height 16
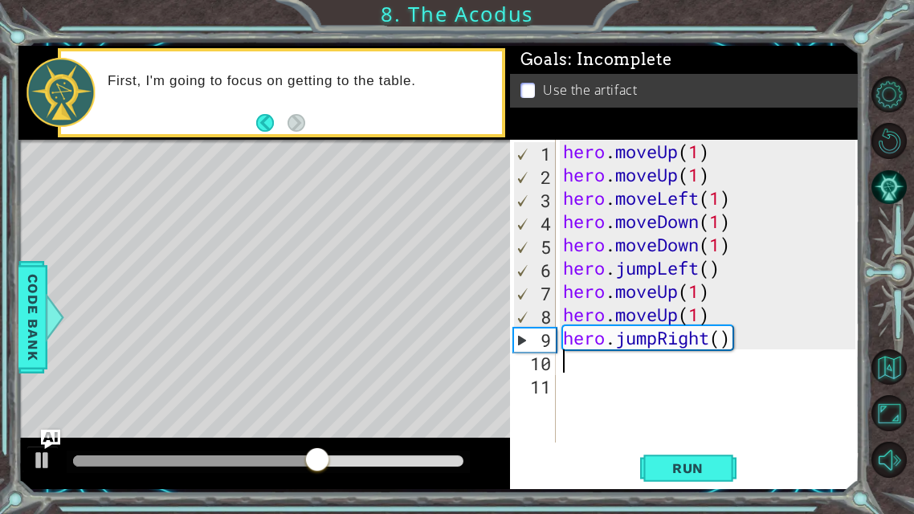
click at [739, 342] on div "hero . moveUp ( 1 ) hero . moveUp ( 1 ) hero . moveLeft ( 1 ) hero . moveDown (…" at bounding box center [712, 314] width 304 height 349
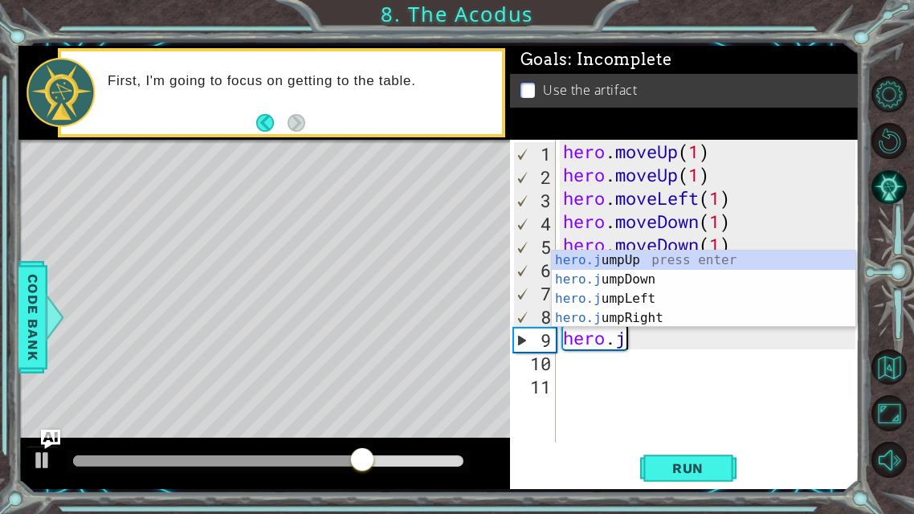
type textarea "hero."
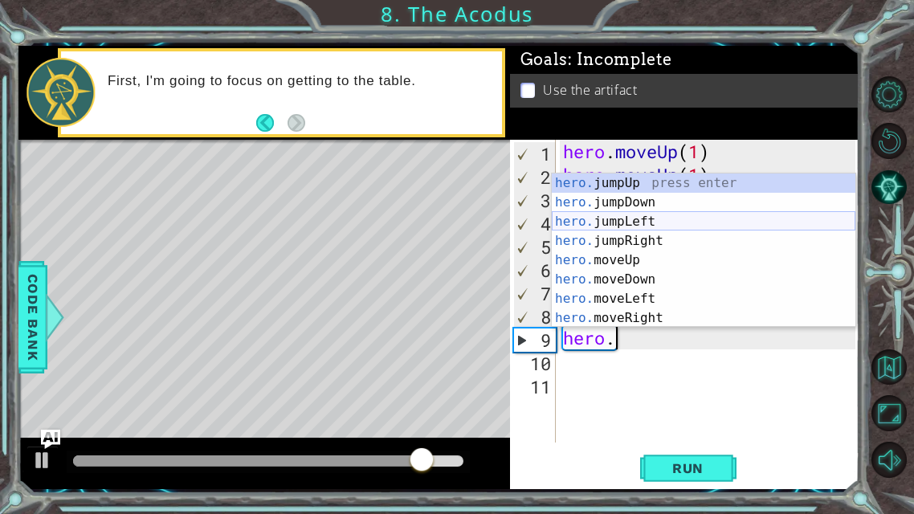
click at [684, 223] on div "hero. jumpUp press enter hero. jumpDown press enter hero. jumpLeft press enter …" at bounding box center [704, 270] width 304 height 193
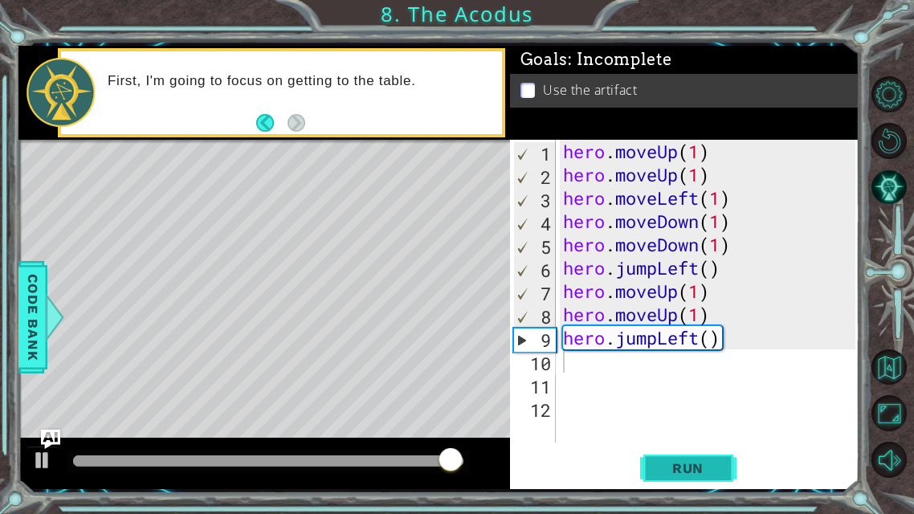
click at [699, 404] on span "Run" at bounding box center [687, 468] width 63 height 16
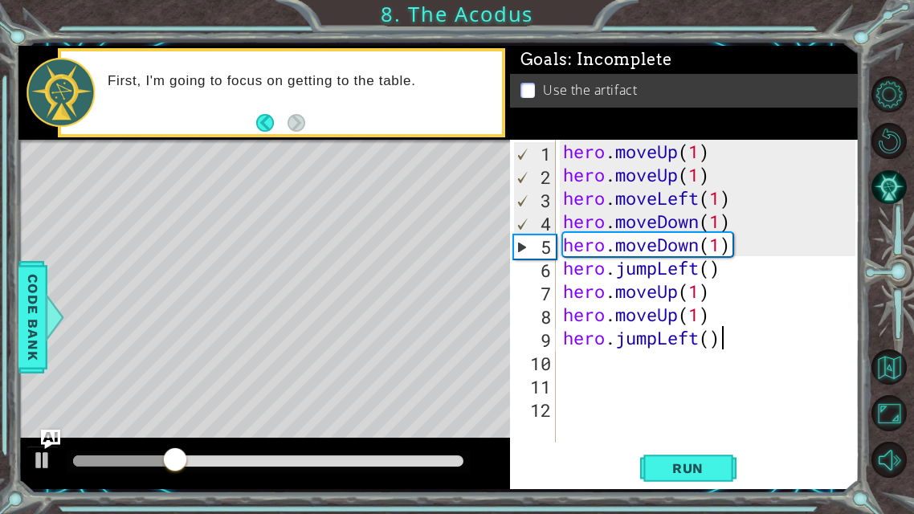
click at [717, 337] on div "hero . moveUp ( 1 ) hero . moveUp ( 1 ) hero . moveLeft ( 1 ) hero . moveDown (…" at bounding box center [712, 314] width 304 height 349
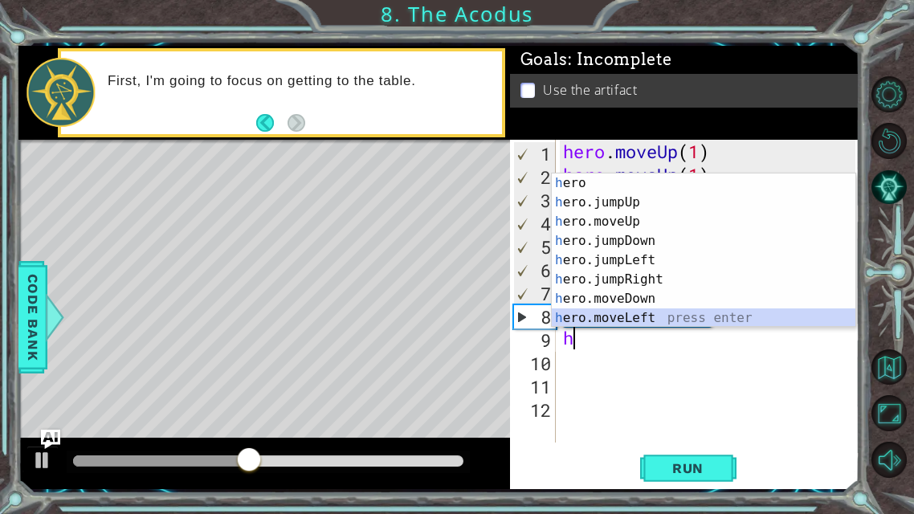
click at [685, 315] on div "h ero press enter h ero.jumpUp press enter h ero.moveUp press enter h ero.jumpD…" at bounding box center [704, 270] width 304 height 193
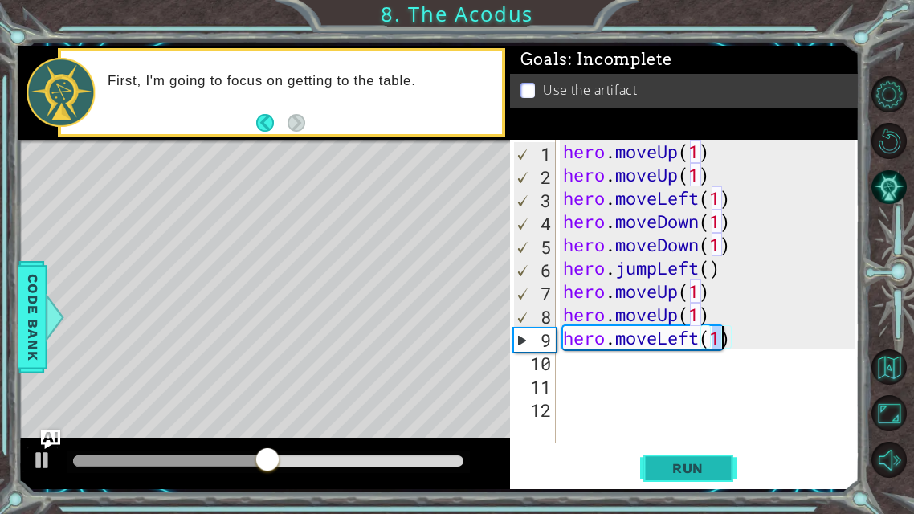
click at [667, 404] on span "Run" at bounding box center [687, 468] width 63 height 16
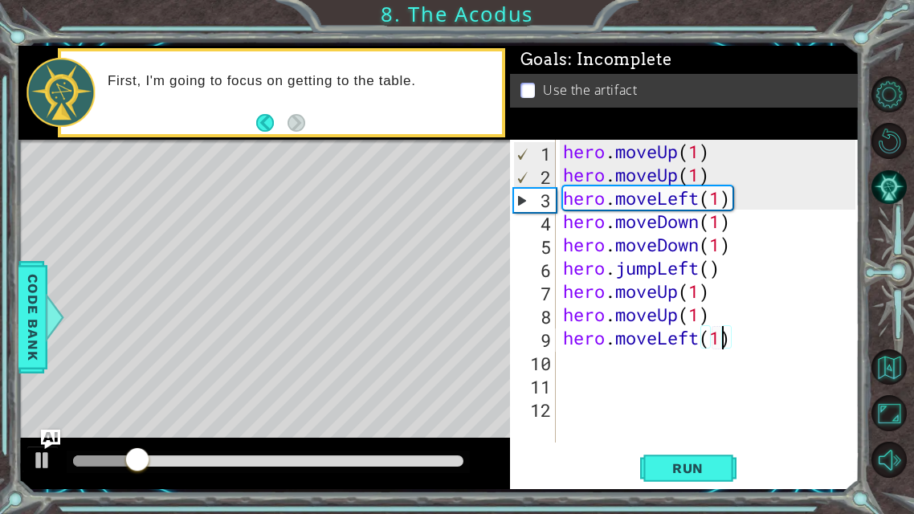
click at [745, 337] on div "hero . moveUp ( 1 ) hero . moveUp ( 1 ) hero . moveLeft ( 1 ) hero . moveDown (…" at bounding box center [712, 314] width 304 height 349
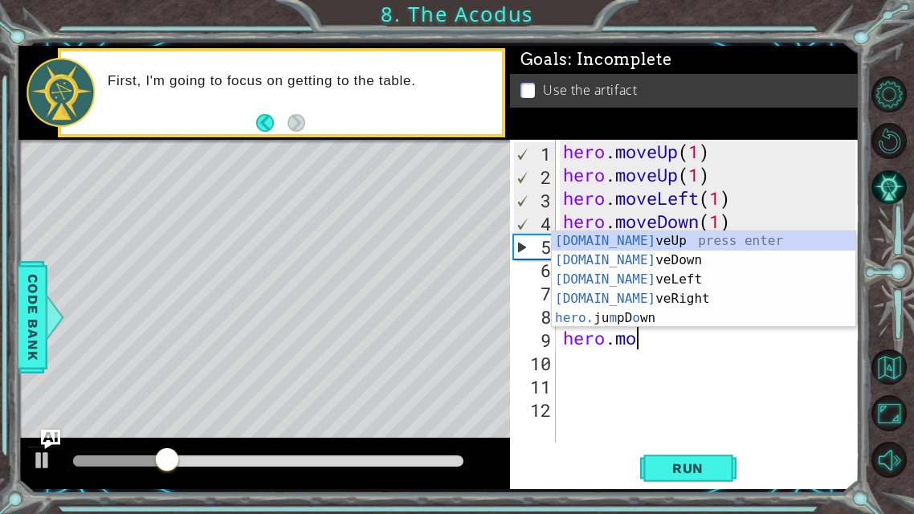
type textarea "he"
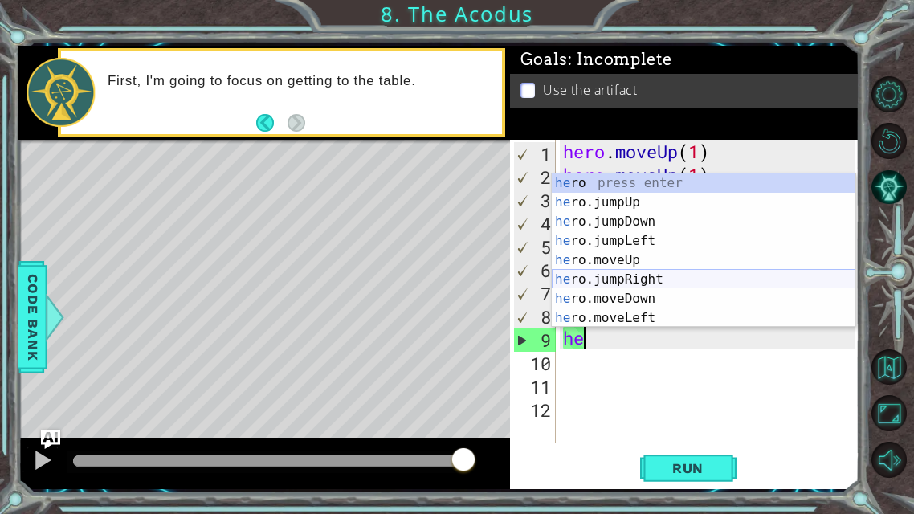
click at [633, 288] on div "he ro press enter he ro.jumpUp press enter he ro.jumpDown press enter he ro.jum…" at bounding box center [704, 270] width 304 height 193
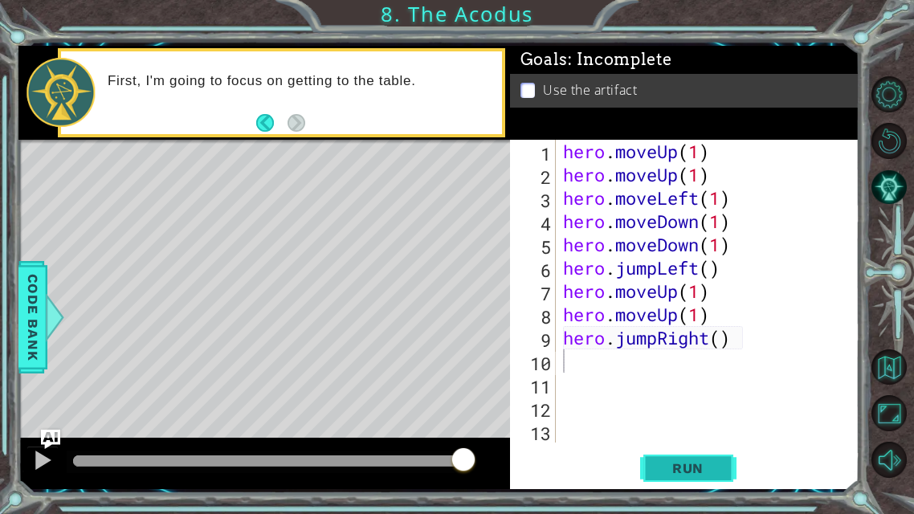
click at [706, 404] on span "Run" at bounding box center [687, 468] width 63 height 16
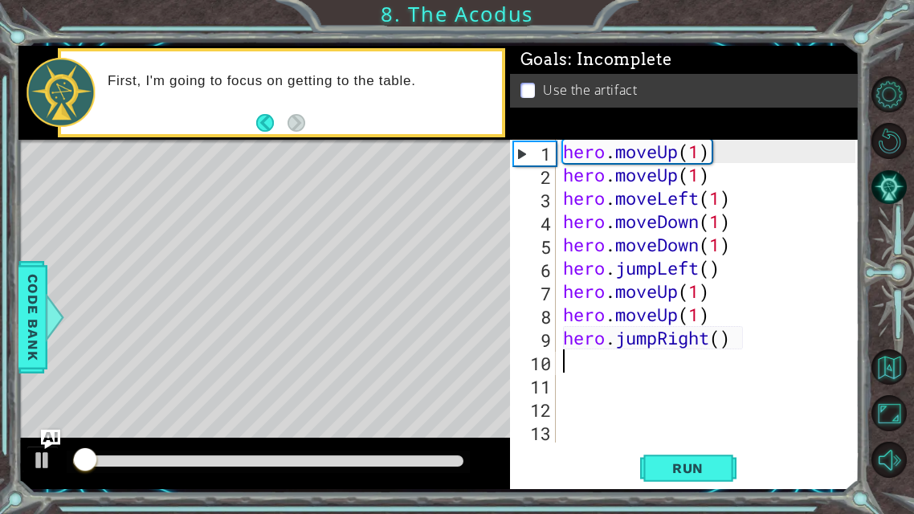
click at [736, 338] on div "hero . moveUp ( 1 ) hero . moveUp ( 1 ) hero . moveLeft ( 1 ) hero . moveDown (…" at bounding box center [712, 314] width 304 height 349
type textarea "h"
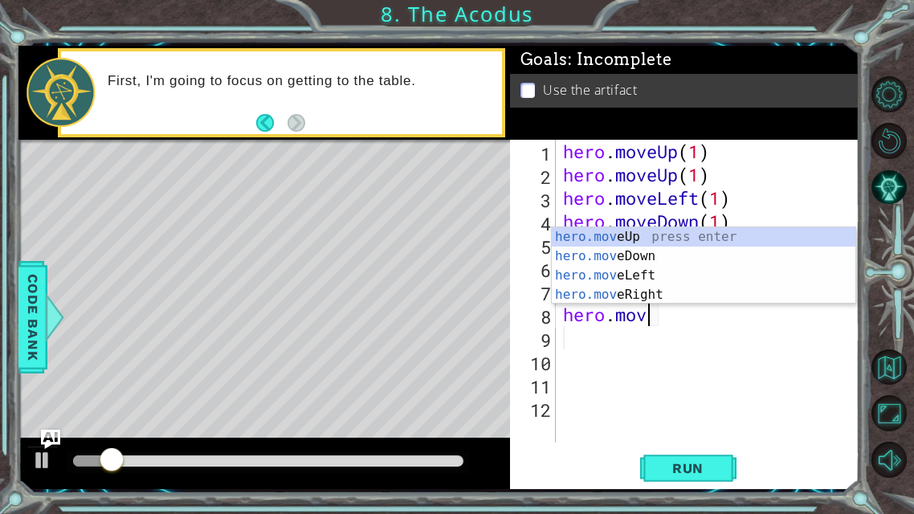
type textarea "h"
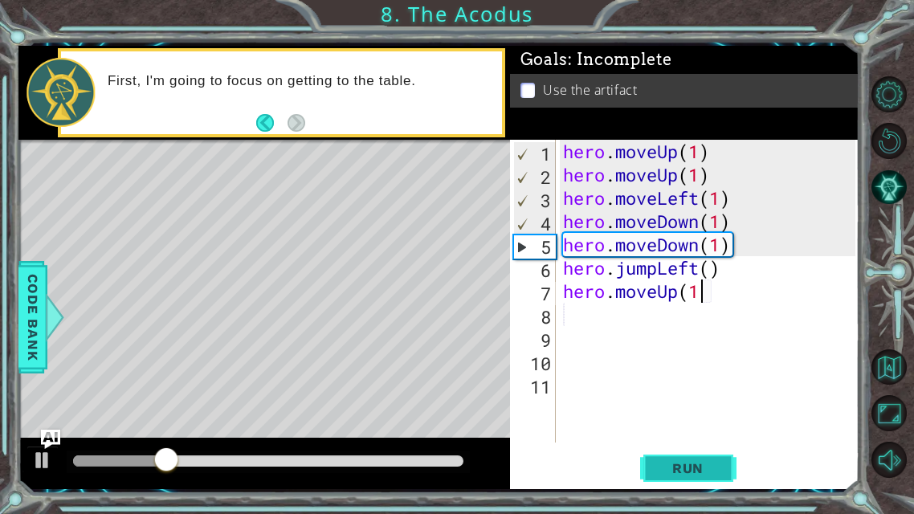
click at [687, 404] on button "Run" at bounding box center [688, 468] width 96 height 35
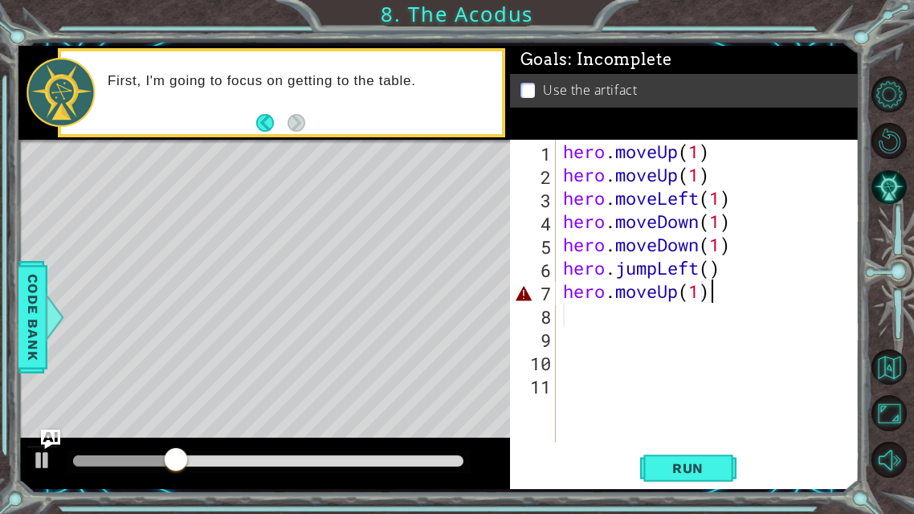
scroll to position [0, 5]
type textarea "hero.moveUp(1)"
click at [680, 404] on span "Run" at bounding box center [687, 468] width 63 height 16
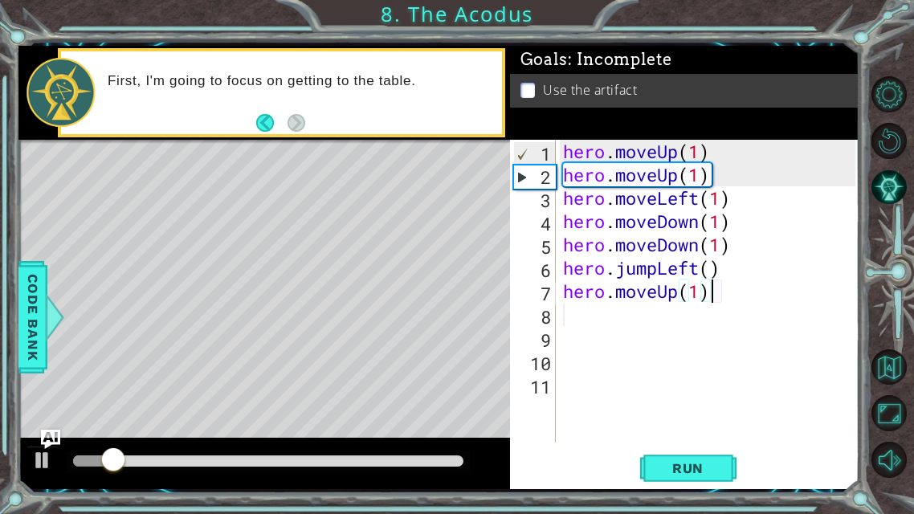
click at [573, 334] on div "hero . moveUp ( 1 ) hero . moveUp ( 1 ) hero . moveLeft ( 1 ) hero . moveDown (…" at bounding box center [712, 314] width 304 height 349
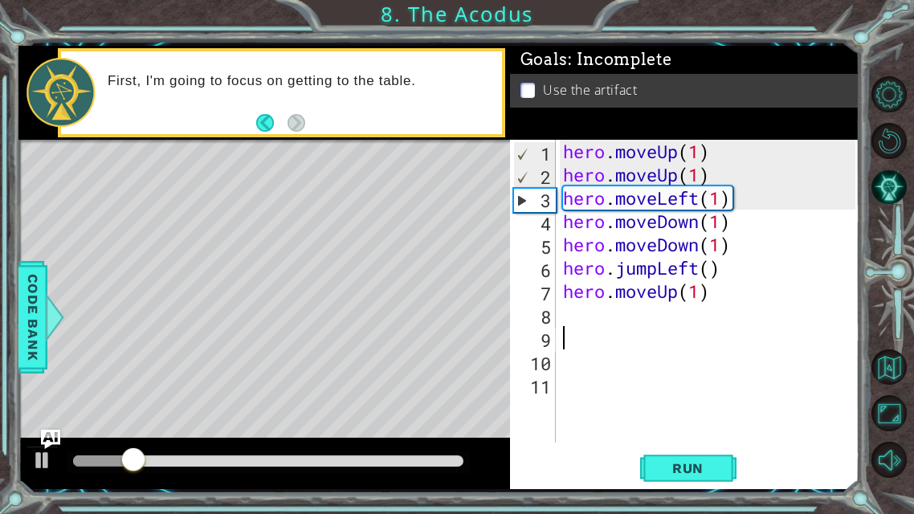
click at [569, 320] on div "hero . moveUp ( 1 ) hero . moveUp ( 1 ) hero . moveLeft ( 1 ) hero . moveDown (…" at bounding box center [712, 314] width 304 height 349
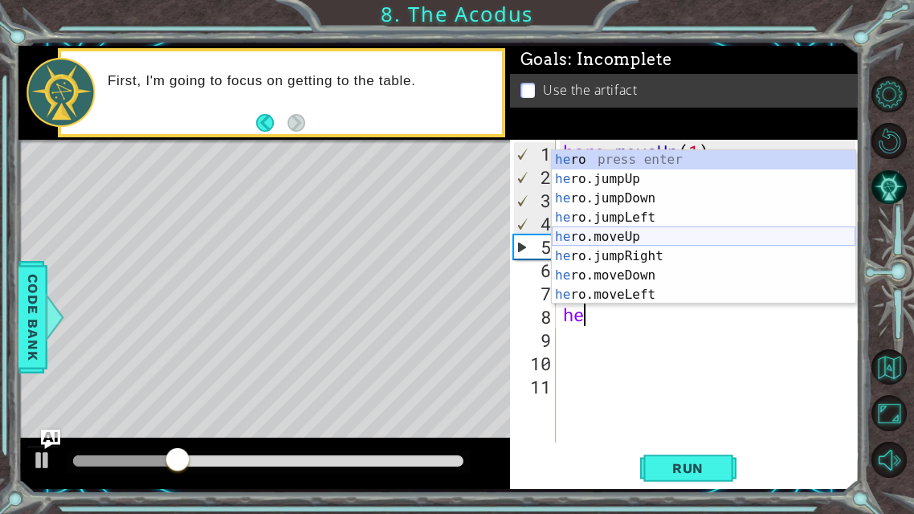
click at [633, 237] on div "he ro press enter he ro.jumpUp press enter he ro.jumpDown press enter he ro.jum…" at bounding box center [704, 246] width 304 height 193
type textarea "hero.moveUp(1)"
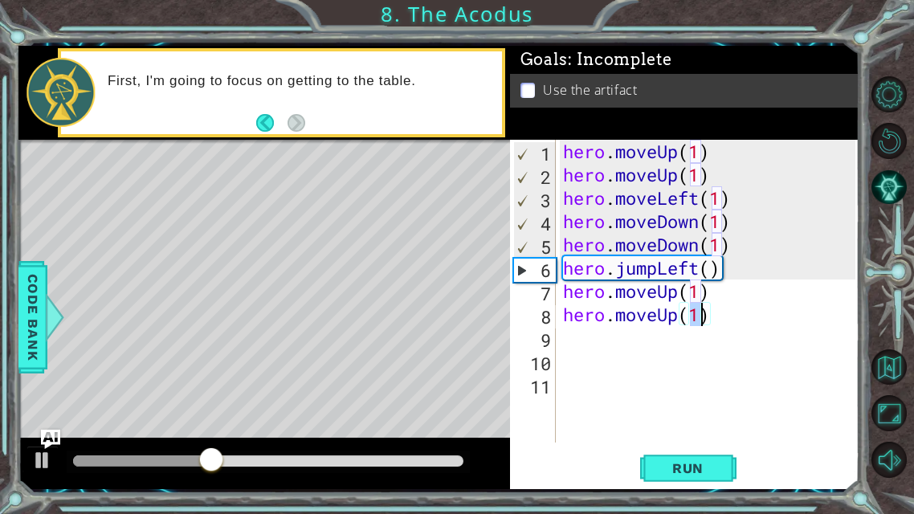
click at [578, 338] on div "hero . moveUp ( 1 ) hero . moveUp ( 1 ) hero . moveLeft ( 1 ) hero . moveDown (…" at bounding box center [712, 314] width 304 height 349
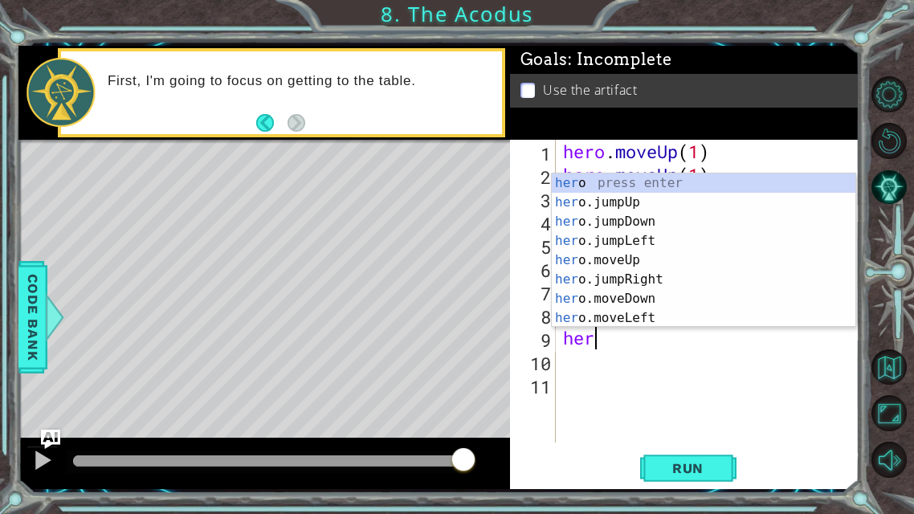
scroll to position [0, 1]
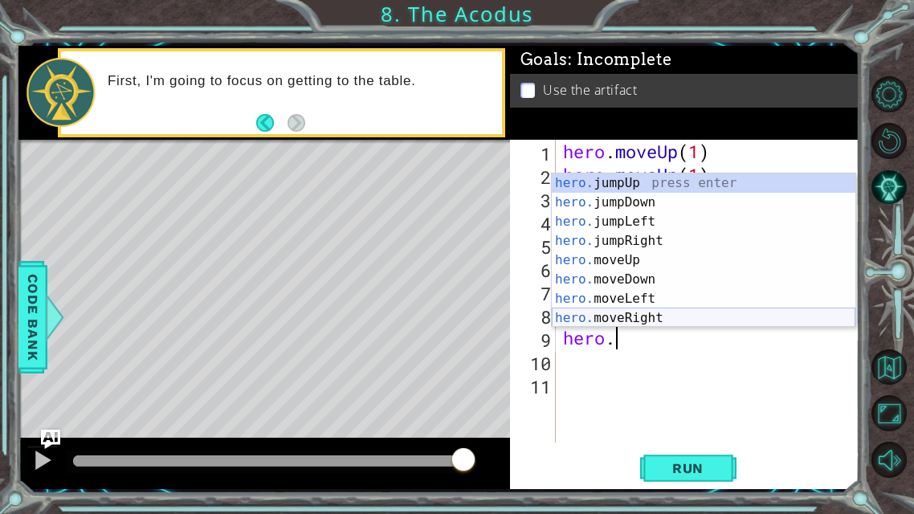
click at [640, 312] on div "hero. jumpUp press enter hero. jumpDown press enter hero. jumpLeft press enter …" at bounding box center [704, 270] width 304 height 193
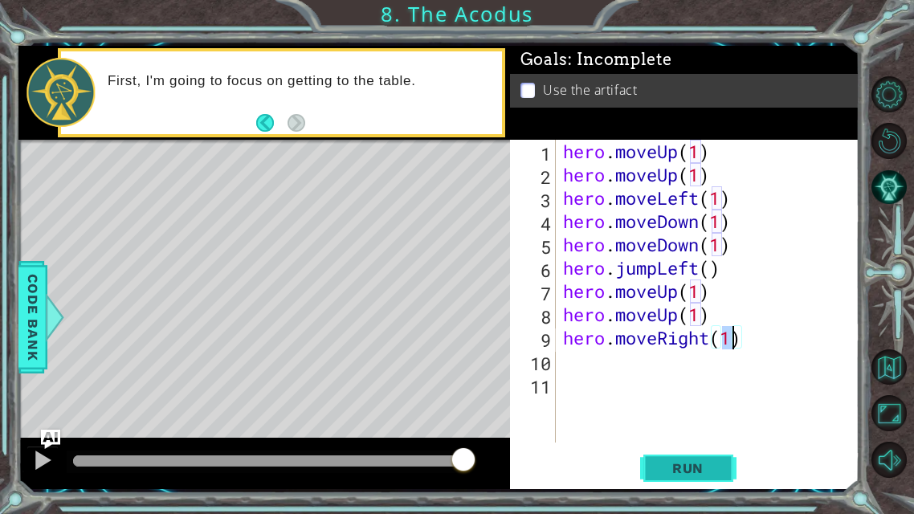
type textarea "hero.moveRight(1)"
click at [683, 404] on span "Run" at bounding box center [687, 468] width 63 height 16
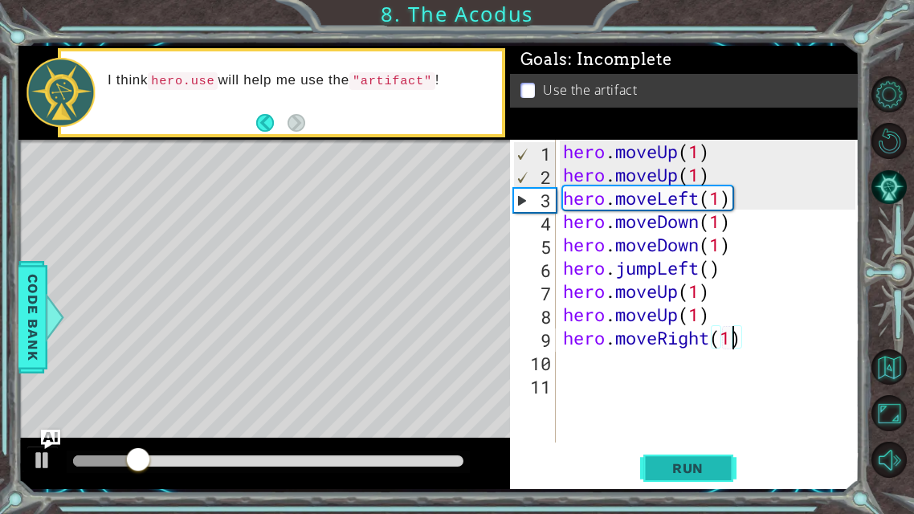
click at [683, 404] on span "Run" at bounding box center [687, 468] width 63 height 16
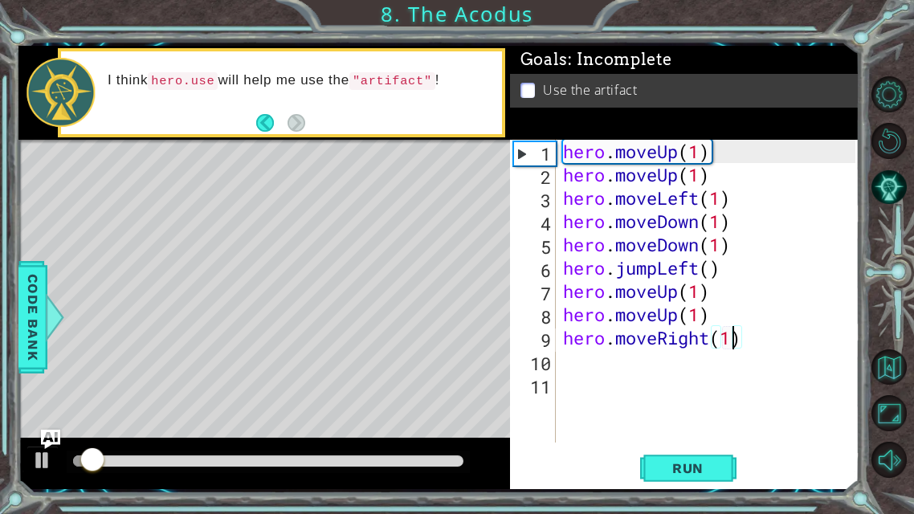
click at [563, 360] on div "hero . moveUp ( 1 ) hero . moveUp ( 1 ) hero . moveLeft ( 1 ) hero . moveDown (…" at bounding box center [712, 314] width 304 height 349
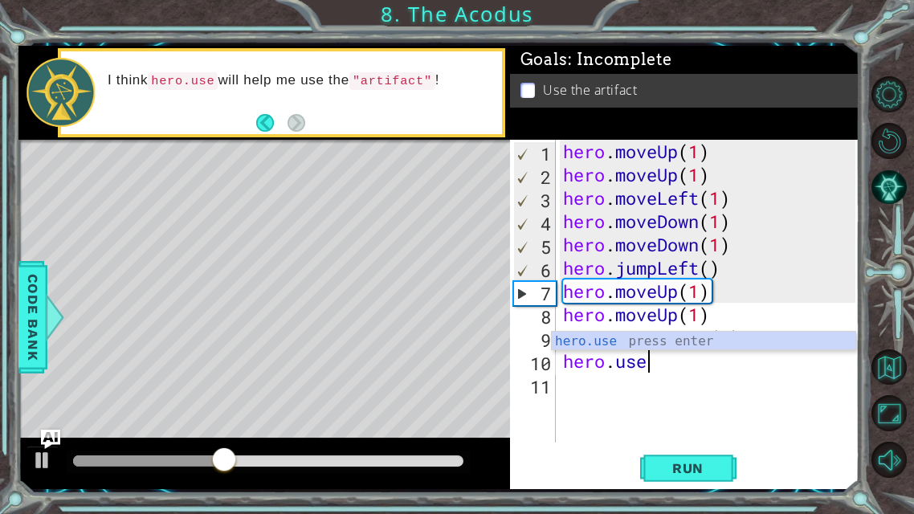
scroll to position [0, 3]
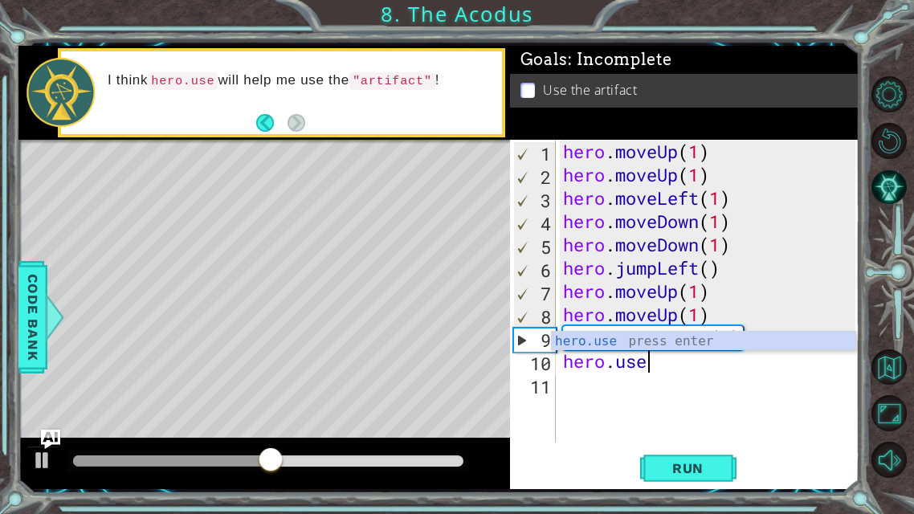
click at [625, 340] on div "hero.use press enter" at bounding box center [704, 361] width 304 height 58
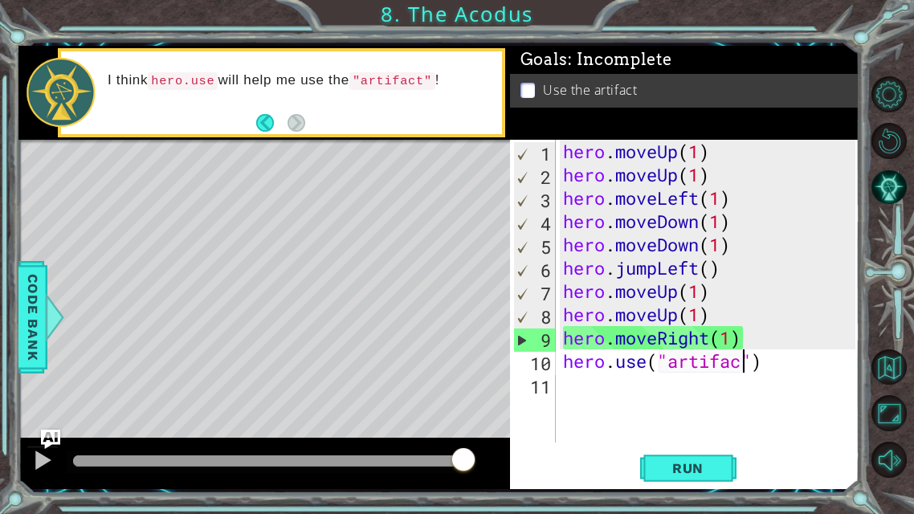
scroll to position [0, 8]
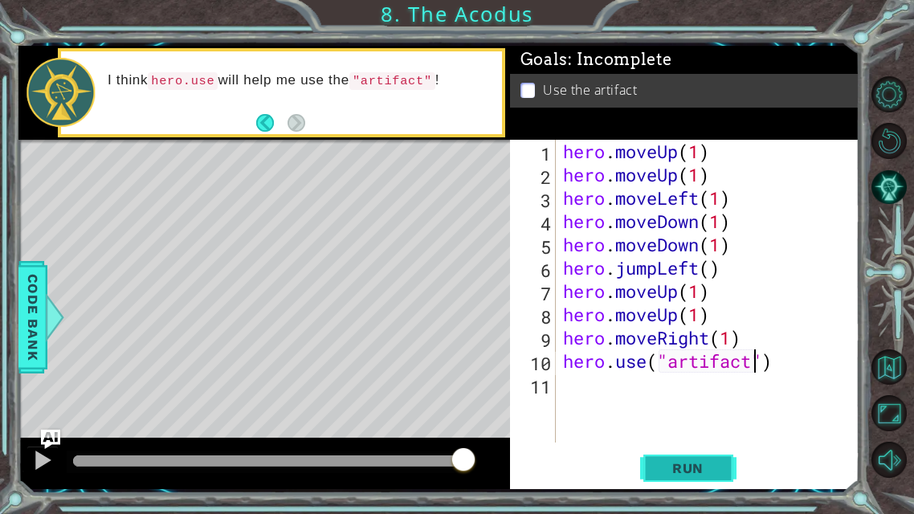
type textarea "hero.use("artifact")"
click at [705, 404] on span "Run" at bounding box center [687, 468] width 63 height 16
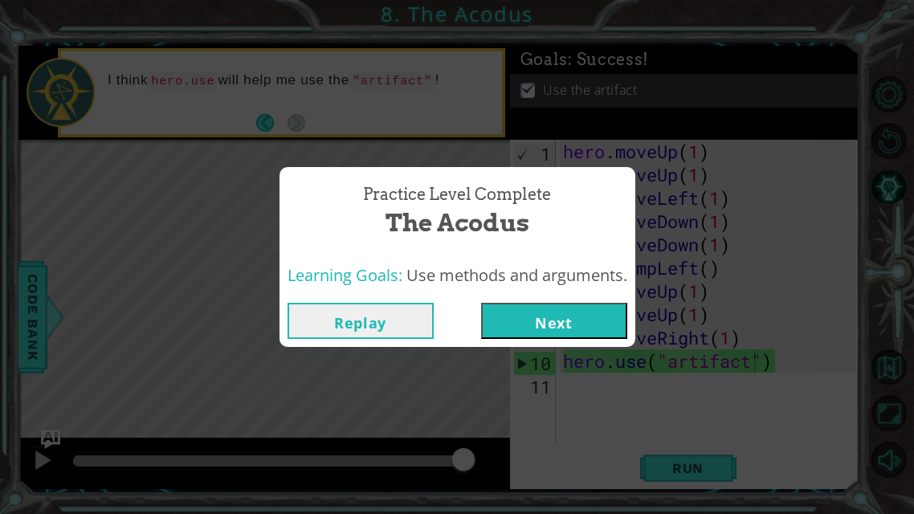
click at [529, 316] on button "Next" at bounding box center [554, 321] width 146 height 36
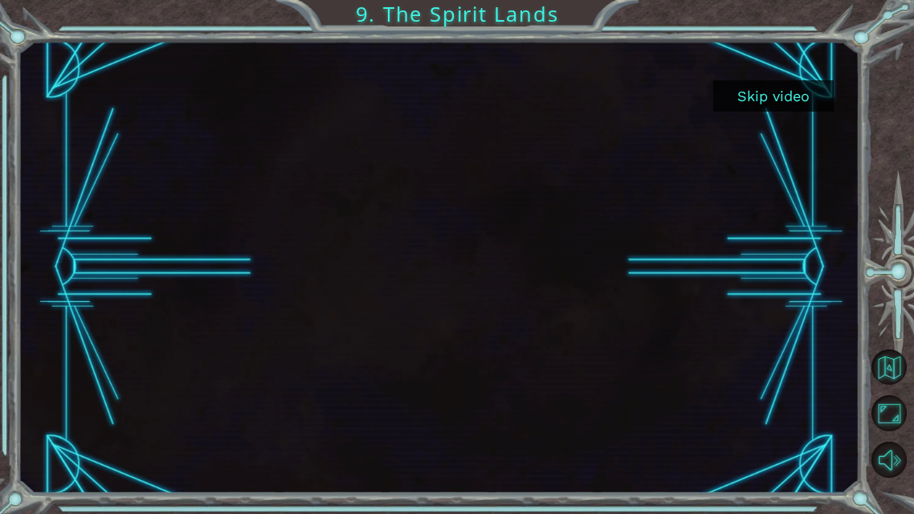
click at [769, 98] on button "Skip video" at bounding box center [773, 95] width 120 height 31
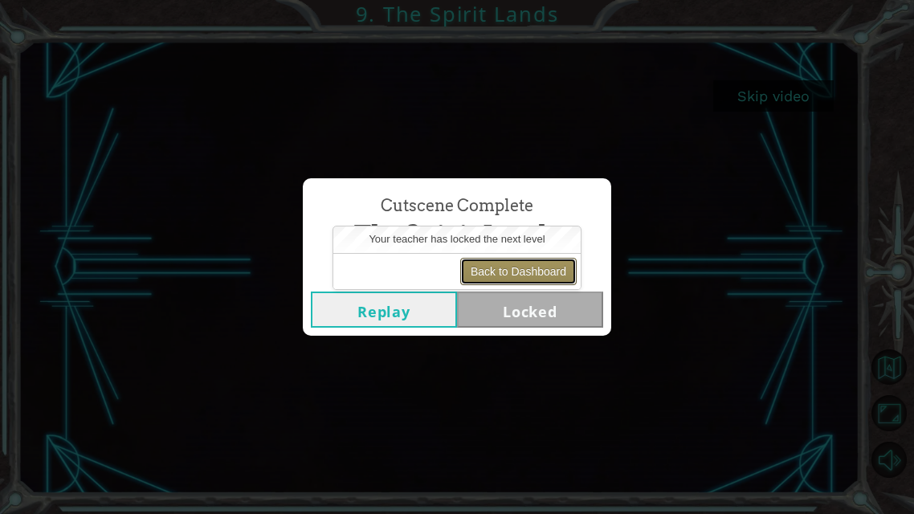
click at [527, 268] on button "Back to Dashboard" at bounding box center [518, 271] width 116 height 27
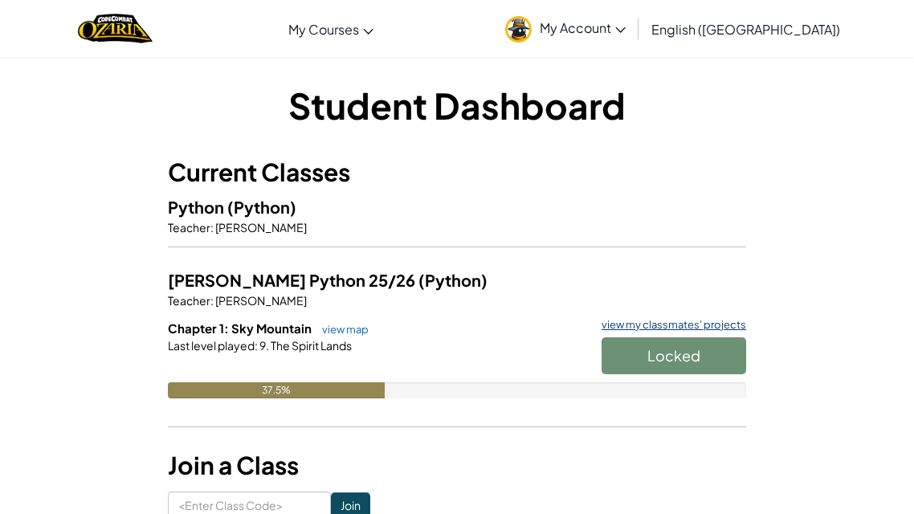
click at [655, 320] on link "view my classmates' projects" at bounding box center [670, 325] width 153 height 10
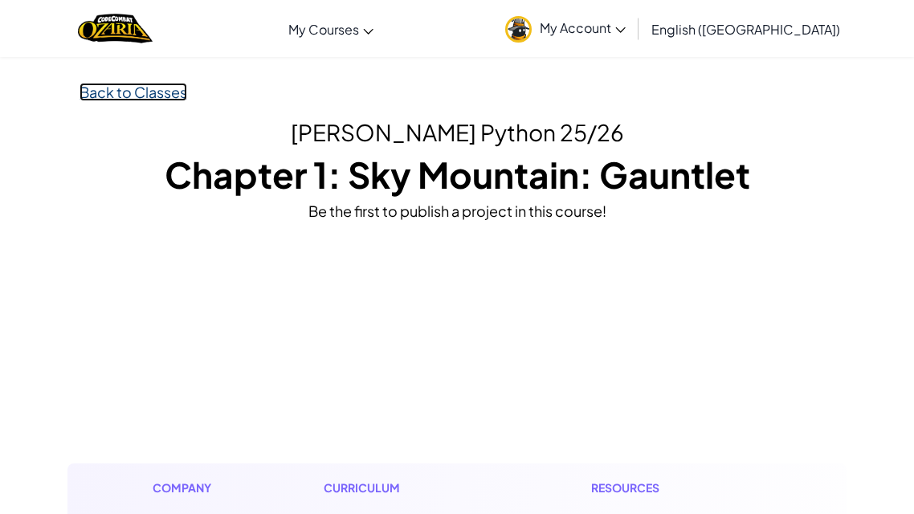
click at [129, 97] on link "Back to Classes" at bounding box center [134, 92] width 108 height 18
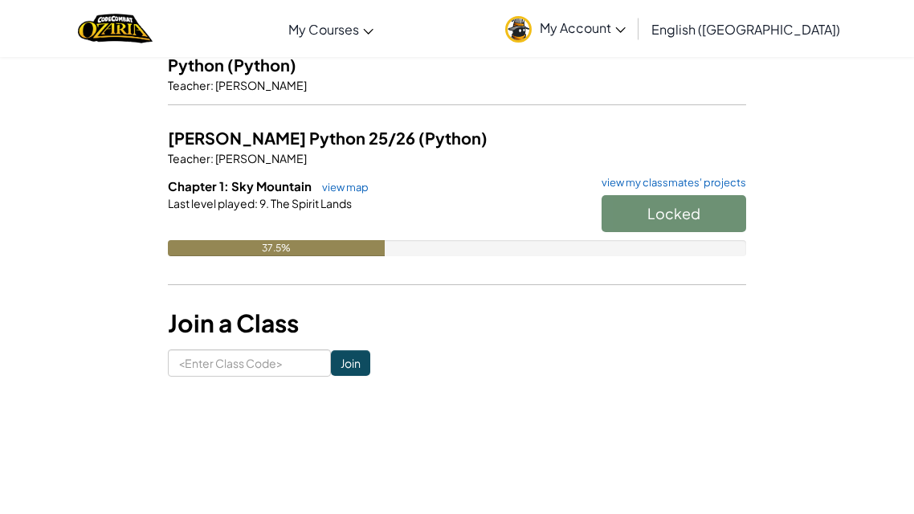
scroll to position [140, 0]
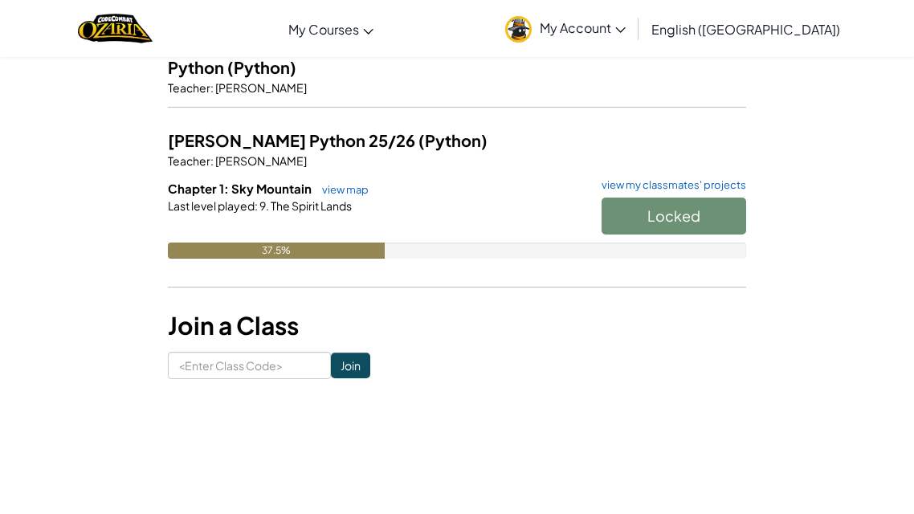
click at [655, 211] on div "Locked" at bounding box center [666, 220] width 161 height 45
click at [321, 186] on link "view map" at bounding box center [341, 189] width 55 height 13
